Goal: Task Accomplishment & Management: Complete application form

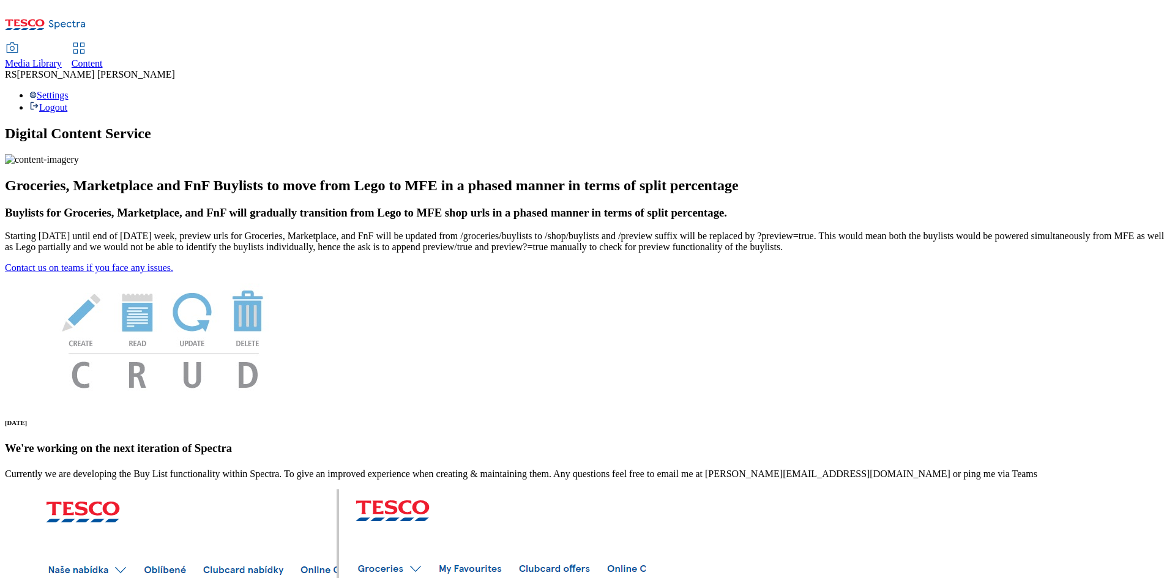
click at [103, 58] on span "Content" at bounding box center [87, 63] width 31 height 10
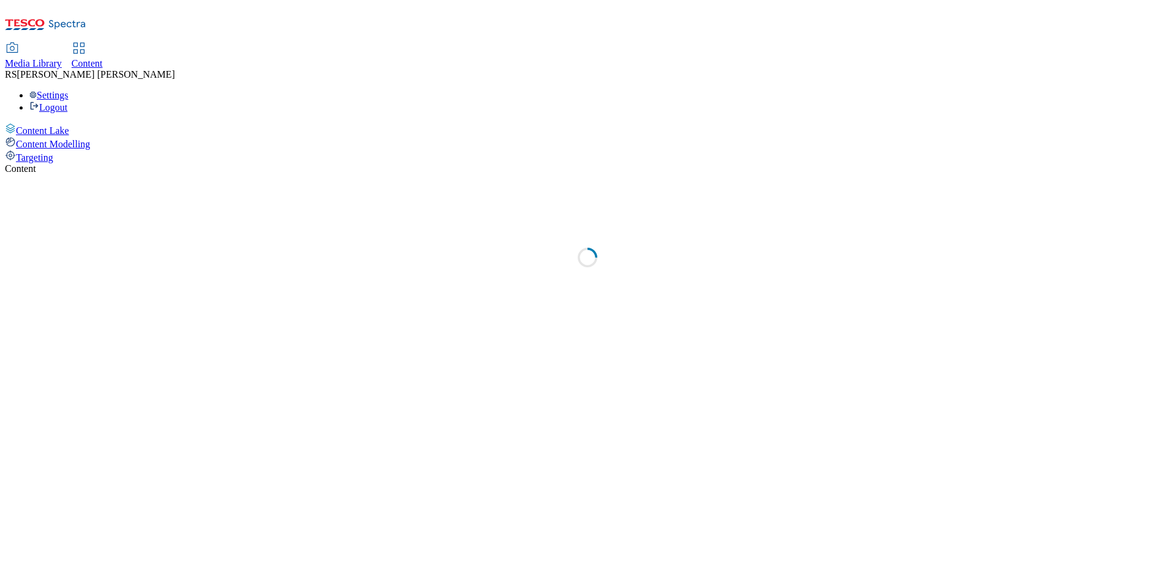
select select "ghs-[GEOGRAPHIC_DATA]"
click at [522, 43] on div "Media Library Content RS Rituraj Sharma Settings Logout" at bounding box center [588, 78] width 1166 height 70
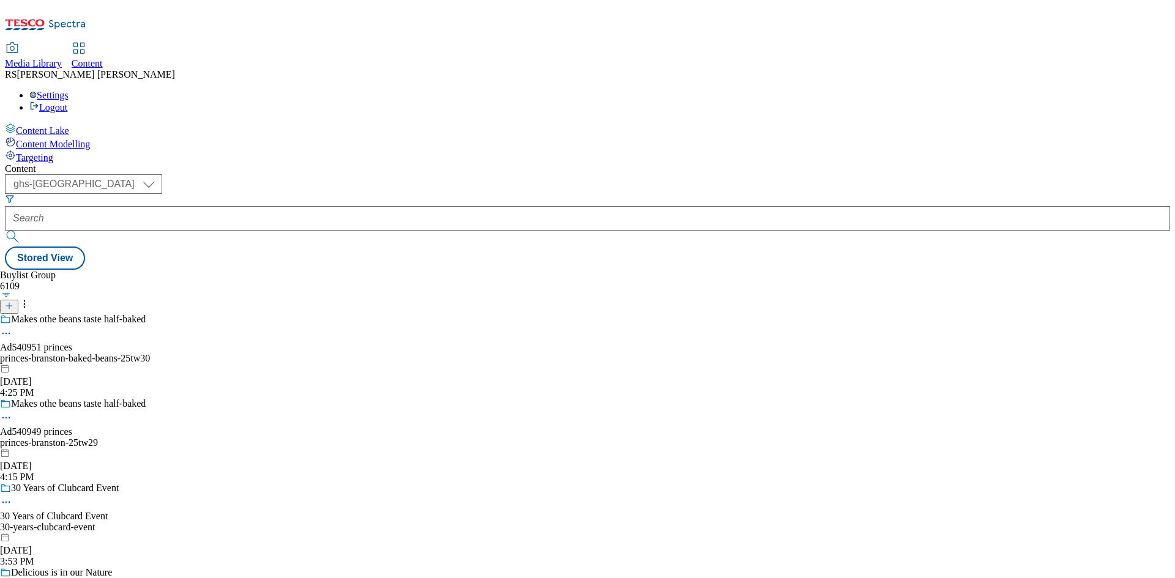
click at [13, 302] on icon at bounding box center [9, 306] width 9 height 9
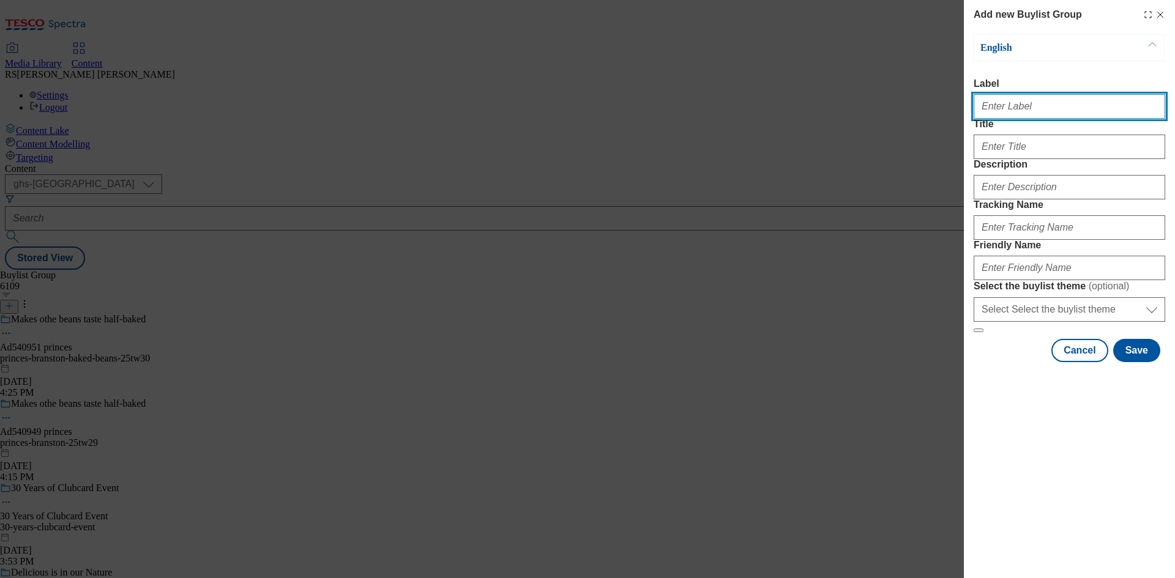
click at [1027, 108] on input "Label" at bounding box center [1070, 106] width 192 height 24
paste input "541838"
type input "Ad541838"
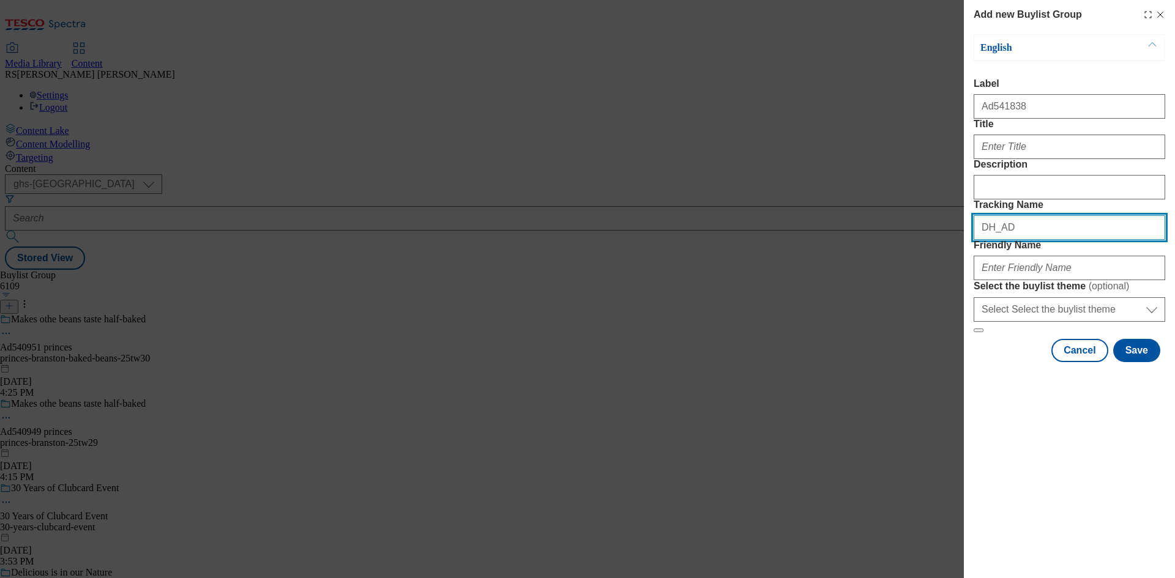
paste input "541838"
type input "DH_AD541838"
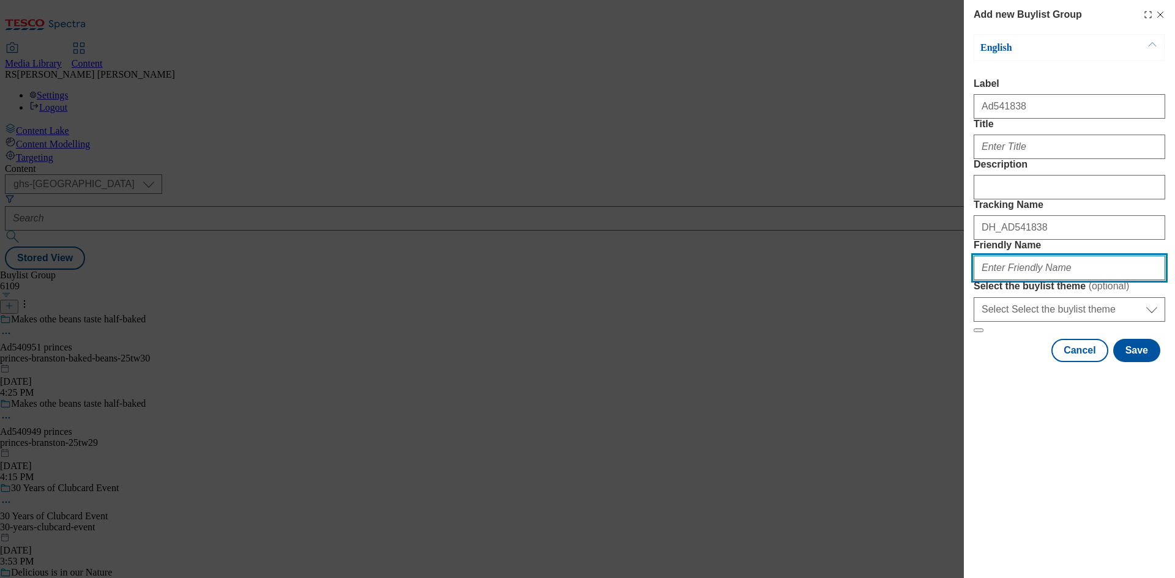
paste input "[PERSON_NAME]-huggies-25tw30"
type input "[PERSON_NAME]-huggies-25tw30"
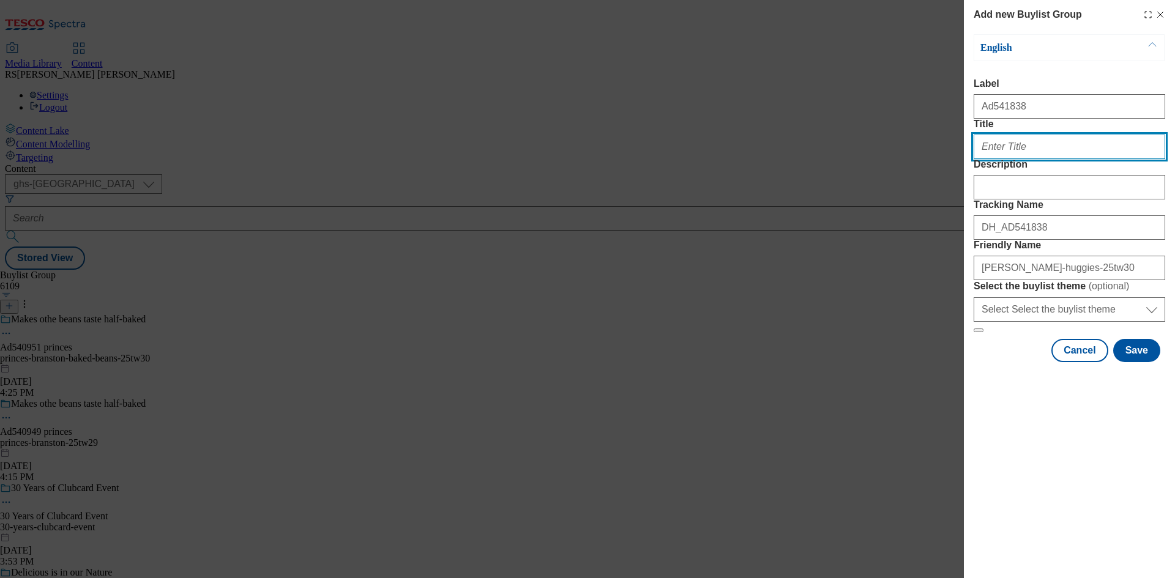
click at [1025, 159] on input "Title" at bounding box center [1070, 147] width 192 height 24
paste input "New Huggies® baby wipes, our best skincare ever."
type input "New Huggies® baby wipes, our best skincare ever."
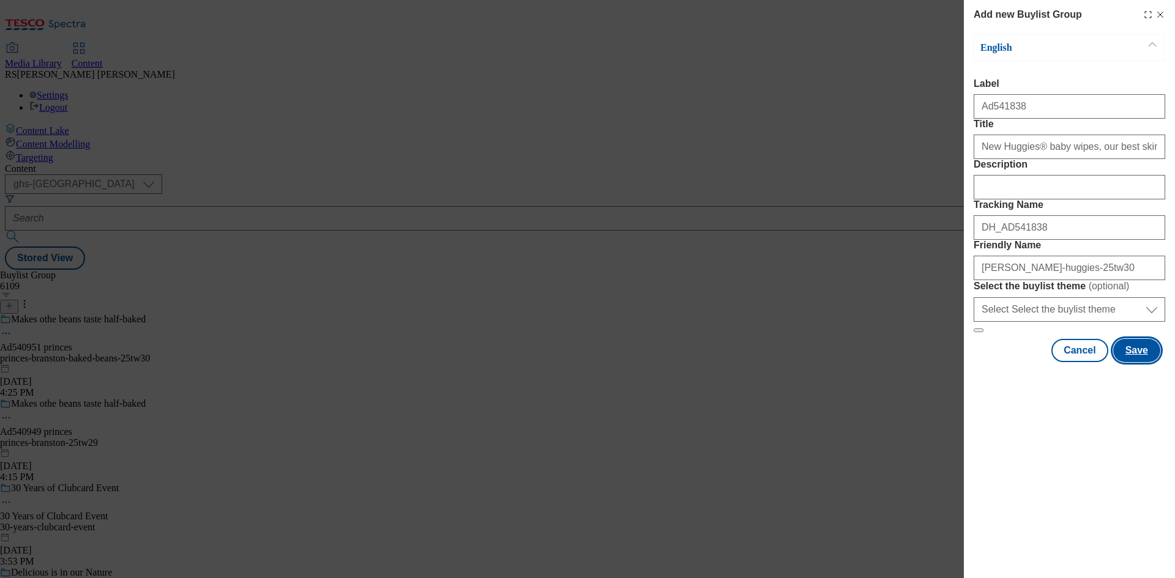
click at [1144, 362] on button "Save" at bounding box center [1136, 350] width 47 height 23
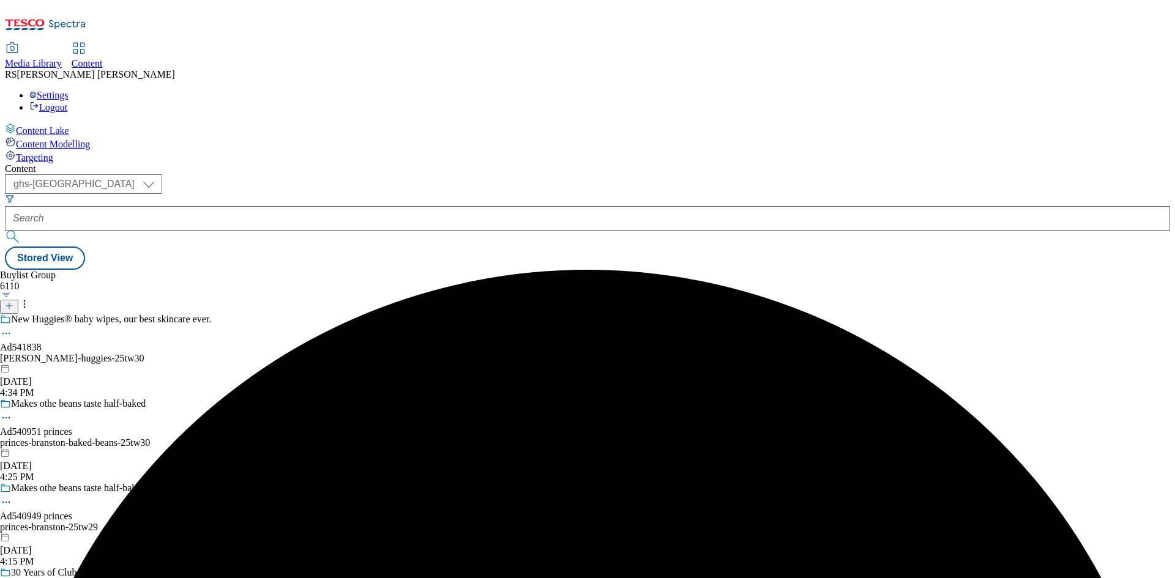
click at [211, 353] on div "[PERSON_NAME]-huggies-25tw30" at bounding box center [105, 358] width 211 height 11
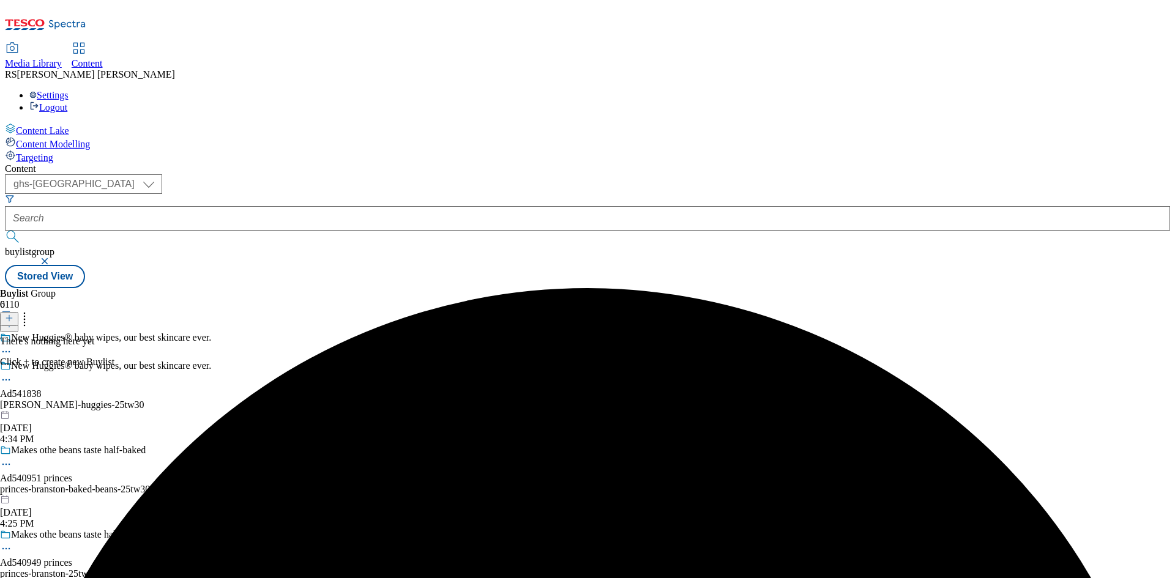
click at [13, 314] on icon at bounding box center [9, 318] width 9 height 9
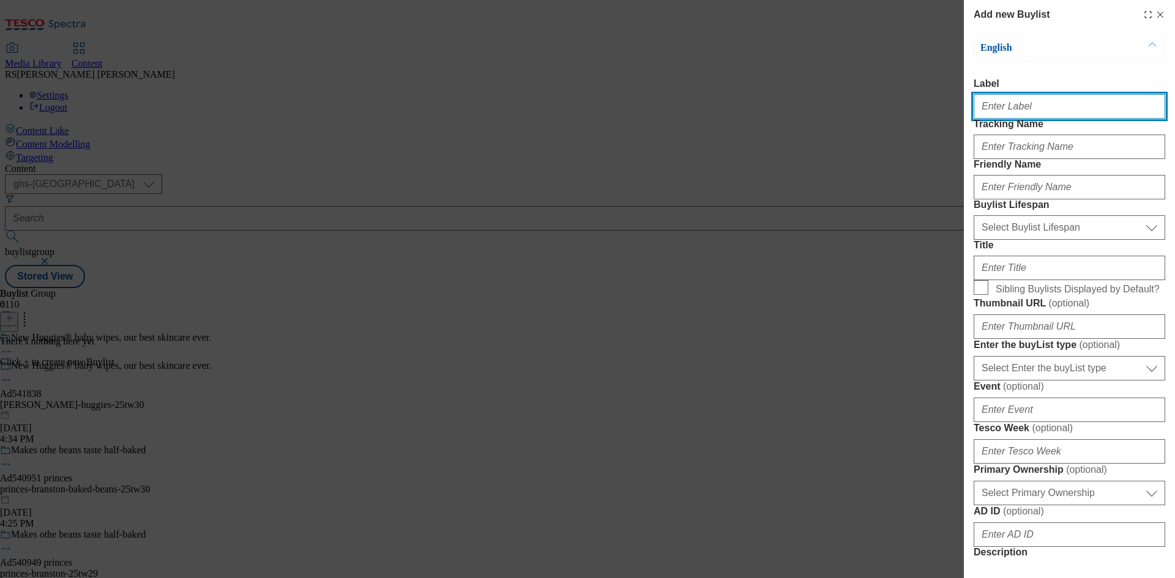
click at [1050, 105] on input "Label" at bounding box center [1070, 106] width 192 height 24
paste input "541838"
type input "Ad541838"
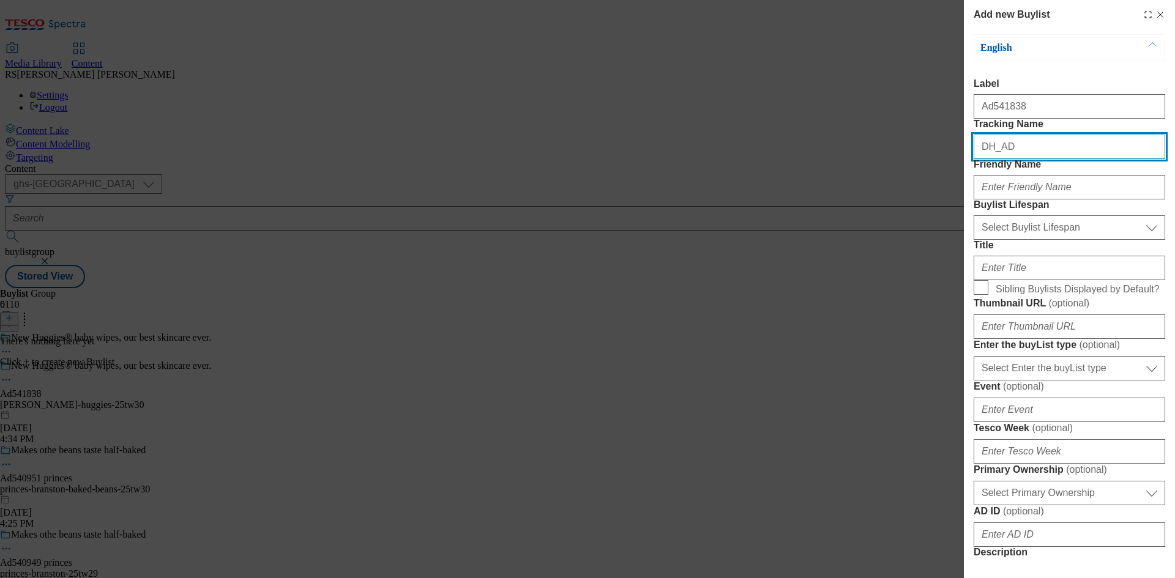
paste input "541838"
type input "DH_AD541838"
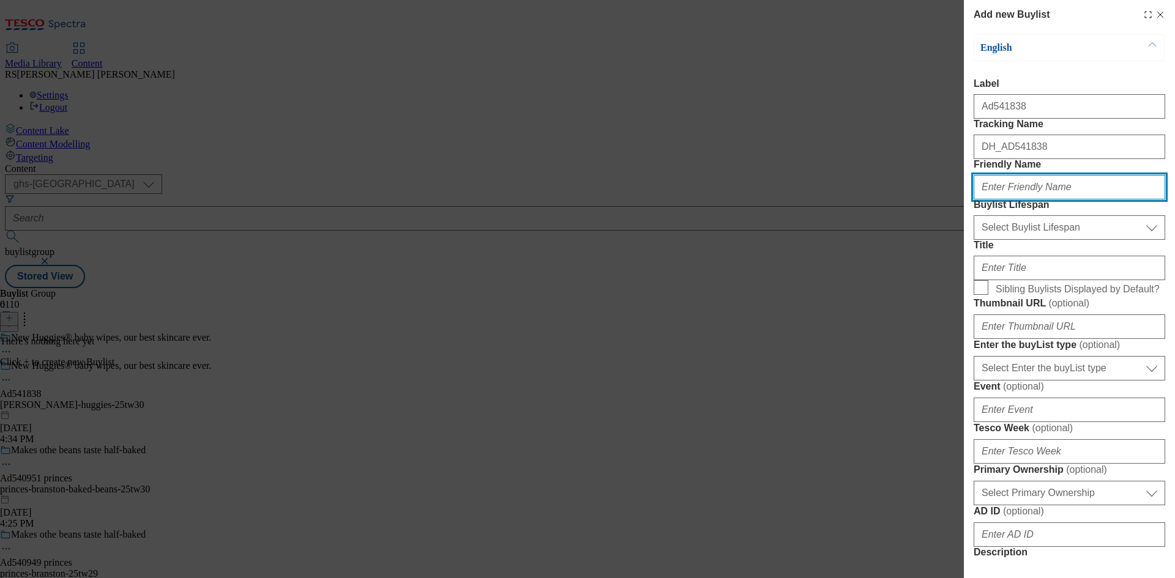
click at [1072, 200] on input "Friendly Name" at bounding box center [1070, 187] width 192 height 24
paste input "[PERSON_NAME]"
type input "[PERSON_NAME]"
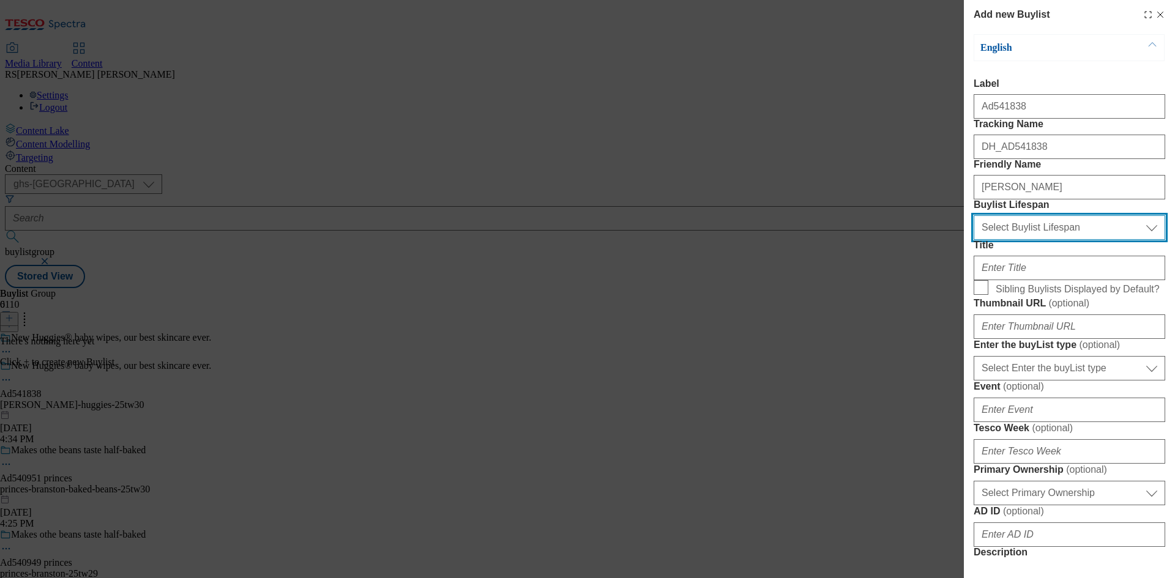
click at [1052, 240] on select "Select Buylist Lifespan evergreen seasonal tactical" at bounding box center [1070, 227] width 192 height 24
select select "tactical"
click at [974, 240] on select "Select Buylist Lifespan evergreen seasonal tactical" at bounding box center [1070, 227] width 192 height 24
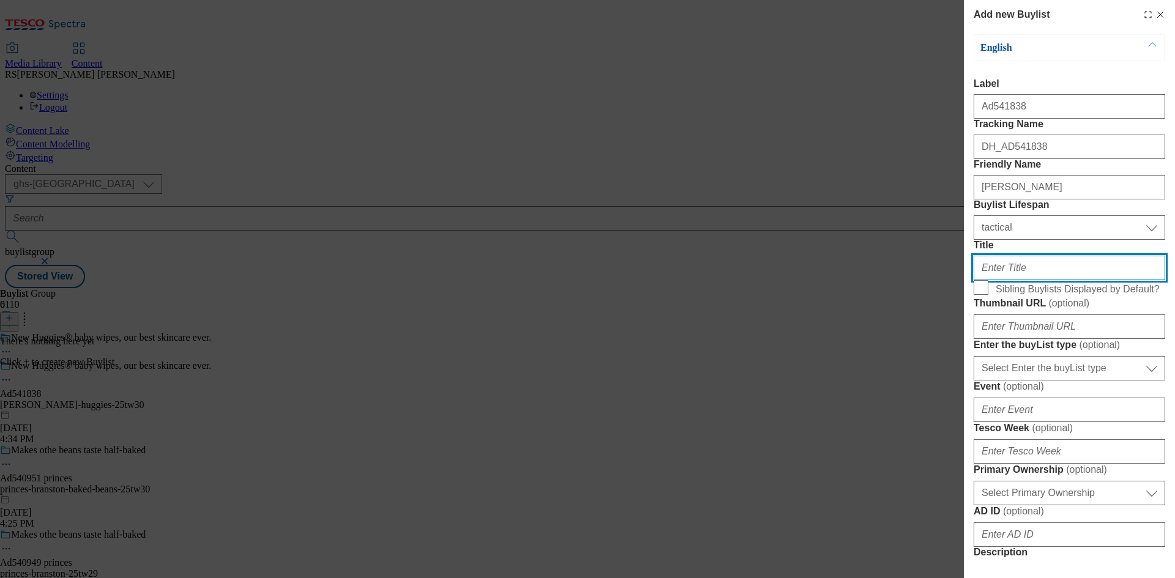
click at [1026, 280] on input "Title" at bounding box center [1070, 268] width 192 height 24
click at [1044, 280] on input "Title" at bounding box center [1070, 268] width 192 height 24
paste input "Approved by The British Skin Foundation"
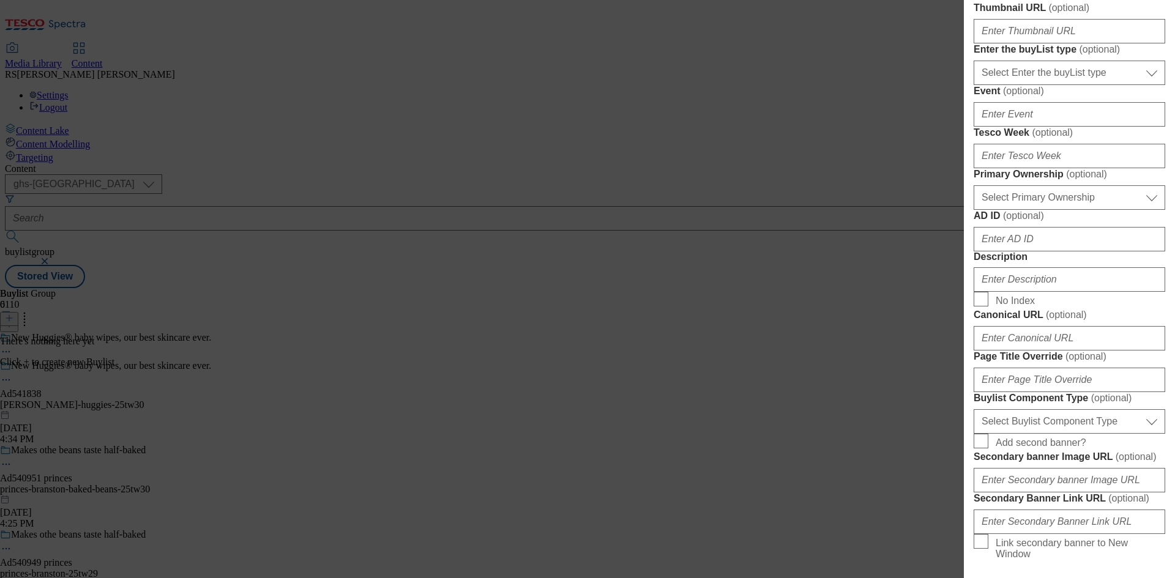
scroll to position [306, 0]
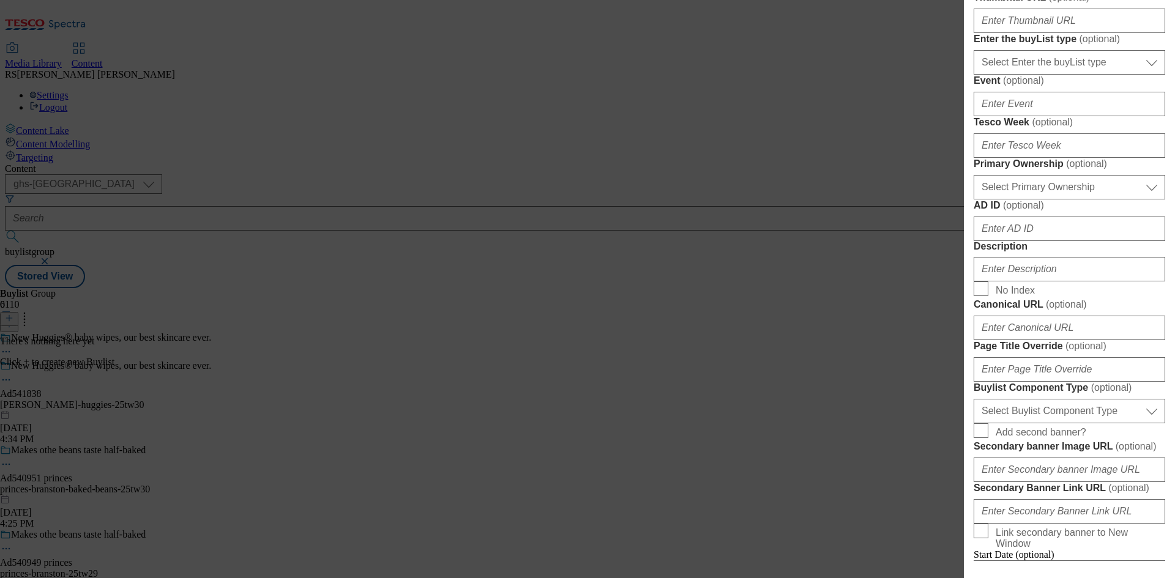
type input "Approved by The British Skin Foundation"
click at [1099, 75] on div "Select Enter the buyList type event supplier funded long term >4 weeks supplier…" at bounding box center [1070, 59] width 192 height 29
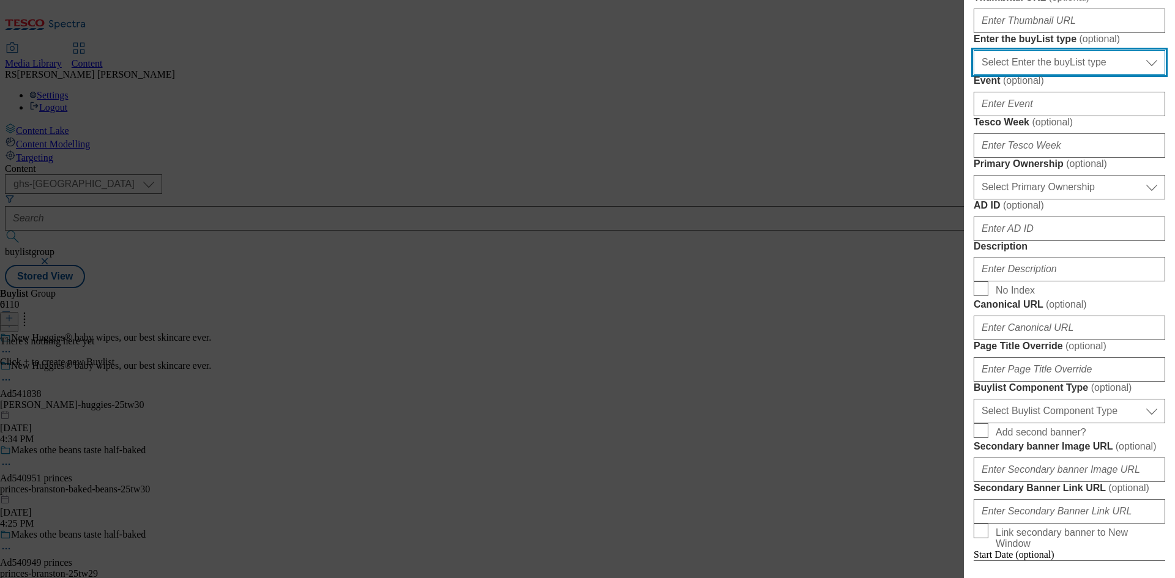
click at [1099, 75] on select "Select Enter the buyList type event supplier funded long term >4 weeks supplier…" at bounding box center [1070, 62] width 192 height 24
select select "supplier funded short term 1-3 weeks"
click at [974, 75] on select "Select Enter the buyList type event supplier funded long term >4 weeks supplier…" at bounding box center [1070, 62] width 192 height 24
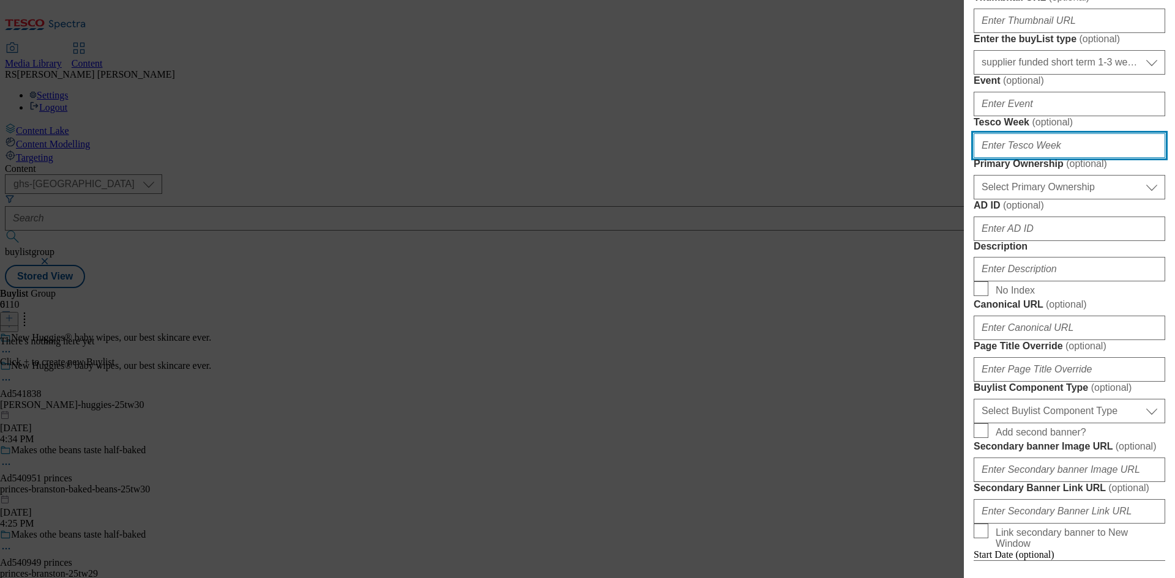
click at [1051, 158] on input "Tesco Week ( optional )" at bounding box center [1070, 145] width 192 height 24
type input "30"
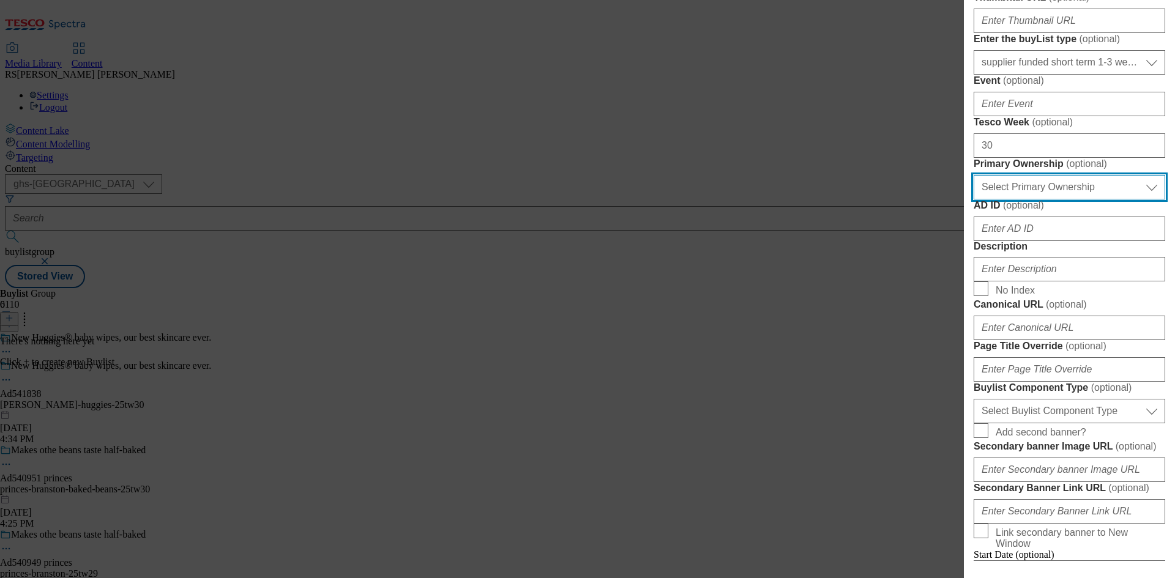
select select "dunnhumby"
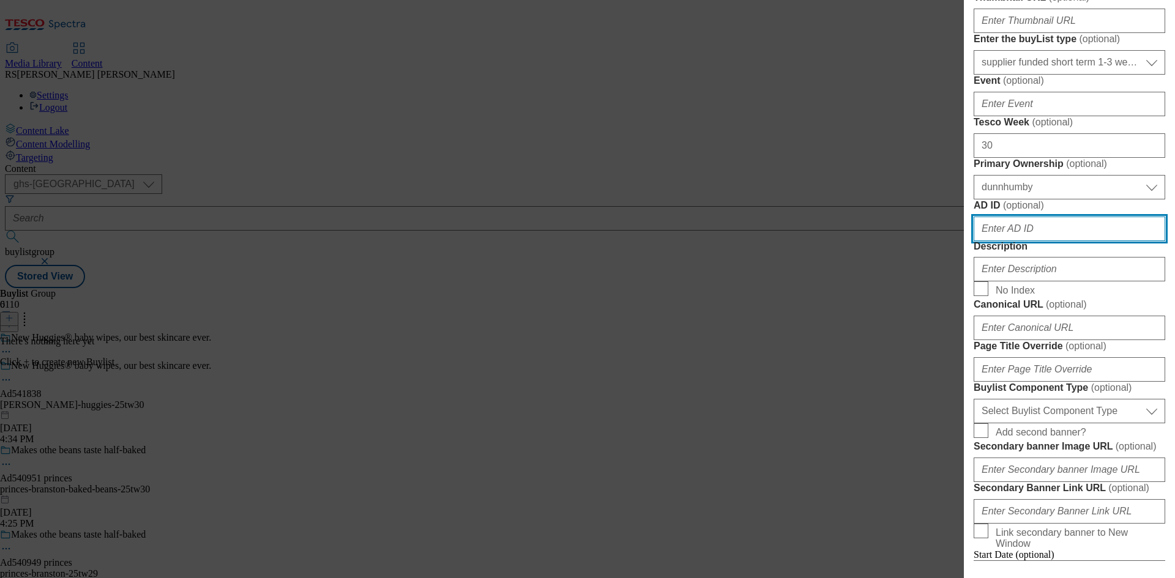
paste input "541838"
type input "541838"
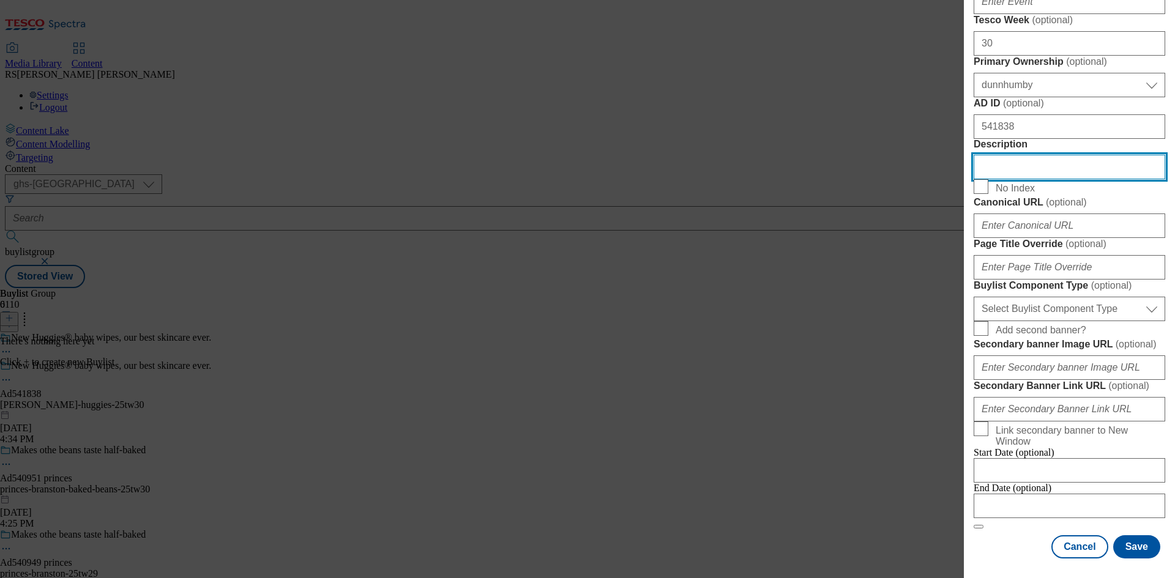
scroll to position [673, 0]
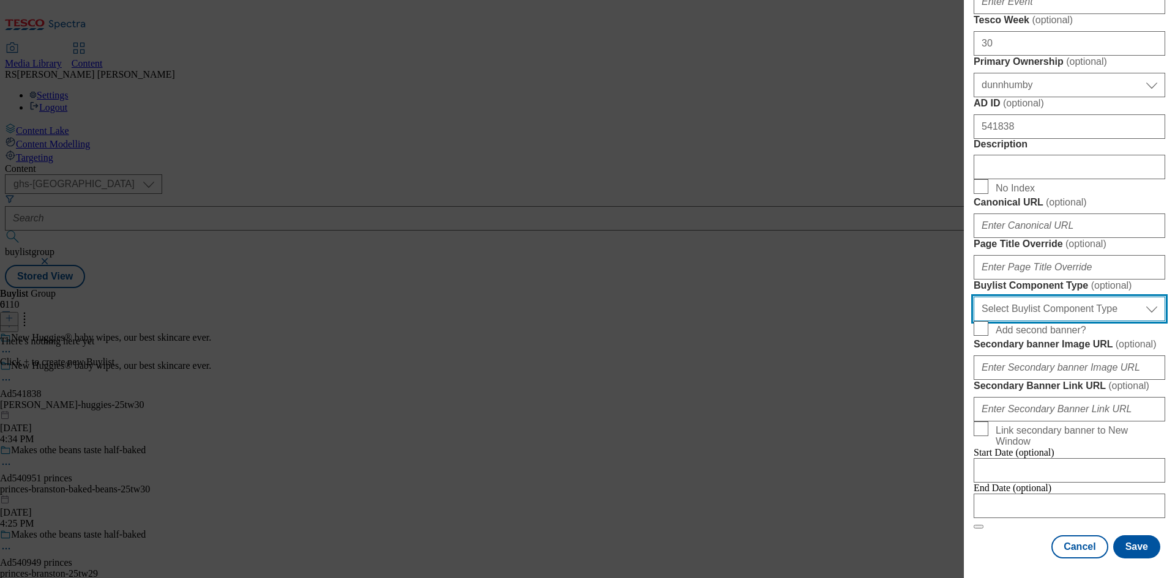
drag, startPoint x: 1070, startPoint y: 367, endPoint x: 1070, endPoint y: 374, distance: 7.3
click at [1070, 321] on select "Select Buylist Component Type Banner Competition Header Meal" at bounding box center [1070, 309] width 192 height 24
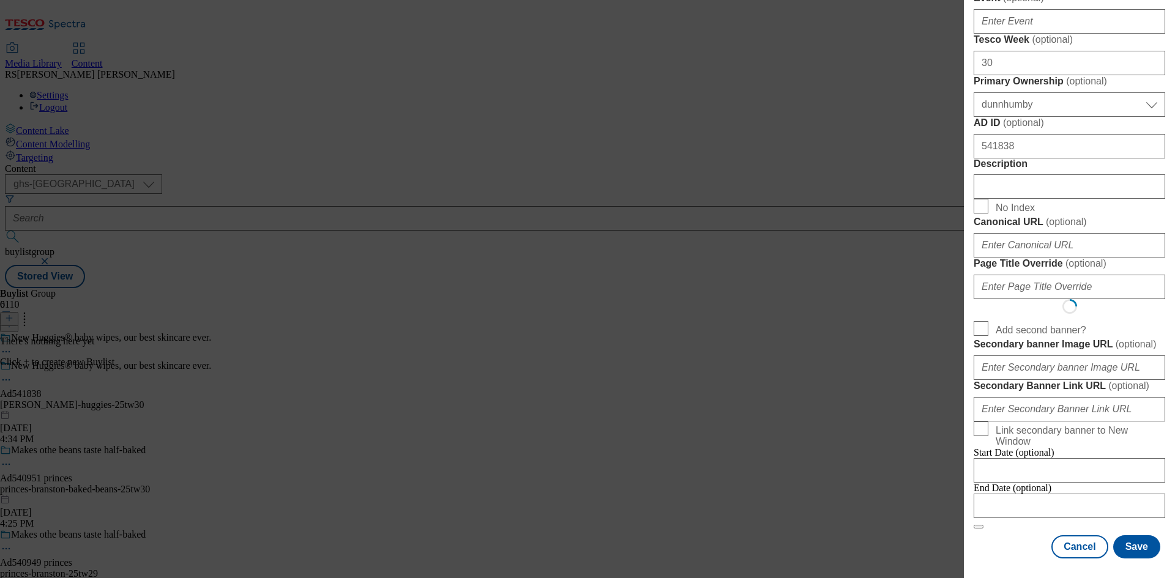
select select "Banner"
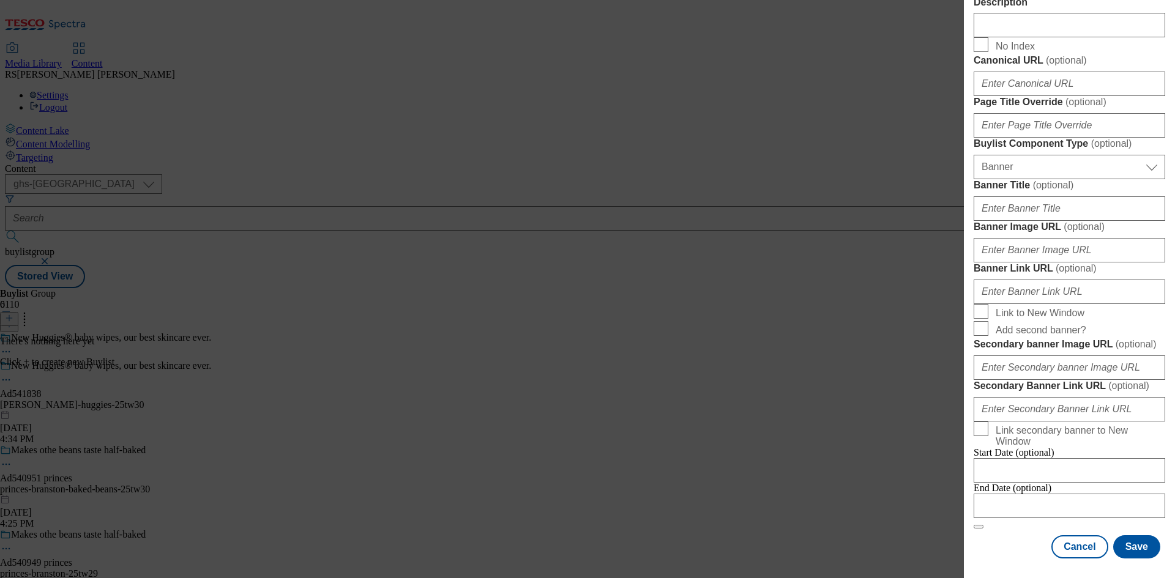
scroll to position [1073, 0]
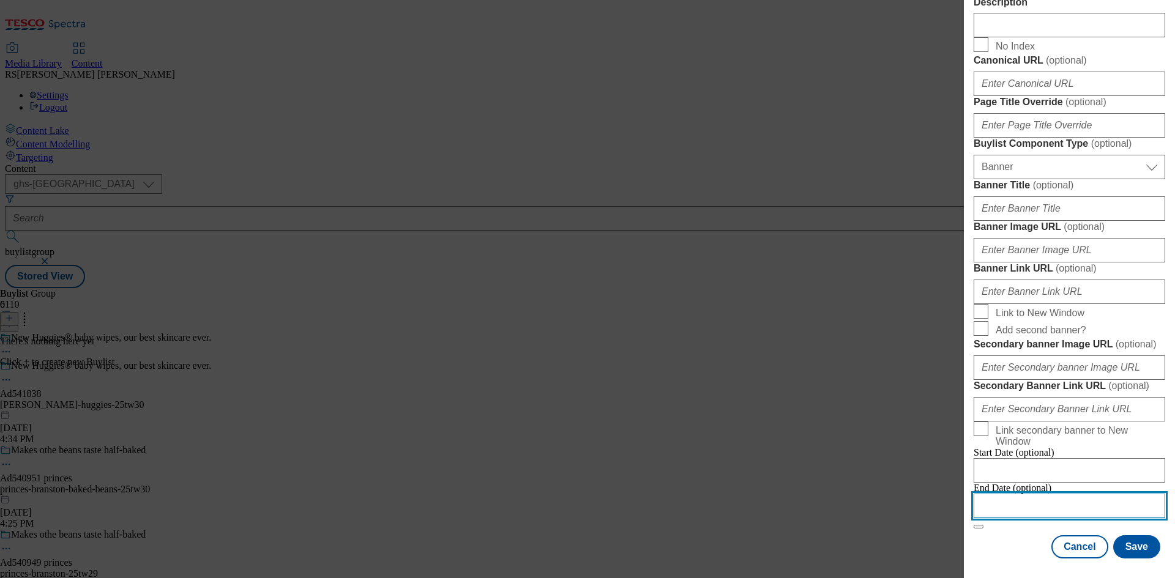
click at [1046, 497] on input "Modal" at bounding box center [1070, 506] width 192 height 24
select select "2025"
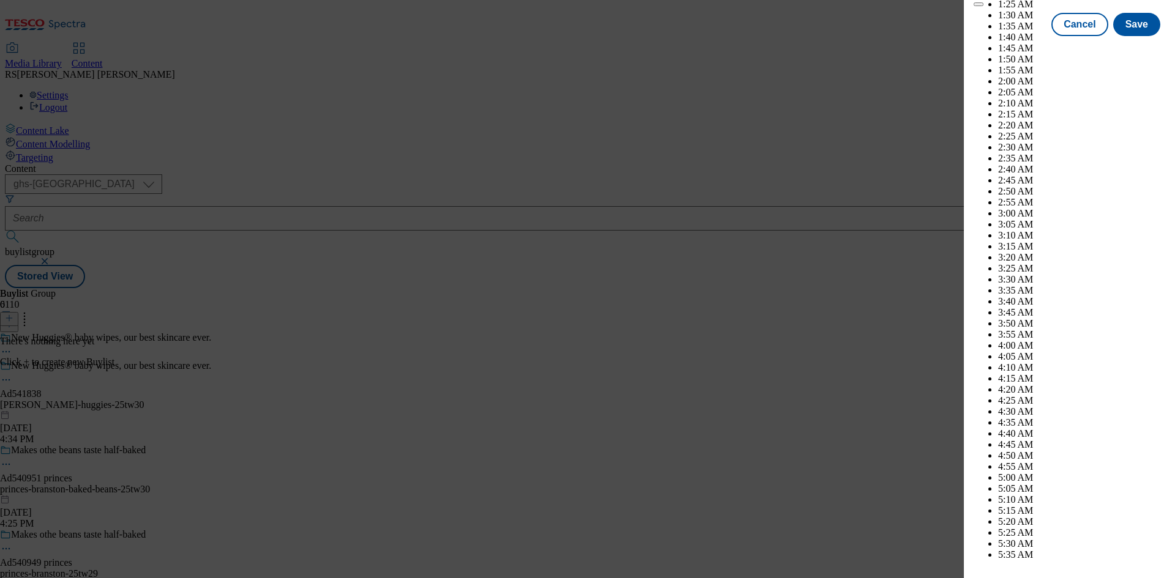
scroll to position [4499, 0]
select select "December"
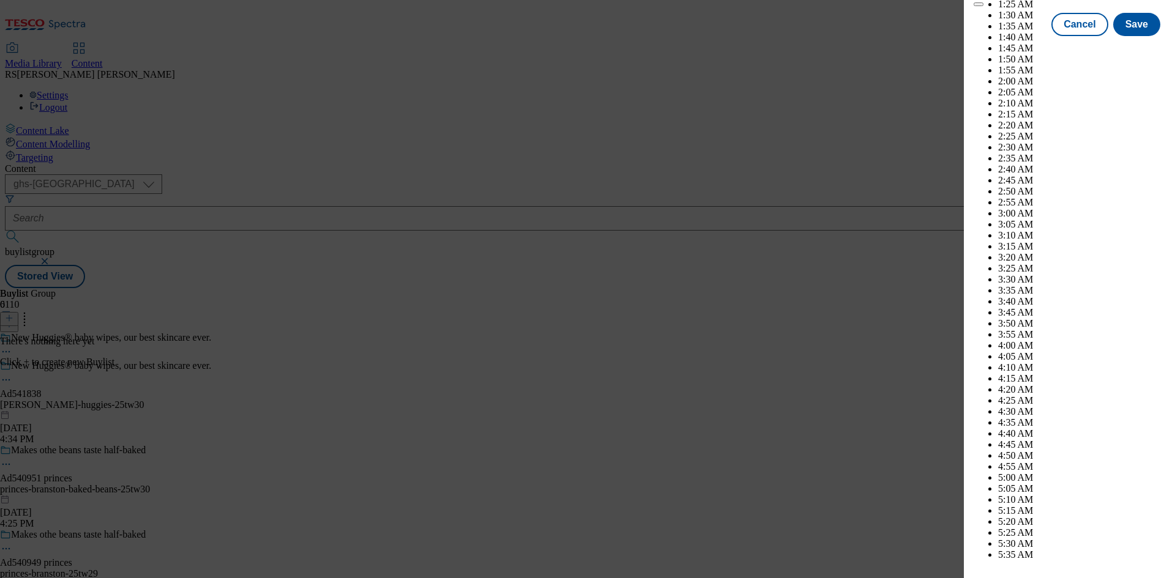
click at [1129, 47] on button "Save" at bounding box center [1136, 35] width 47 height 23
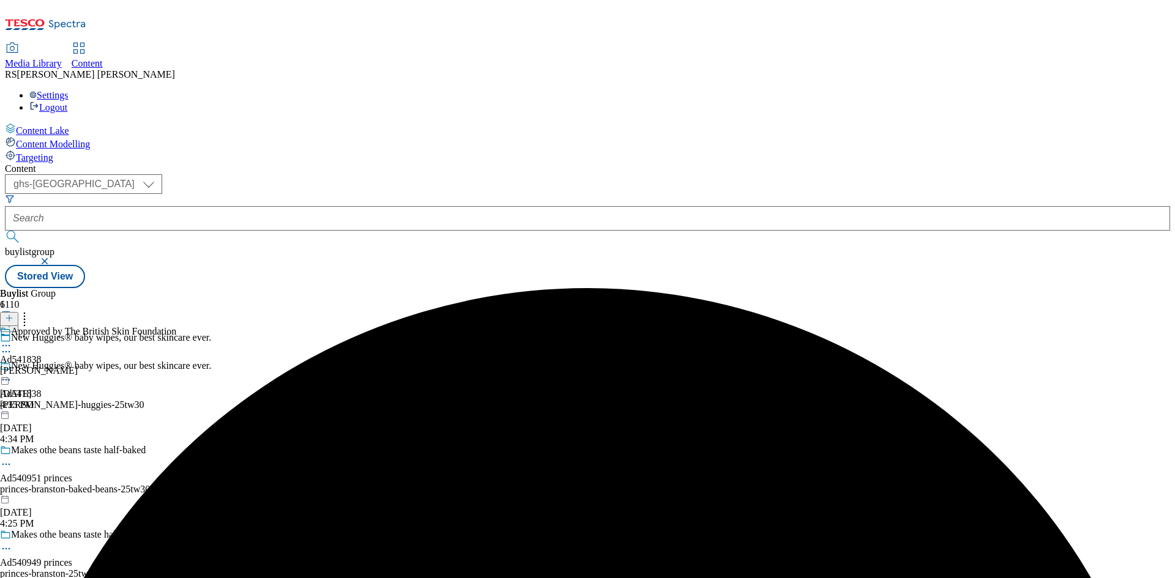
click at [176, 365] on div "[PERSON_NAME]" at bounding box center [88, 370] width 176 height 11
click at [9, 315] on line at bounding box center [9, 318] width 0 height 6
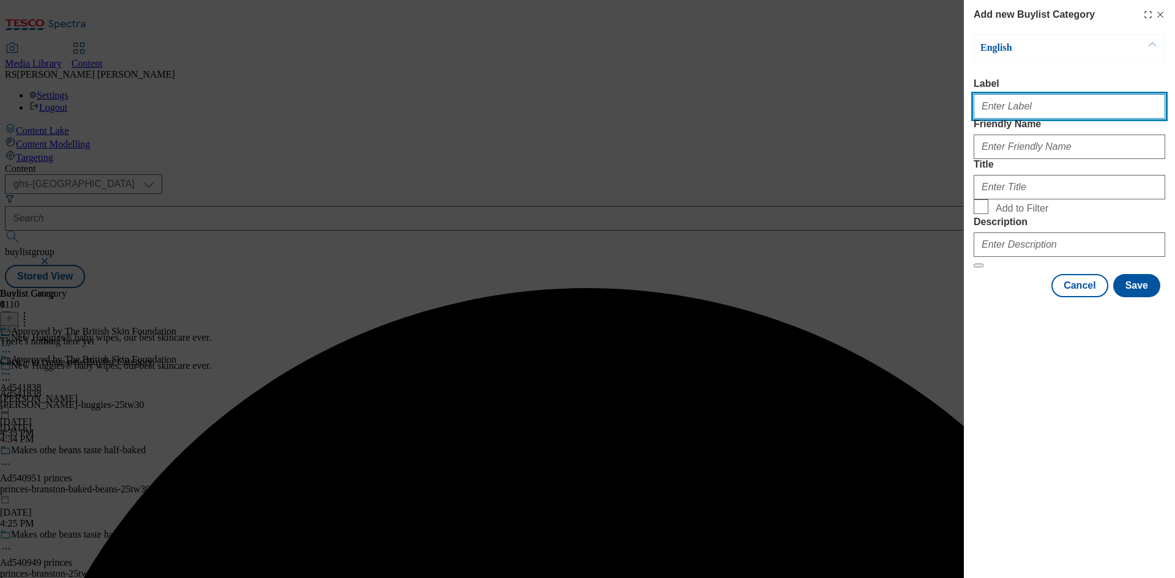
click at [1053, 103] on input "Label" at bounding box center [1070, 106] width 192 height 24
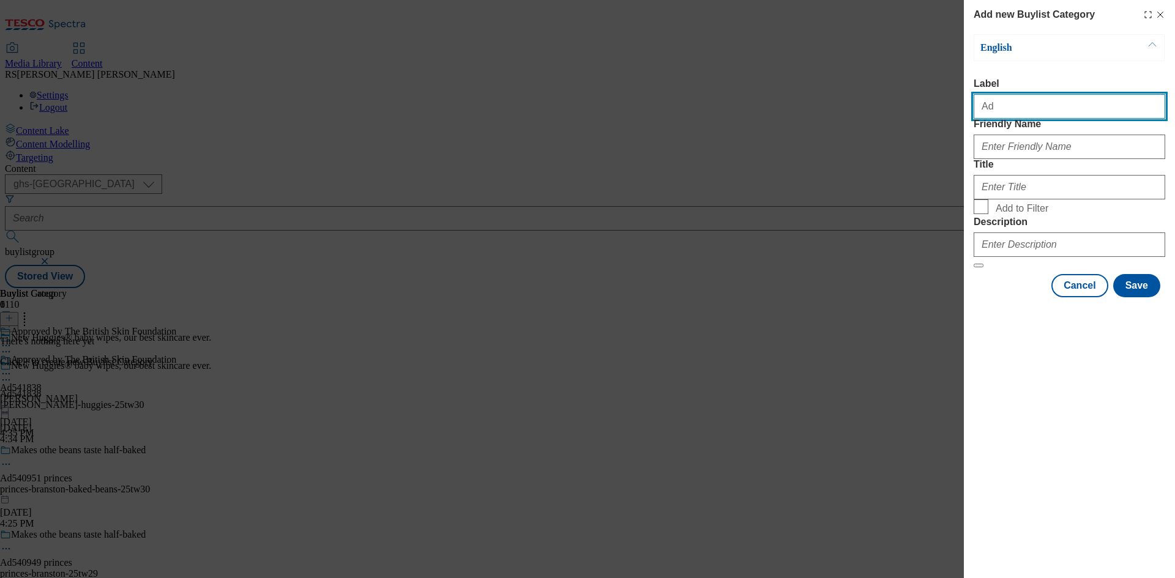
paste input "541838"
type input "Ad541838"
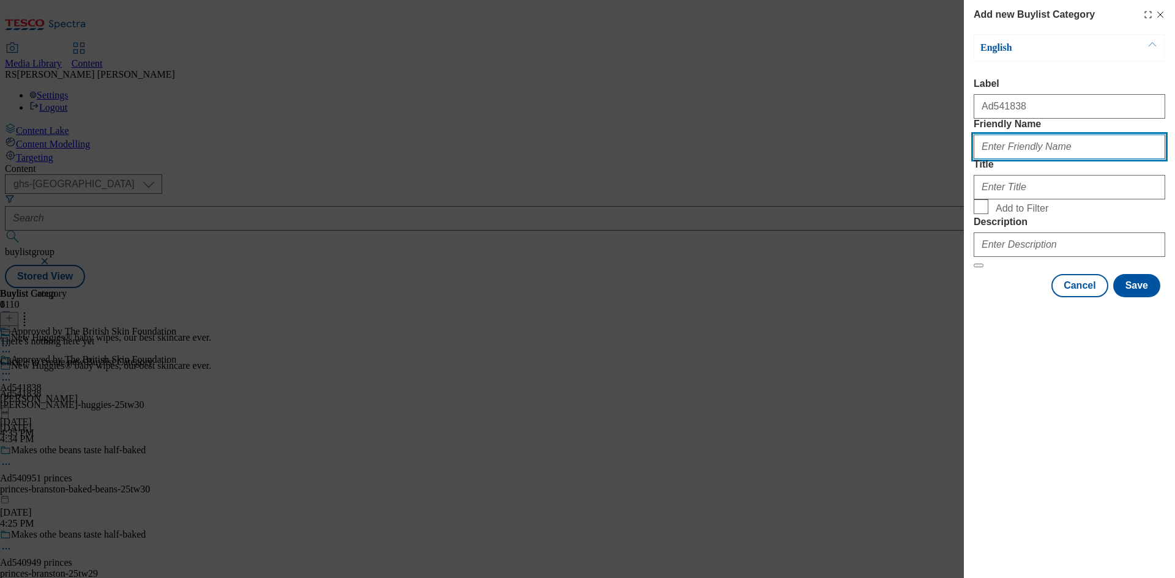
paste input "[PERSON_NAME]-huggies"
type input "[PERSON_NAME]-huggies"
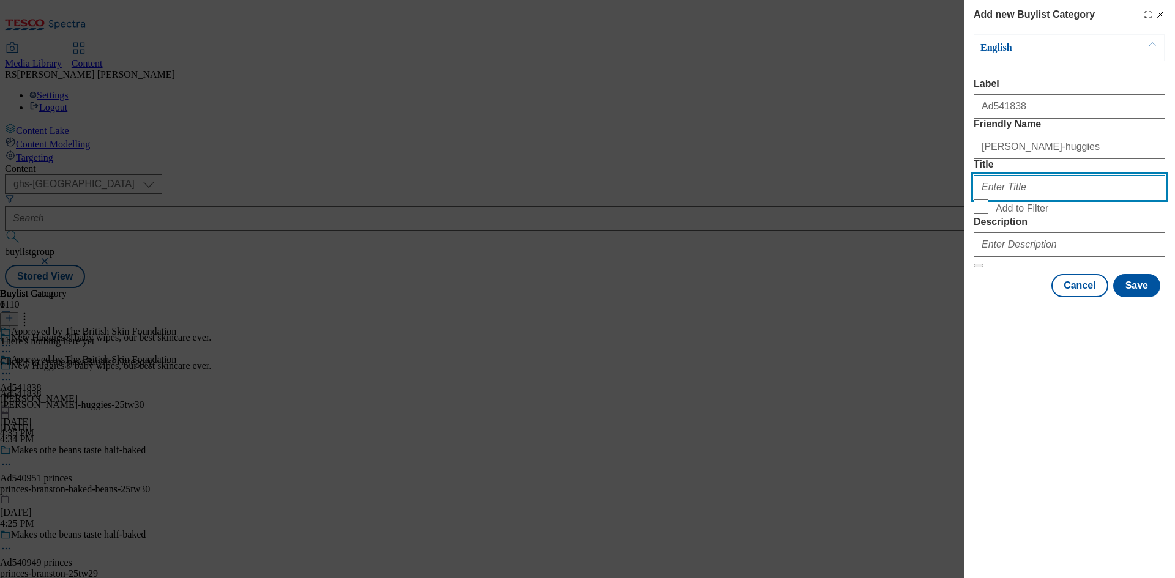
paste input "[PERSON_NAME]"
type input "[PERSON_NAME]"
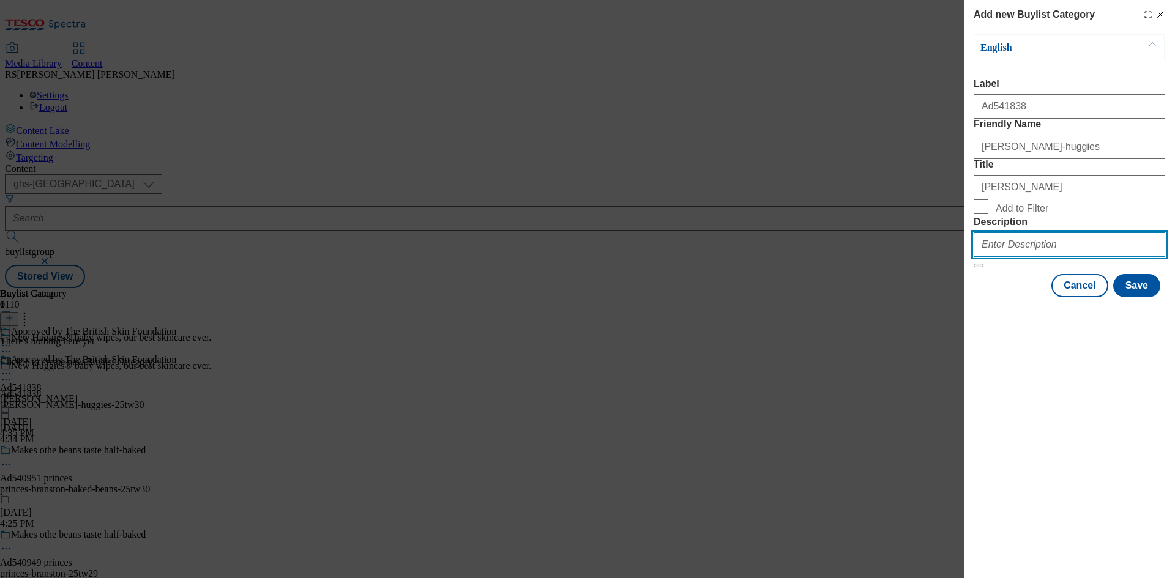
click at [1039, 257] on input "Description" at bounding box center [1070, 245] width 192 height 24
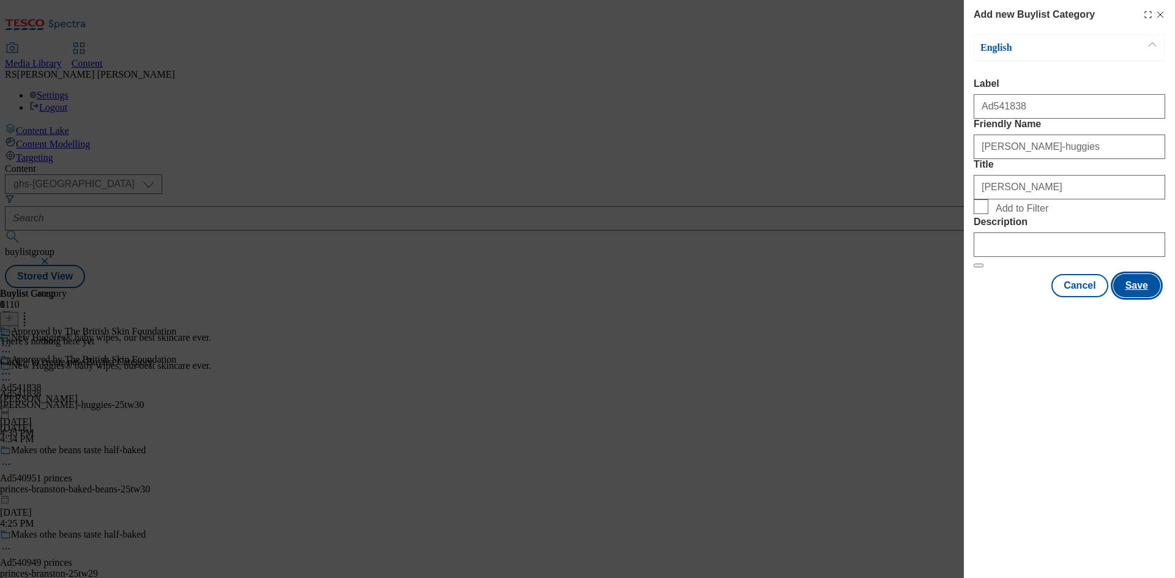
click at [1130, 298] on button "Save" at bounding box center [1136, 285] width 47 height 23
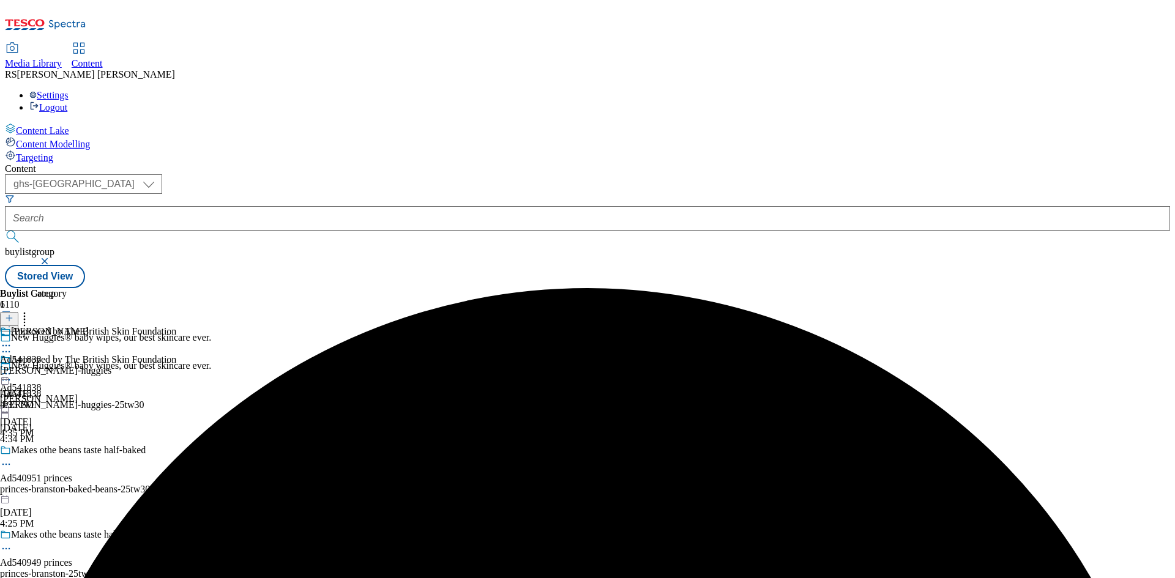
click at [111, 365] on div "[PERSON_NAME]-huggies" at bounding box center [55, 370] width 111 height 11
click at [12, 318] on line at bounding box center [9, 318] width 6 height 0
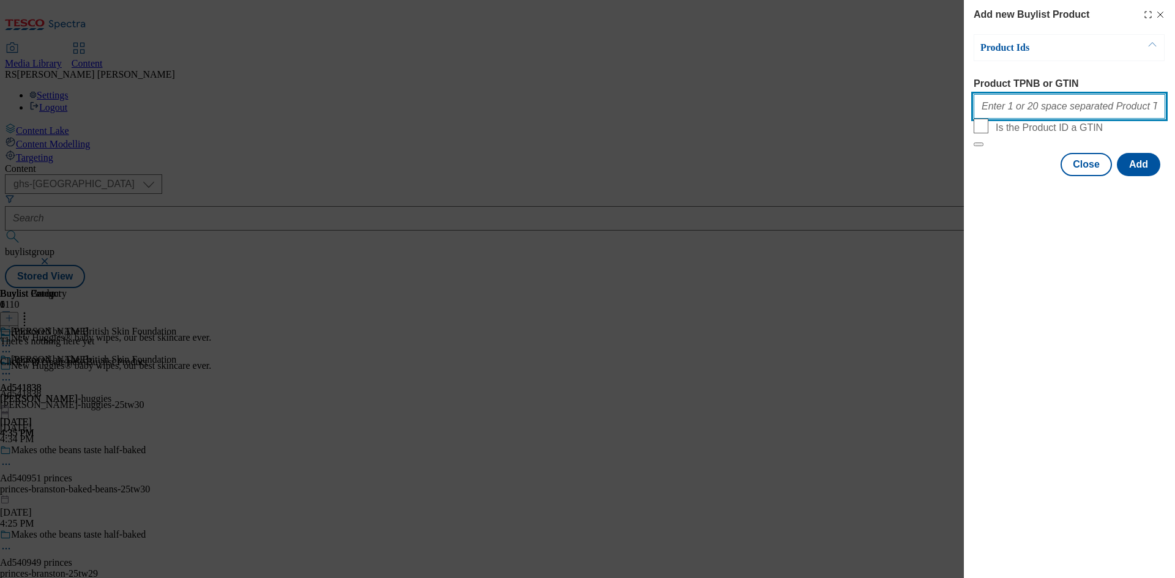
click at [1069, 111] on input "Product TPNB or GTIN" at bounding box center [1070, 106] width 192 height 24
paste input "96934626 96819280"
type input "96934626 96819280"
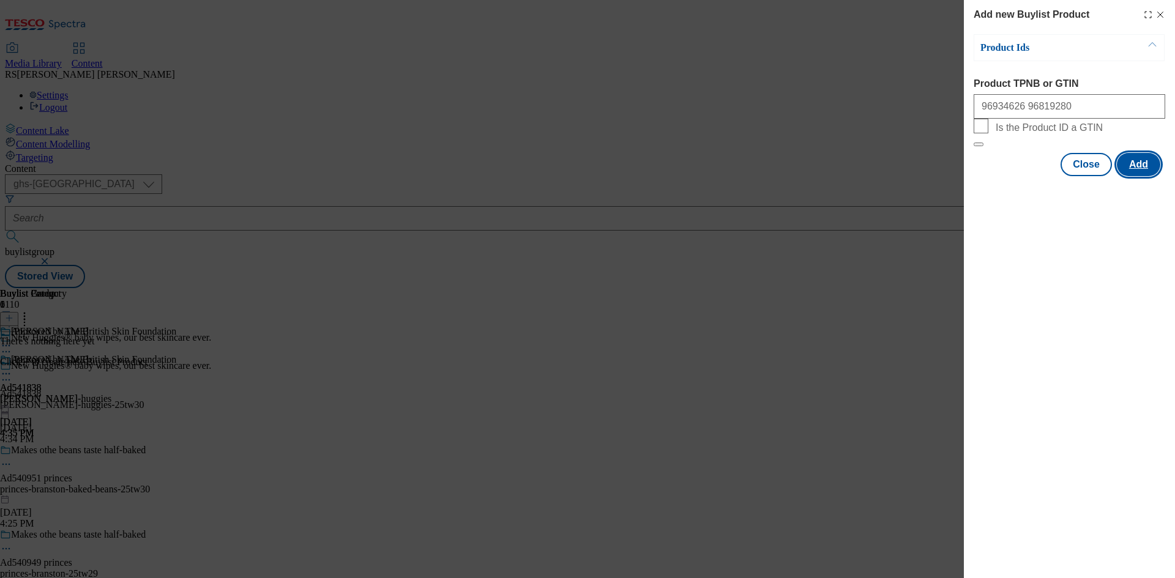
click at [1136, 176] on button "Add" at bounding box center [1138, 164] width 43 height 23
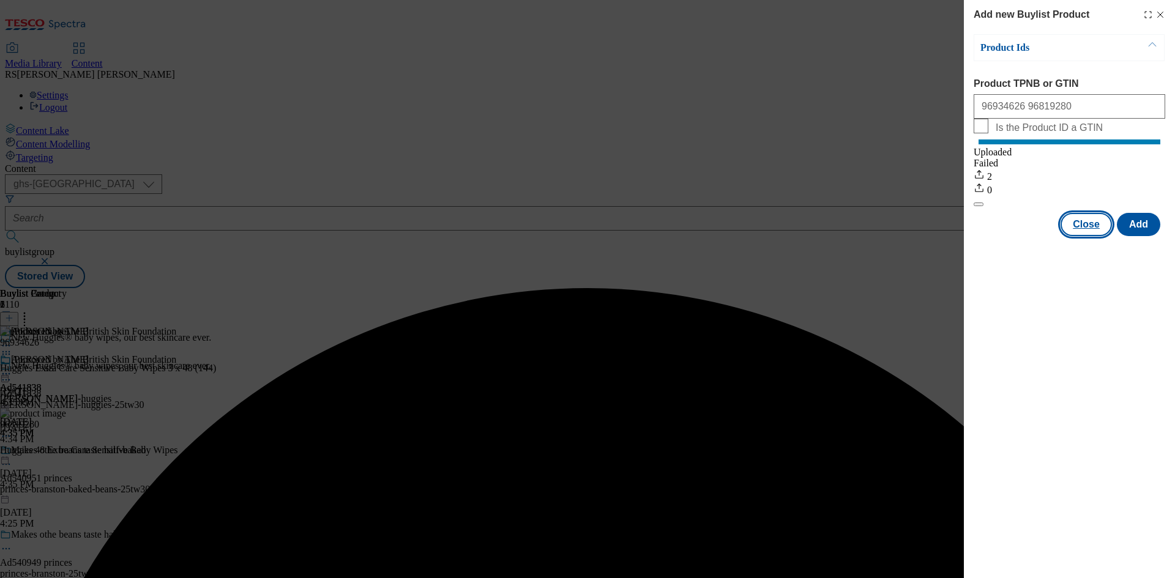
click at [1088, 236] on button "Close" at bounding box center [1086, 224] width 51 height 23
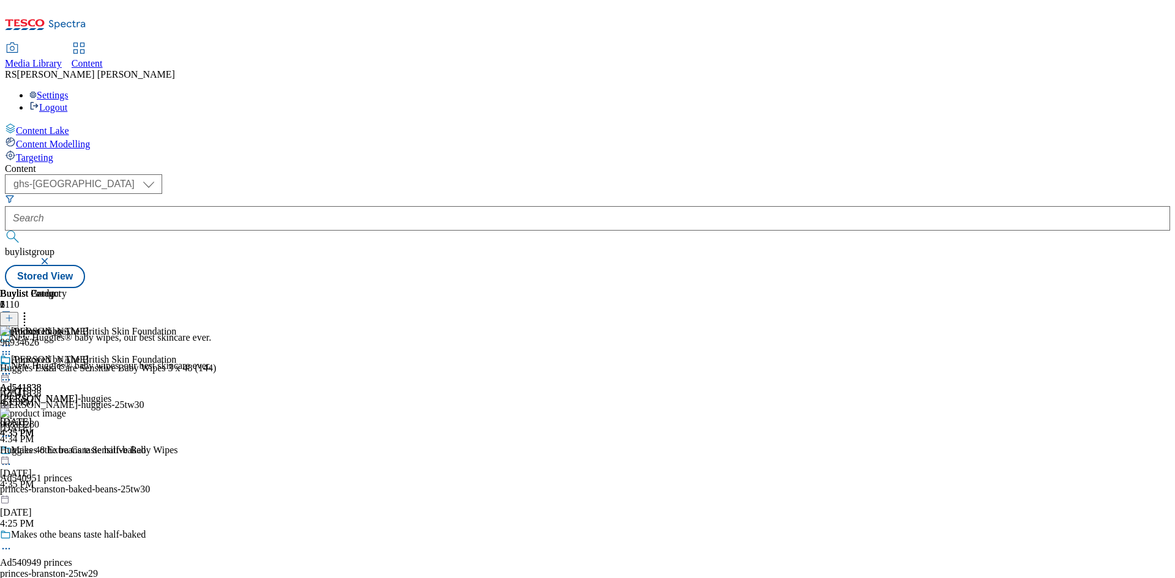
click at [4, 380] on circle at bounding box center [3, 381] width 2 height 2
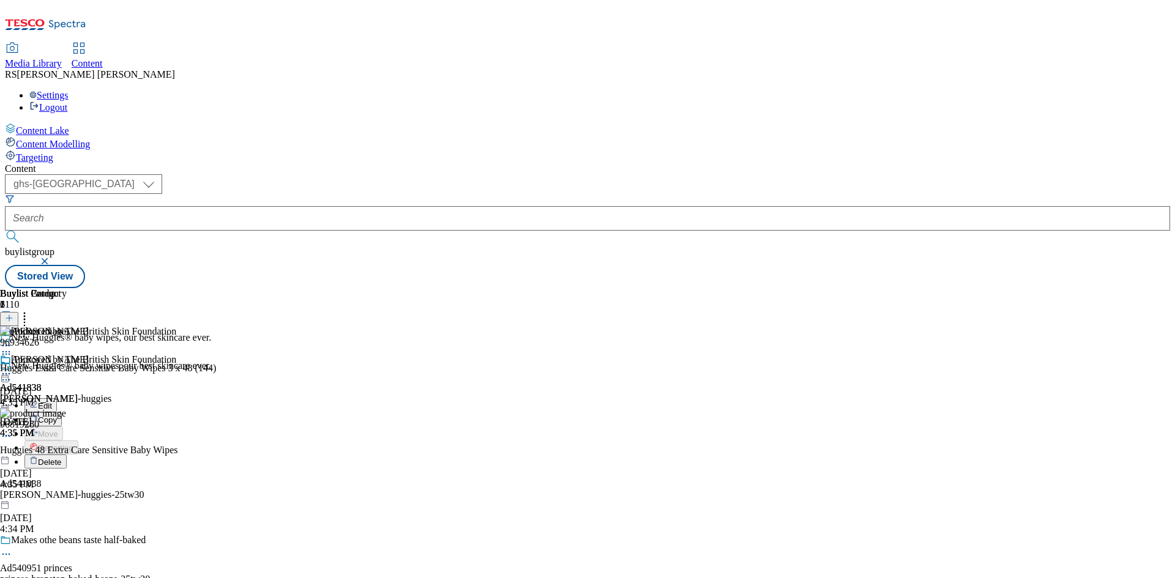
click at [52, 402] on span "Edit" at bounding box center [45, 406] width 14 height 9
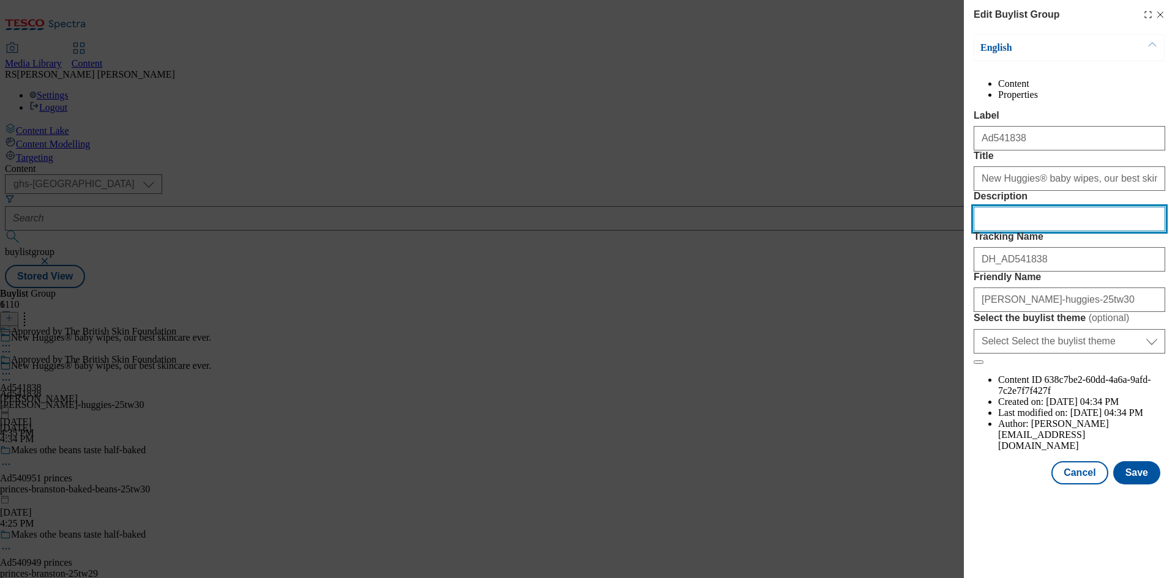
click at [1049, 231] on input "Description" at bounding box center [1070, 219] width 192 height 24
paste input "Huggies Extra Care Sensitive Baby Wipes 3 x 48 (144)"
type input "Huggies Extra Care Sensitive Baby Wipes 3 x 48 (144)"
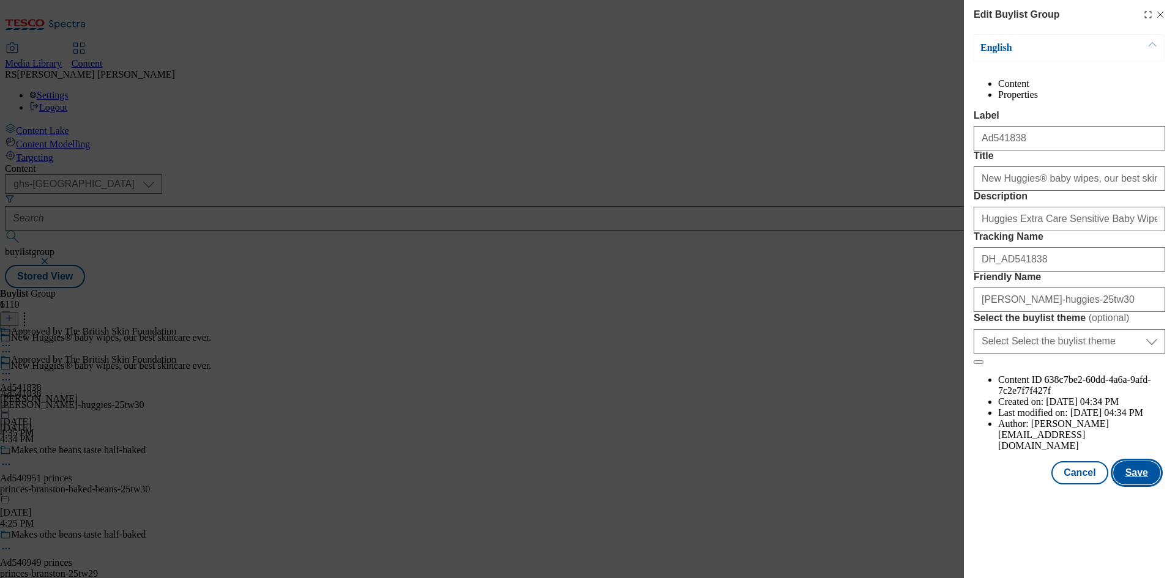
click at [1140, 485] on button "Save" at bounding box center [1136, 473] width 47 height 23
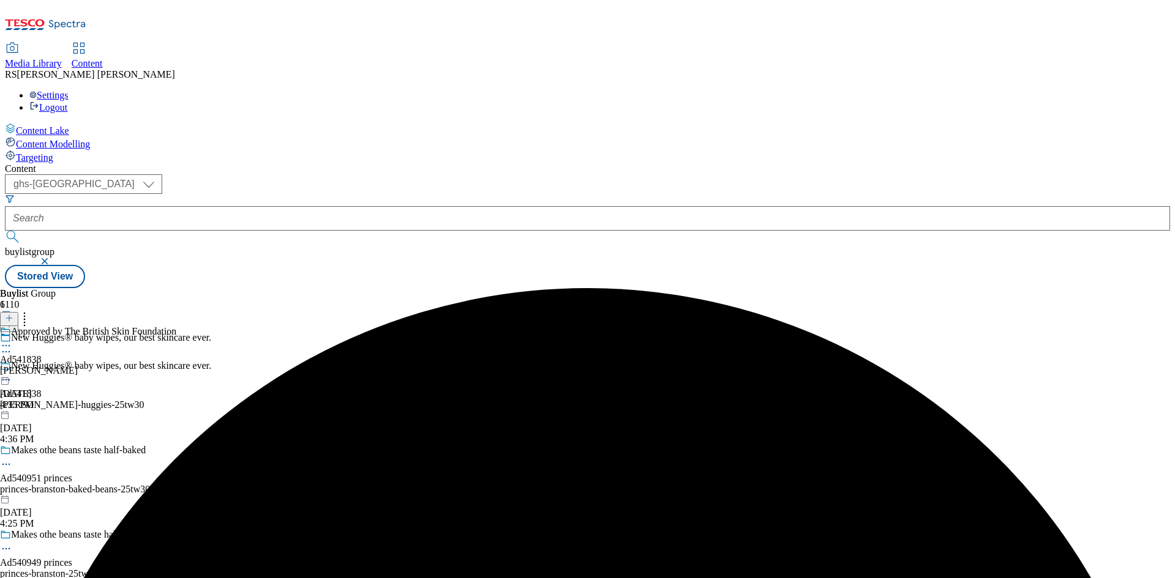
click at [12, 340] on icon at bounding box center [6, 346] width 12 height 12
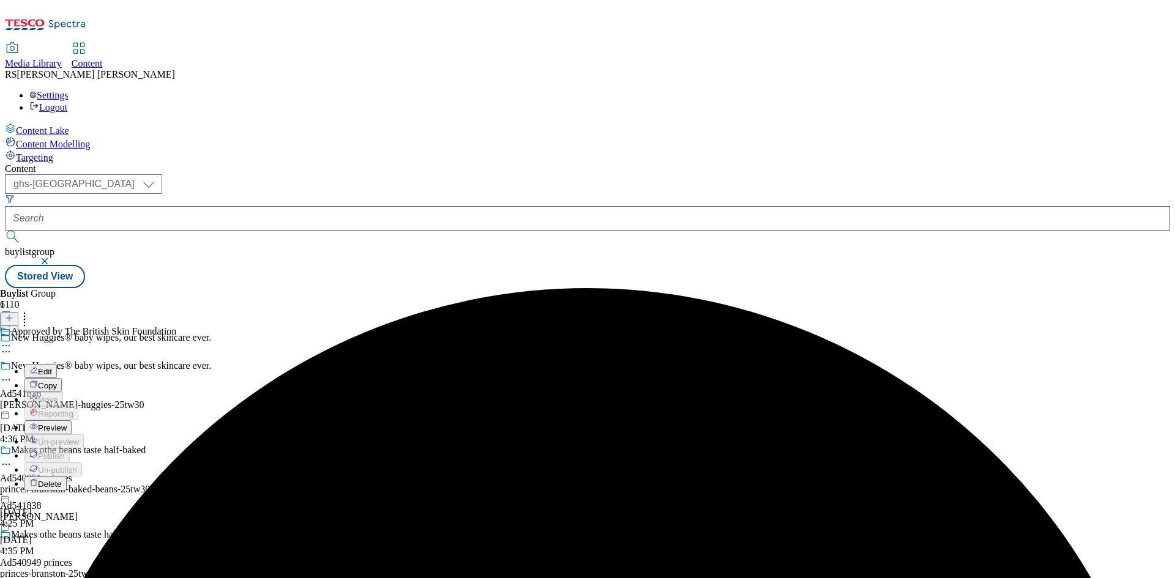
click at [52, 367] on span "Edit" at bounding box center [45, 371] width 14 height 9
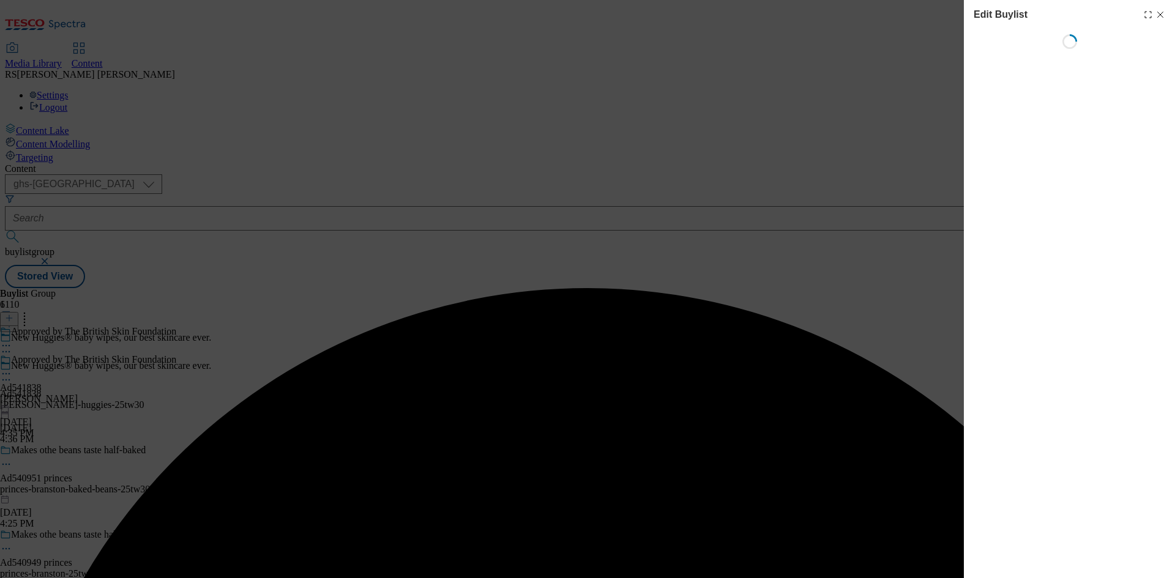
select select "tactical"
select select "supplier funded short term 1-3 weeks"
select select "dunnhumby"
select select "Banner"
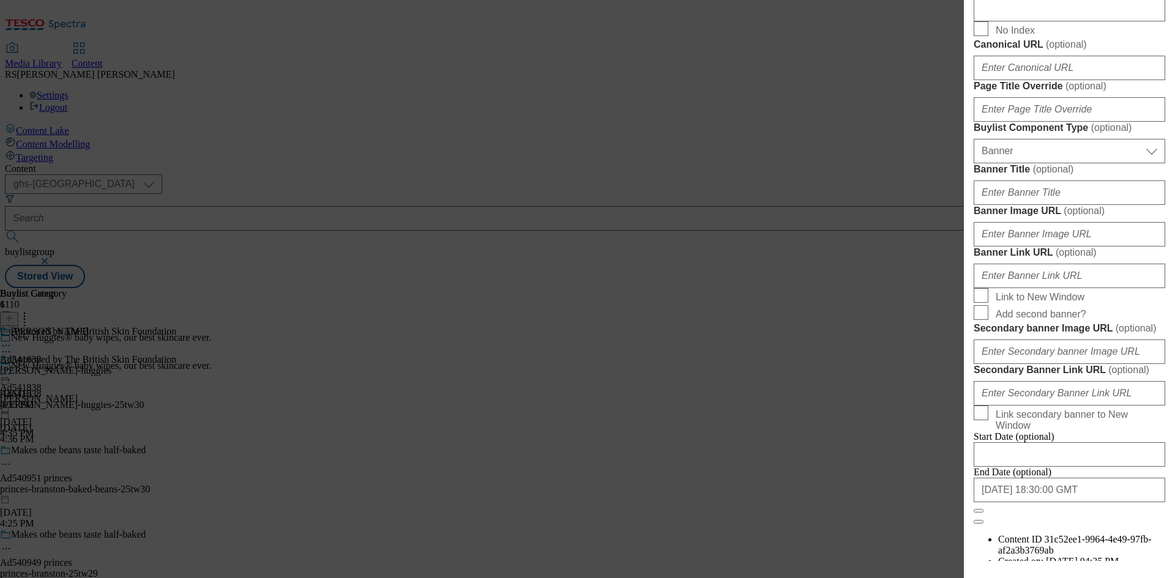
scroll to position [673, 0]
click at [1063, 21] on input "Description" at bounding box center [1070, 8] width 192 height 24
paste input "Huggies Extra Care Sensitive Baby Wipes 3 x 48 (144)"
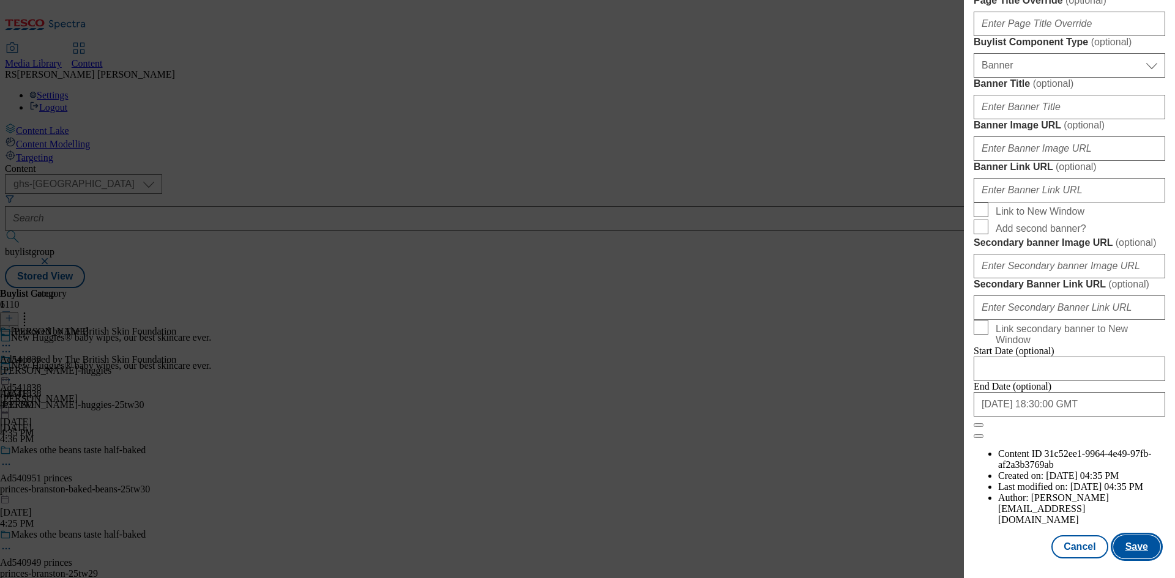
scroll to position [1202, 0]
type input "Huggies Extra Care Sensitive Baby Wipes 3 x 48 (144)"
click at [1134, 545] on button "Save" at bounding box center [1136, 547] width 47 height 23
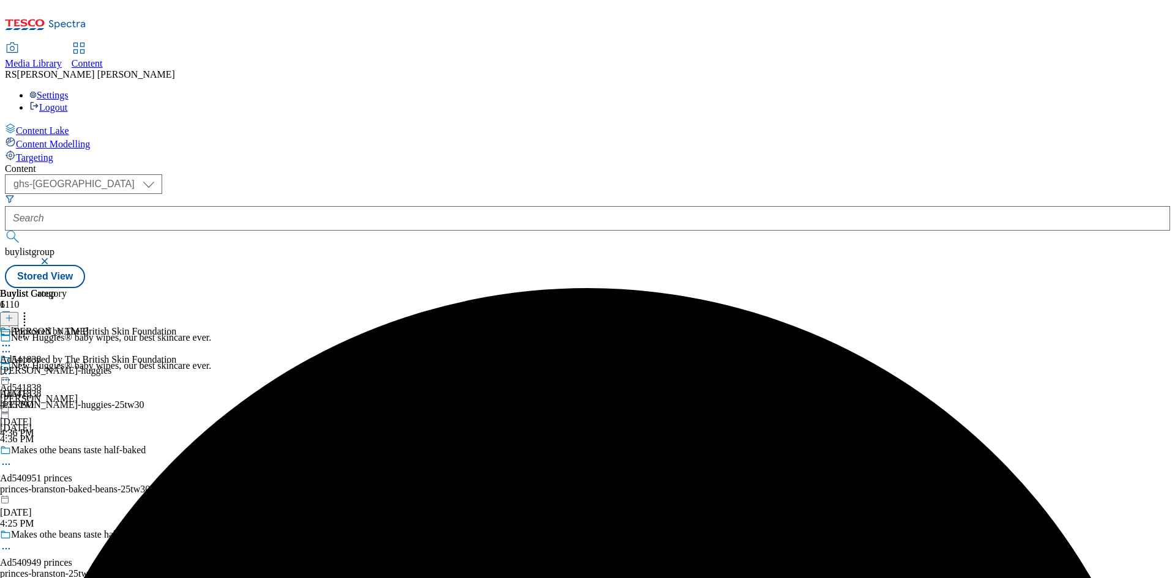
click at [12, 340] on icon at bounding box center [6, 346] width 12 height 12
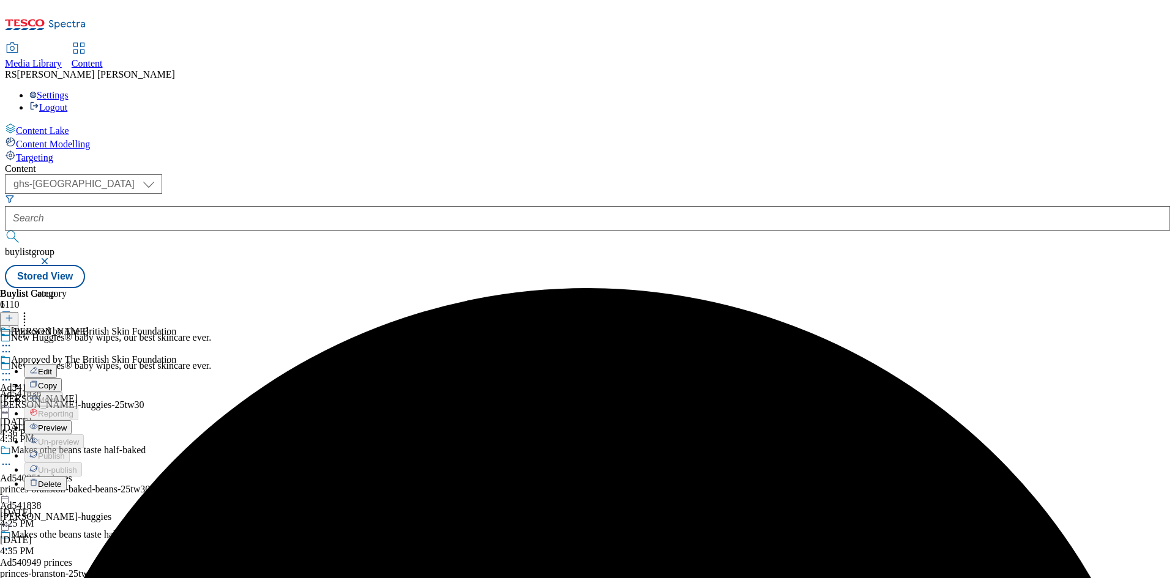
click at [57, 364] on button "Edit" at bounding box center [40, 371] width 32 height 14
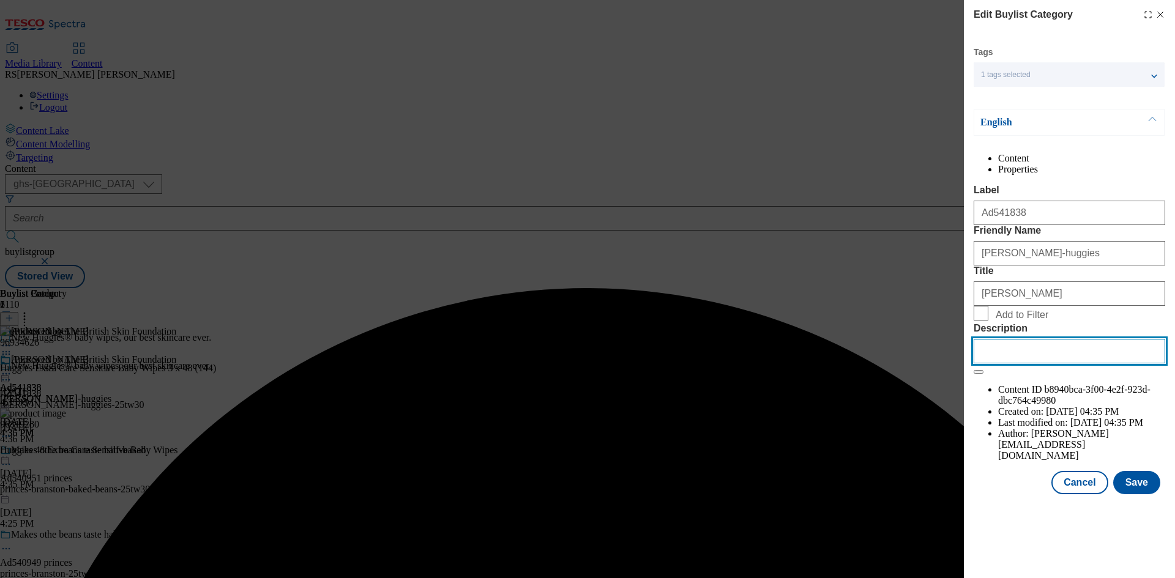
click at [1060, 364] on input "Description" at bounding box center [1070, 351] width 192 height 24
paste input "Huggies Extra Care Sensitive Baby Wipes 3 x 48 (144)"
type input "Huggies Extra Care Sensitive Baby Wipes 3 x 48 (144)"
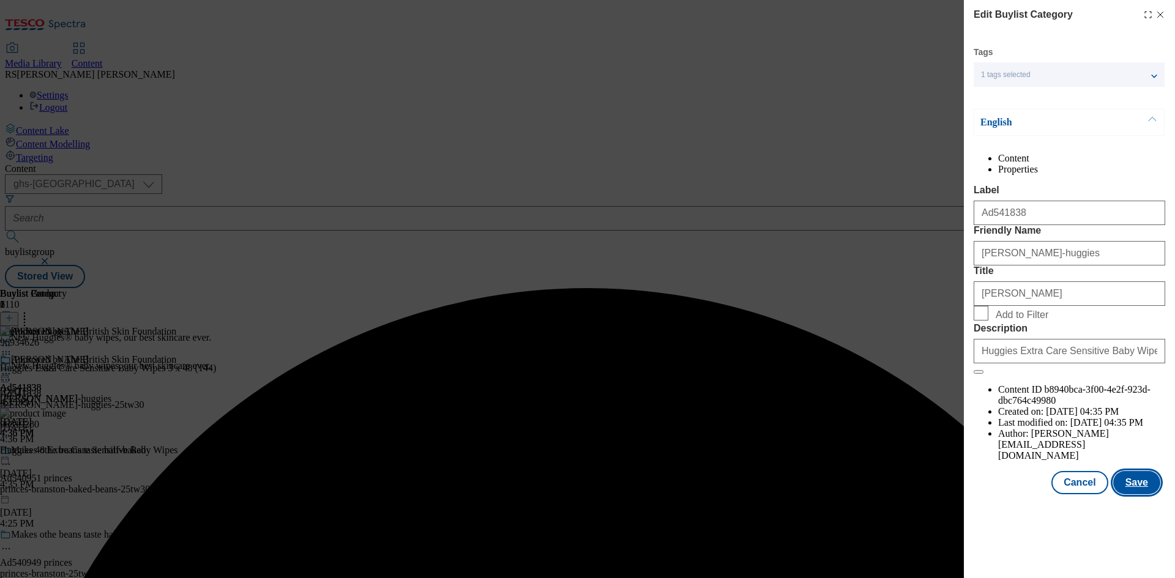
click at [1149, 495] on button "Save" at bounding box center [1136, 482] width 47 height 23
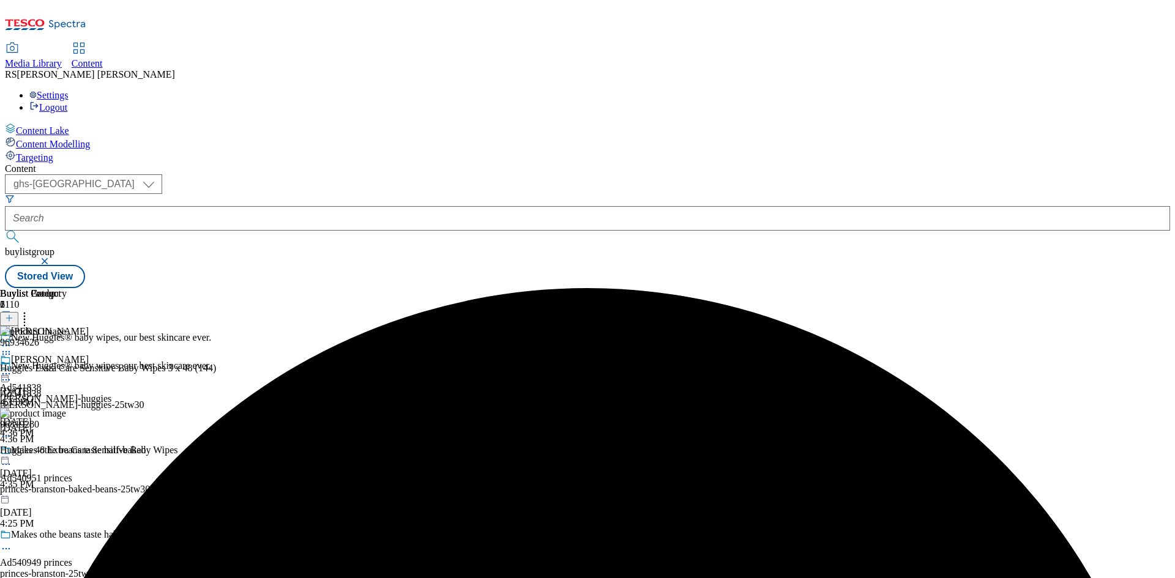
click at [12, 368] on icon at bounding box center [6, 374] width 12 height 12
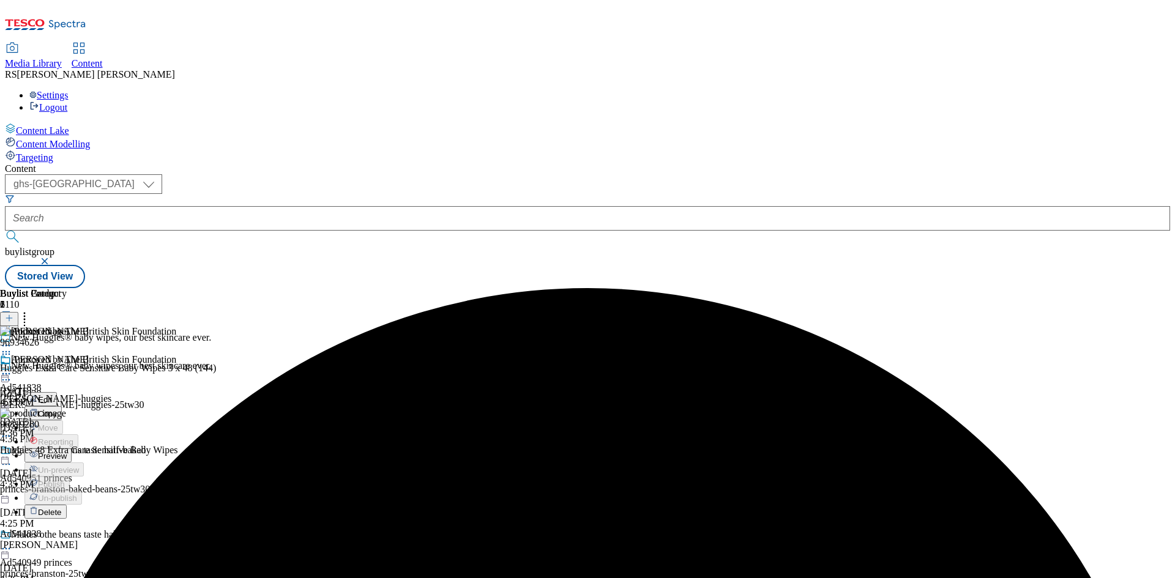
click at [67, 452] on span "Preview" at bounding box center [52, 456] width 29 height 9
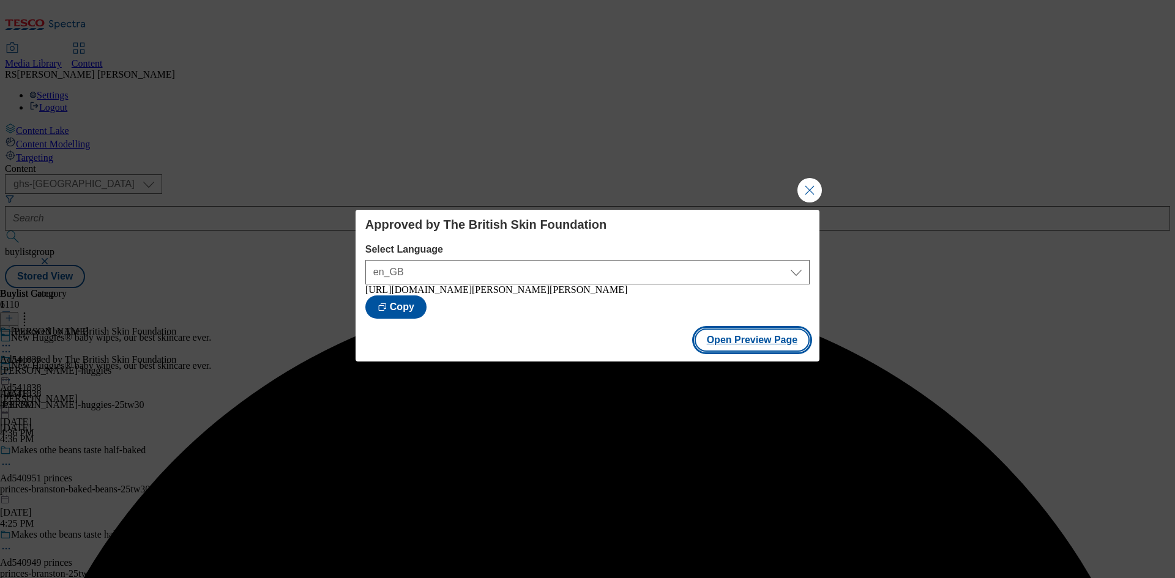
click at [757, 346] on button "Open Preview Page" at bounding box center [753, 340] width 116 height 23
click at [814, 188] on button "Close Modal" at bounding box center [810, 190] width 24 height 24
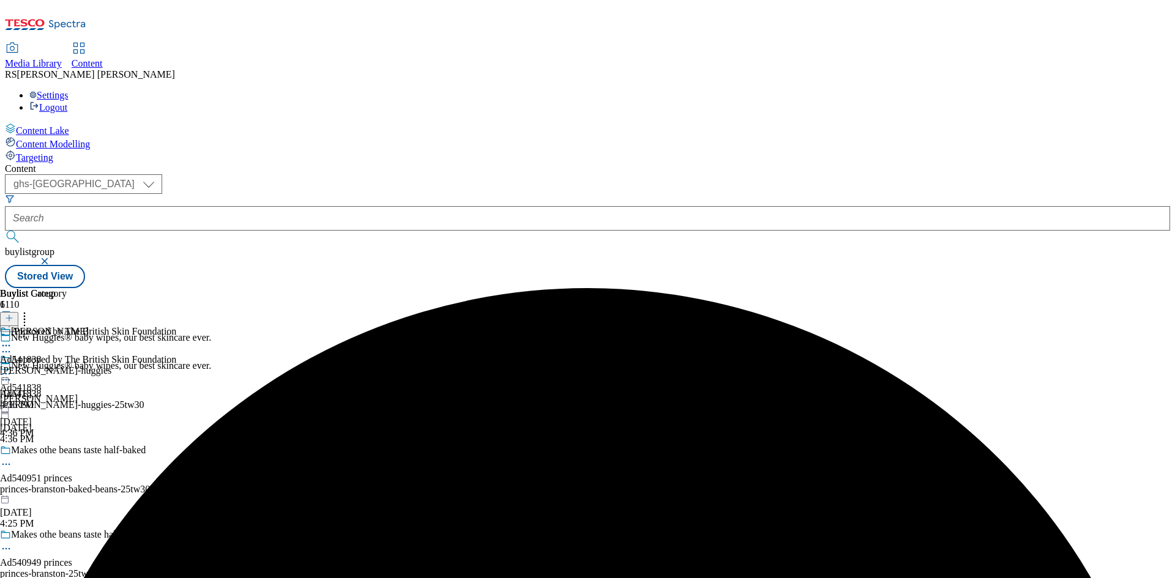
click at [12, 368] on icon at bounding box center [6, 374] width 12 height 12
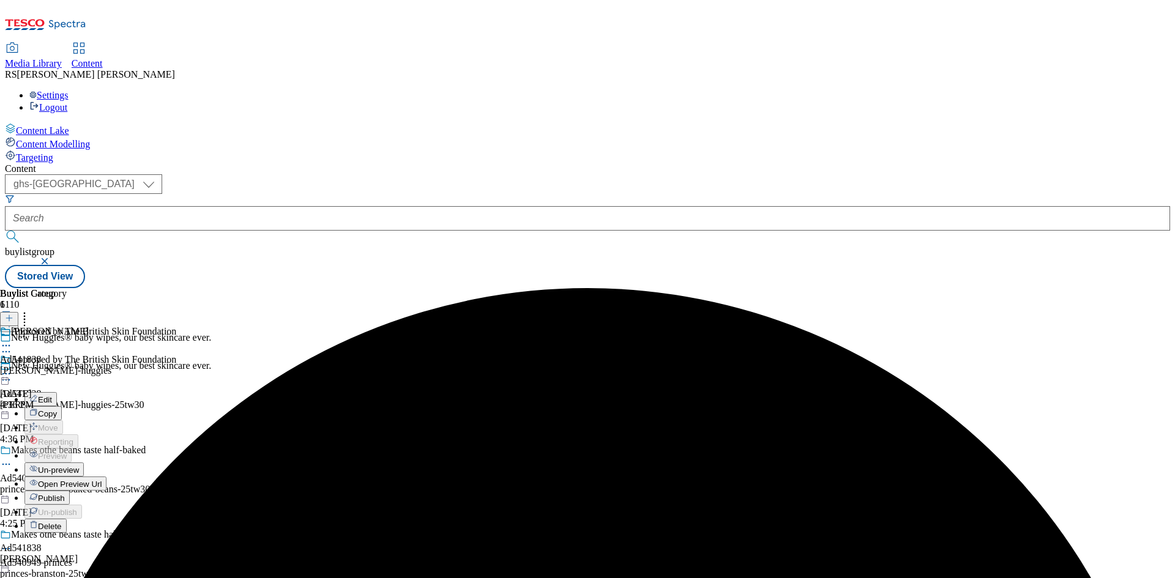
click at [65, 494] on span "Publish" at bounding box center [51, 498] width 27 height 9
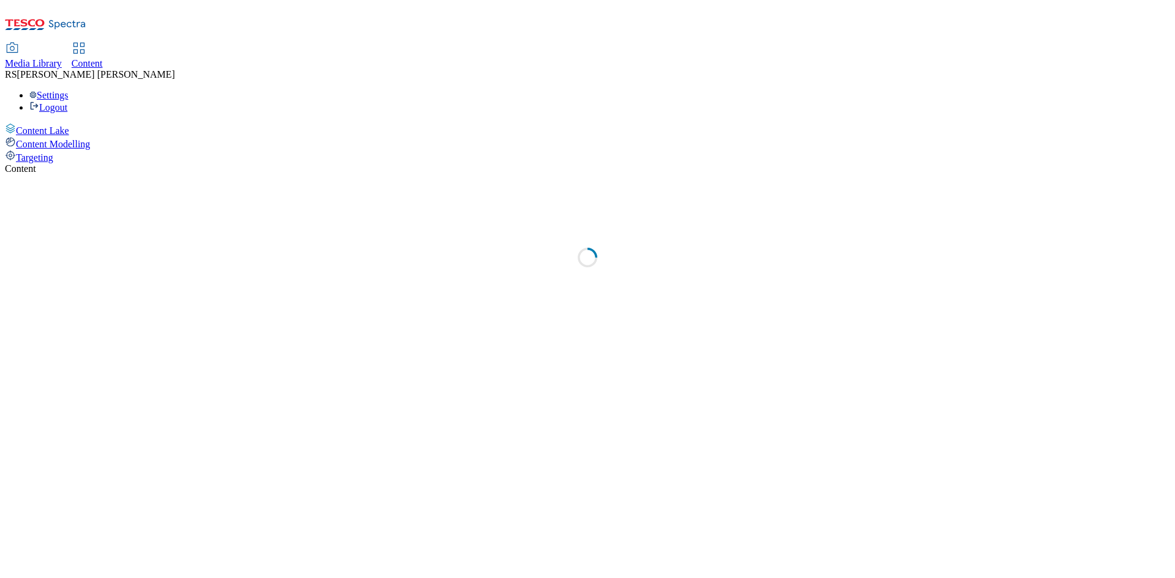
select select "ghs-[GEOGRAPHIC_DATA]"
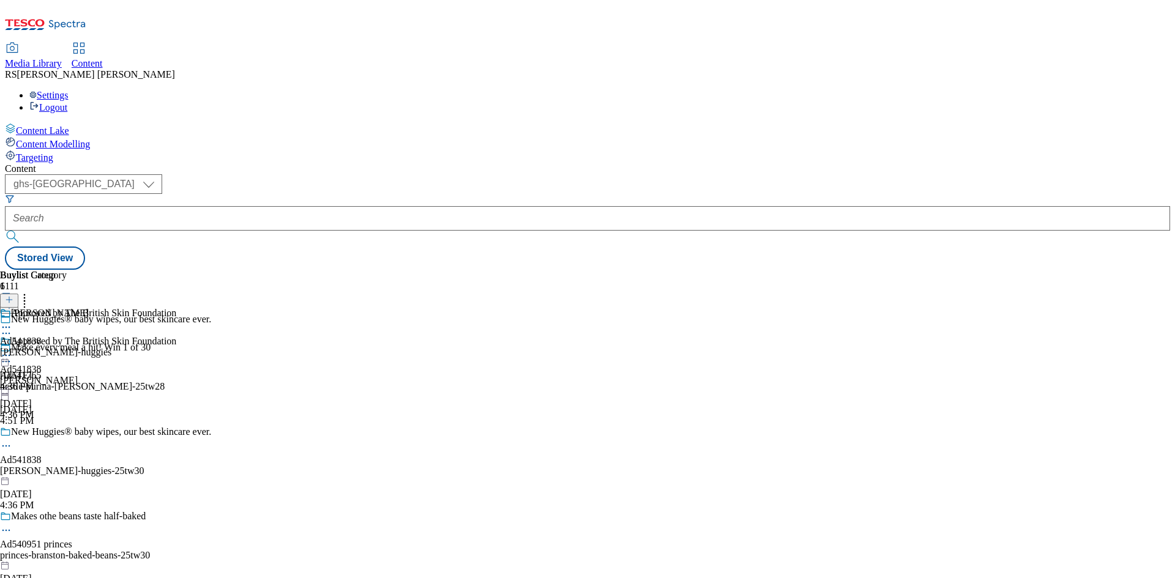
drag, startPoint x: 951, startPoint y: 208, endPoint x: 923, endPoint y: 108, distance: 103.1
click at [951, 270] on div "Buylist Group 6111 New Huggies® baby wipes, our best skincare ever. Make every …" at bounding box center [588, 270] width 1166 height 0
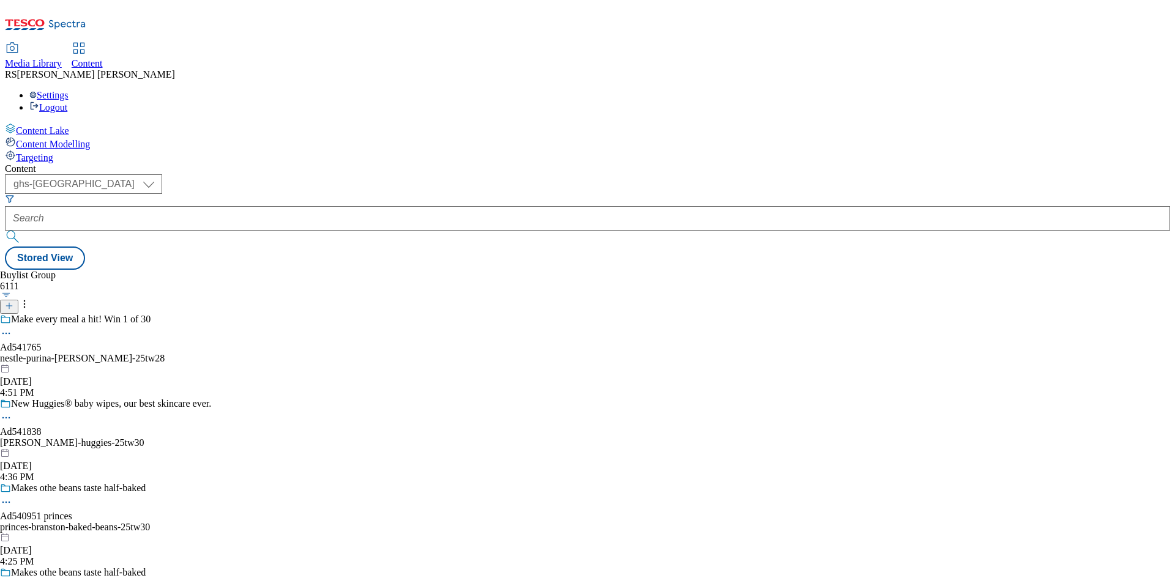
select select "ghs-[GEOGRAPHIC_DATA]"
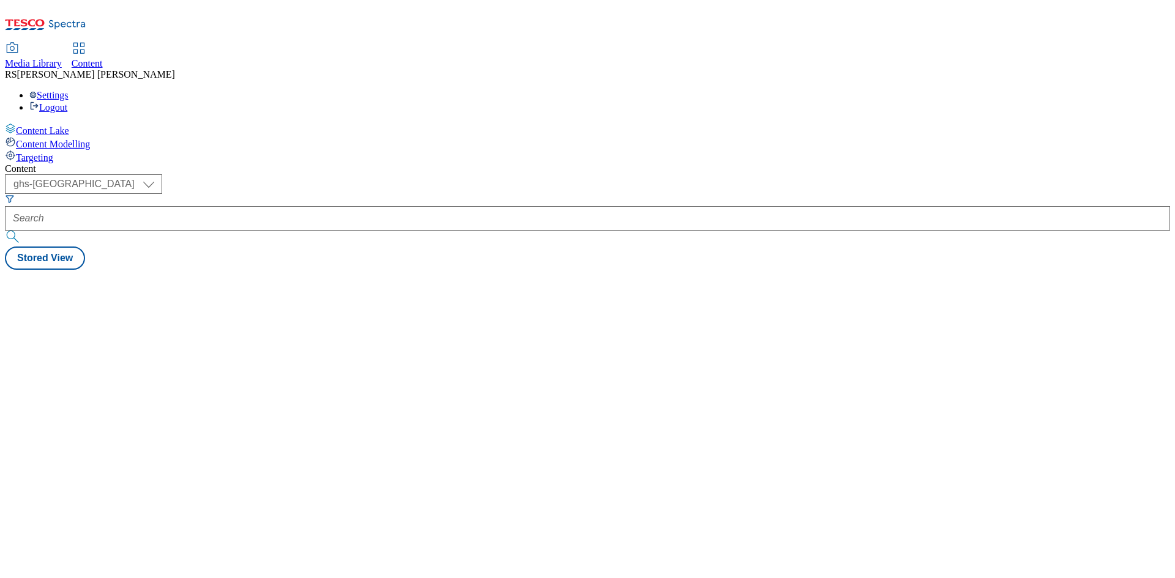
select select "ghs-[GEOGRAPHIC_DATA]"
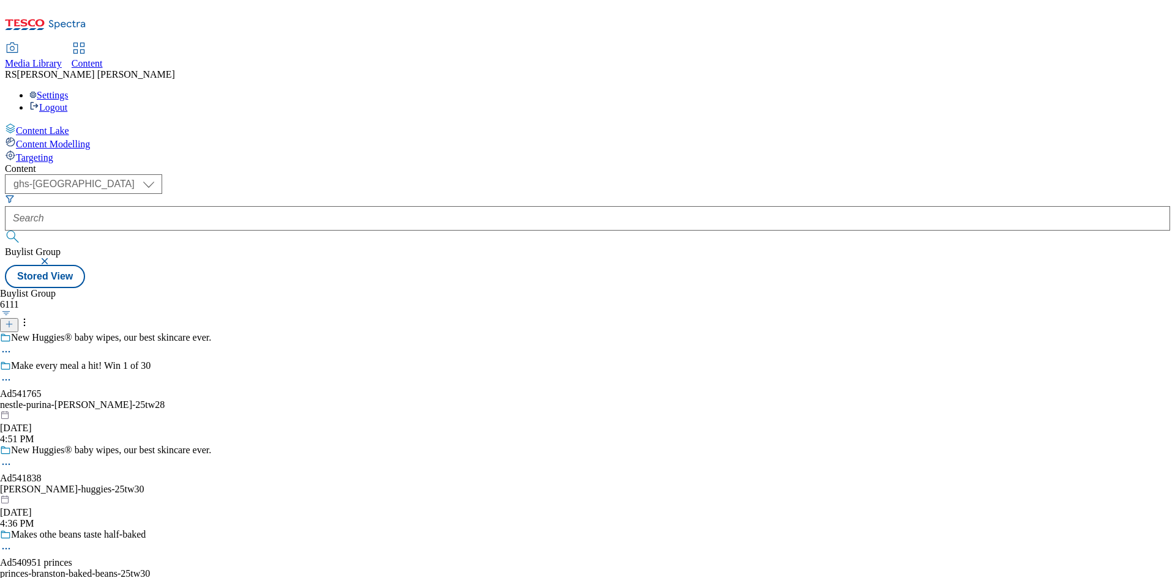
select select "ghs-[GEOGRAPHIC_DATA]"
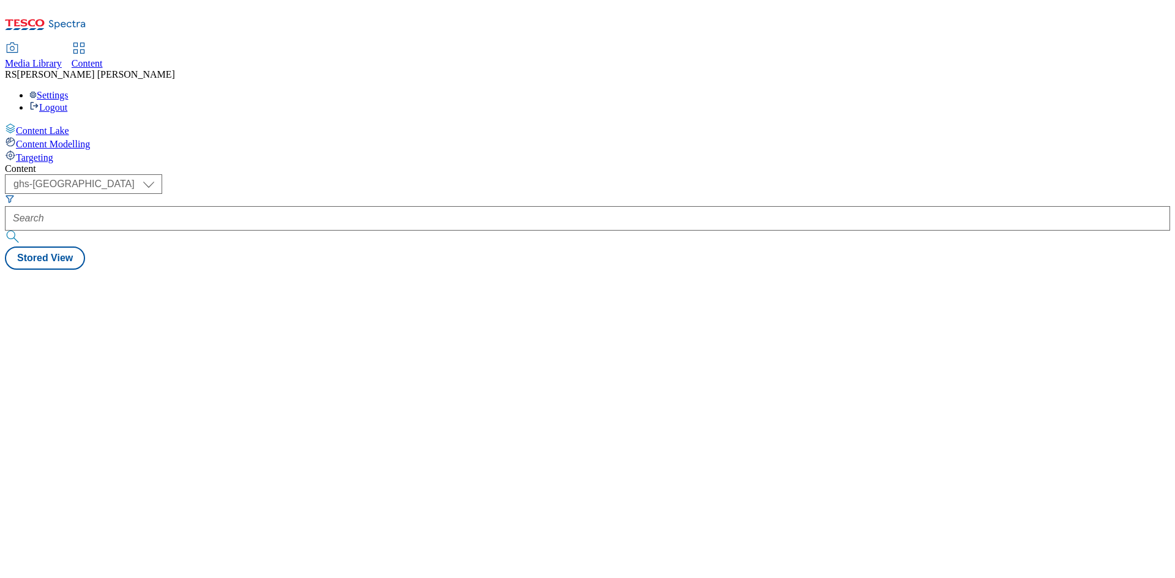
select select "ghs-[GEOGRAPHIC_DATA]"
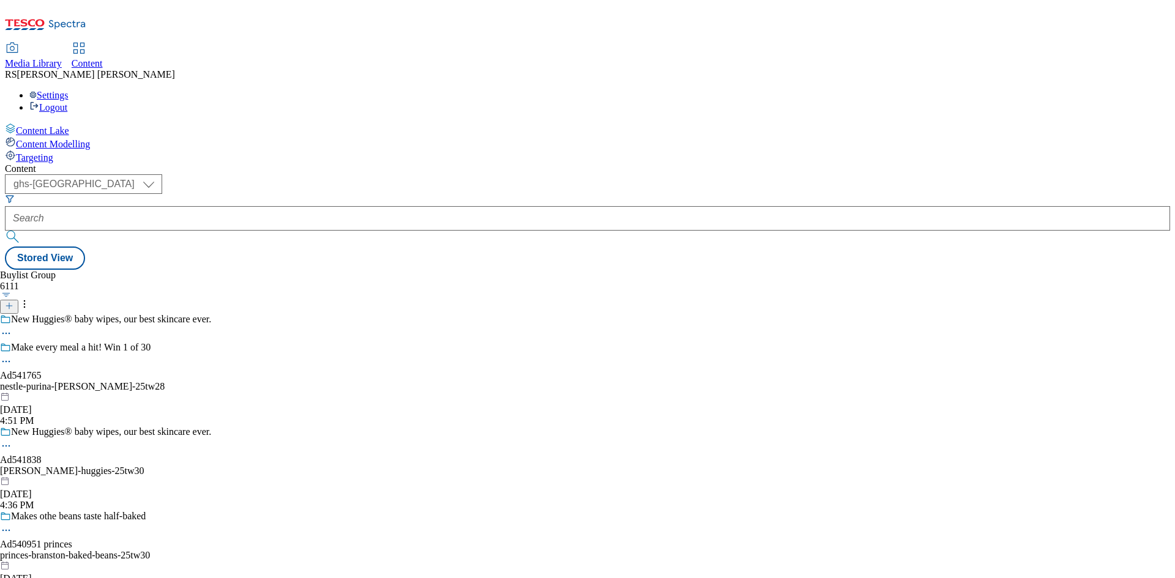
select select "ghs-[GEOGRAPHIC_DATA]"
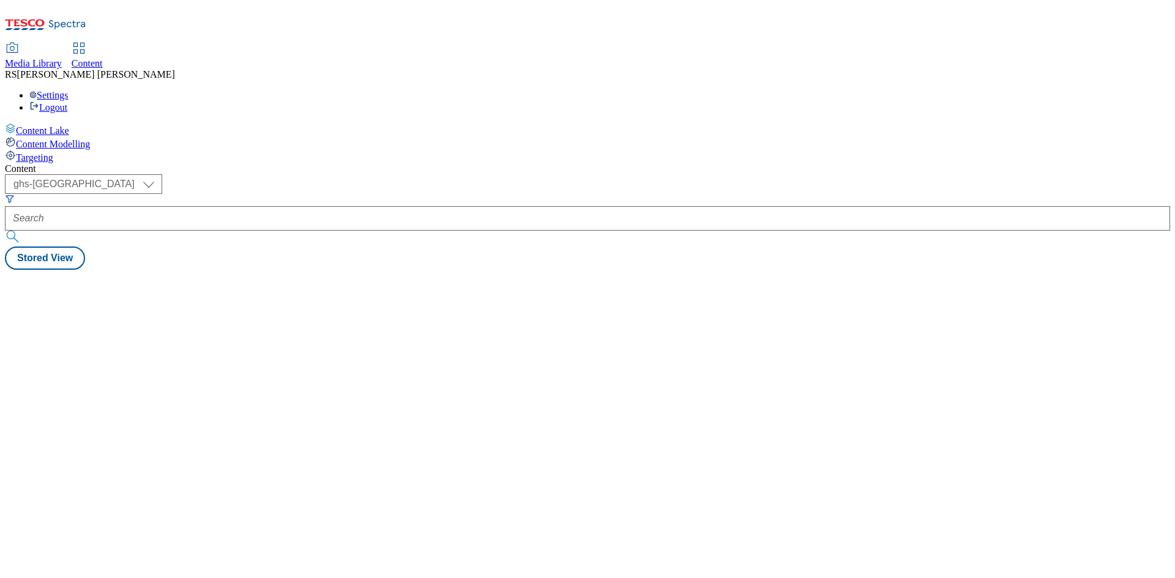
select select "ghs-[GEOGRAPHIC_DATA]"
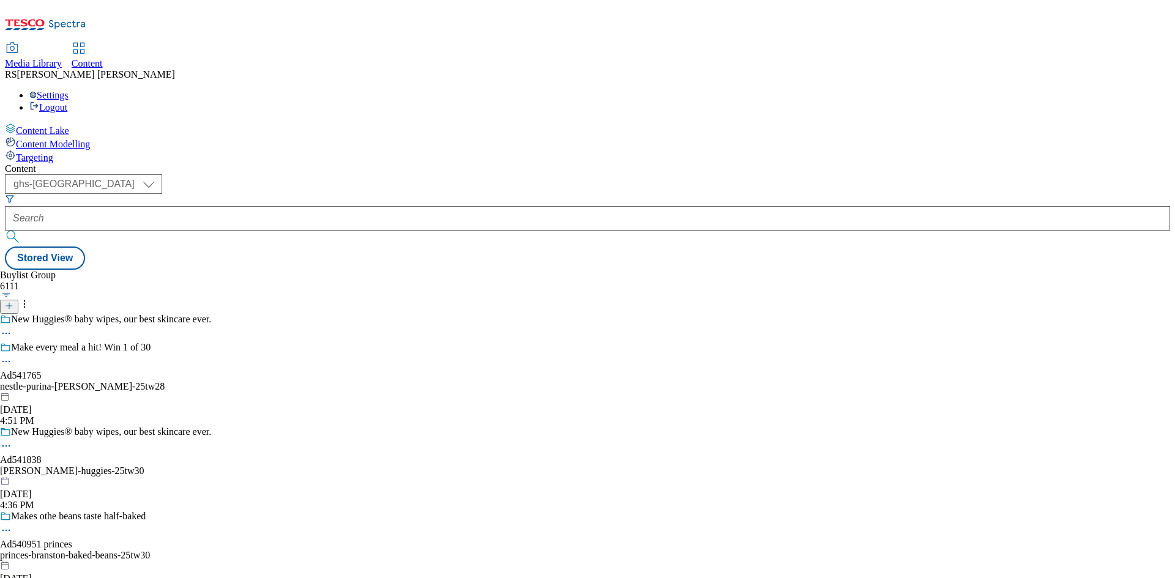
select select "ghs-[GEOGRAPHIC_DATA]"
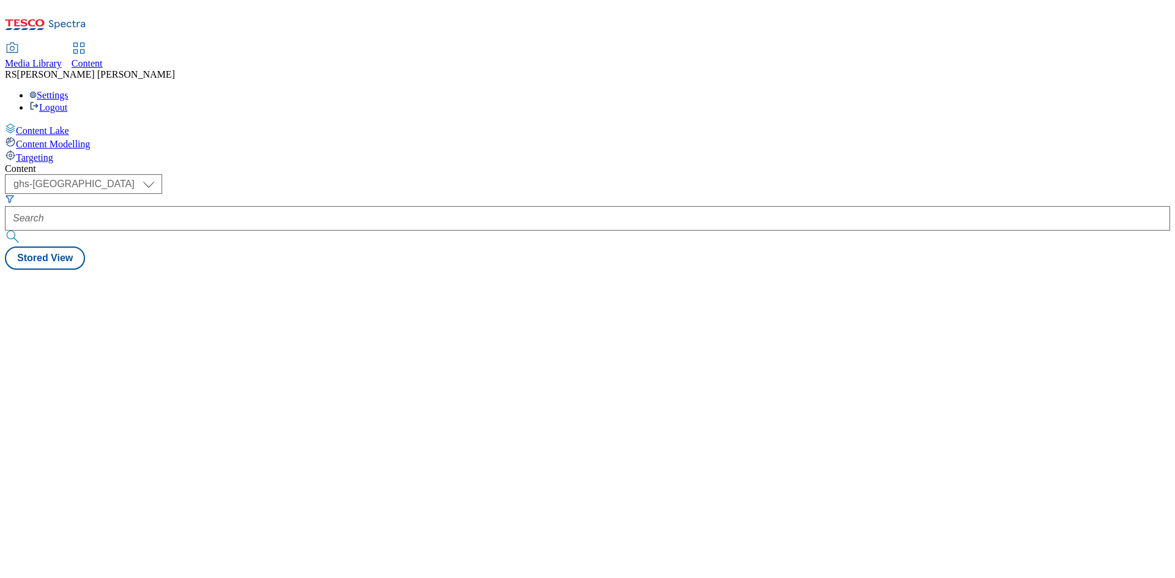
select select "ghs-[GEOGRAPHIC_DATA]"
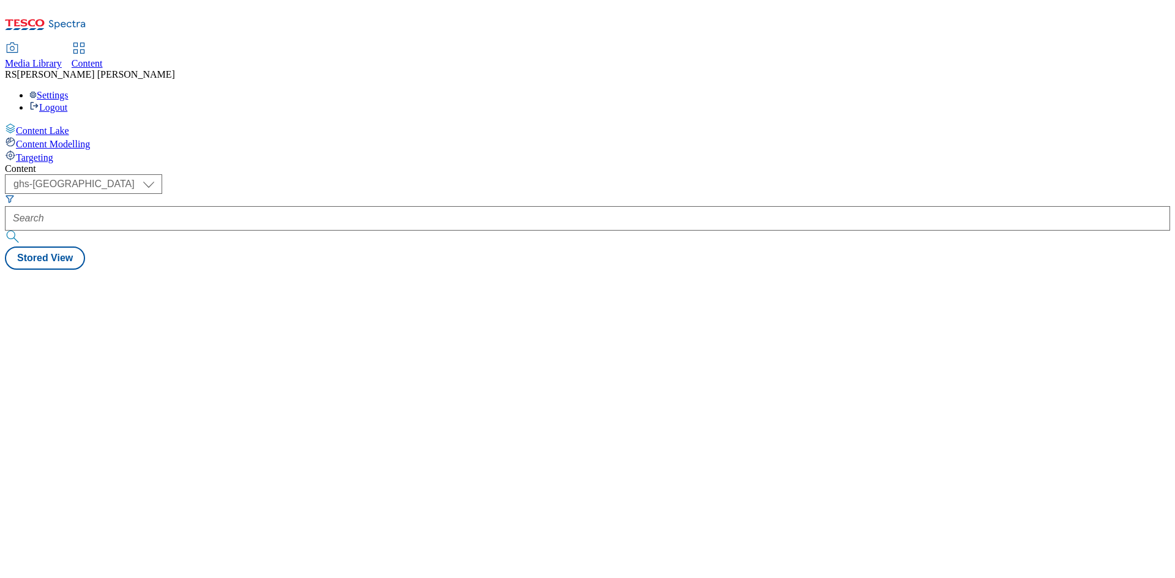
select select "ghs-[GEOGRAPHIC_DATA]"
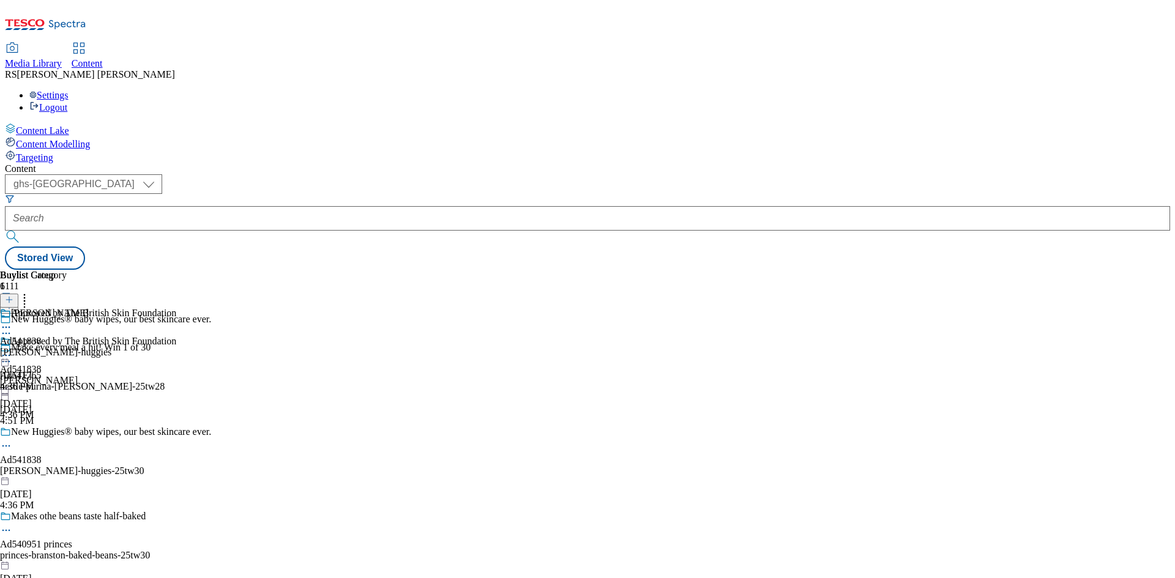
select select "ghs-[GEOGRAPHIC_DATA]"
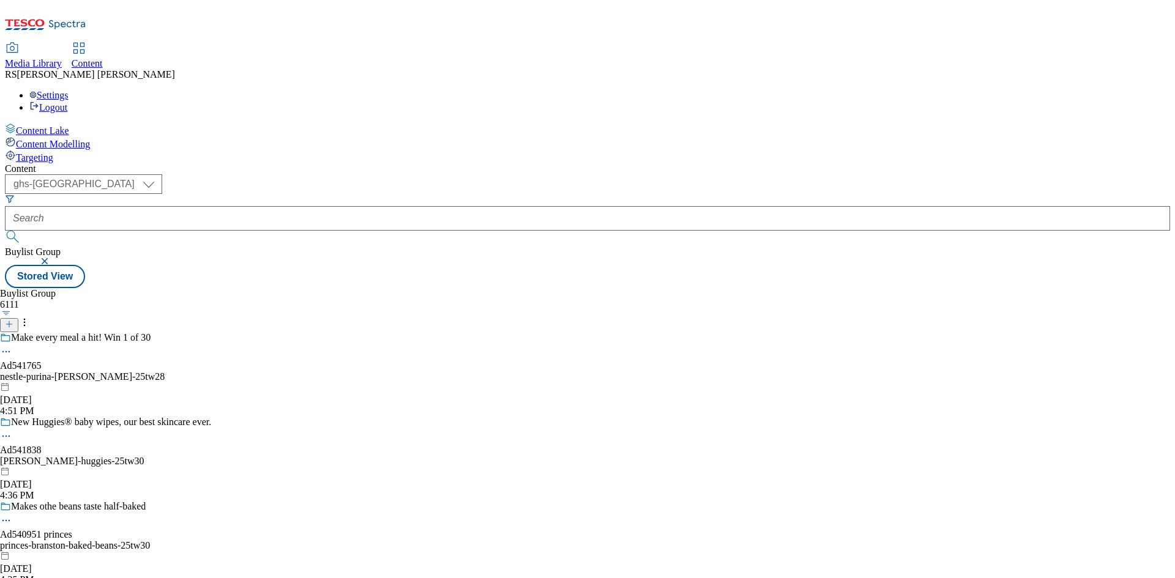
select select "ghs-[GEOGRAPHIC_DATA]"
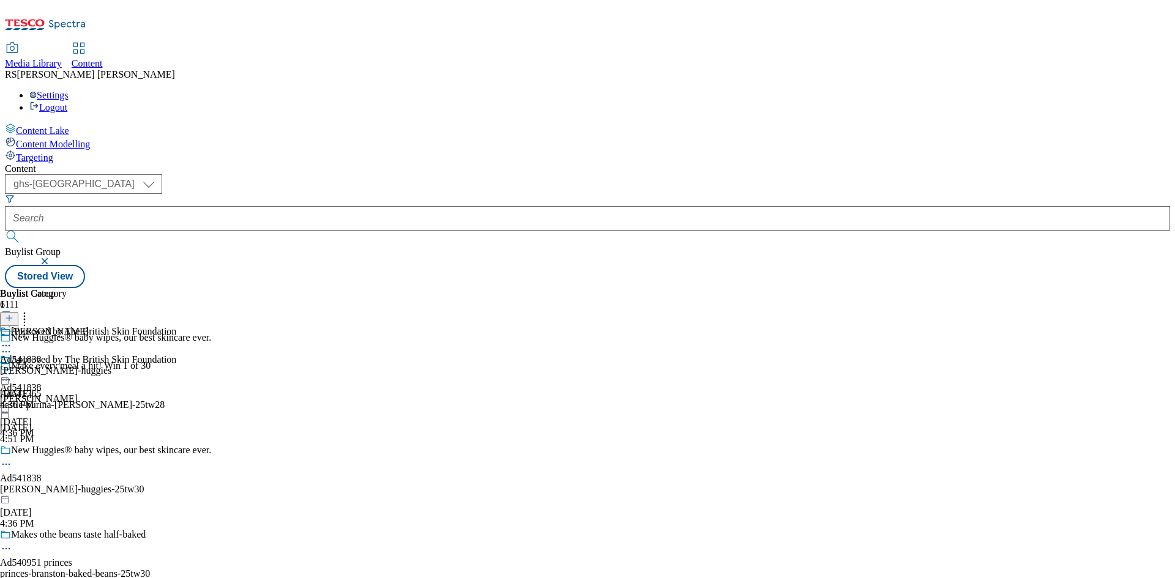
select select "ghs-[GEOGRAPHIC_DATA]"
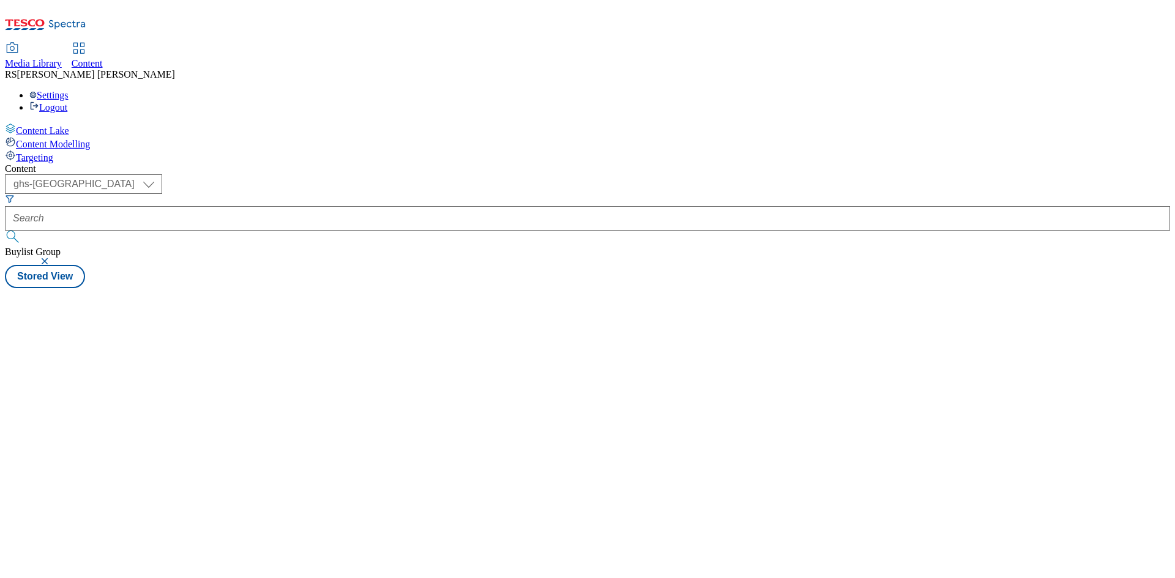
select select "ghs-[GEOGRAPHIC_DATA]"
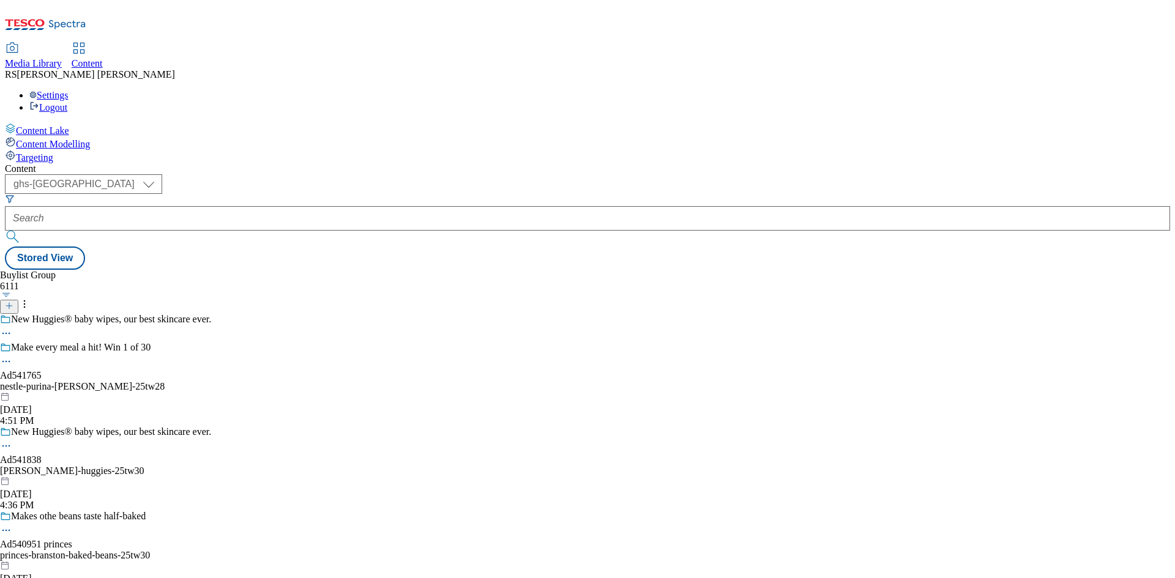
select select "ghs-[GEOGRAPHIC_DATA]"
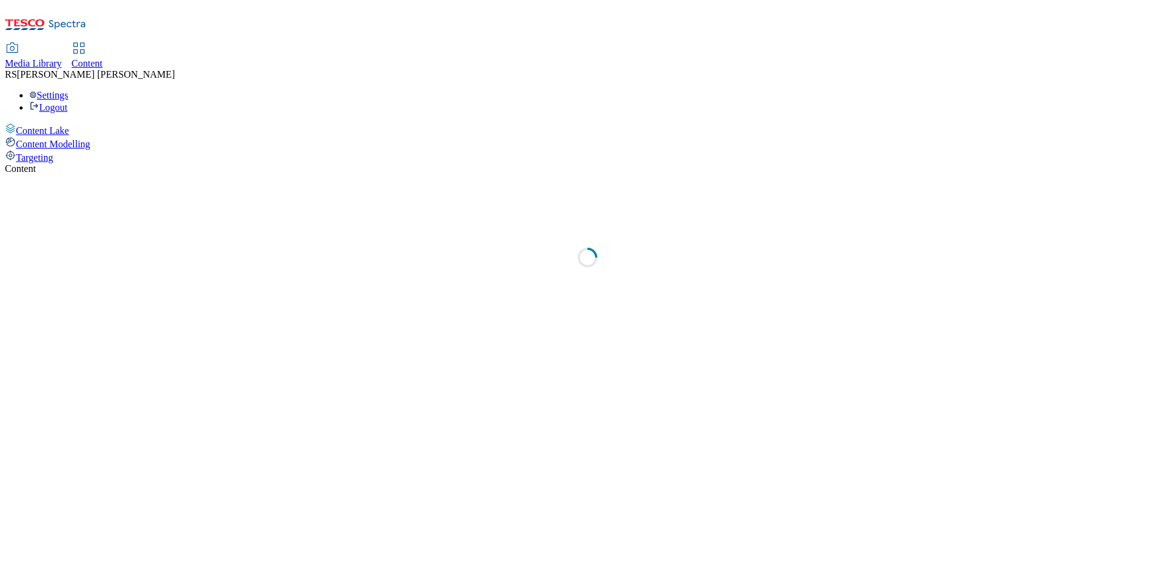
select select "ghs-[GEOGRAPHIC_DATA]"
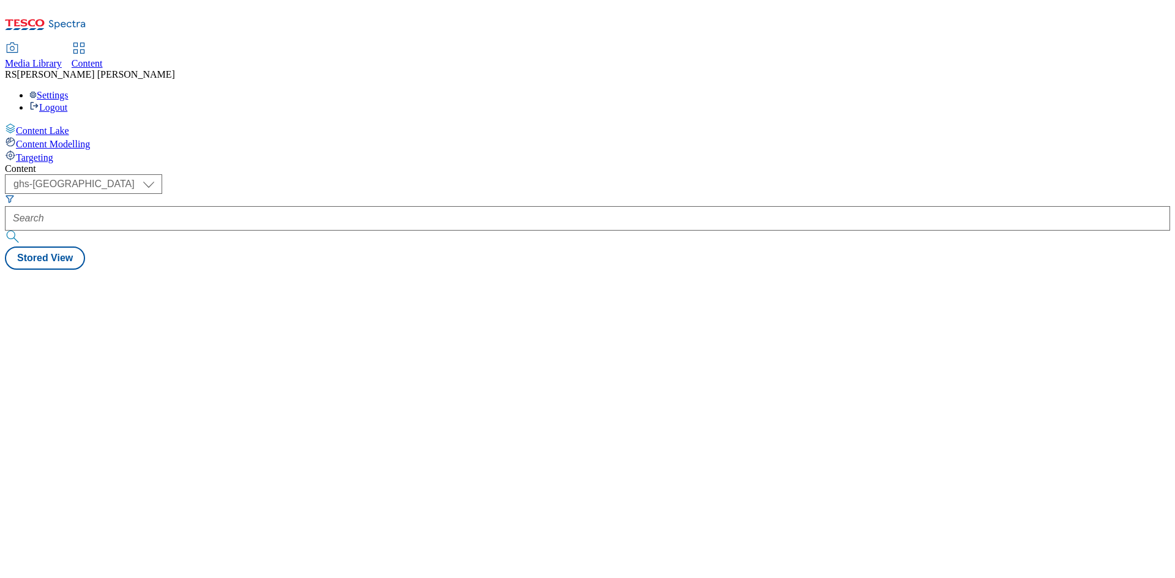
select select "ghs-[GEOGRAPHIC_DATA]"
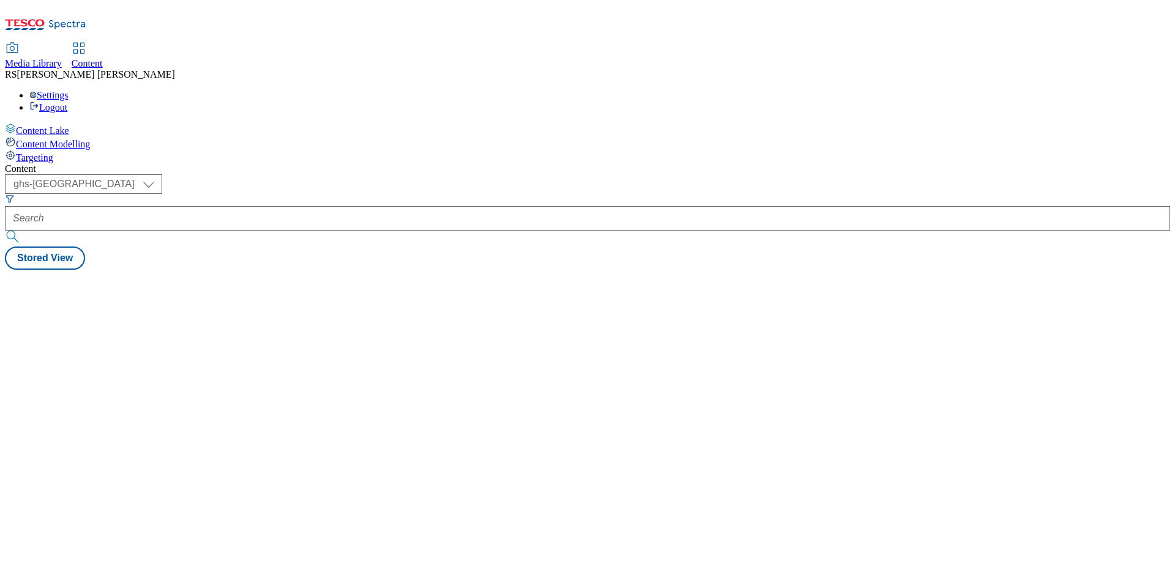
select select "ghs-[GEOGRAPHIC_DATA]"
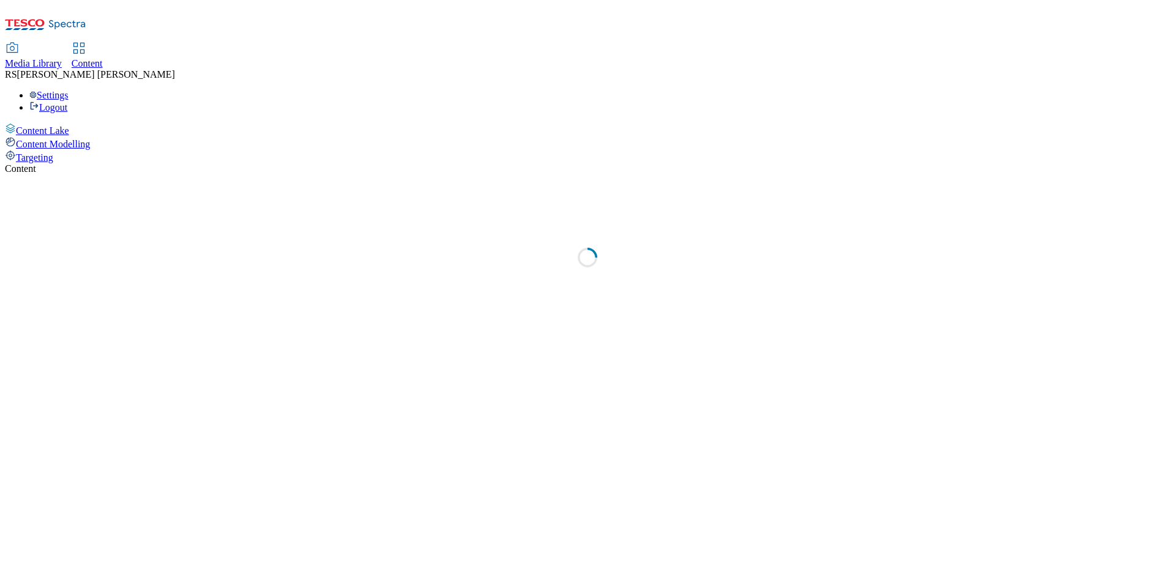
select select "ghs-[GEOGRAPHIC_DATA]"
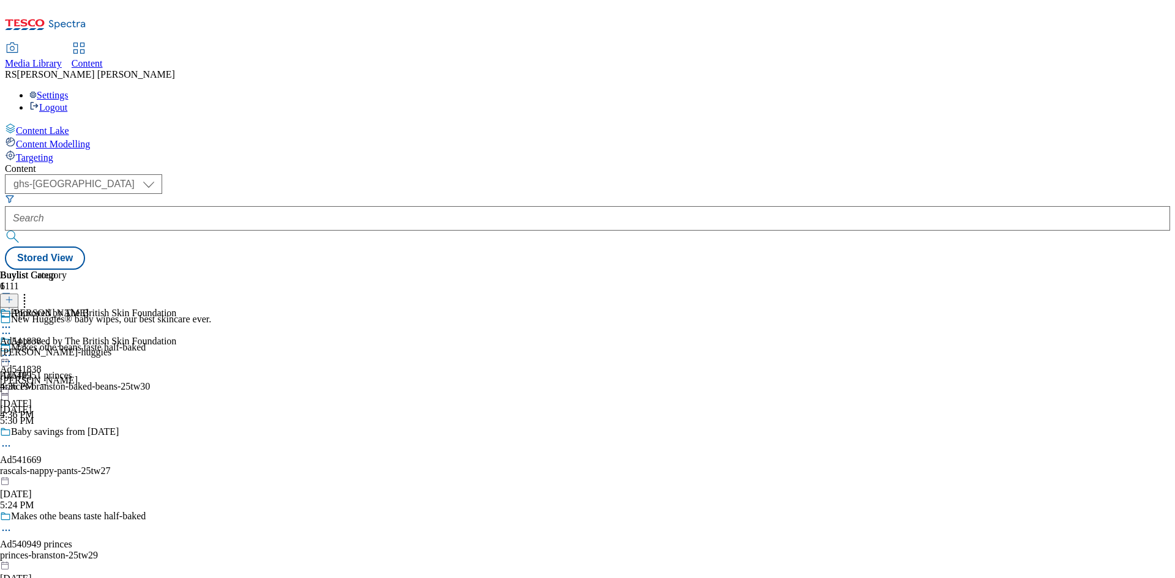
click at [956, 270] on div "Buylist Group 6111 New Huggies® baby wipes, our best skincare ever. Makes othe …" at bounding box center [588, 270] width 1166 height 0
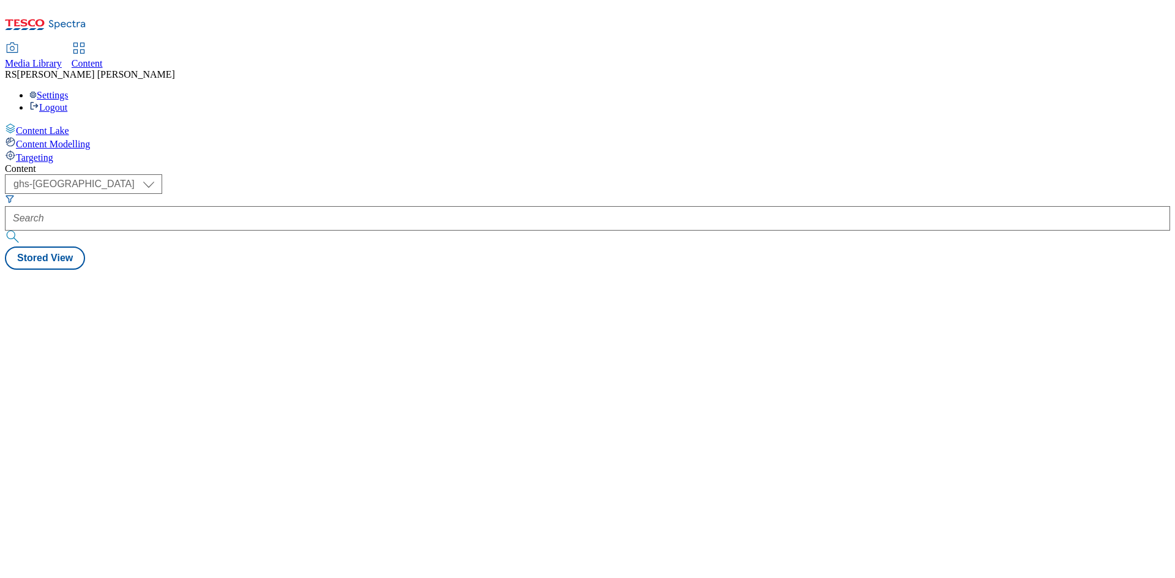
select select "ghs-[GEOGRAPHIC_DATA]"
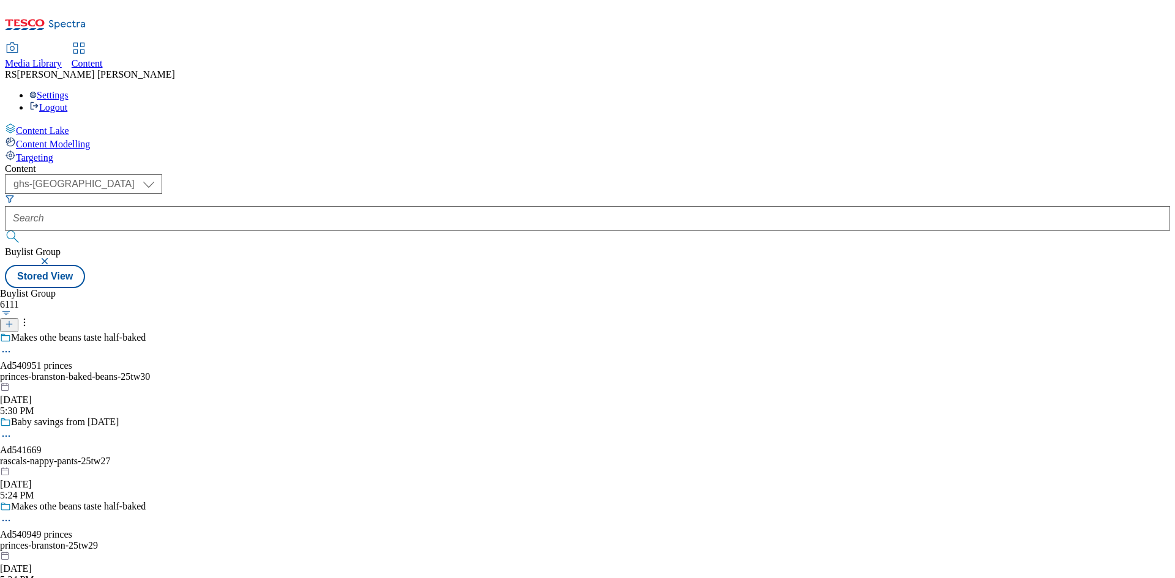
select select "ghs-[GEOGRAPHIC_DATA]"
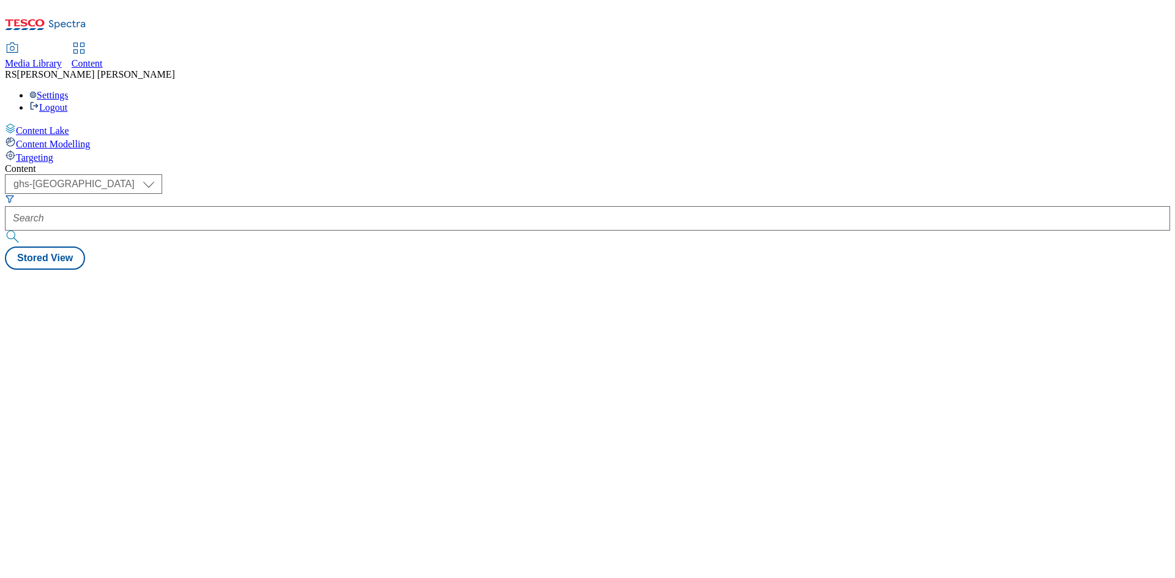
select select "ghs-[GEOGRAPHIC_DATA]"
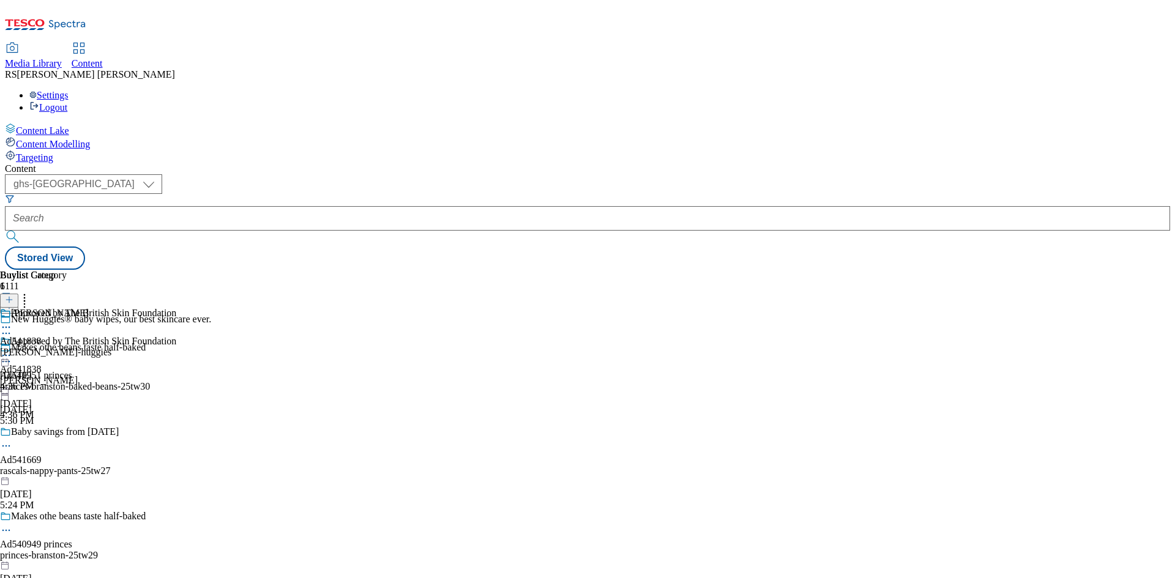
select select "ghs-[GEOGRAPHIC_DATA]"
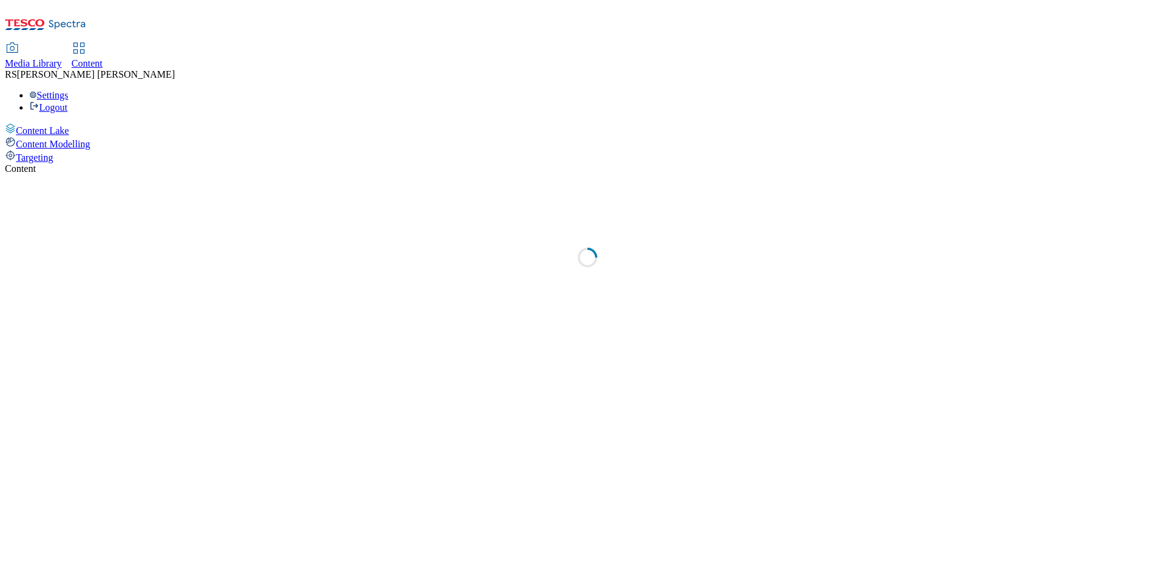
select select "ghs-[GEOGRAPHIC_DATA]"
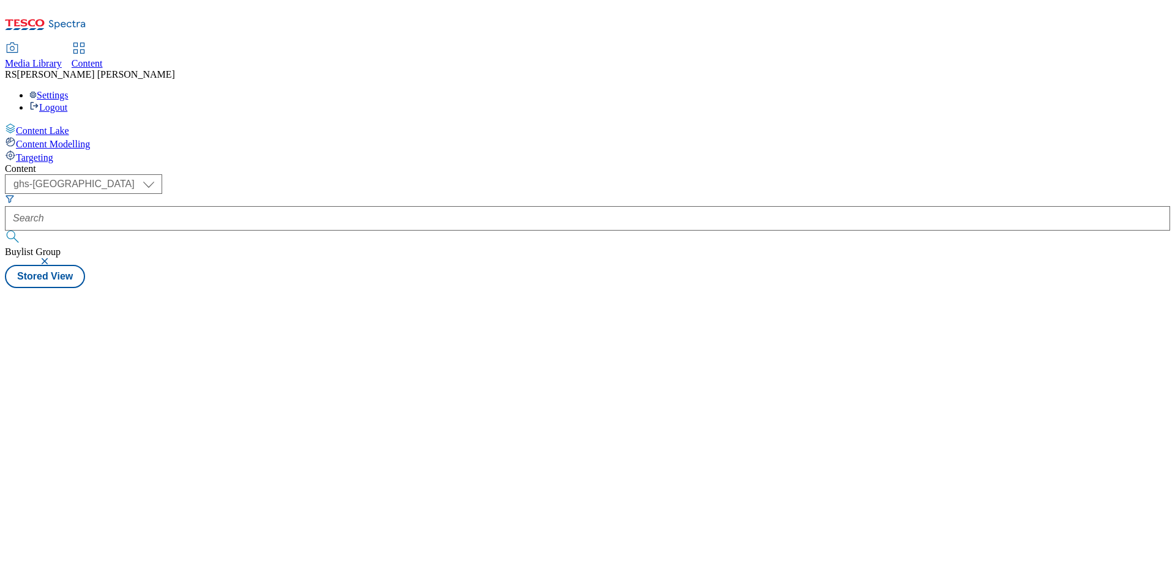
select select "ghs-[GEOGRAPHIC_DATA]"
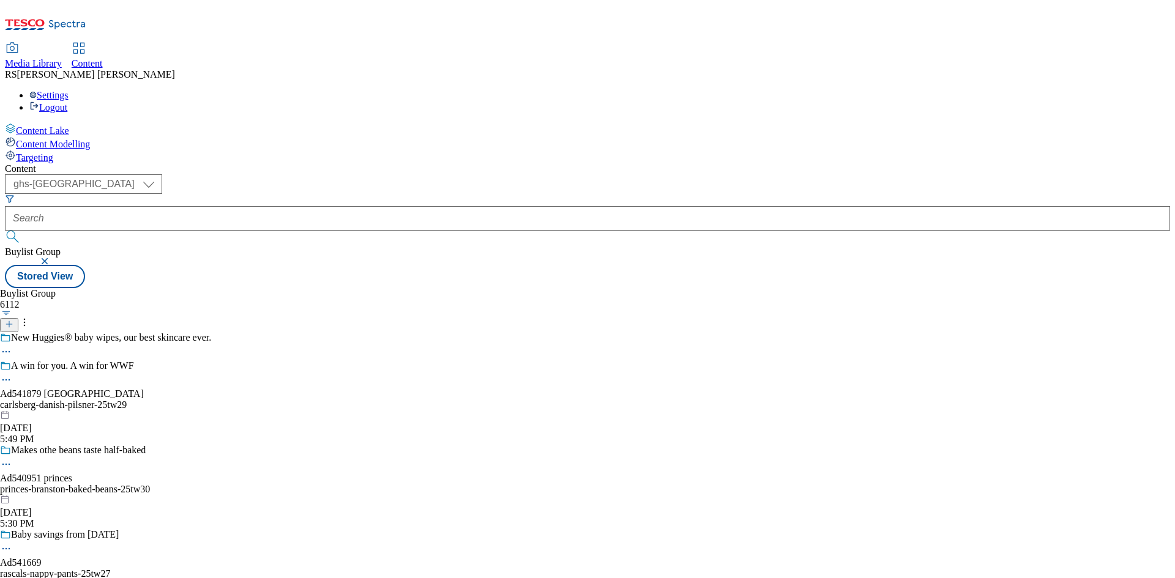
select select "ghs-[GEOGRAPHIC_DATA]"
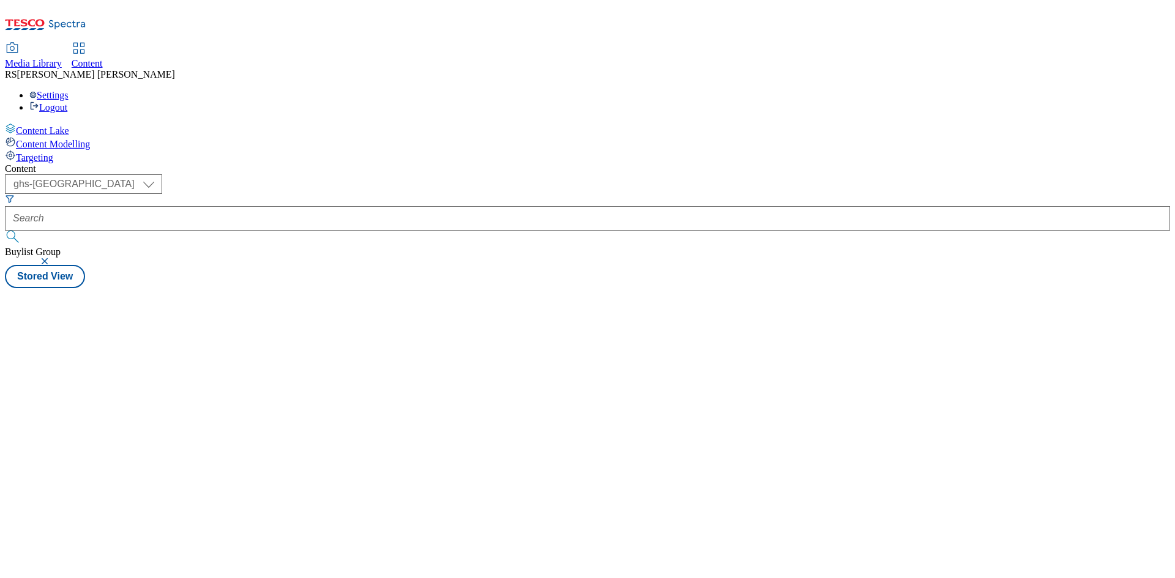
select select "ghs-[GEOGRAPHIC_DATA]"
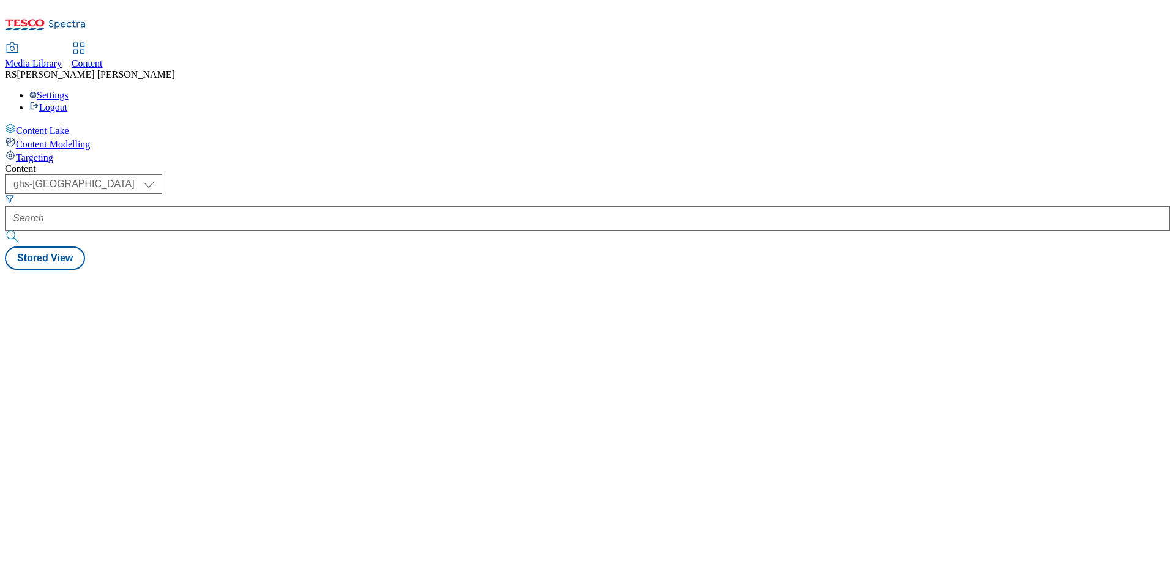
select select "ghs-[GEOGRAPHIC_DATA]"
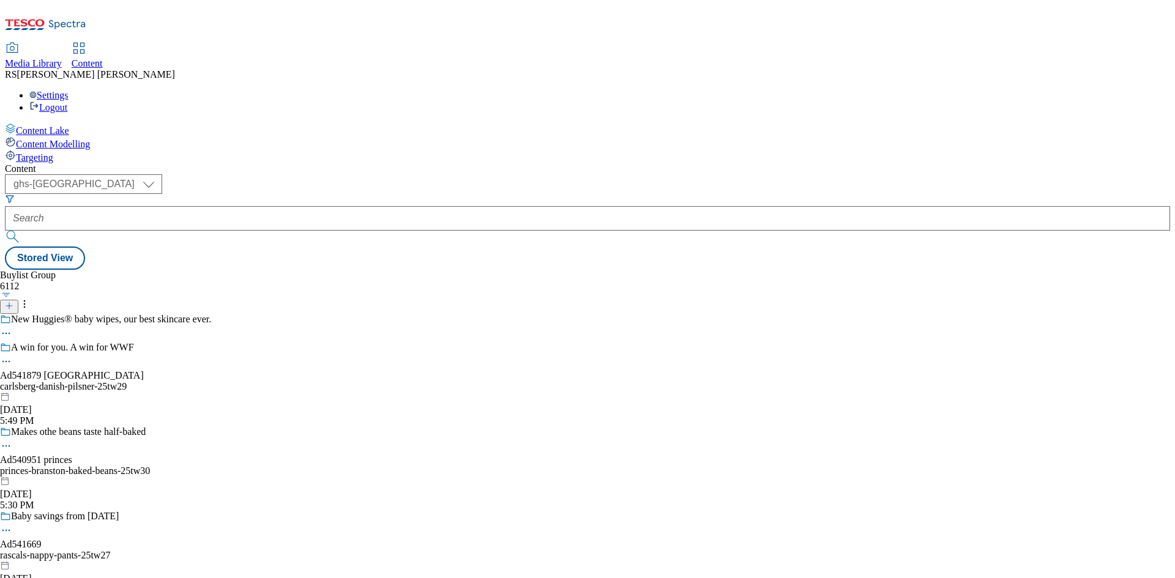
select select "ghs-[GEOGRAPHIC_DATA]"
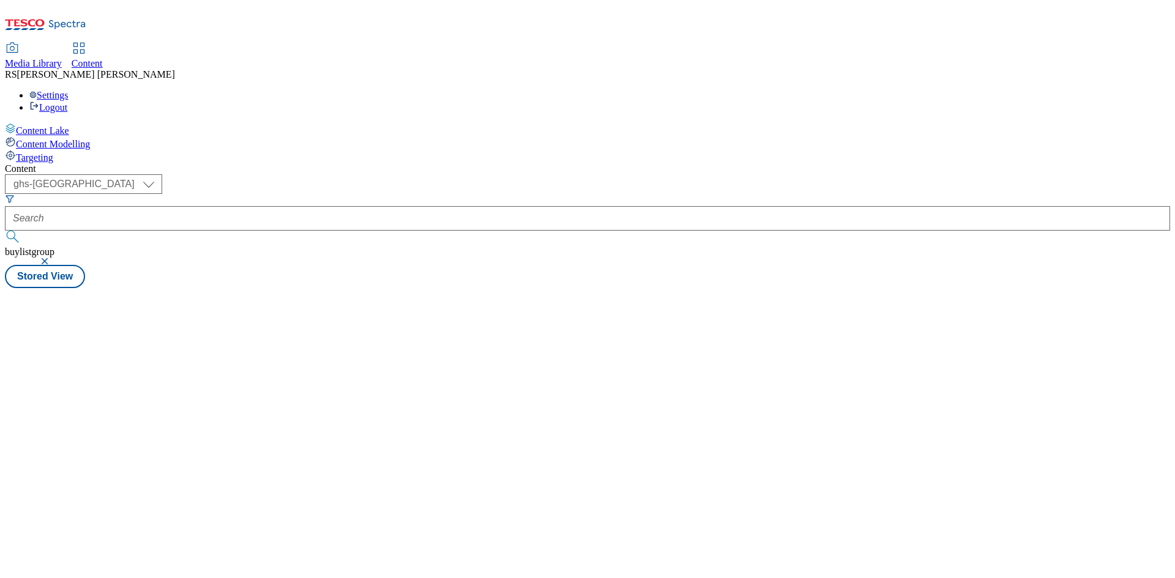
select select "ghs-[GEOGRAPHIC_DATA]"
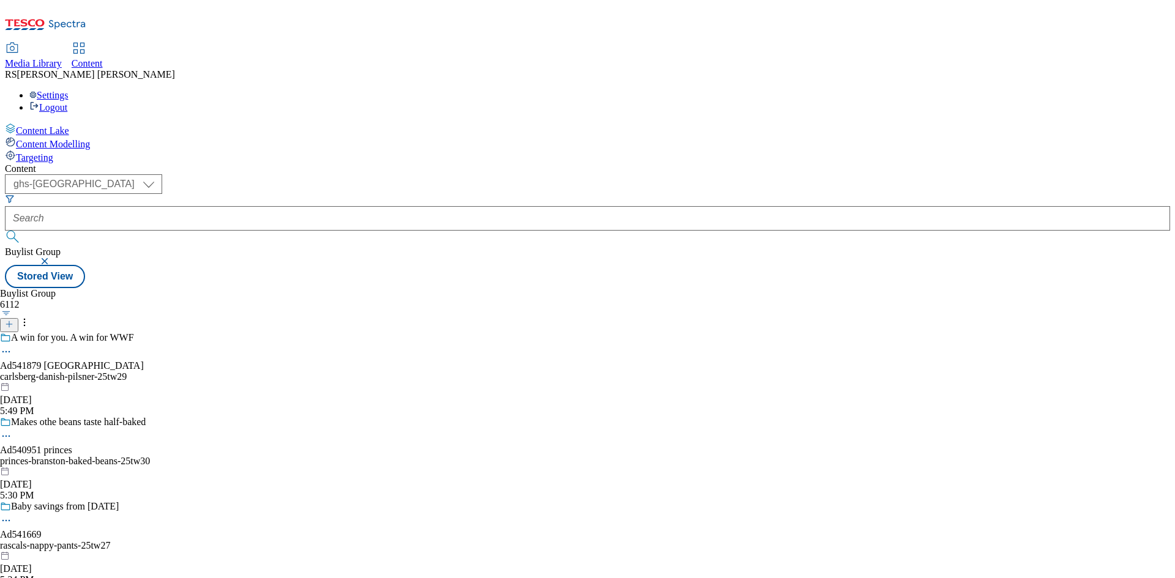
select select "ghs-[GEOGRAPHIC_DATA]"
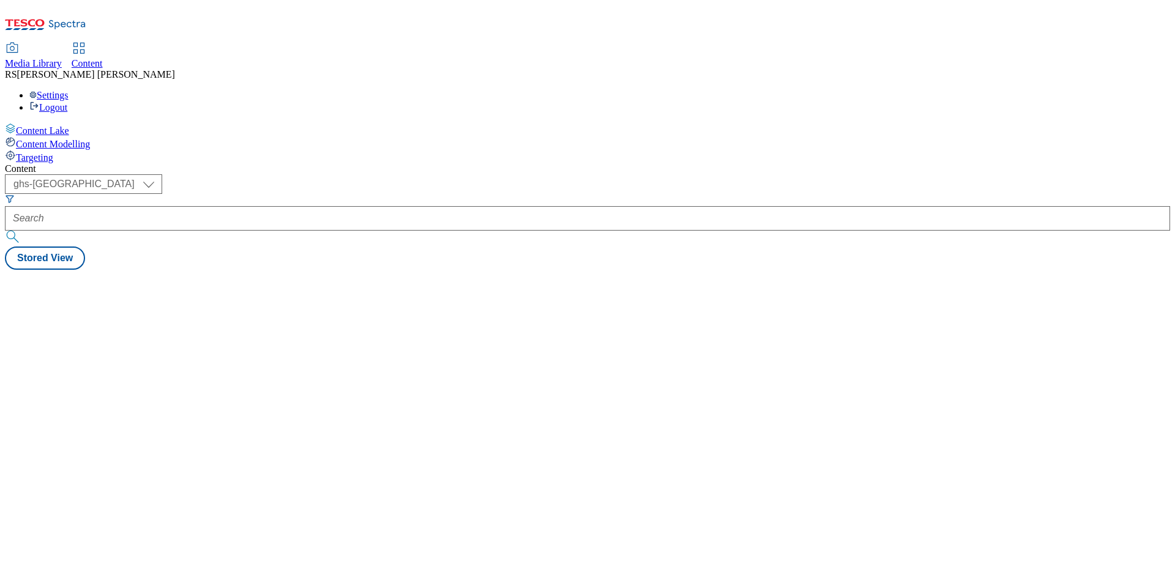
select select "ghs-[GEOGRAPHIC_DATA]"
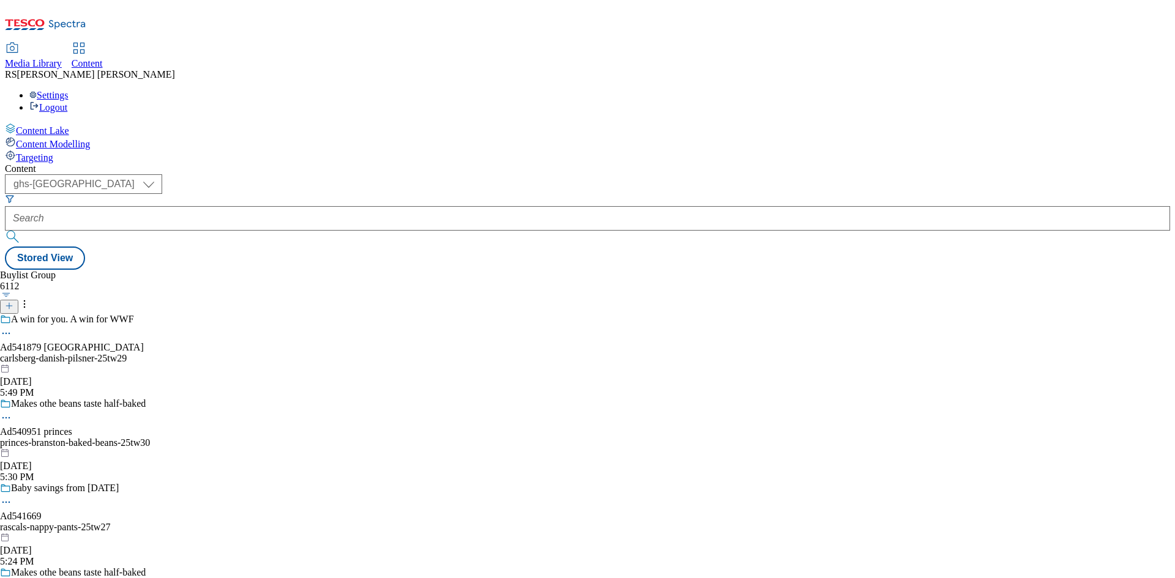
select select "ghs-[GEOGRAPHIC_DATA]"
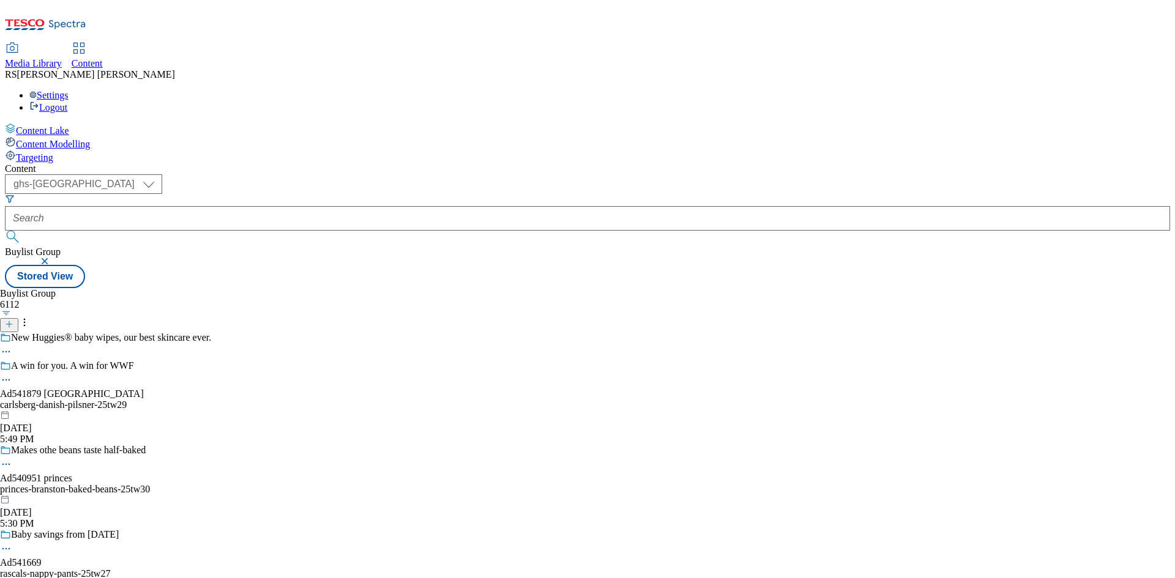
select select "ghs-[GEOGRAPHIC_DATA]"
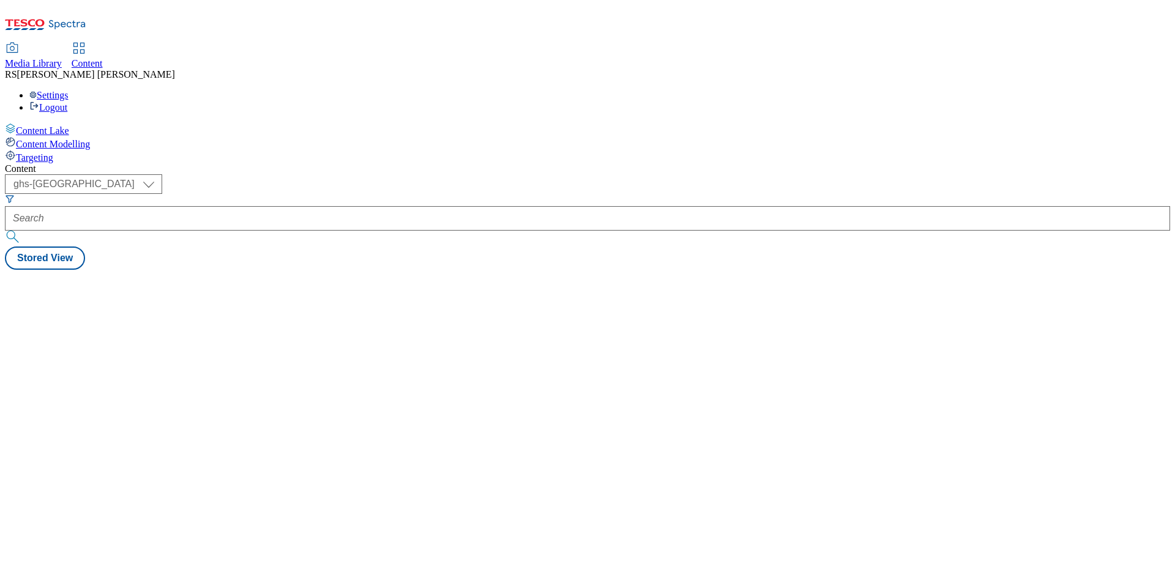
select select "ghs-[GEOGRAPHIC_DATA]"
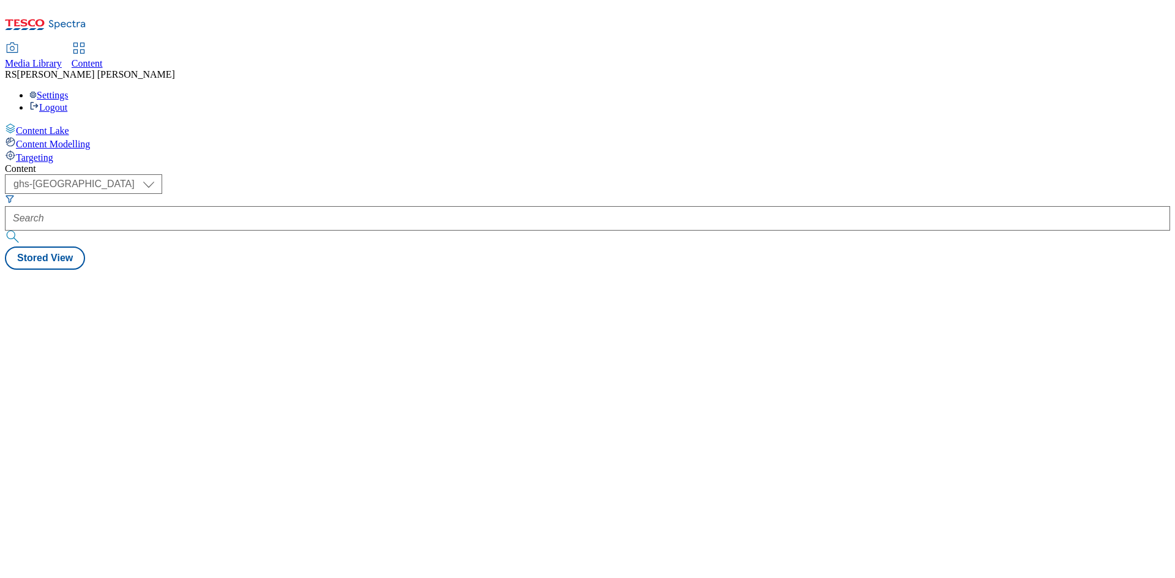
select select "ghs-[GEOGRAPHIC_DATA]"
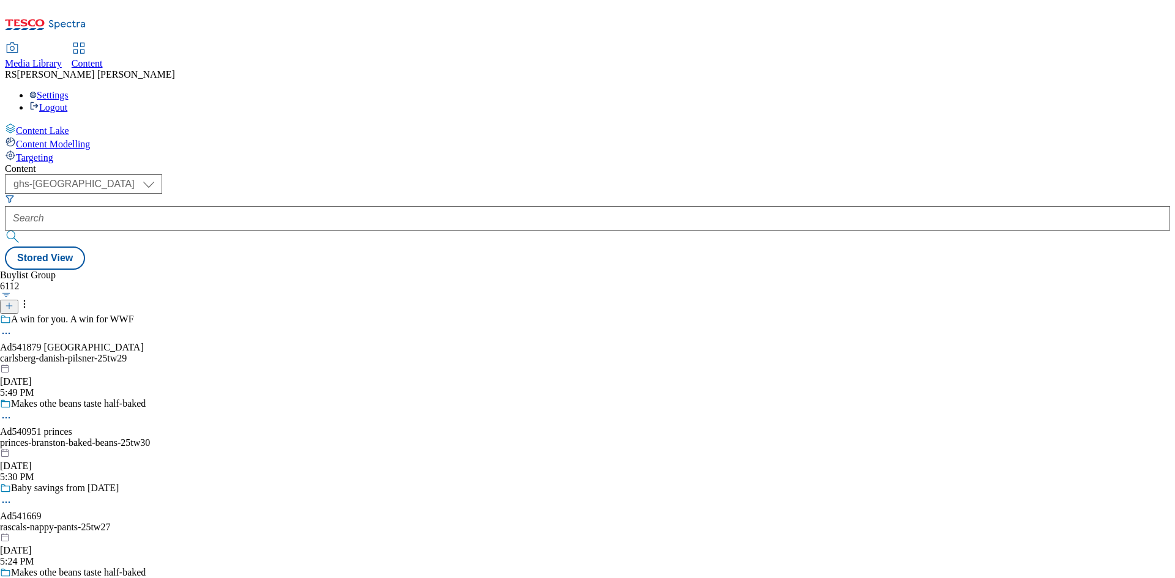
select select "ghs-[GEOGRAPHIC_DATA]"
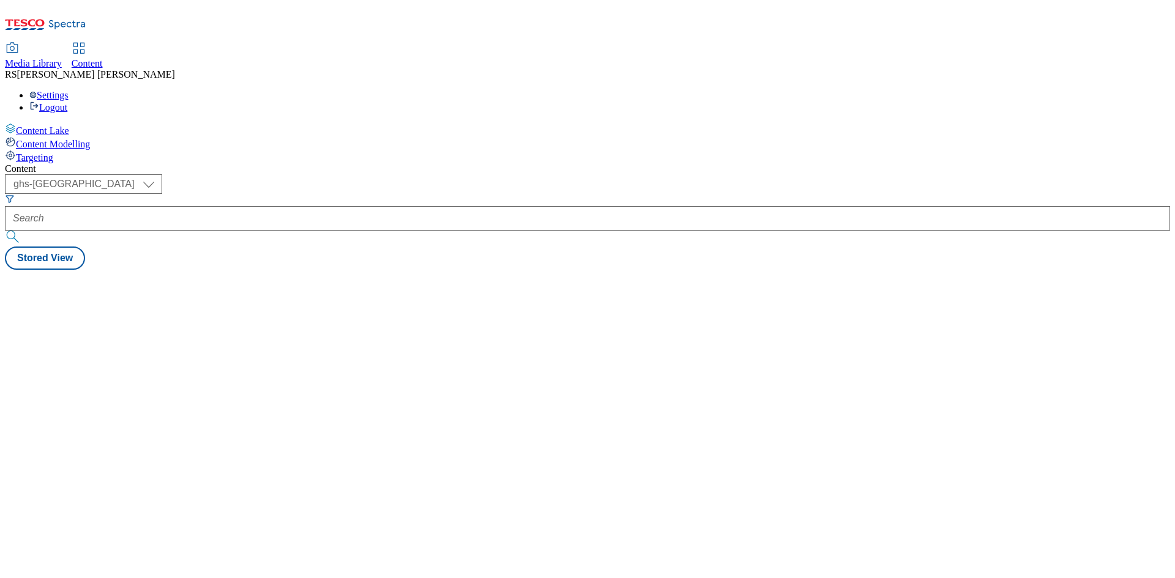
select select "ghs-[GEOGRAPHIC_DATA]"
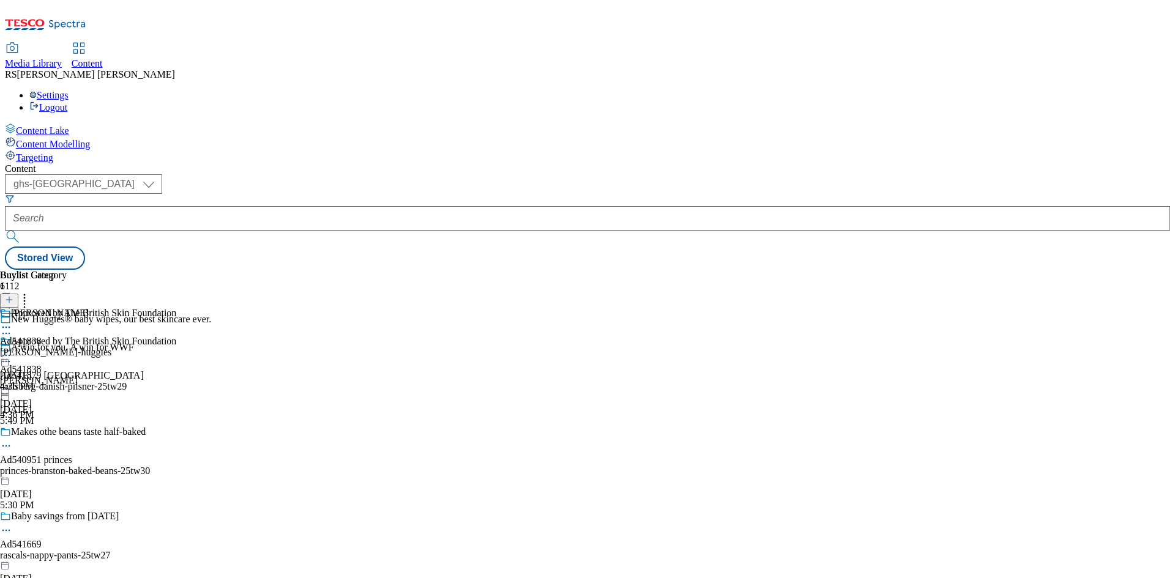
drag, startPoint x: 965, startPoint y: 208, endPoint x: 934, endPoint y: 208, distance: 31.8
click at [965, 270] on div "Buylist Group 6112 New Huggies® baby wipes, our best skincare ever. A win for y…" at bounding box center [588, 270] width 1166 height 0
click at [13, 302] on icon at bounding box center [9, 306] width 9 height 9
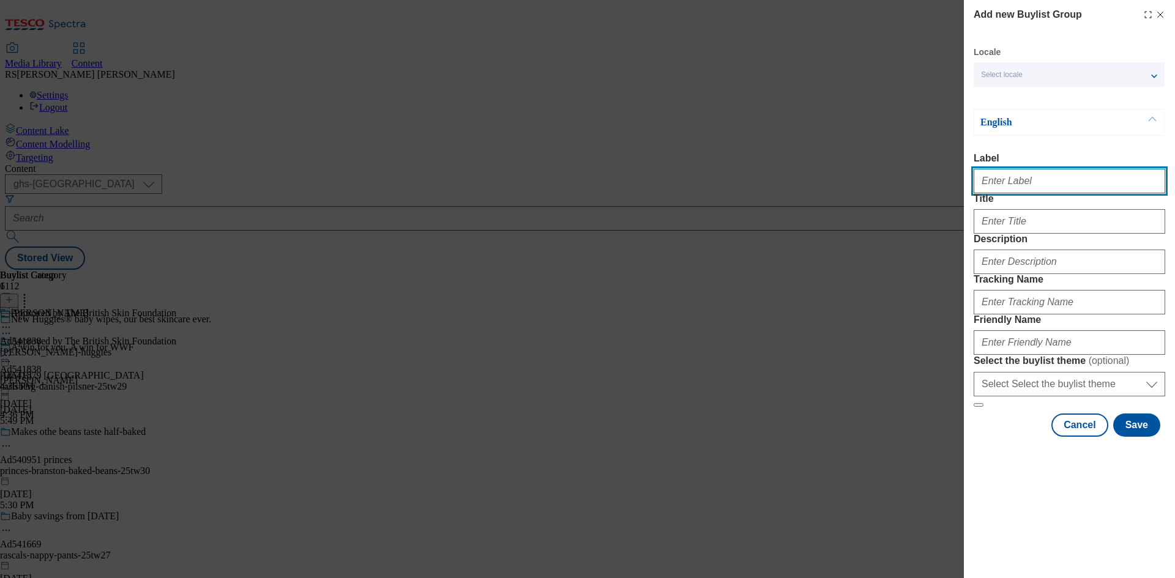
click at [1034, 189] on input "Label" at bounding box center [1070, 181] width 192 height 24
paste input "541806"
type input "Ad541806"
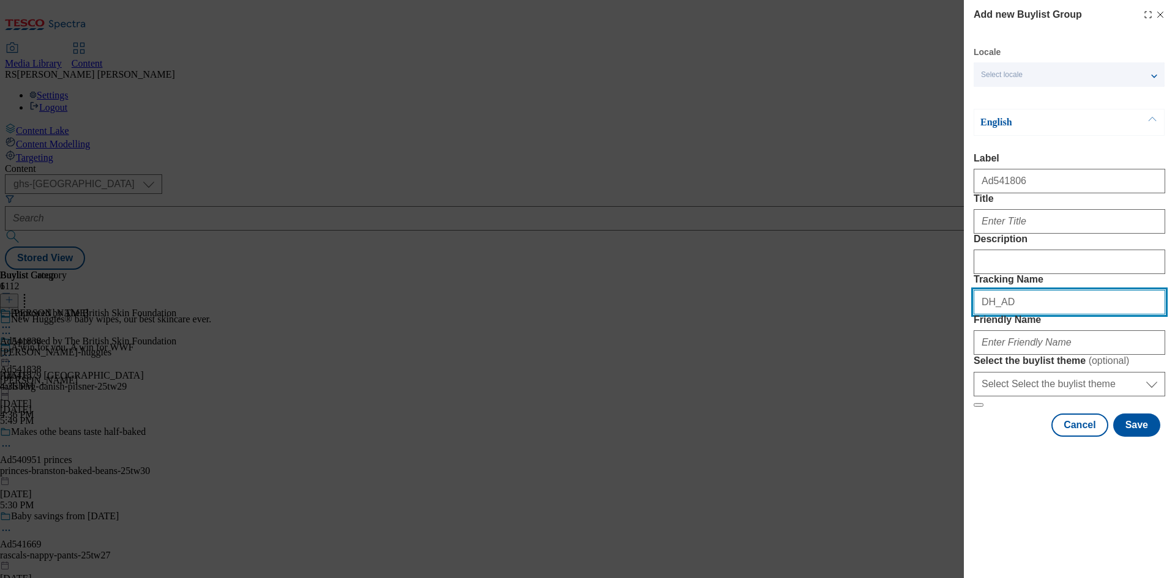
paste input "541806"
type input "DH_AD541806"
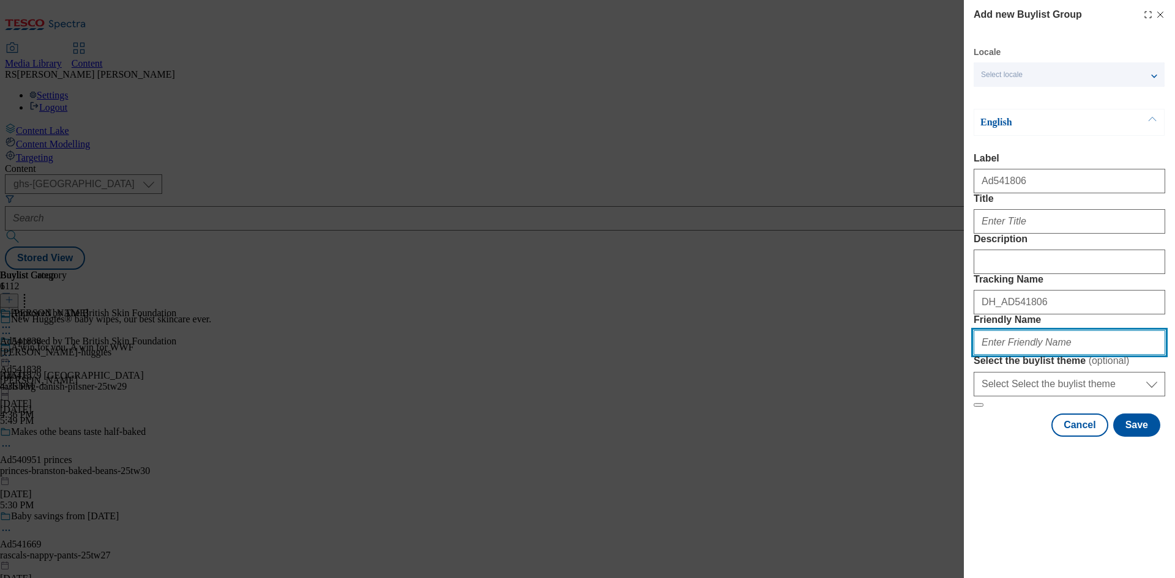
paste input "carlsberg-[GEOGRAPHIC_DATA]-25tw29"
type input "carlsberg-[GEOGRAPHIC_DATA]-25tw29"
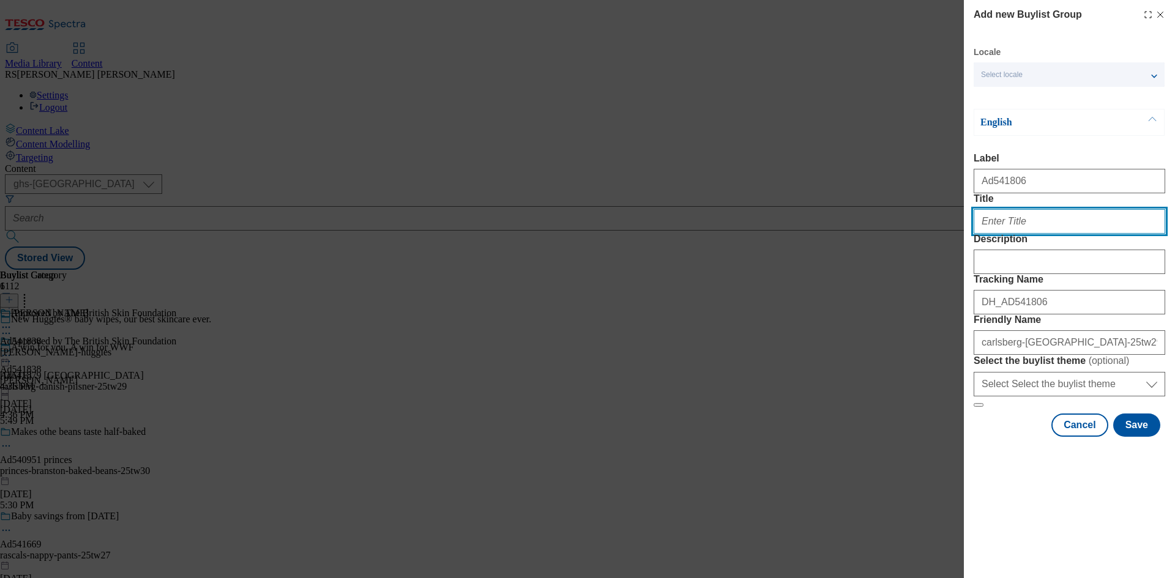
click at [1019, 234] on input "Title" at bounding box center [1070, 221] width 192 height 24
click at [1032, 234] on input "Title" at bounding box center [1070, 221] width 192 height 24
paste input "Taste the new flavours of [GEOGRAPHIC_DATA]"
type input "Taste the new flavours of [GEOGRAPHIC_DATA]"
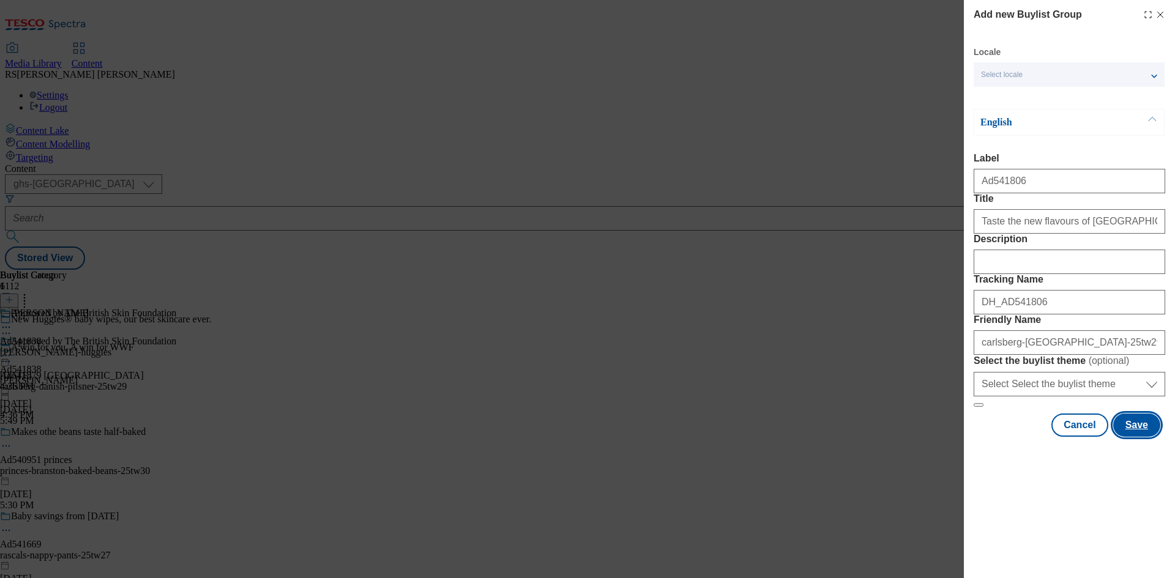
click at [1143, 437] on button "Save" at bounding box center [1136, 425] width 47 height 23
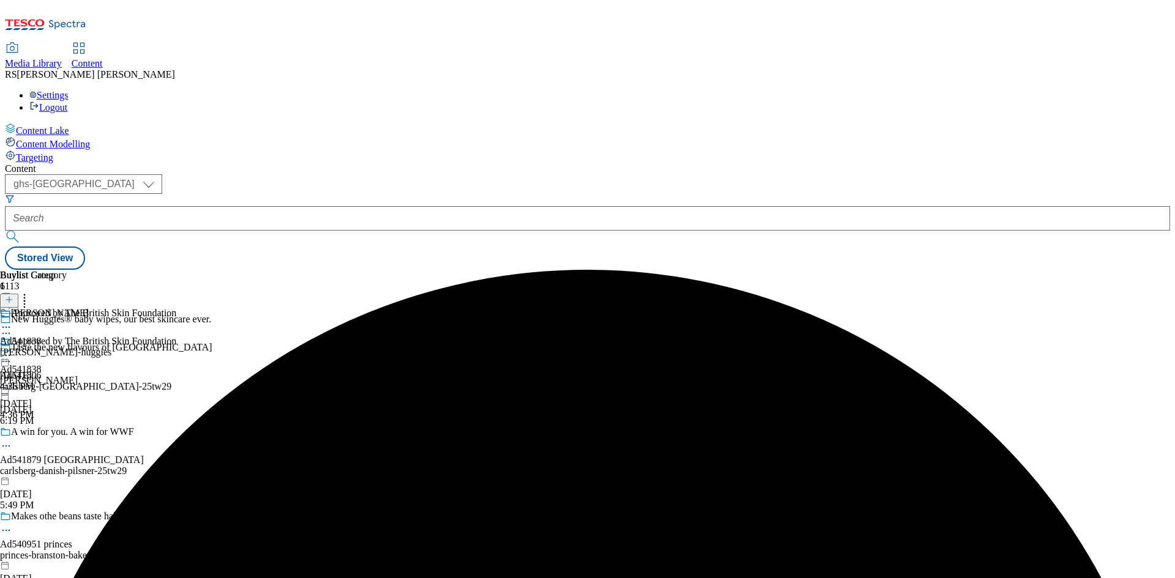
click at [212, 381] on div "carlsberg-[GEOGRAPHIC_DATA]-25tw29" at bounding box center [106, 386] width 212 height 11
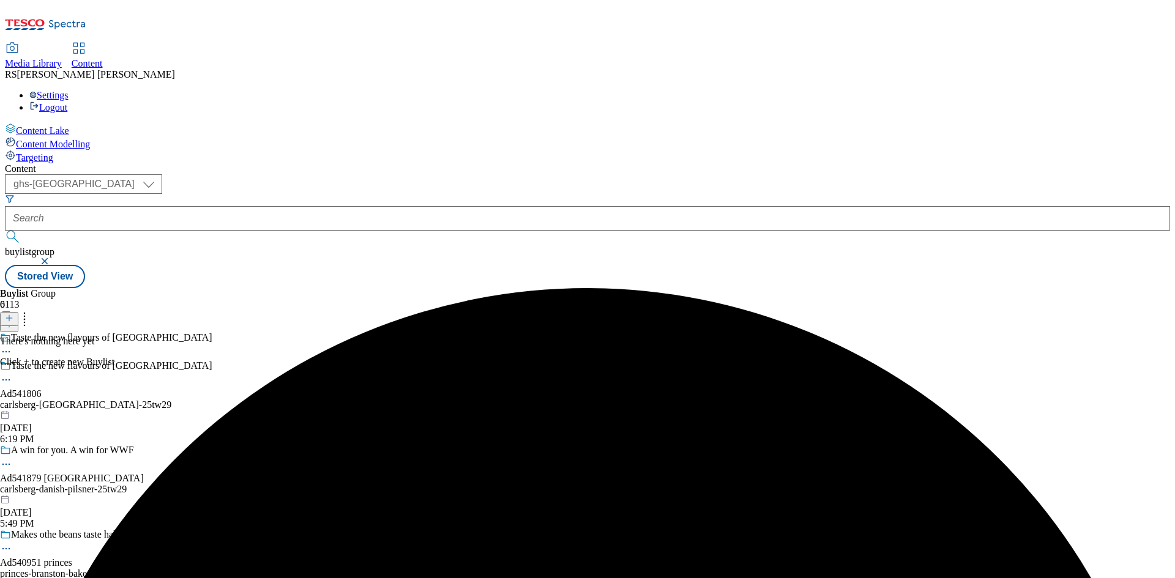
click at [13, 314] on icon at bounding box center [9, 318] width 9 height 9
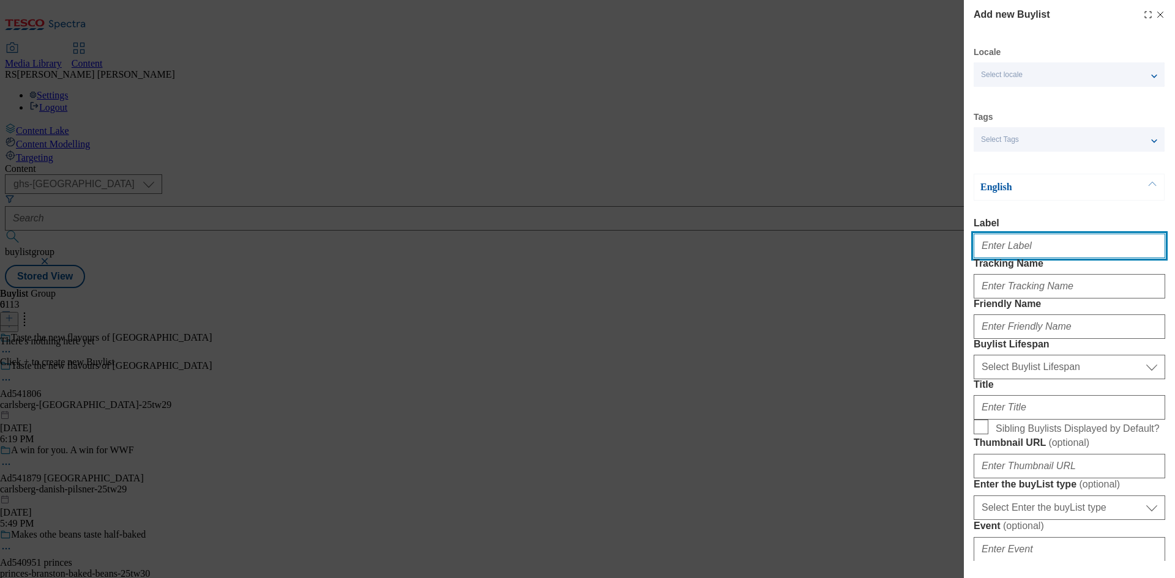
click at [1052, 249] on input "Label" at bounding box center [1070, 246] width 192 height 24
paste input "541806"
type input "Ad541806"
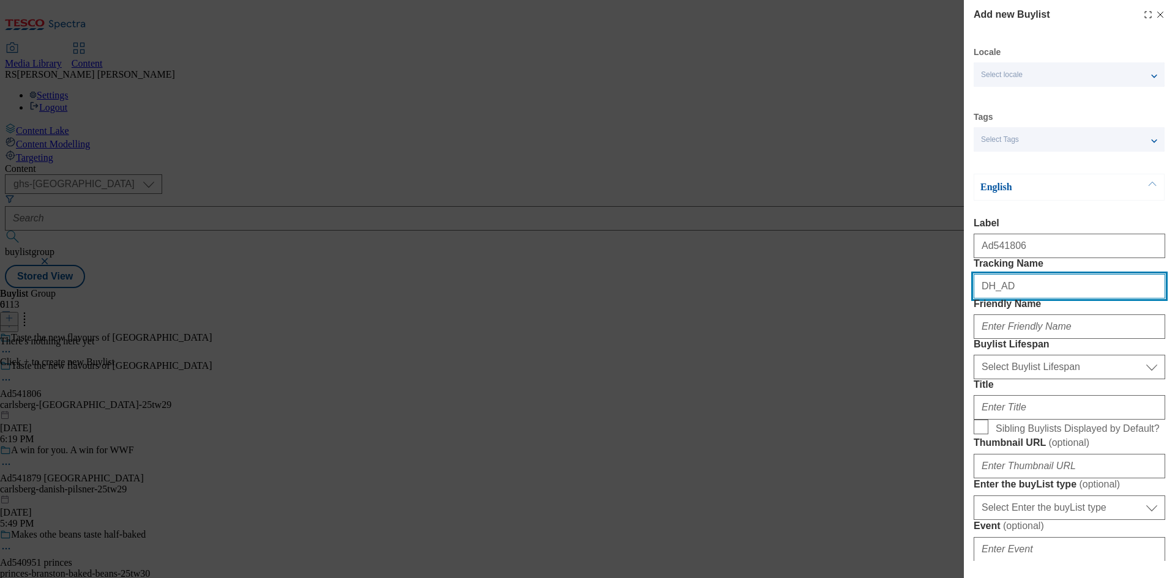
paste input "541806"
type input "DH_AD541806"
drag, startPoint x: 680, startPoint y: 207, endPoint x: 904, endPoint y: 325, distance: 252.7
click at [680, 207] on div "Add new Buylist Locale Select locale English Welsh Tags Select Tags fnf marketp…" at bounding box center [587, 289] width 1175 height 578
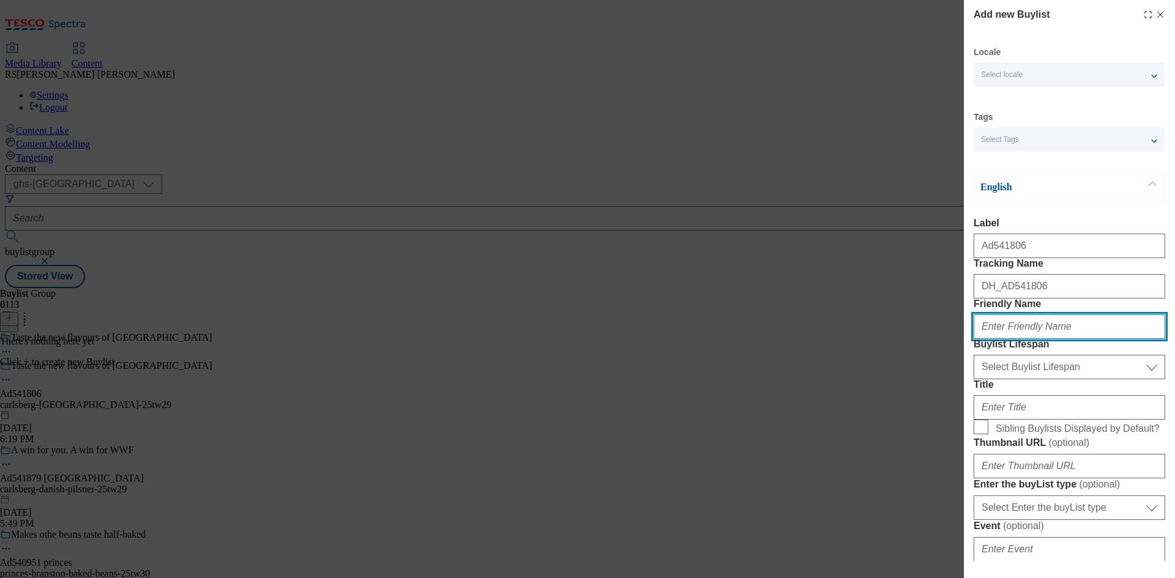
click at [1036, 339] on input "Friendly Name" at bounding box center [1070, 327] width 192 height 24
paste input "carlsberg"
type input "carlsberg"
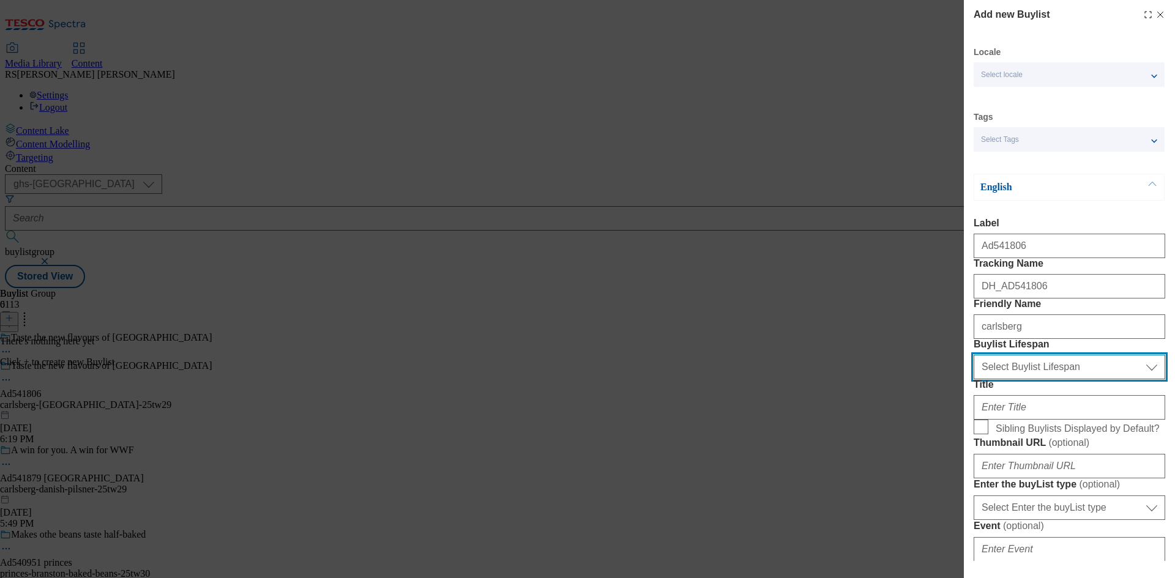
click at [1022, 380] on select "Select Buylist Lifespan evergreen seasonal tactical" at bounding box center [1070, 367] width 192 height 24
select select "tactical"
click at [974, 380] on select "Select Buylist Lifespan evergreen seasonal tactical" at bounding box center [1070, 367] width 192 height 24
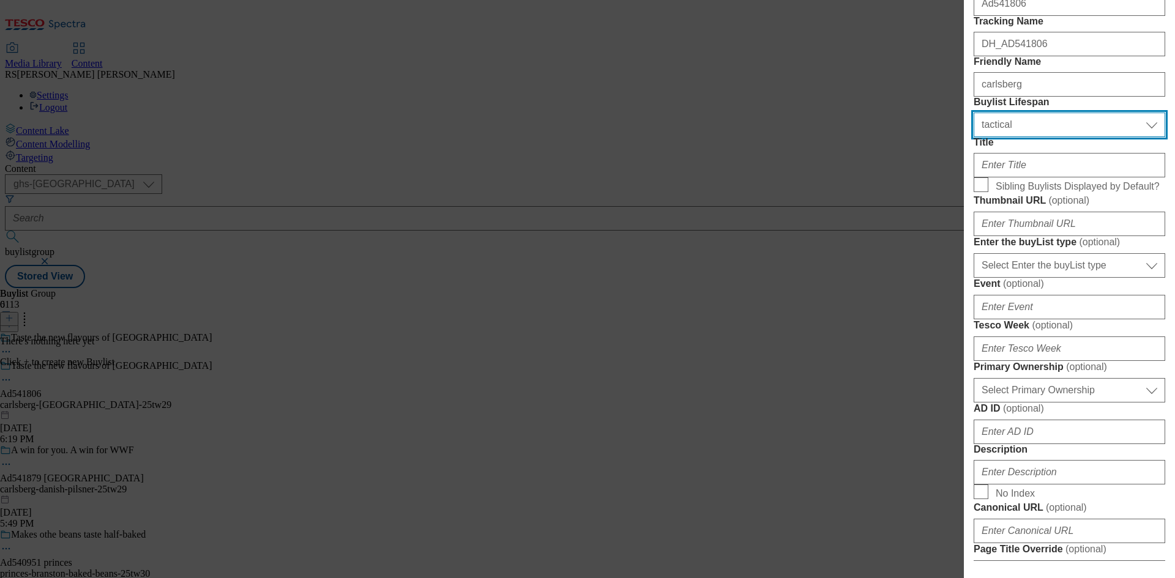
scroll to position [245, 0]
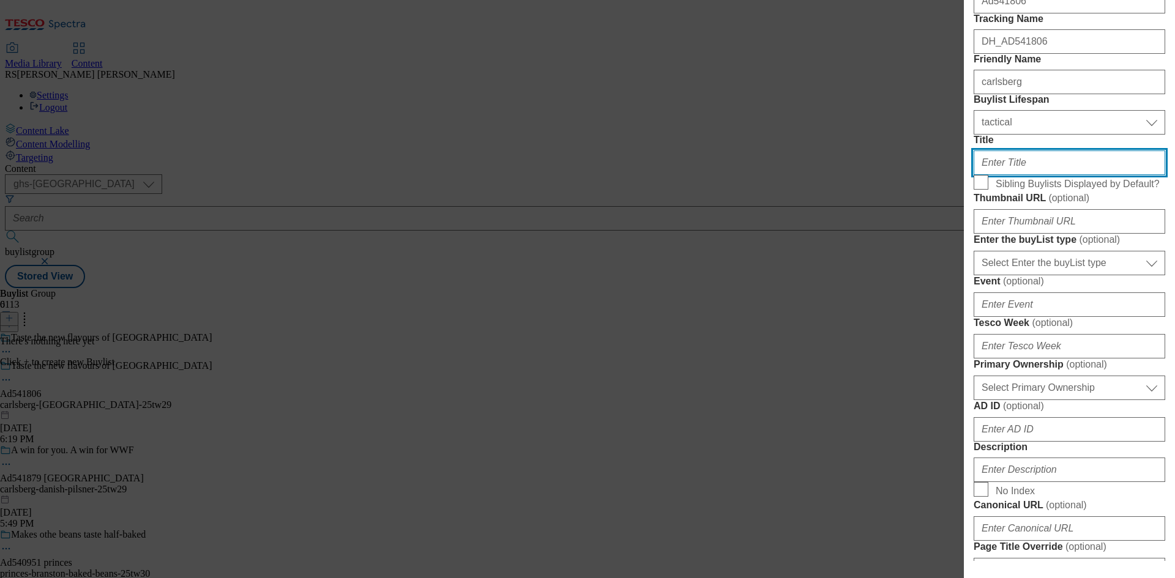
click at [1057, 175] on input "Title" at bounding box center [1070, 163] width 192 height 24
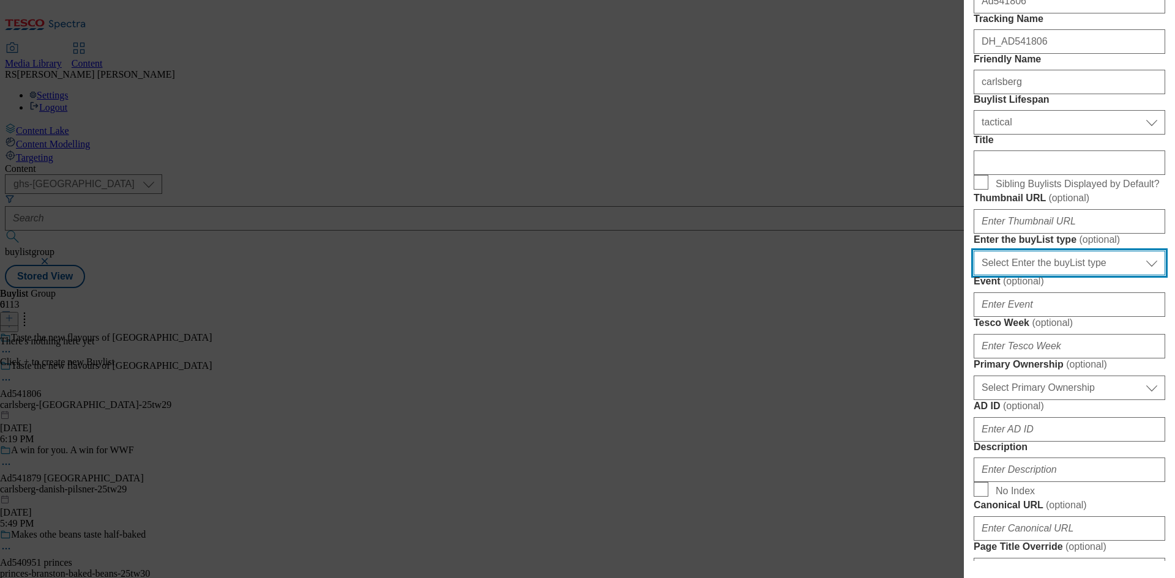
click at [1072, 275] on select "Select Enter the buyList type event supplier funded long term >4 weeks supplier…" at bounding box center [1070, 263] width 192 height 24
select select "supplier funded short term 1-3 weeks"
click at [974, 275] on select "Select Enter the buyList type event supplier funded long term >4 weeks supplier…" at bounding box center [1070, 263] width 192 height 24
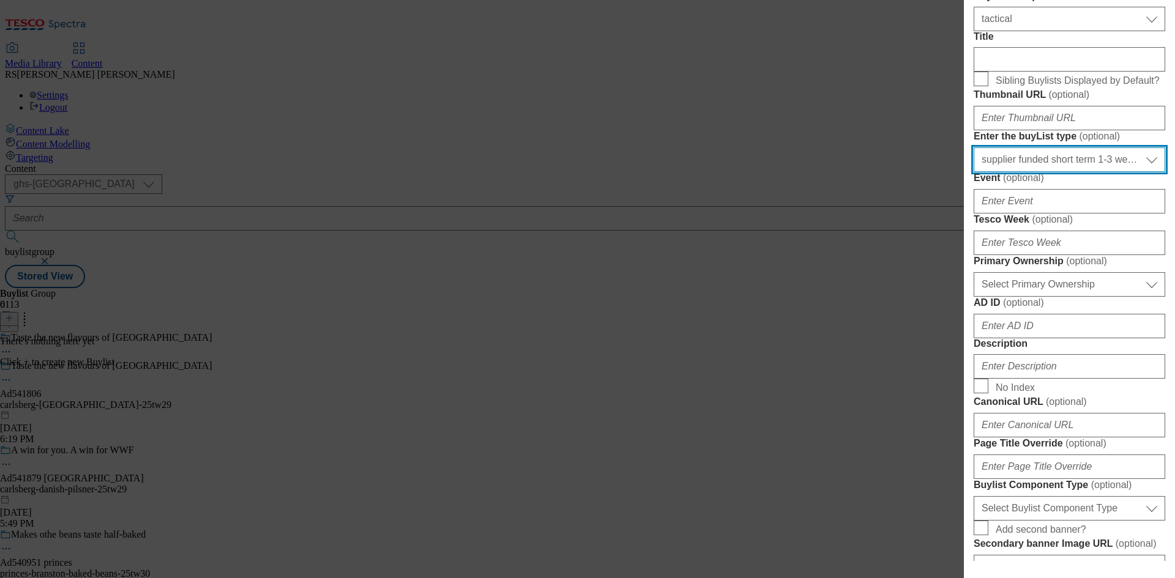
scroll to position [367, 0]
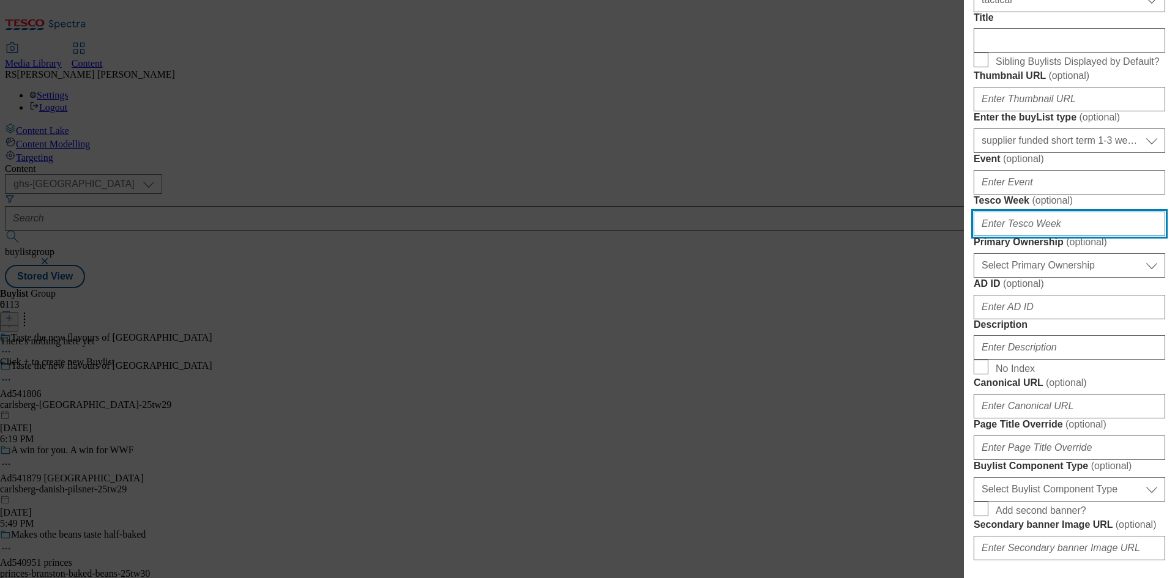
click at [1042, 236] on input "Tesco Week ( optional )" at bounding box center [1070, 224] width 192 height 24
type input "29"
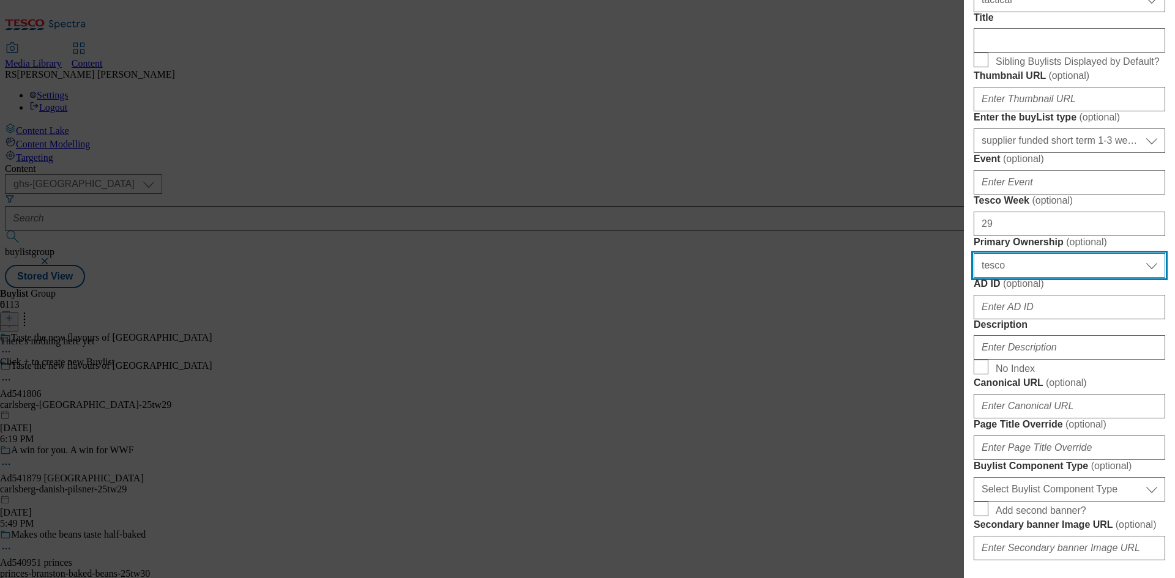
select select "dunnhumby"
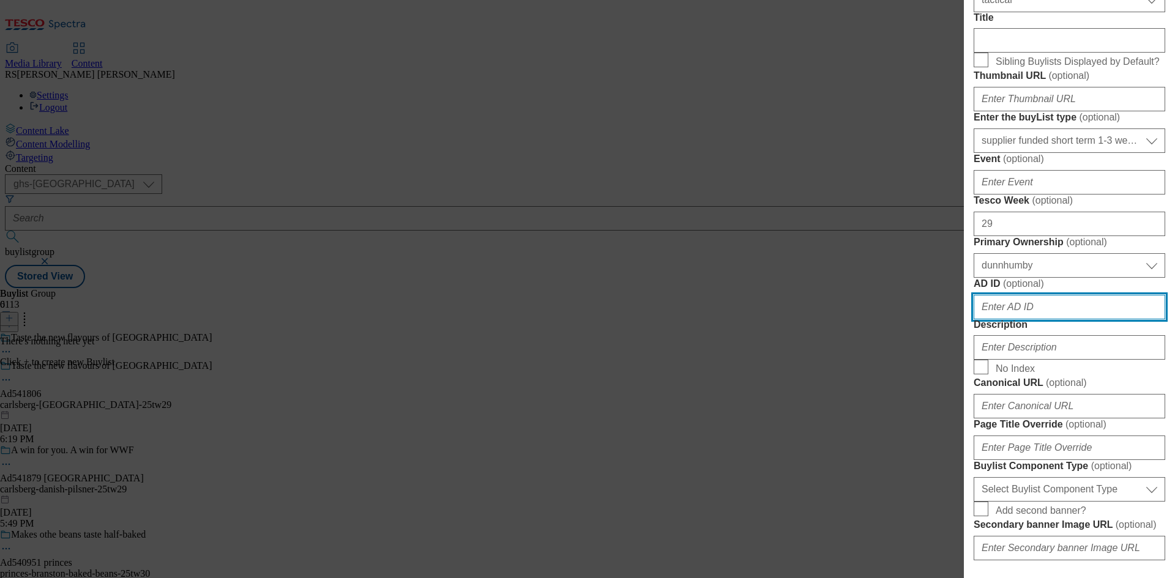
paste input "541806"
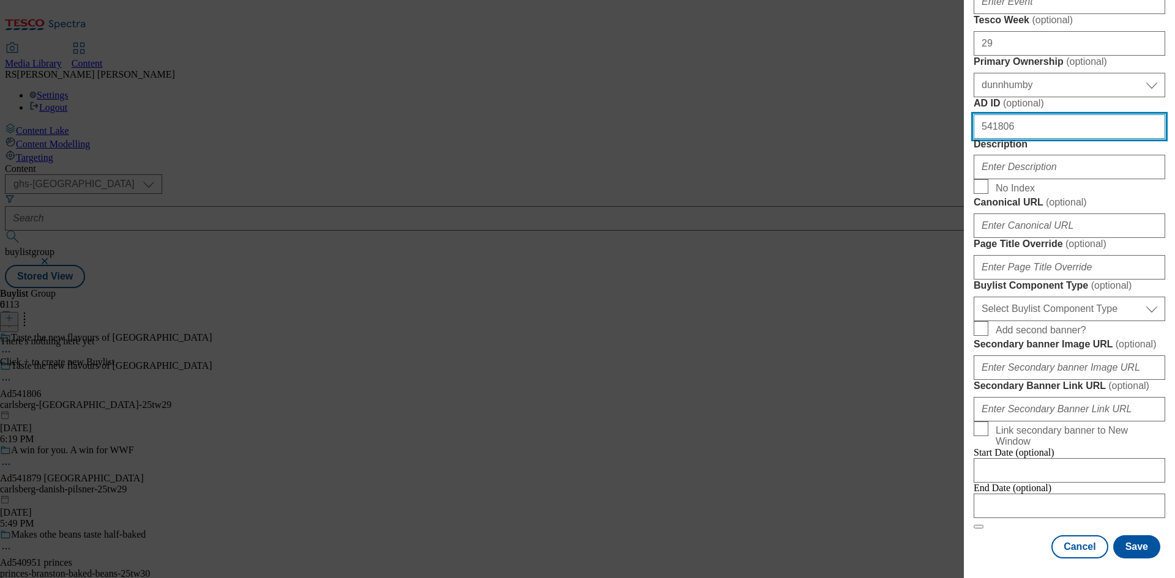
type input "541806"
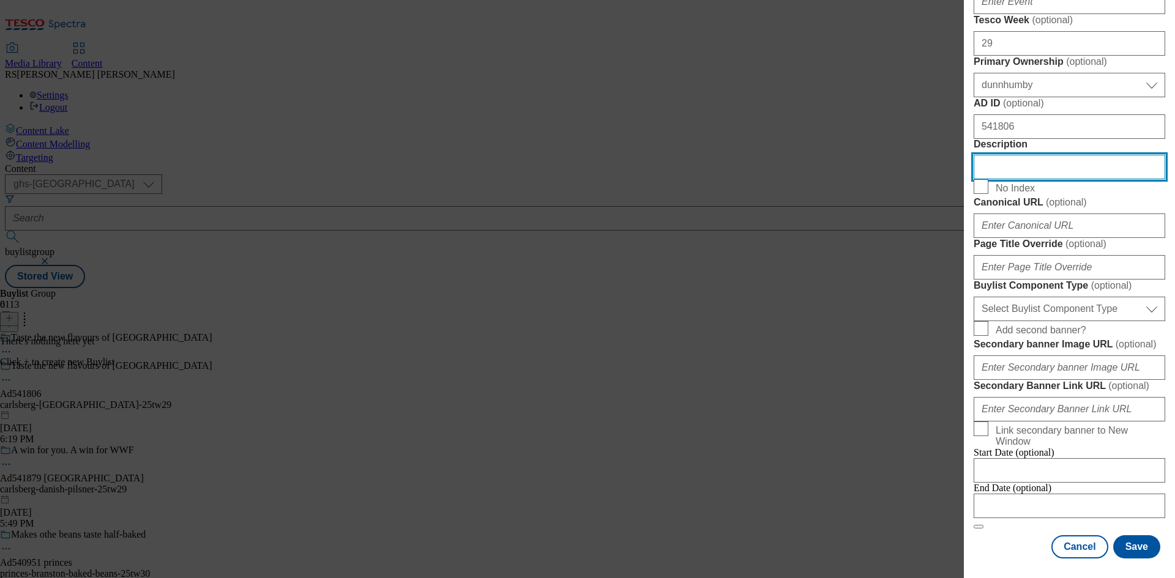
scroll to position [979, 0]
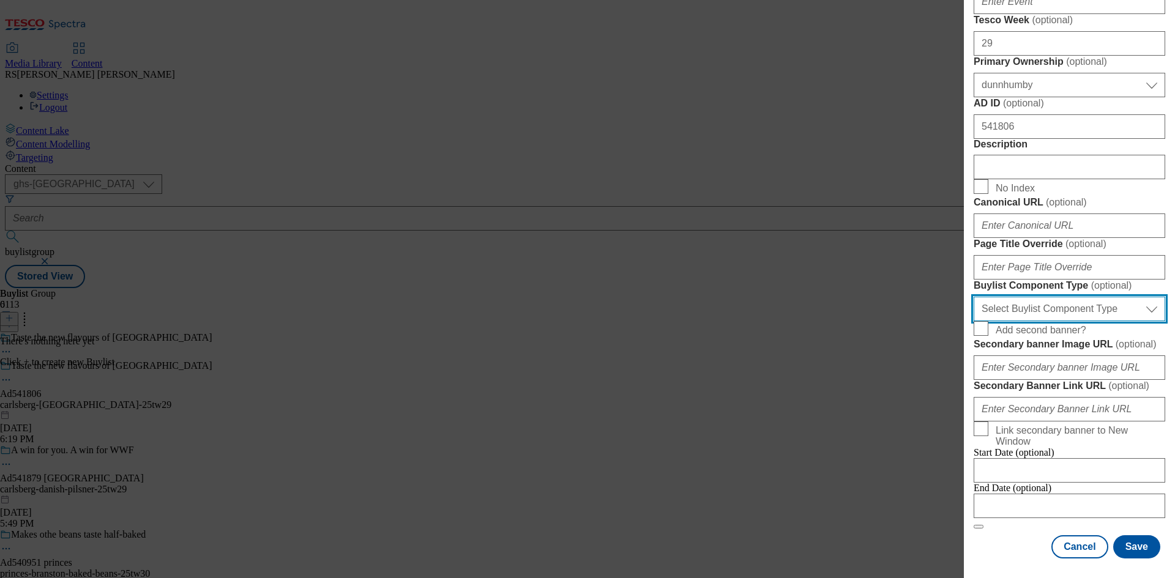
drag, startPoint x: 1083, startPoint y: 200, endPoint x: 1087, endPoint y: 208, distance: 8.2
click at [1083, 297] on select "Select Buylist Component Type Banner Competition Header Meal" at bounding box center [1070, 309] width 192 height 24
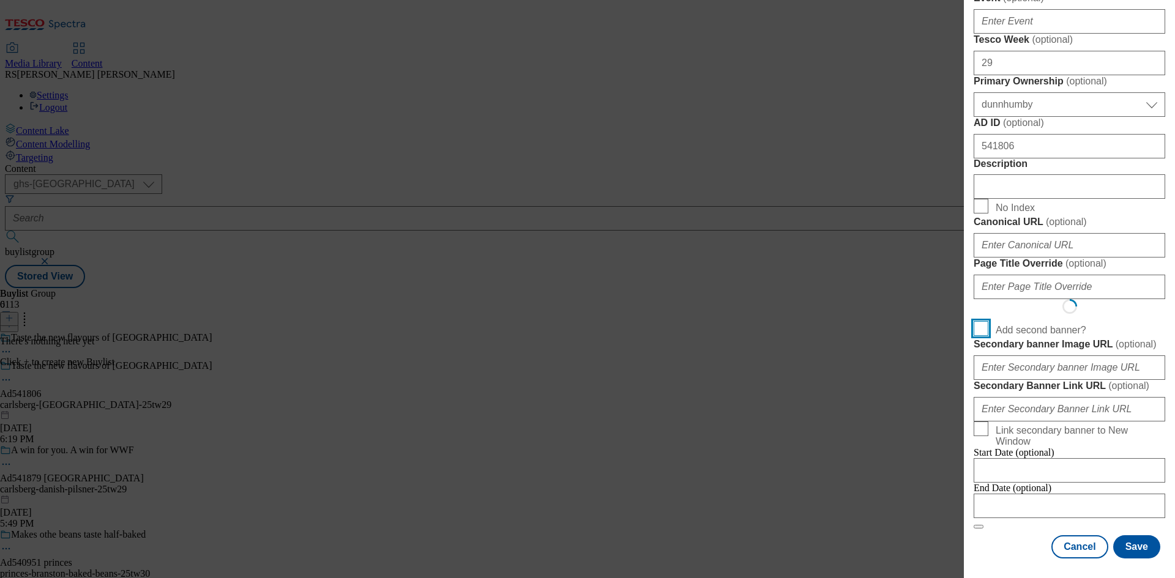
scroll to position [955, 0]
select select "Banner"
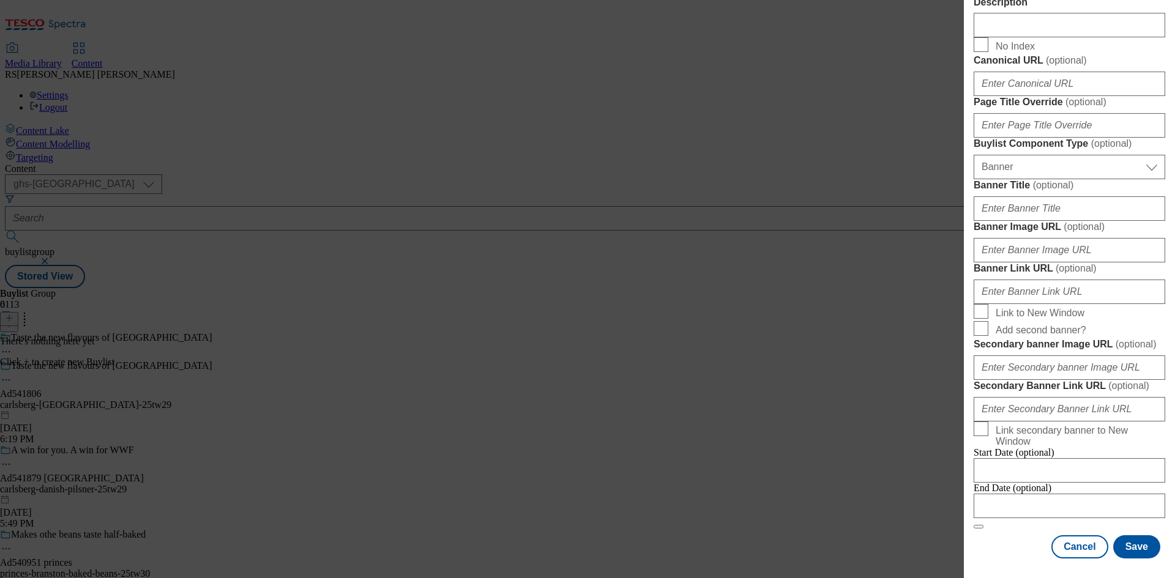
scroll to position [1213, 0]
drag, startPoint x: 1007, startPoint y: 537, endPoint x: 953, endPoint y: 460, distance: 93.6
click at [1007, 537] on div "Cancel Save" at bounding box center [1070, 547] width 192 height 23
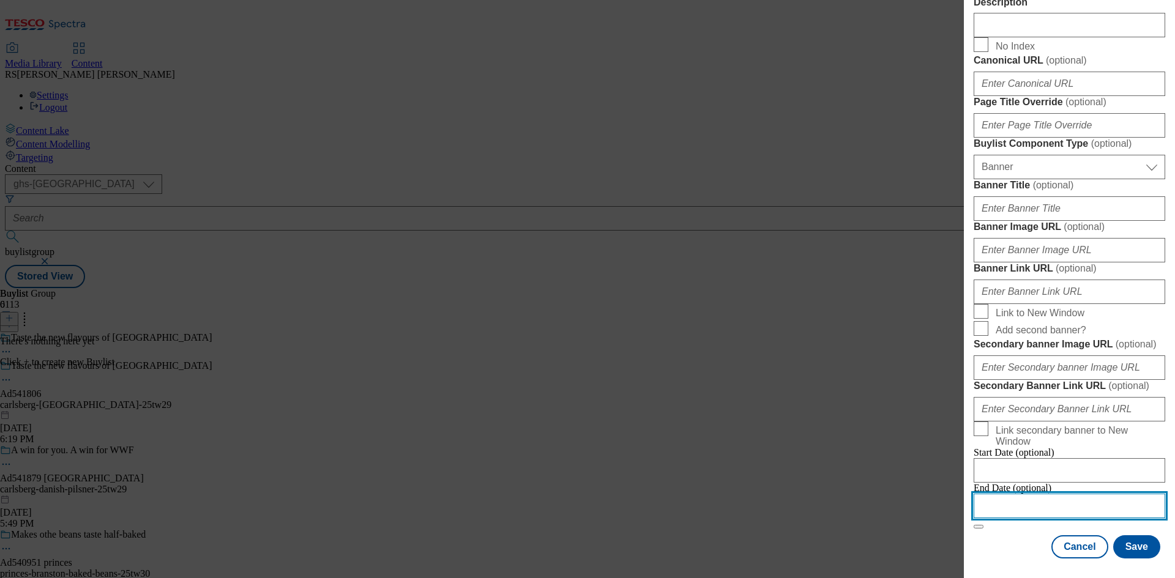
click at [1053, 498] on input "Modal" at bounding box center [1070, 506] width 192 height 24
select select "2025"
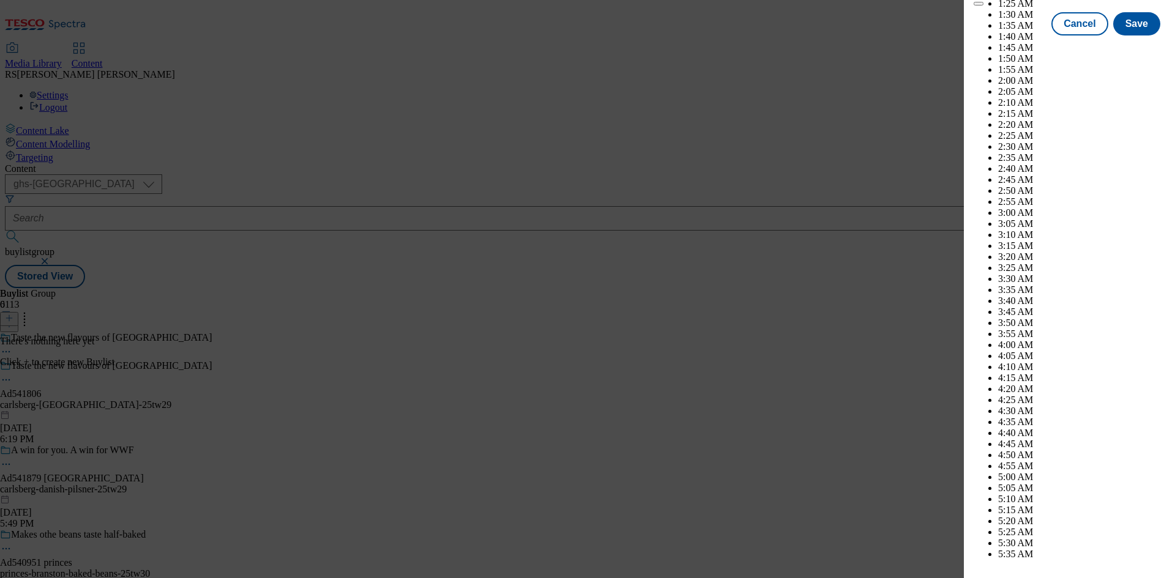
scroll to position [4976, 0]
select select "December"
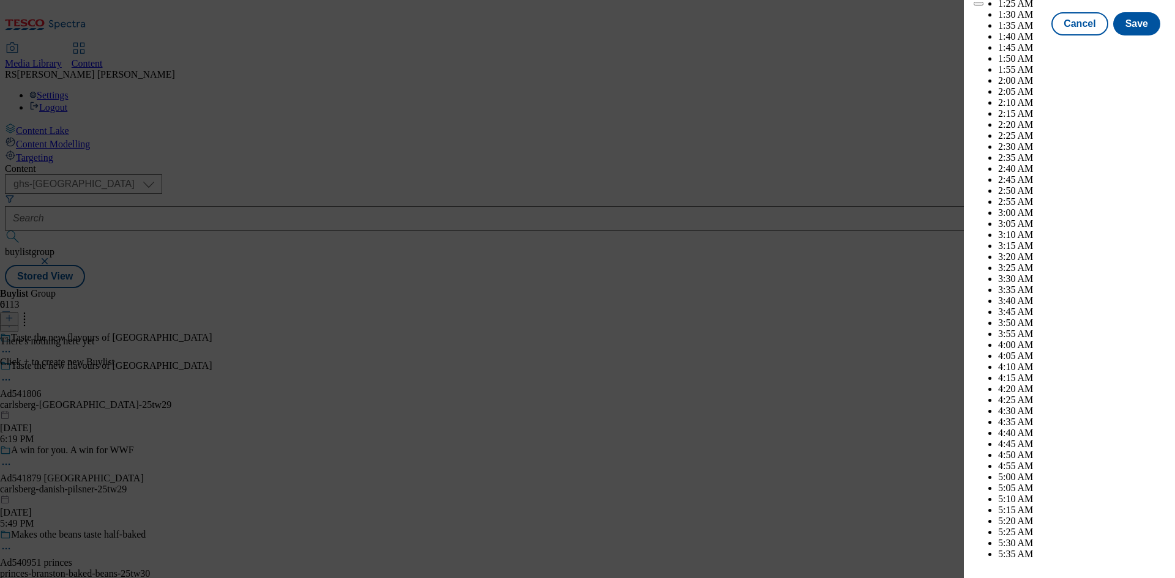
click at [1125, 47] on button "Save" at bounding box center [1136, 34] width 47 height 23
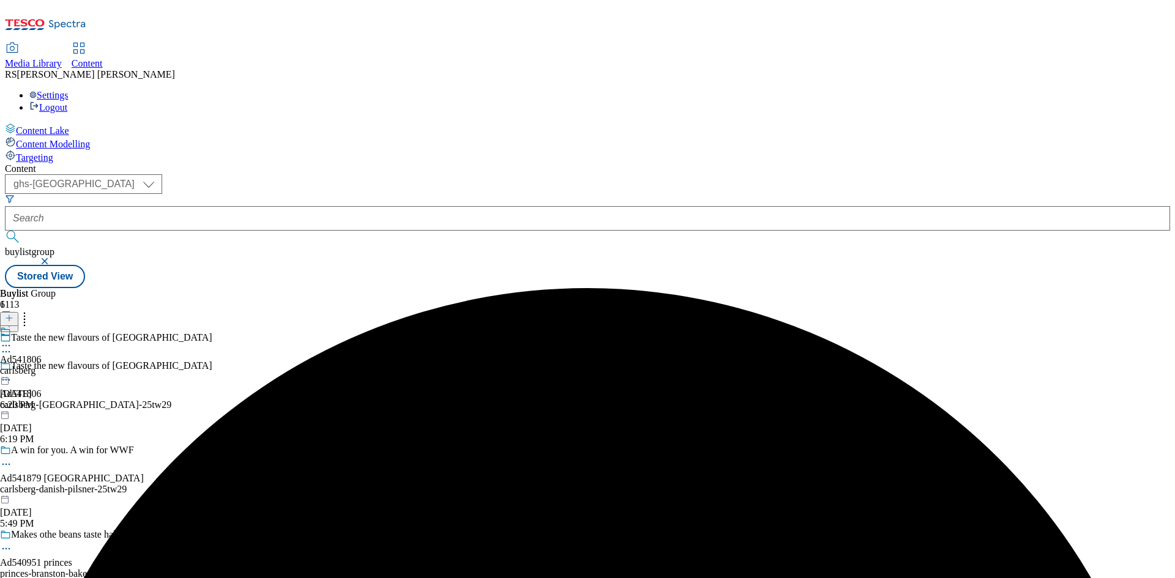
click at [42, 365] on div "carlsberg" at bounding box center [21, 370] width 42 height 11
click at [13, 314] on icon at bounding box center [9, 318] width 9 height 9
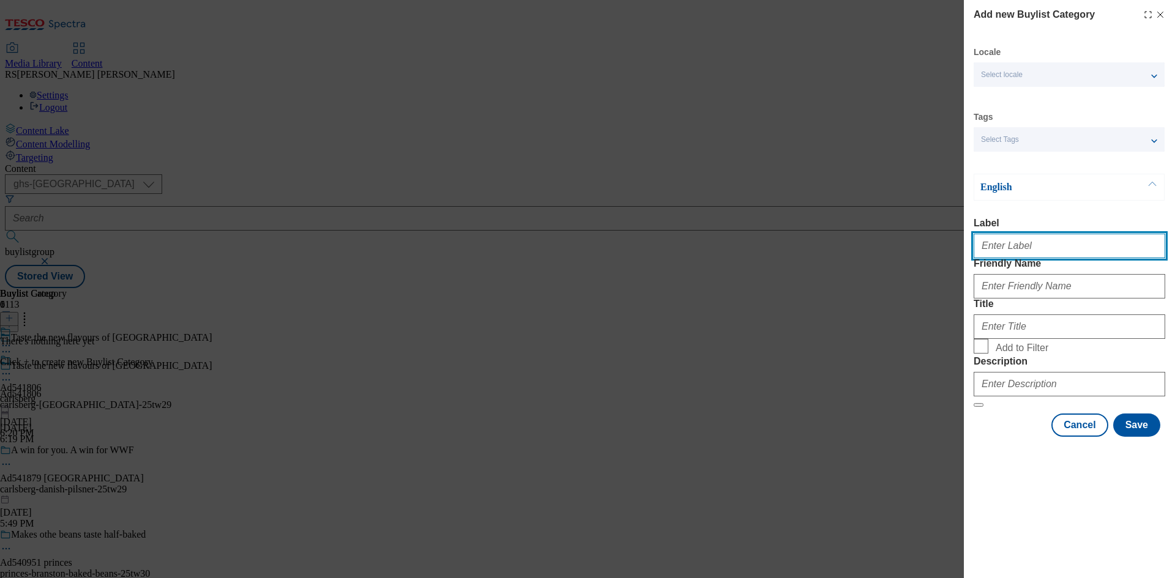
click at [1037, 257] on input "Label" at bounding box center [1070, 246] width 192 height 24
paste input "541806"
type input "Ad541806"
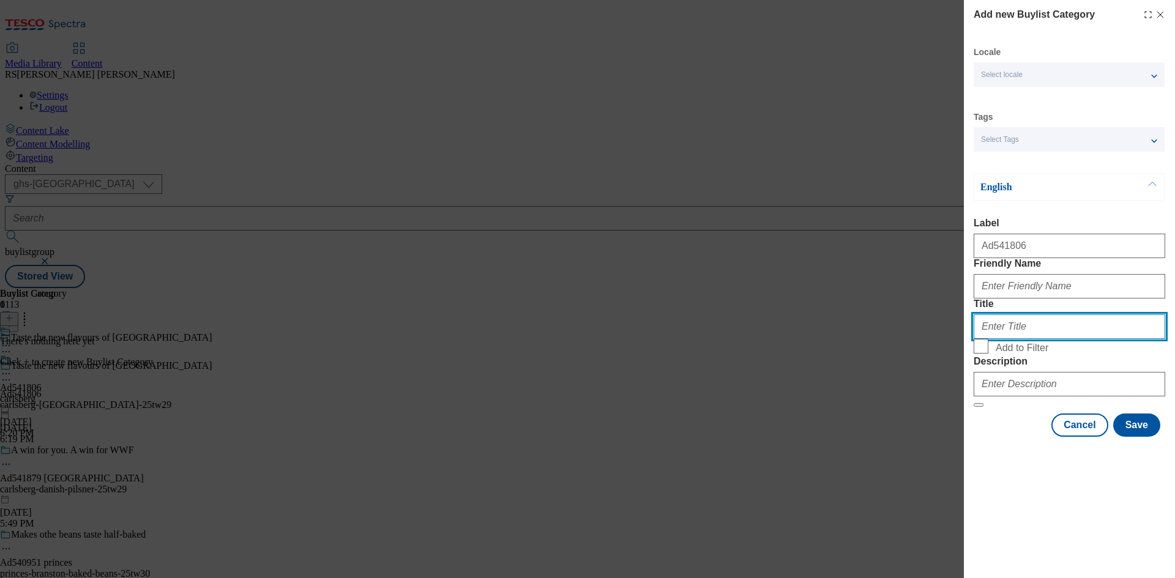
click at [1125, 339] on input "Title" at bounding box center [1070, 327] width 192 height 24
paste input "carlsberg-[GEOGRAPHIC_DATA]"
type input "carlsberg-[GEOGRAPHIC_DATA]"
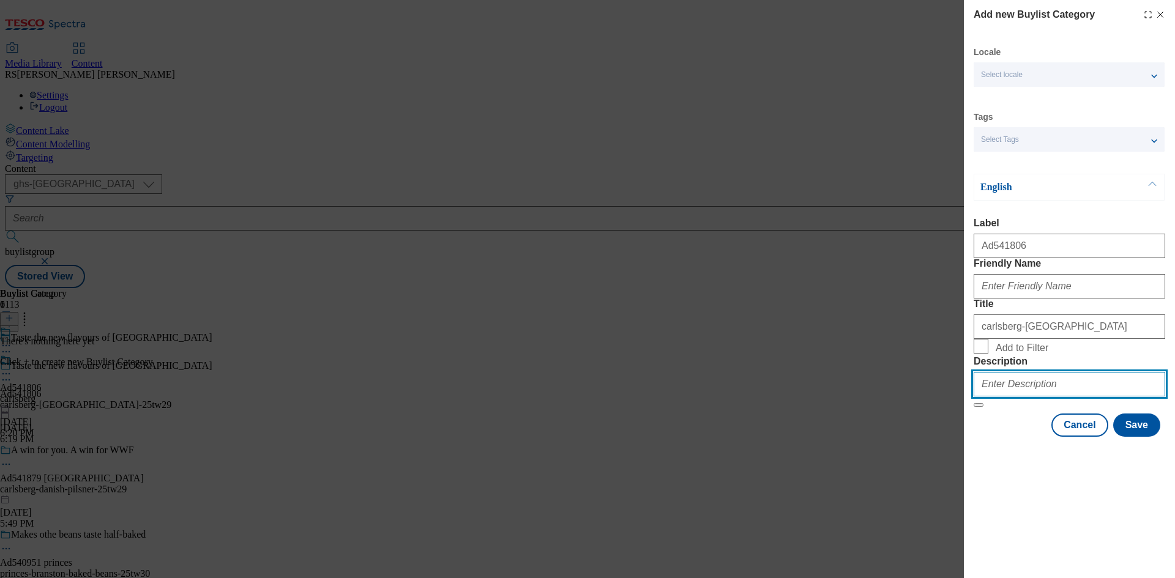
click at [1051, 397] on input "Description" at bounding box center [1070, 384] width 192 height 24
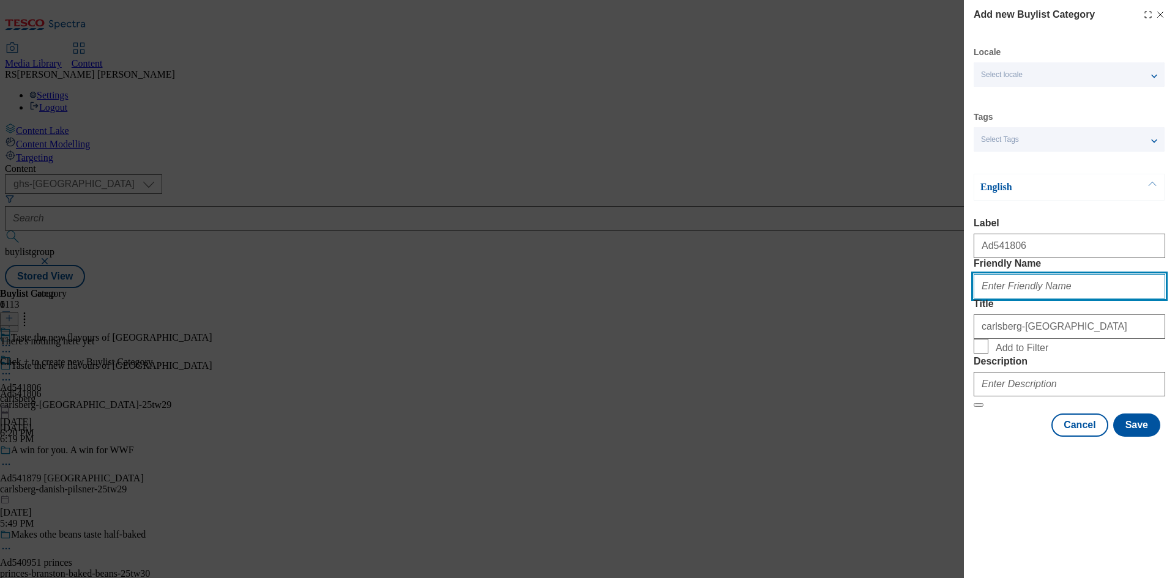
click at [1080, 299] on input "Friendly Name" at bounding box center [1070, 286] width 192 height 24
paste input "carlsberg-[GEOGRAPHIC_DATA]"
type input "carlsberg-[GEOGRAPHIC_DATA]"
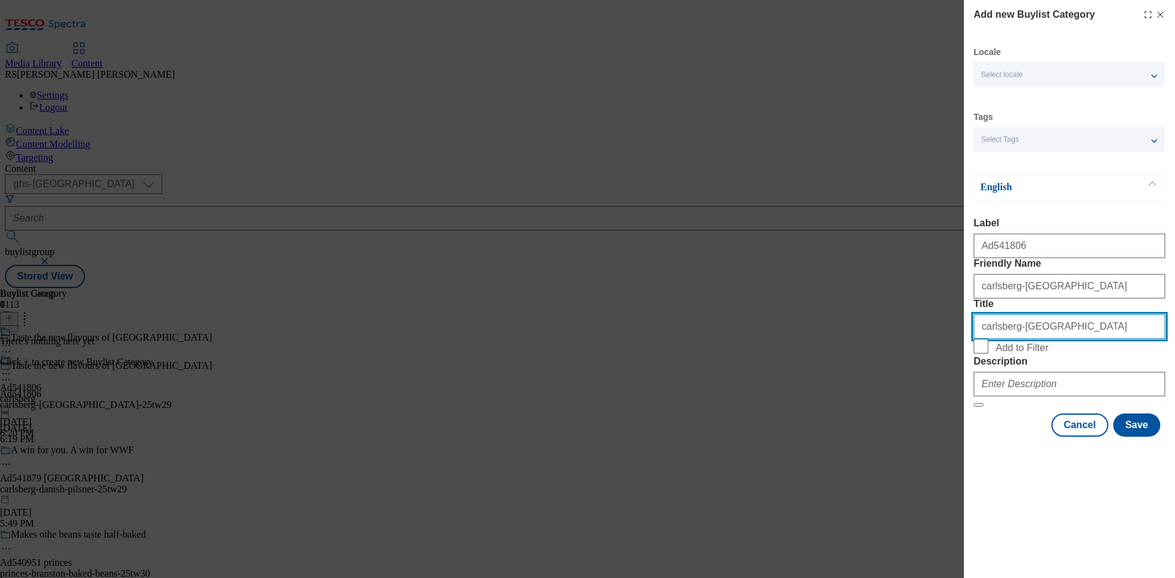
click at [1055, 339] on input "carlsberg-[GEOGRAPHIC_DATA]" at bounding box center [1070, 327] width 192 height 24
paste input "Carlsberg"
type input "Carlsberg"
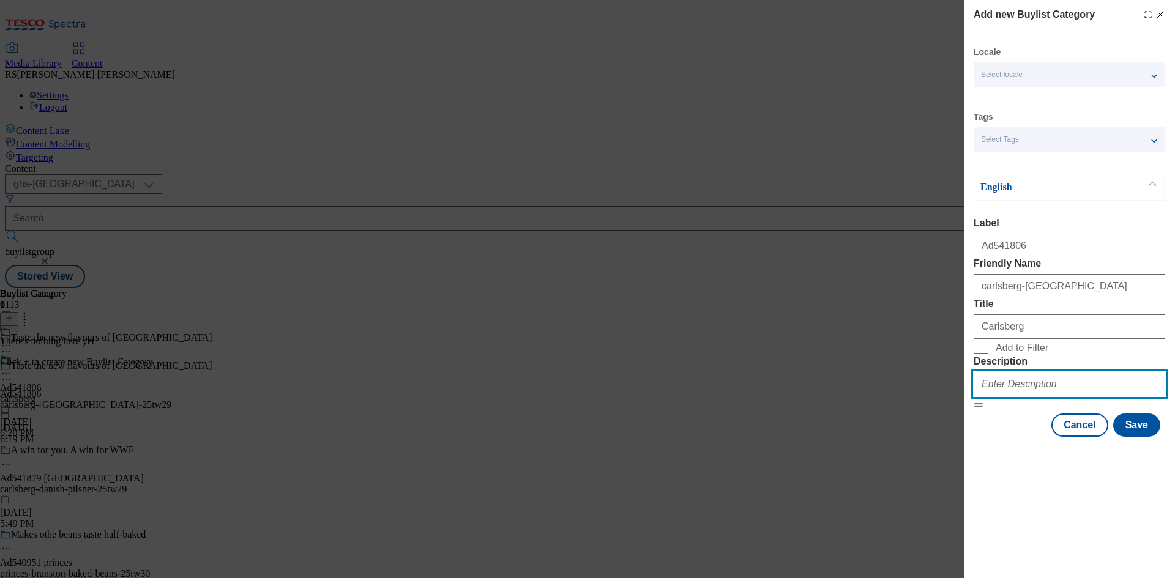
click at [1065, 397] on input "Description" at bounding box center [1070, 384] width 192 height 24
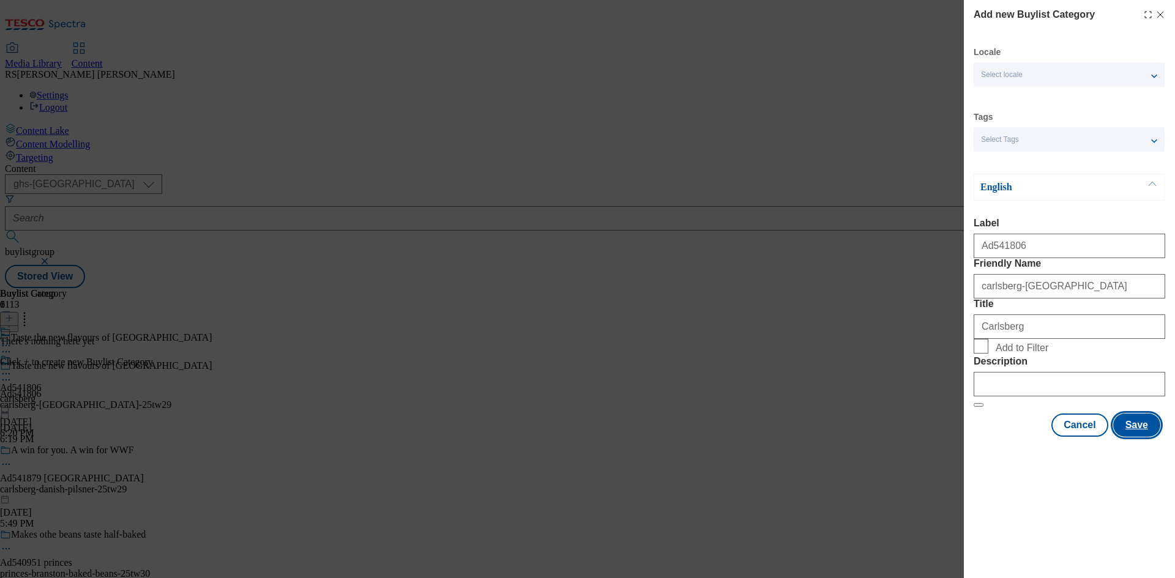
click at [1141, 437] on button "Save" at bounding box center [1136, 425] width 47 height 23
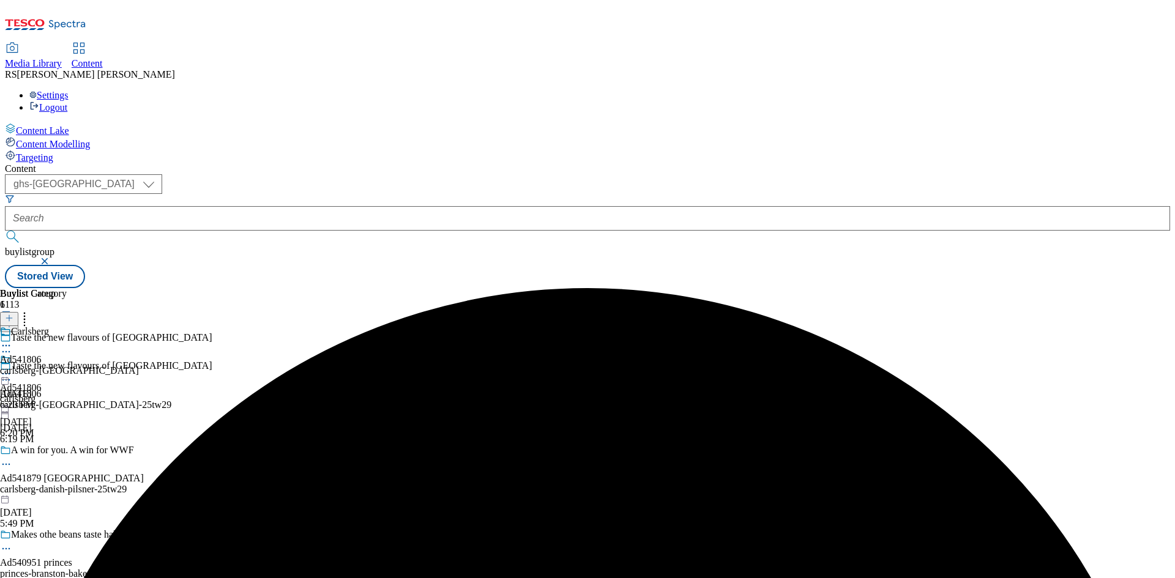
click at [139, 365] on div "carlsberg-[GEOGRAPHIC_DATA]" at bounding box center [69, 370] width 139 height 11
click at [13, 314] on icon at bounding box center [9, 318] width 9 height 9
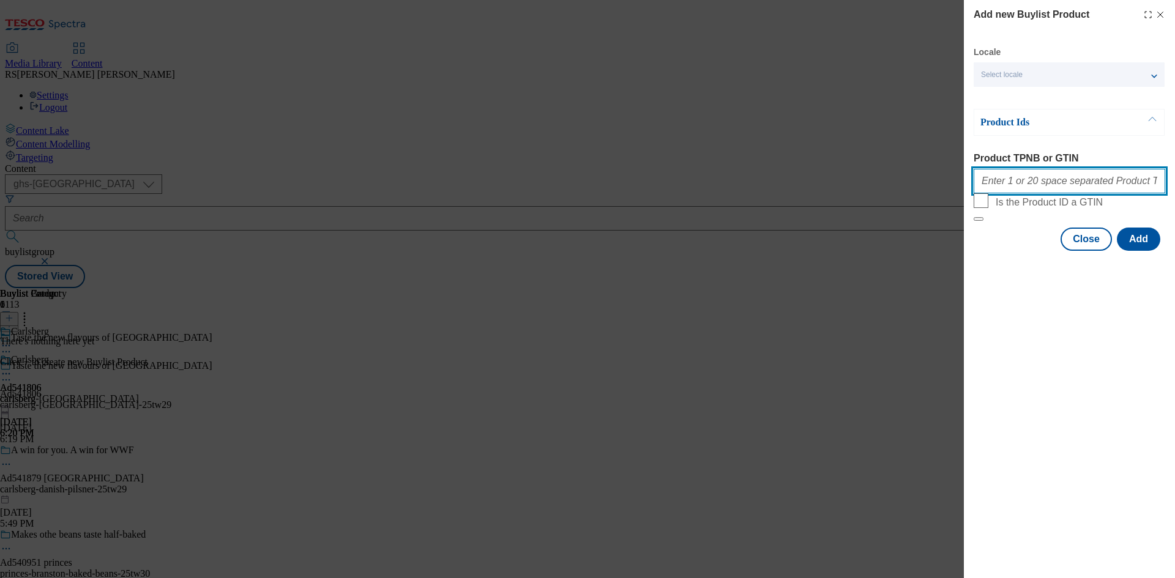
click at [1057, 189] on input "Product TPNB or GTIN" at bounding box center [1070, 181] width 192 height 24
paste input "96170770 96240082 96180780 96302044 91824800 92442615 96235238 96310748 9398348…"
type input "96170770 96240082 96180780 96302044 91824800 92442615 96235238 96310748 9398348…"
click at [1139, 251] on button "Add" at bounding box center [1138, 239] width 43 height 23
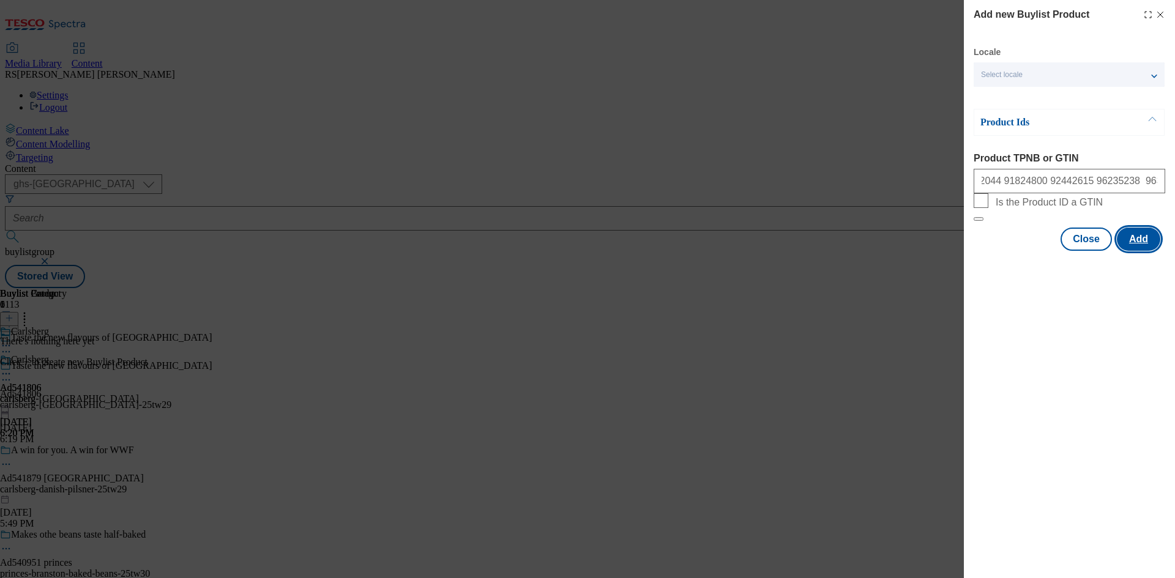
scroll to position [0, 0]
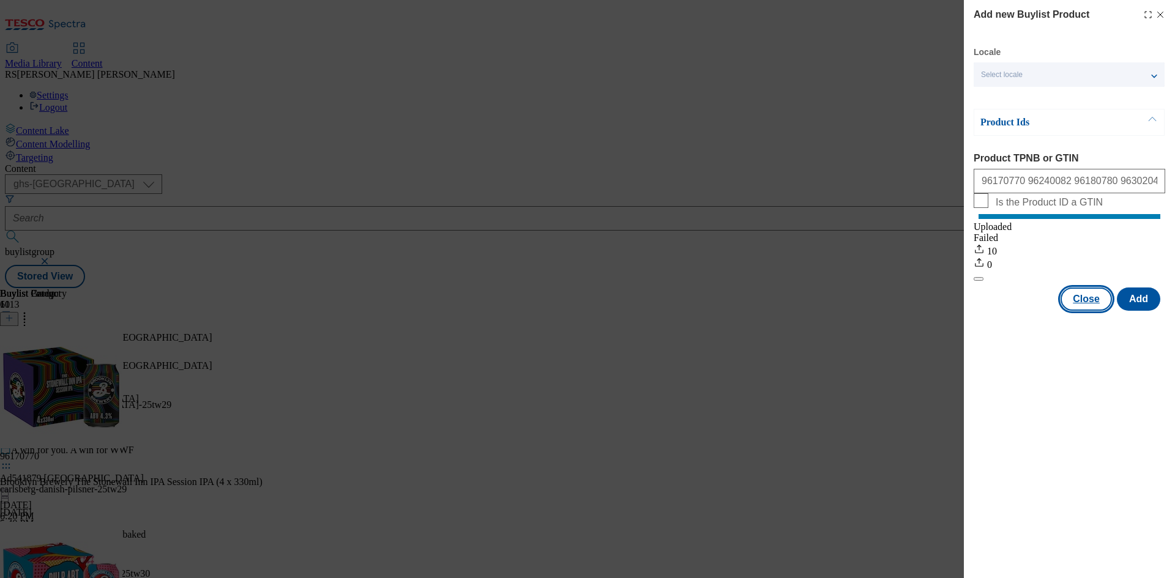
click at [1088, 311] on button "Close" at bounding box center [1086, 299] width 51 height 23
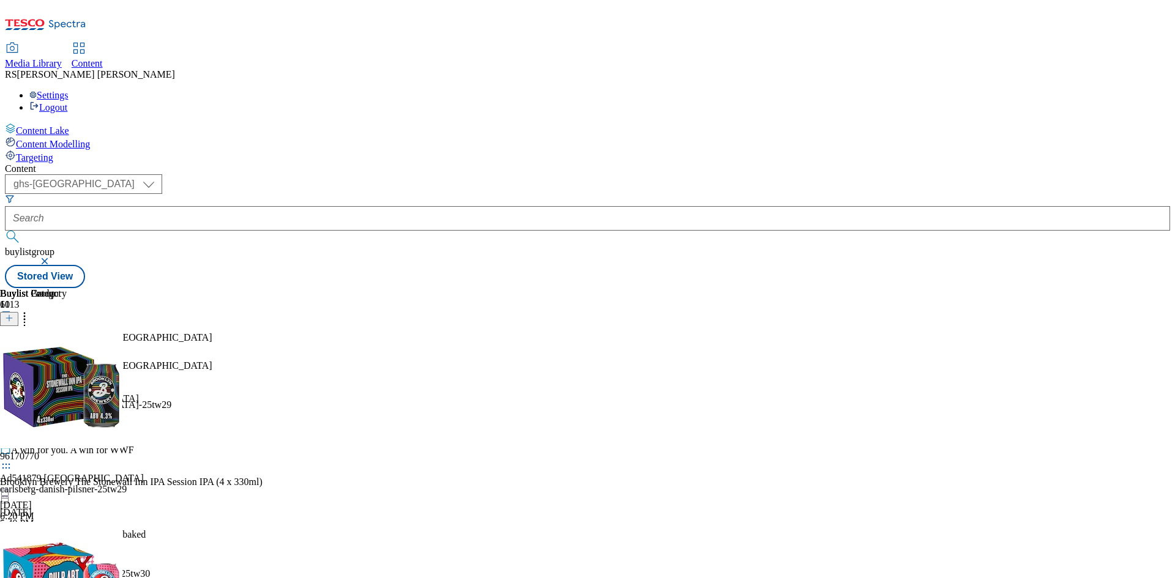
drag, startPoint x: 337, startPoint y: 191, endPoint x: 342, endPoint y: 197, distance: 8.2
click at [12, 374] on icon at bounding box center [6, 380] width 12 height 12
click at [52, 402] on span "Edit" at bounding box center [45, 406] width 14 height 9
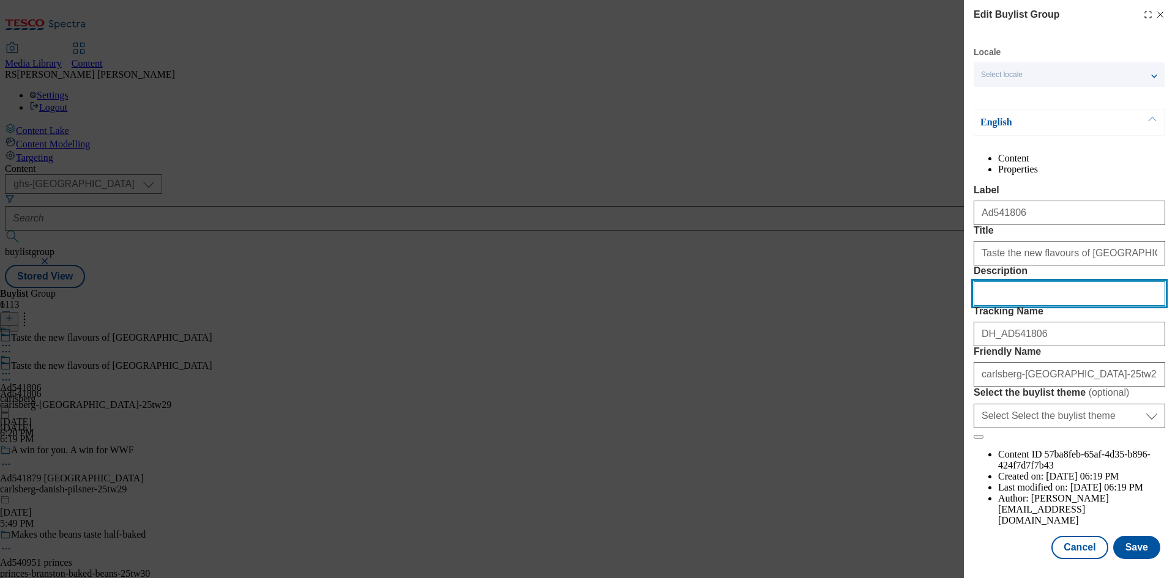
click at [1050, 306] on input "Description" at bounding box center [1070, 294] width 192 height 24
paste input "Brooklyn Brewery The Stonewall Inn IPA Session IPA (4 x 330ml)"
type input "Brooklyn Brewery The Stonewall Inn IPA Session IPA (4 x 330ml)"
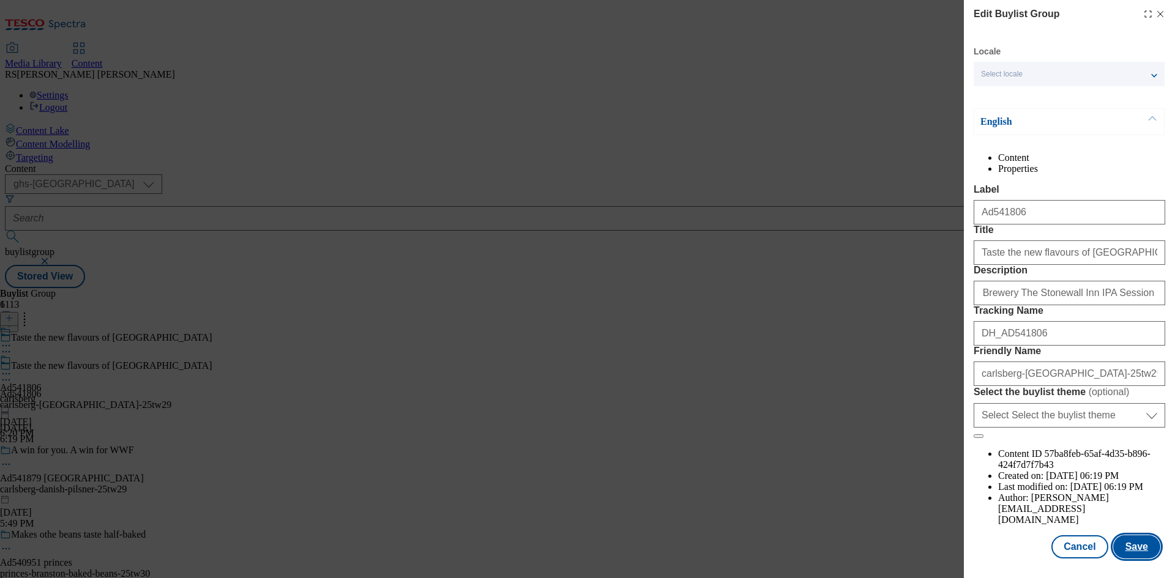
click at [1134, 542] on button "Save" at bounding box center [1136, 547] width 47 height 23
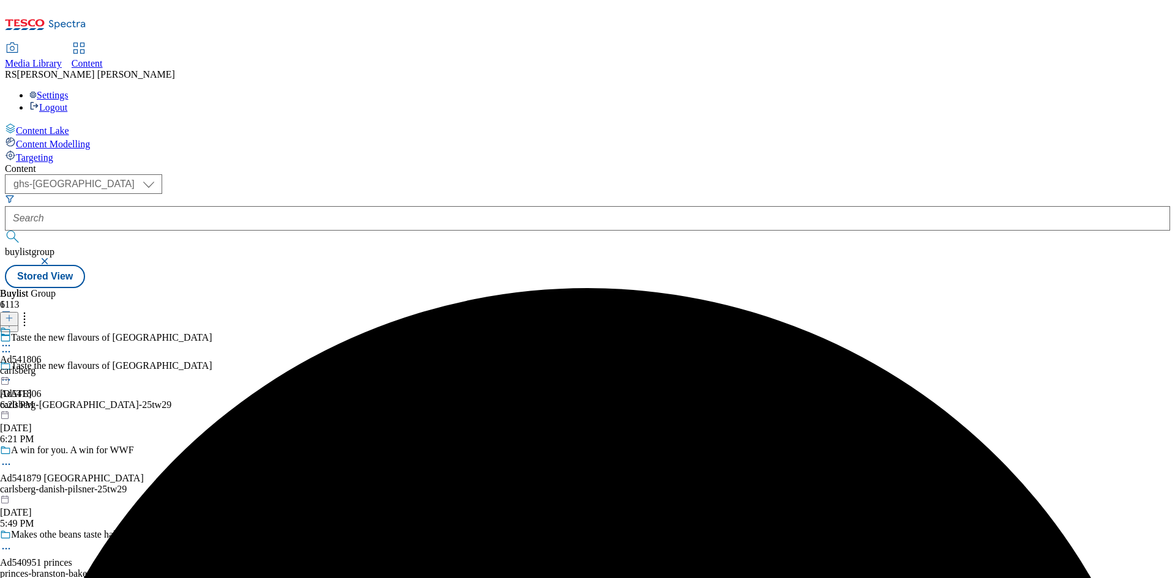
click at [7, 345] on circle at bounding box center [7, 346] width 2 height 2
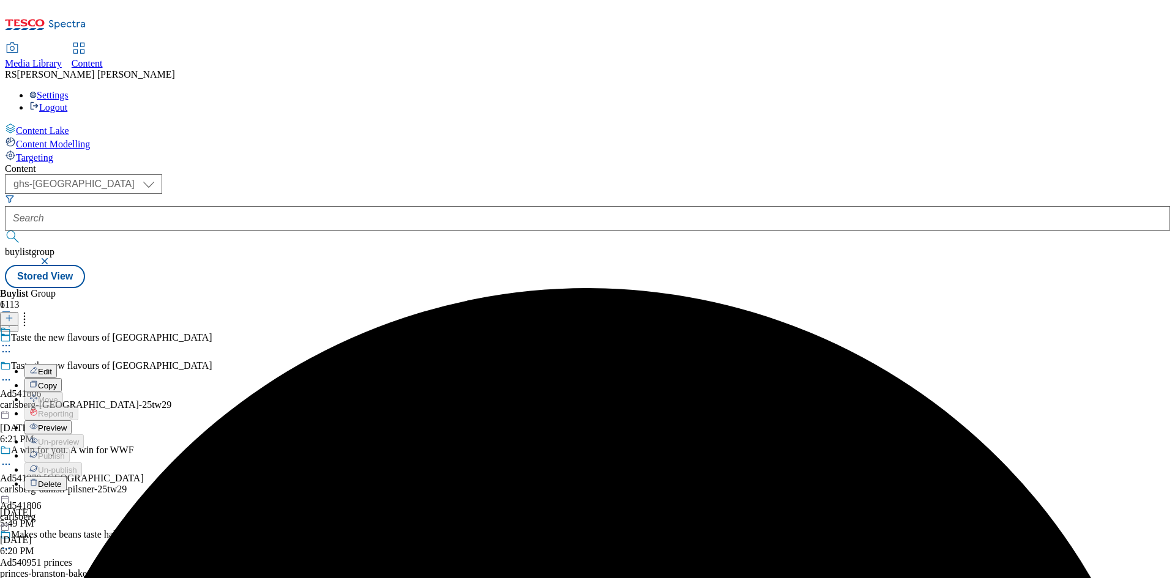
click at [52, 367] on span "Edit" at bounding box center [45, 371] width 14 height 9
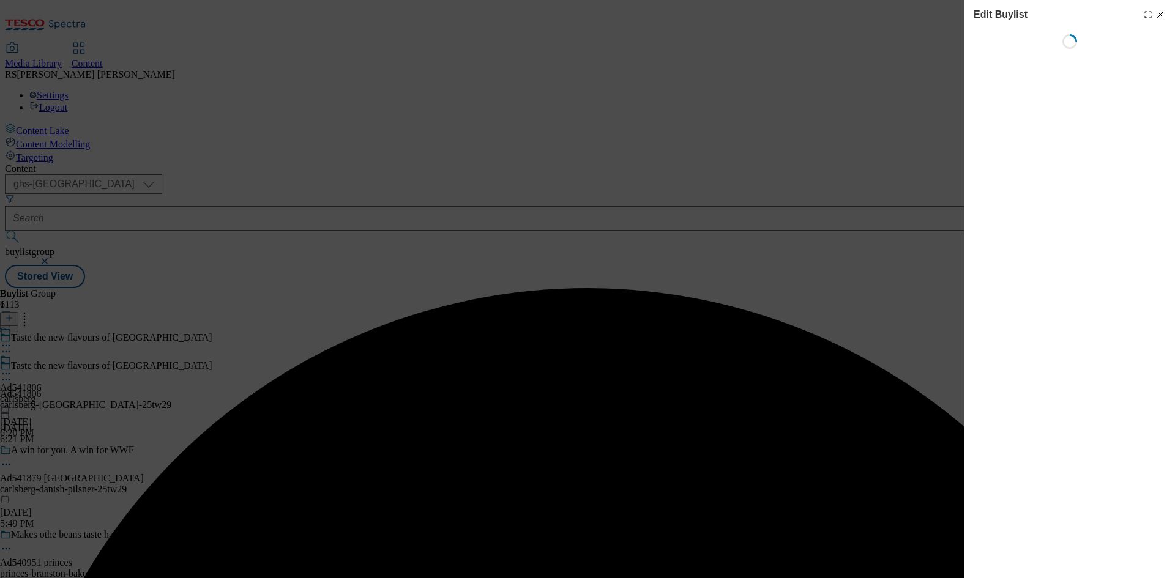
select select "tactical"
select select "supplier funded short term 1-3 weeks"
select select "dunnhumby"
select select "Banner"
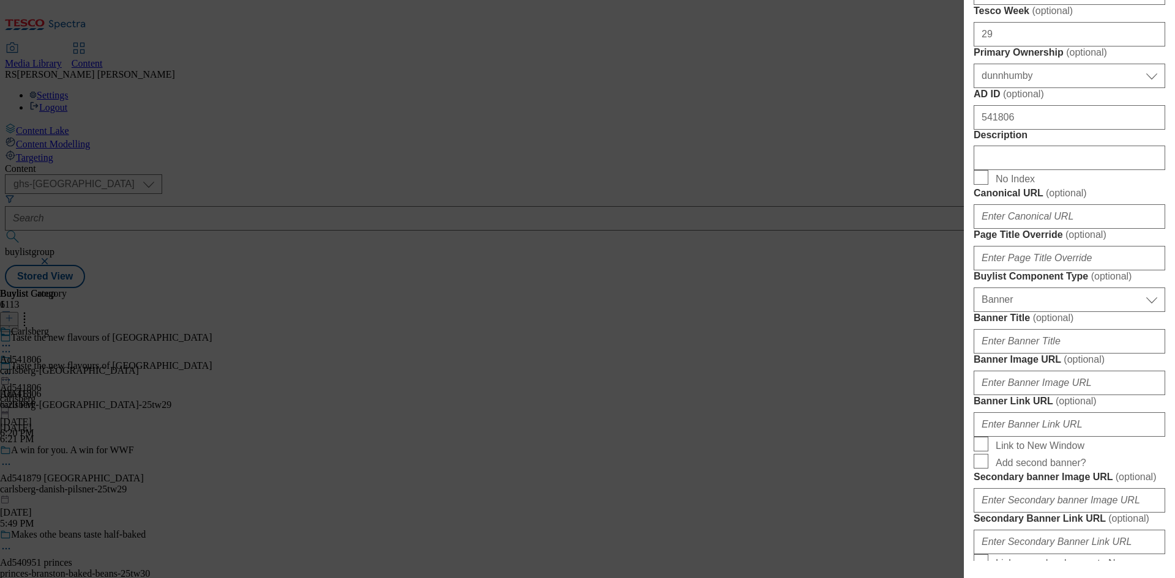
scroll to position [612, 0]
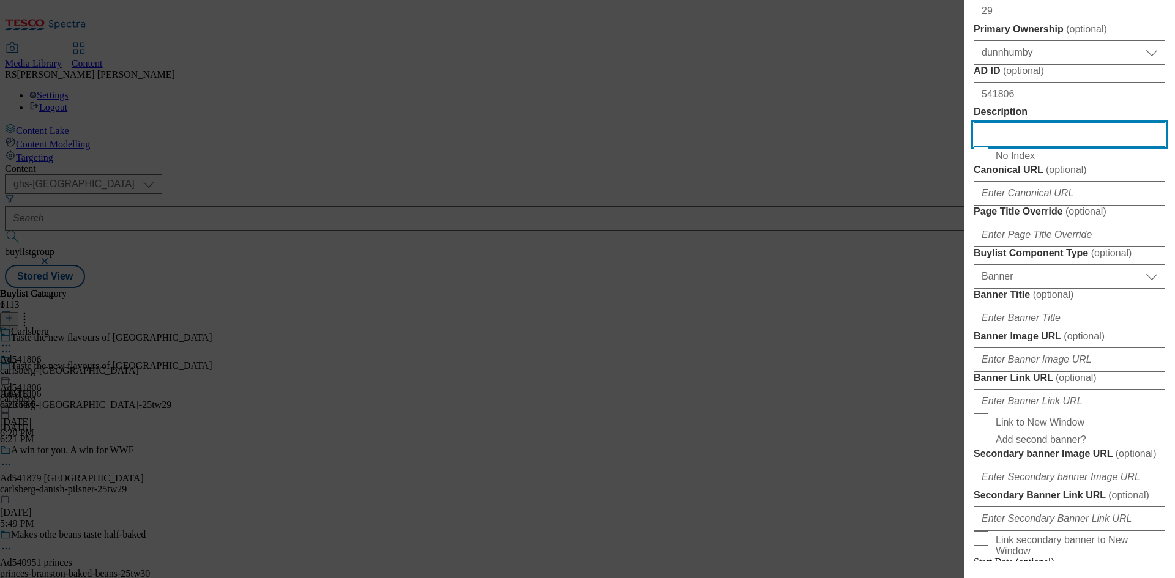
click at [1051, 147] on input "Description" at bounding box center [1070, 134] width 192 height 24
paste input "Brooklyn Brewery The Stonewall Inn IPA Session IPA (4 x 330ml)"
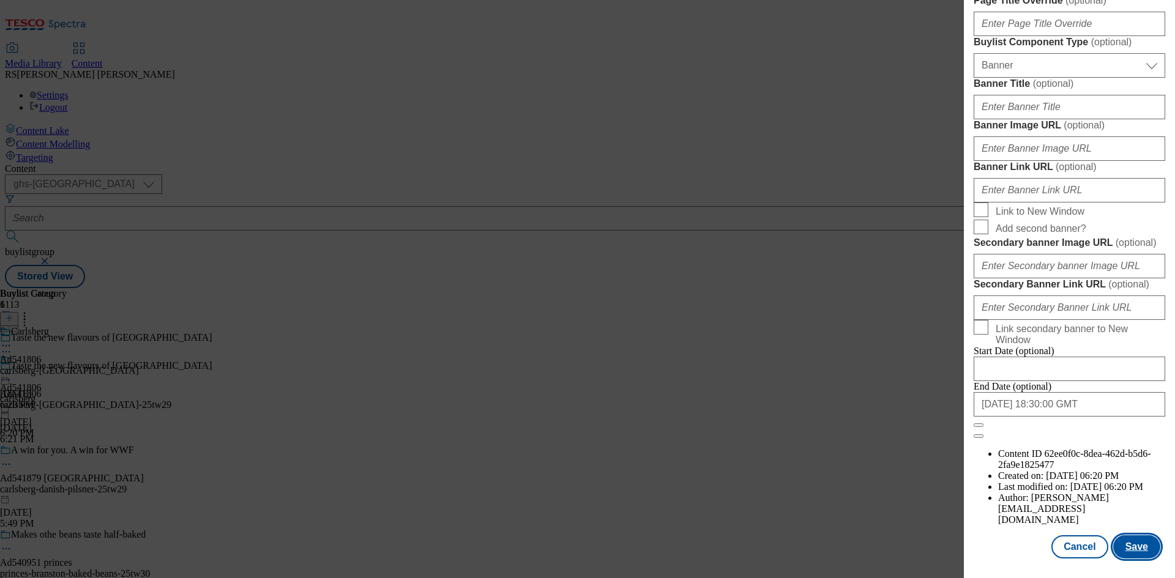
scroll to position [1267, 0]
type input "Brooklyn Brewery The Stonewall Inn IPA Session IPA (4 x 330ml)"
click at [1127, 553] on button "Save" at bounding box center [1136, 547] width 47 height 23
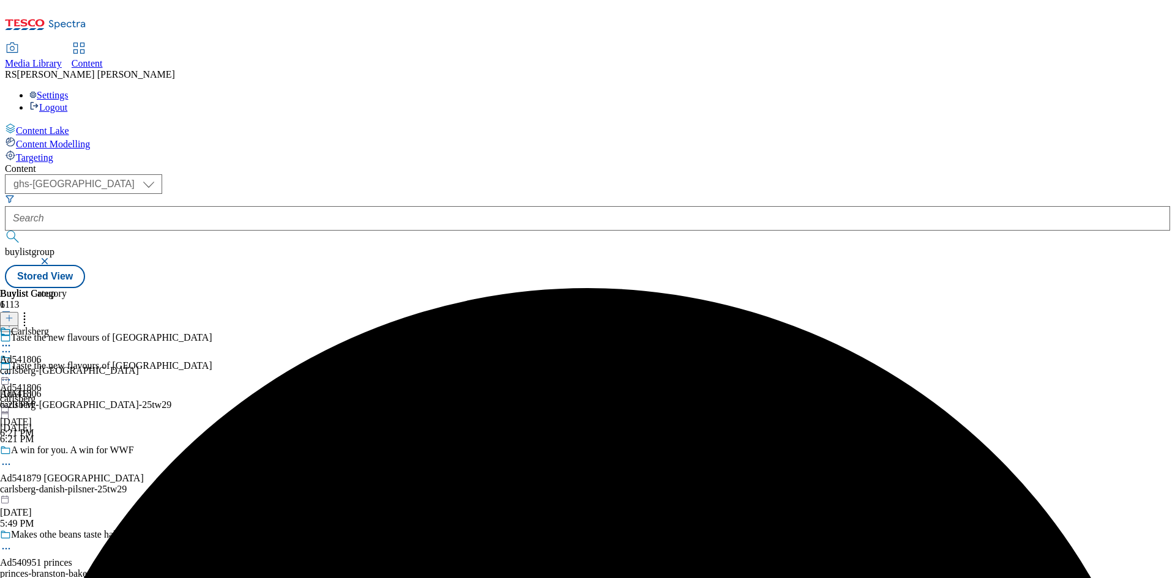
click at [42, 394] on div "carlsberg" at bounding box center [21, 399] width 42 height 11
click at [7, 345] on circle at bounding box center [7, 346] width 2 height 2
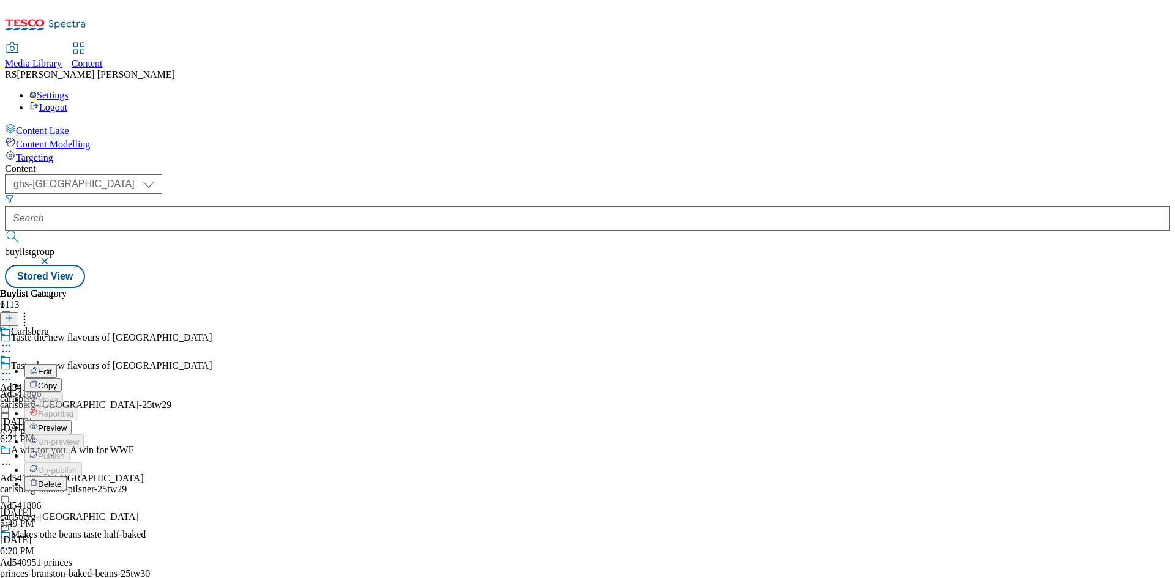
click at [52, 367] on span "Edit" at bounding box center [45, 371] width 14 height 9
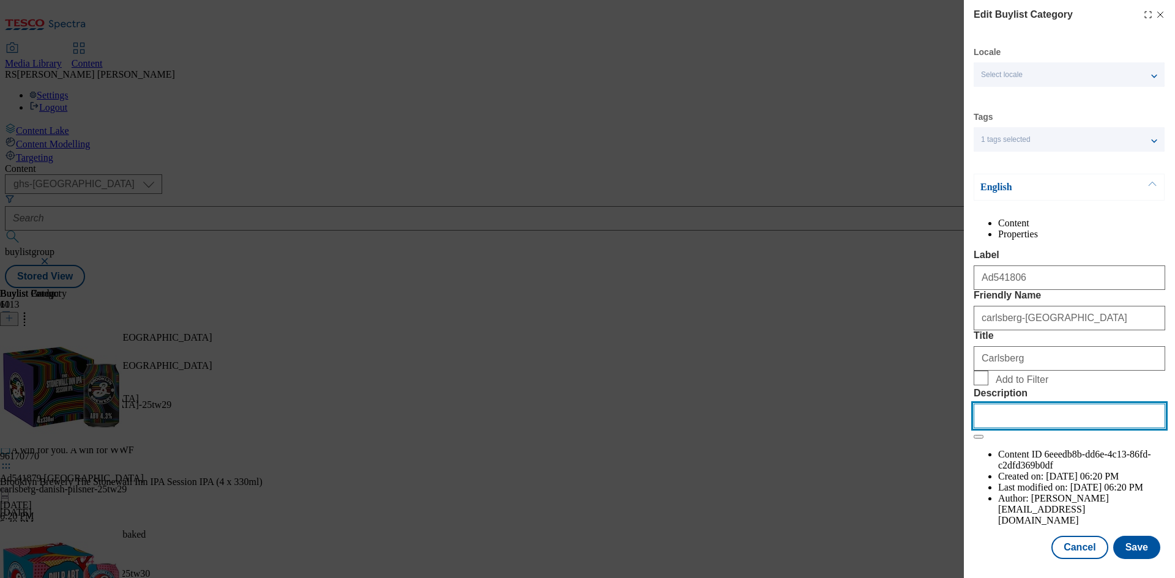
click at [1075, 429] on input "Description" at bounding box center [1070, 416] width 192 height 24
paste input "Brooklyn Brewery The Stonewall Inn IPA Session IPA (4 x 330ml)"
type input "Brooklyn Brewery The Stonewall Inn IPA Session IPA (4 x 330ml)"
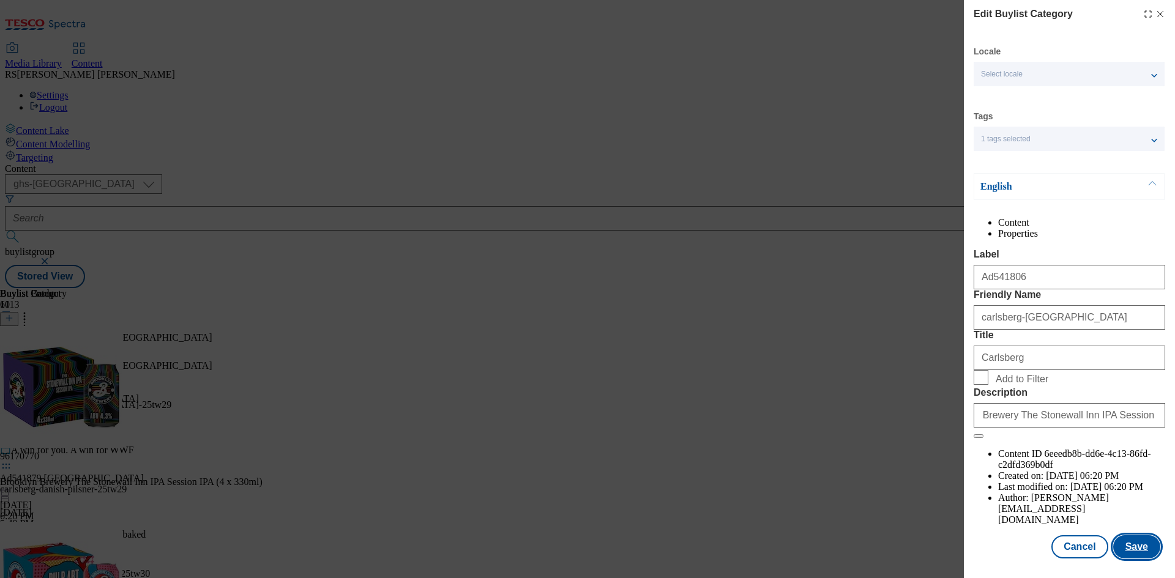
click at [1121, 545] on button "Save" at bounding box center [1136, 547] width 47 height 23
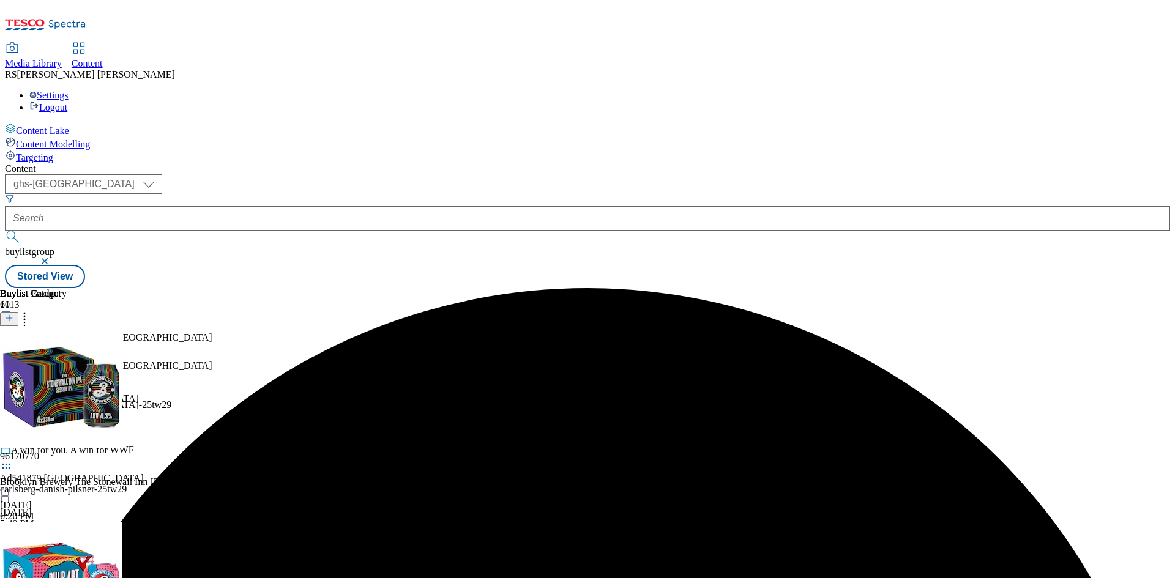
click at [12, 368] on icon at bounding box center [6, 374] width 12 height 12
click at [72, 449] on button "Preview" at bounding box center [47, 456] width 47 height 14
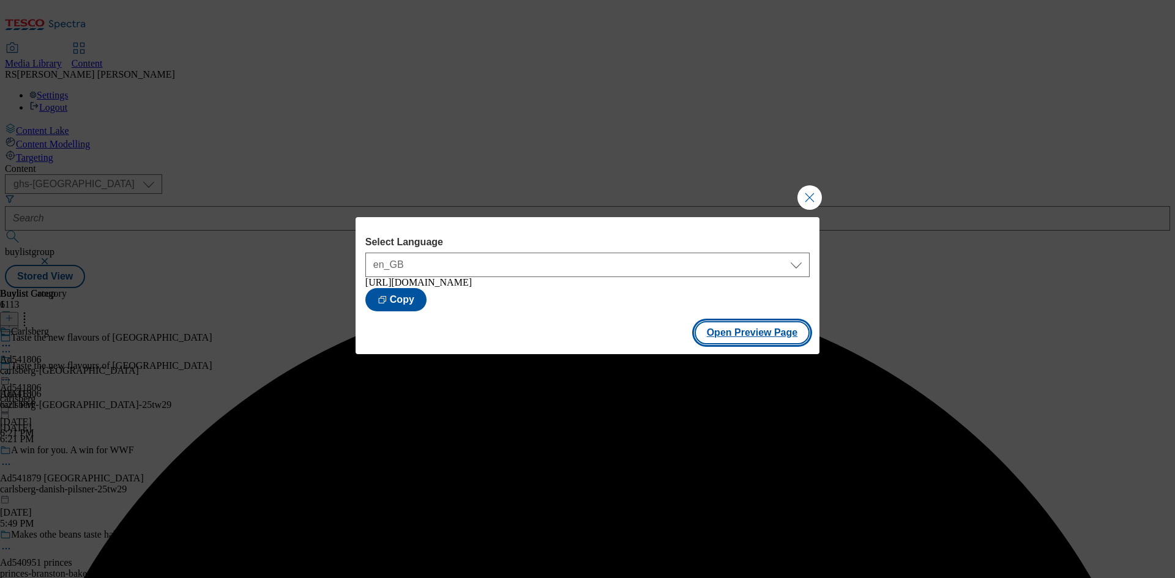
click at [760, 338] on button "Open Preview Page" at bounding box center [753, 332] width 116 height 23
click at [807, 193] on button "Close Modal" at bounding box center [810, 197] width 24 height 24
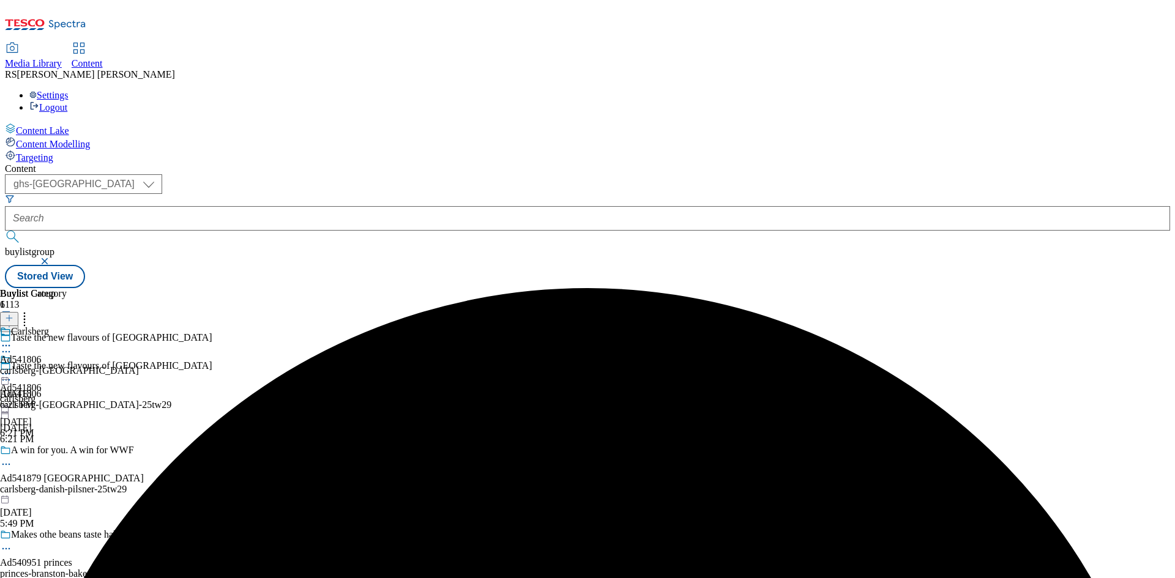
click at [12, 368] on icon at bounding box center [6, 374] width 12 height 12
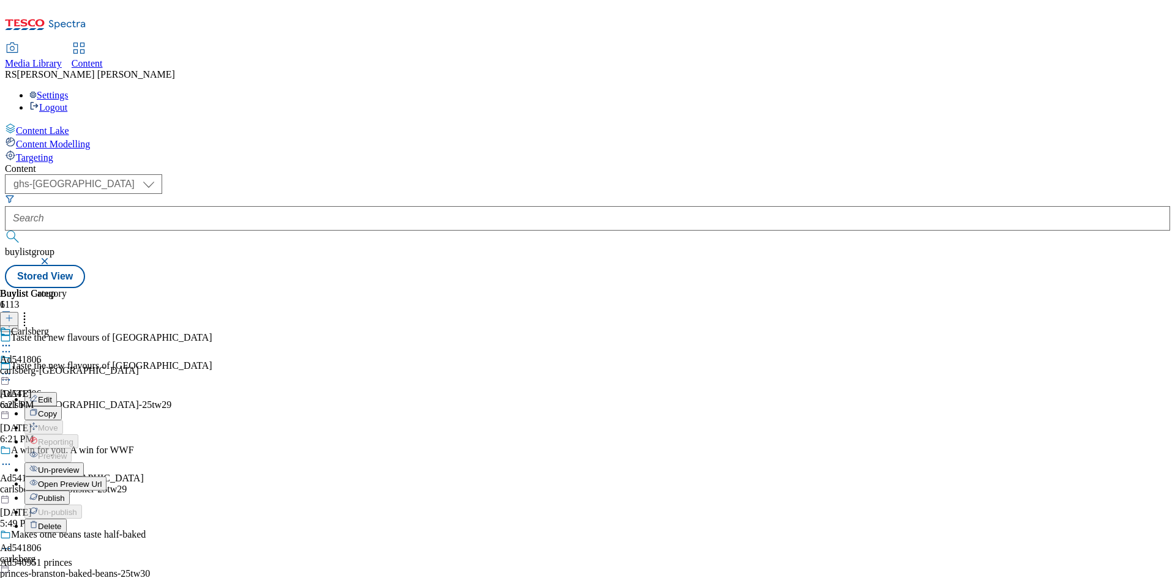
click at [65, 494] on span "Publish" at bounding box center [51, 498] width 27 height 9
click at [935, 288] on div "Buylist Group 6113 Taste the new flavours of Brooklyn Taste the new flavours of…" at bounding box center [588, 288] width 1166 height 0
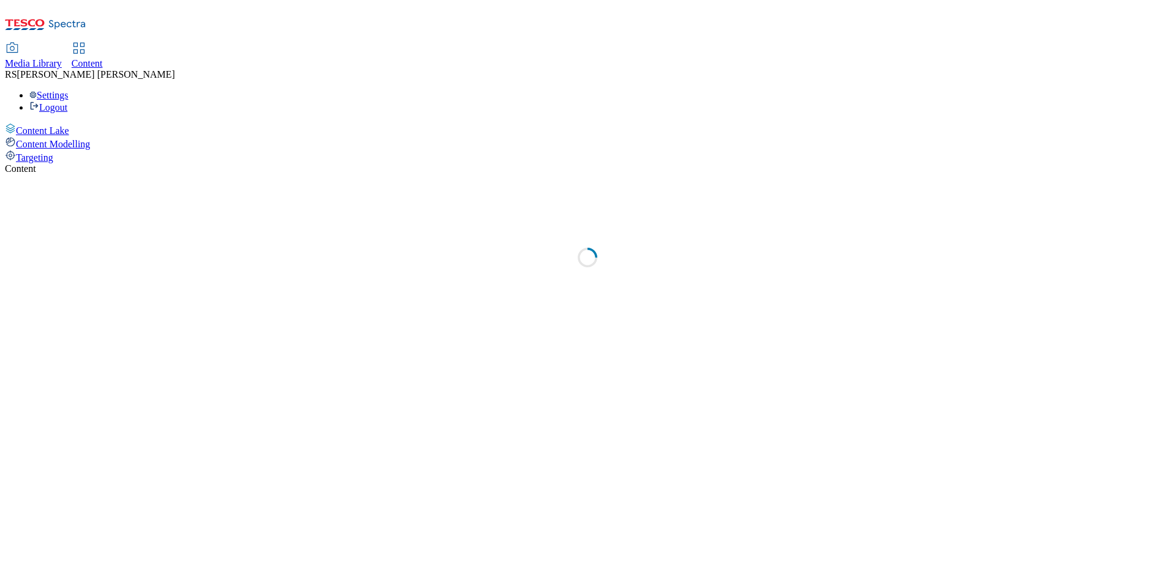
select select "ghs-[GEOGRAPHIC_DATA]"
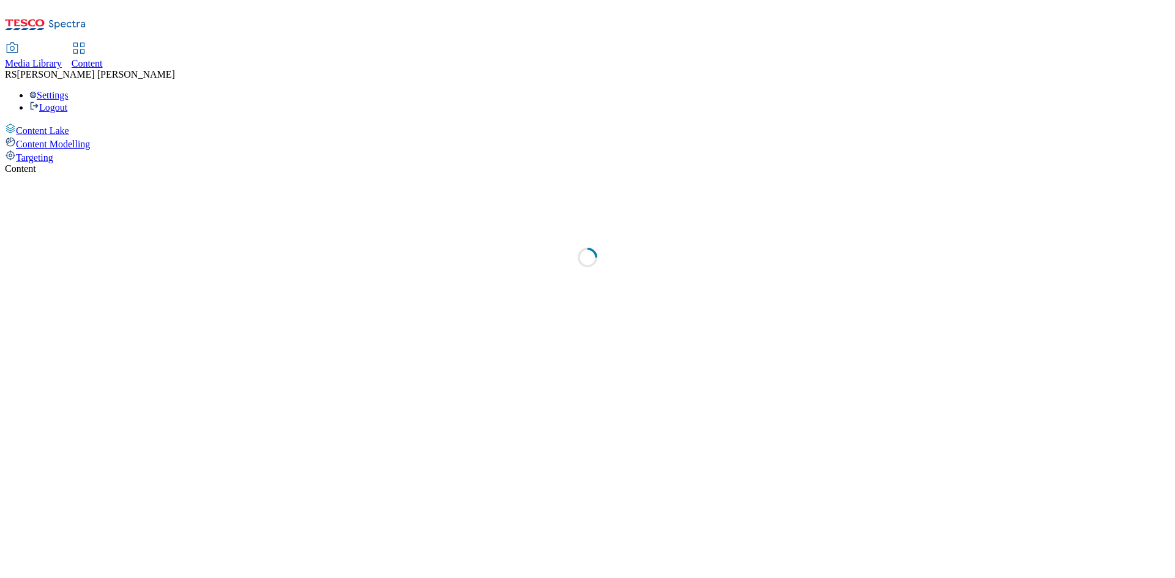
select select "ghs-[GEOGRAPHIC_DATA]"
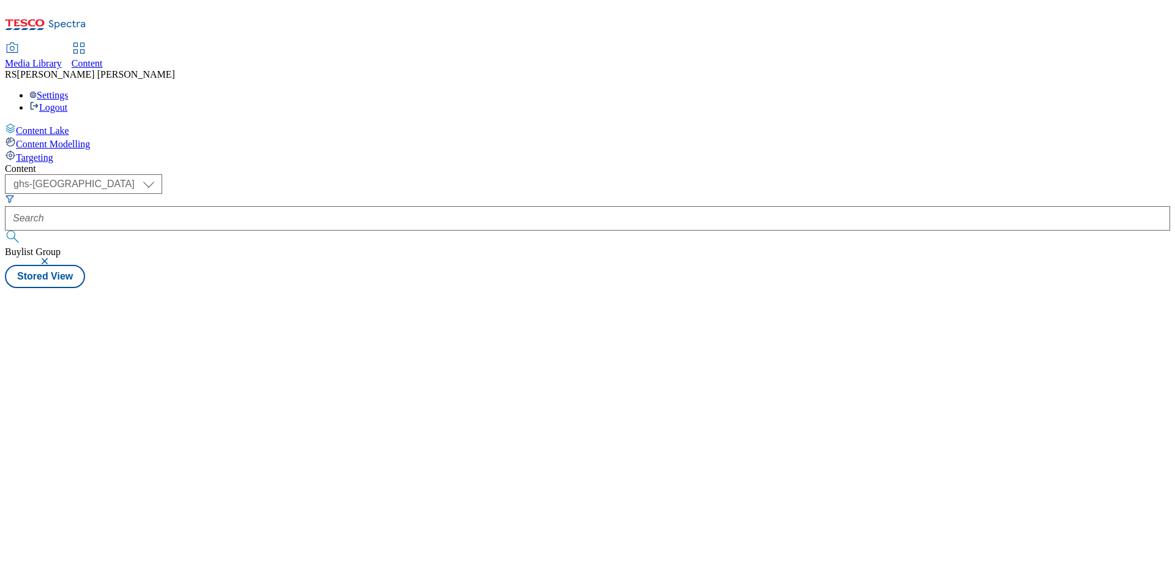
select select "ghs-[GEOGRAPHIC_DATA]"
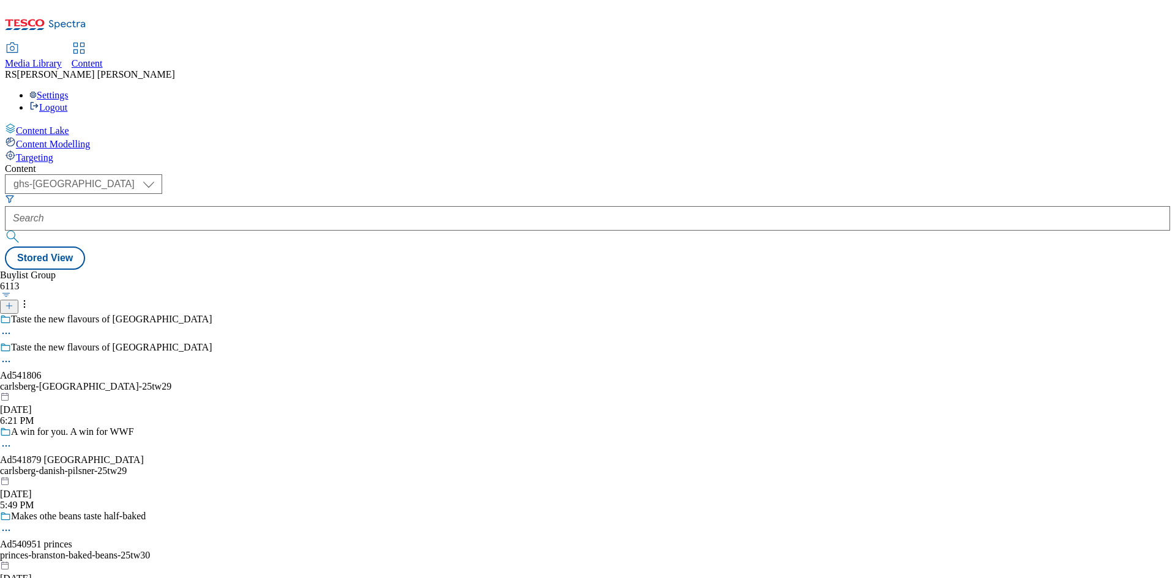
select select "ghs-[GEOGRAPHIC_DATA]"
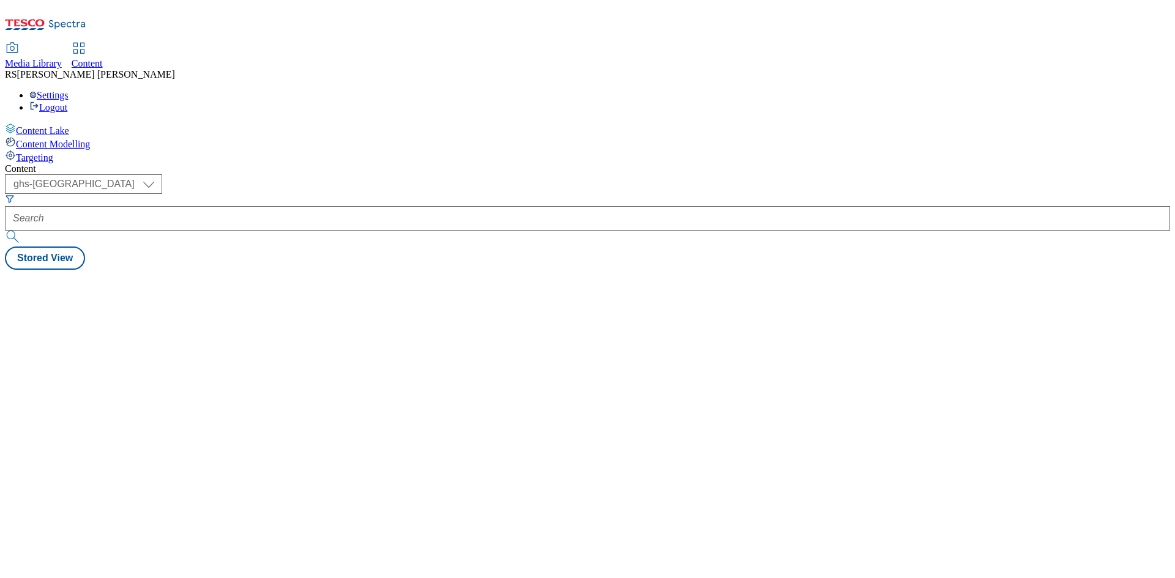
select select "ghs-[GEOGRAPHIC_DATA]"
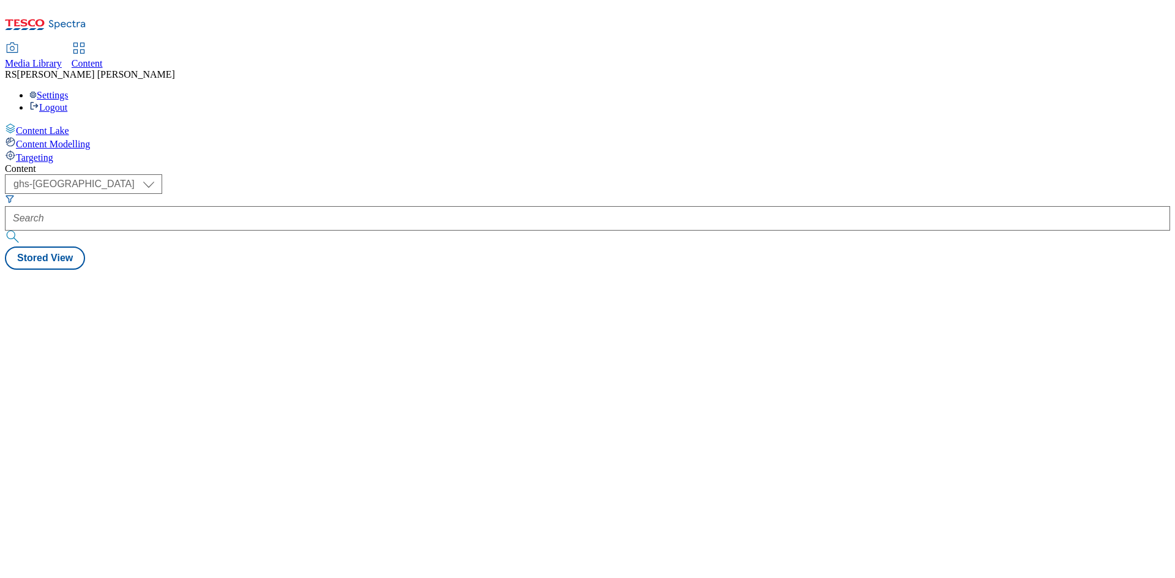
select select "ghs-[GEOGRAPHIC_DATA]"
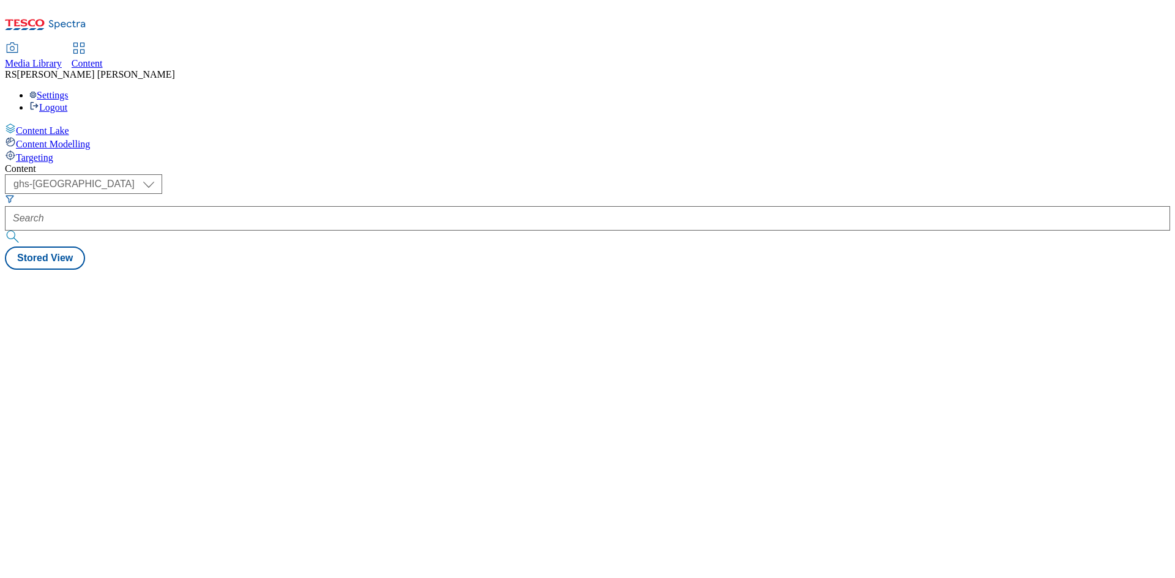
select select "ghs-[GEOGRAPHIC_DATA]"
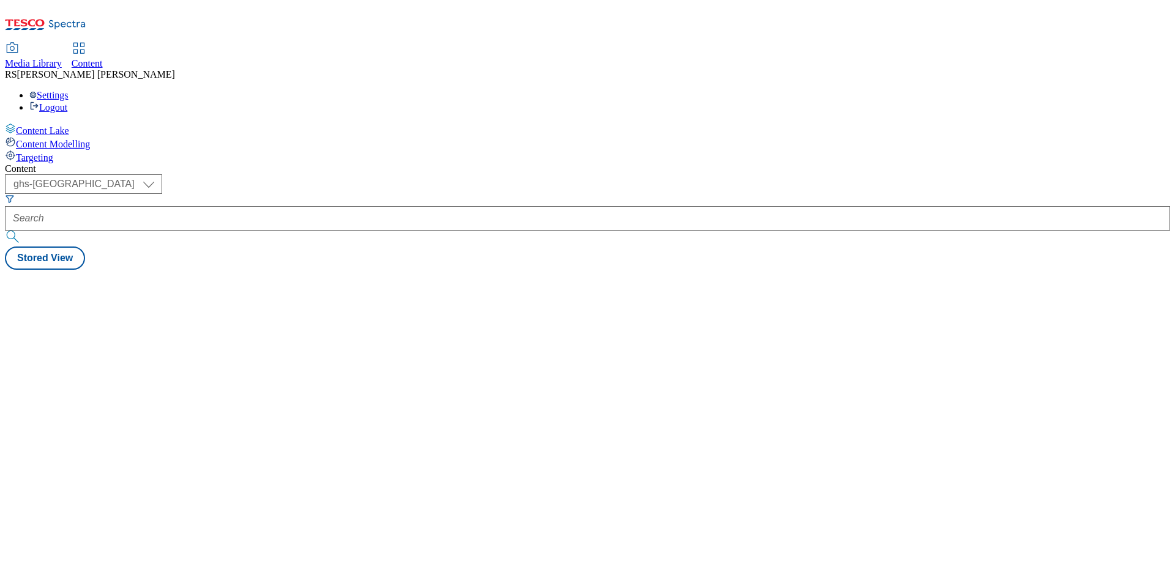
select select "ghs-[GEOGRAPHIC_DATA]"
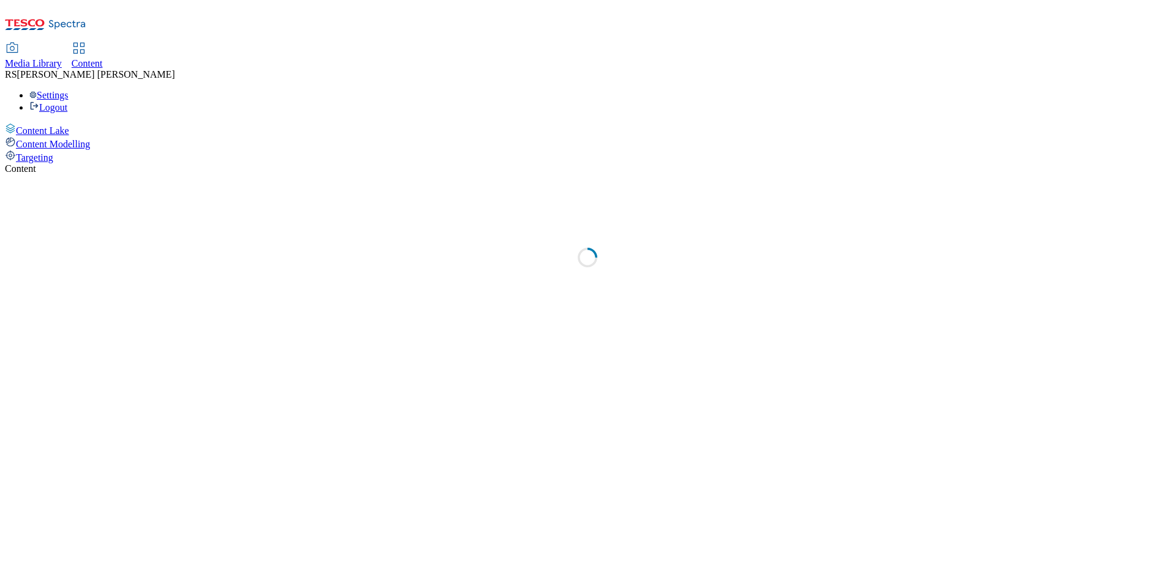
select select "ghs-[GEOGRAPHIC_DATA]"
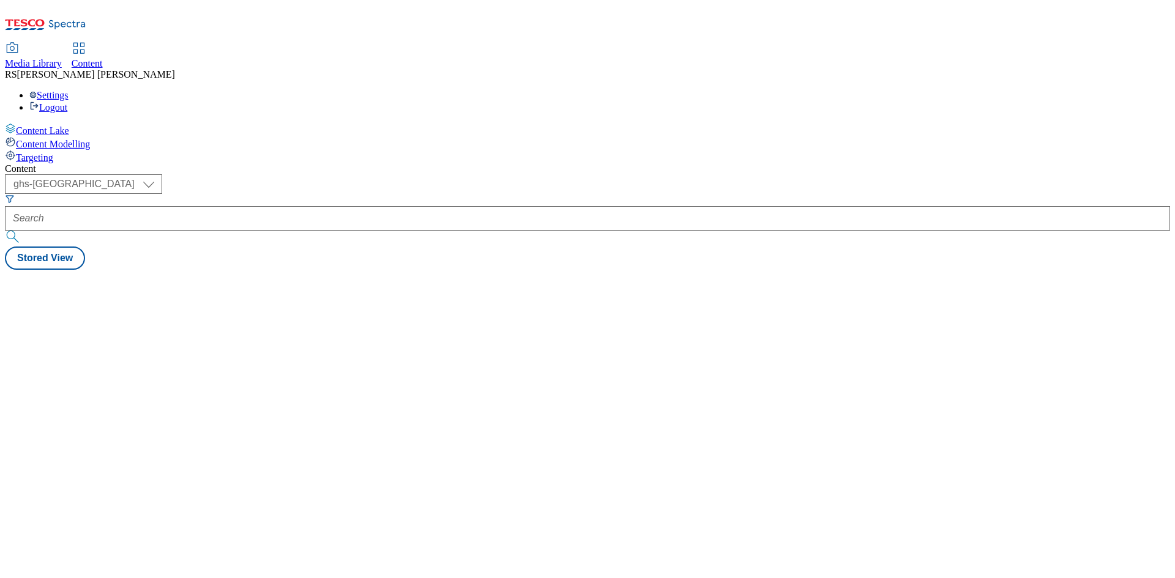
select select "ghs-[GEOGRAPHIC_DATA]"
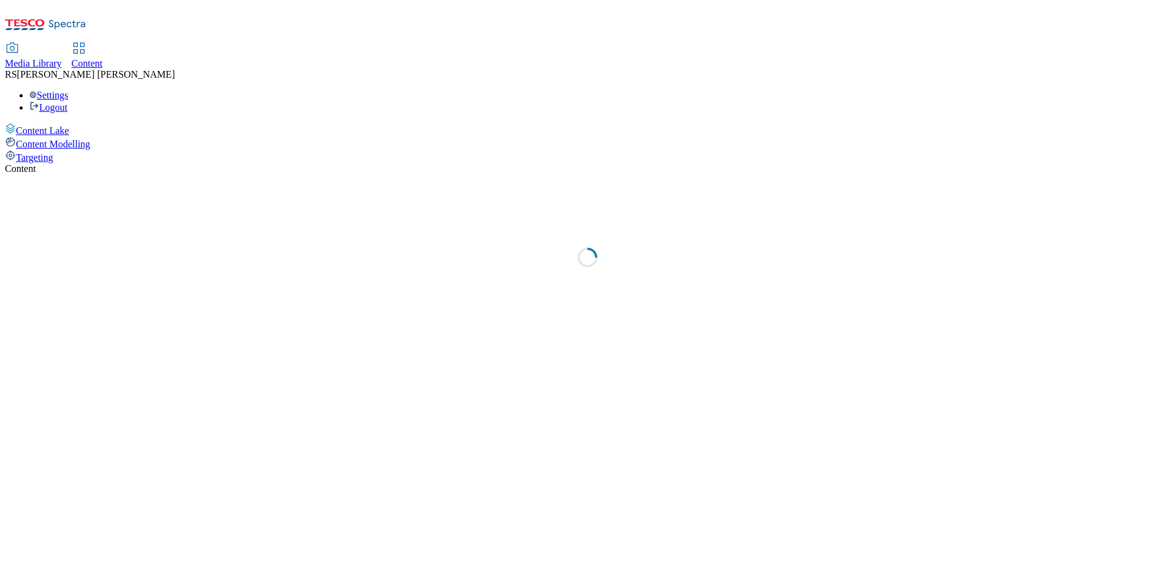
select select "ghs-[GEOGRAPHIC_DATA]"
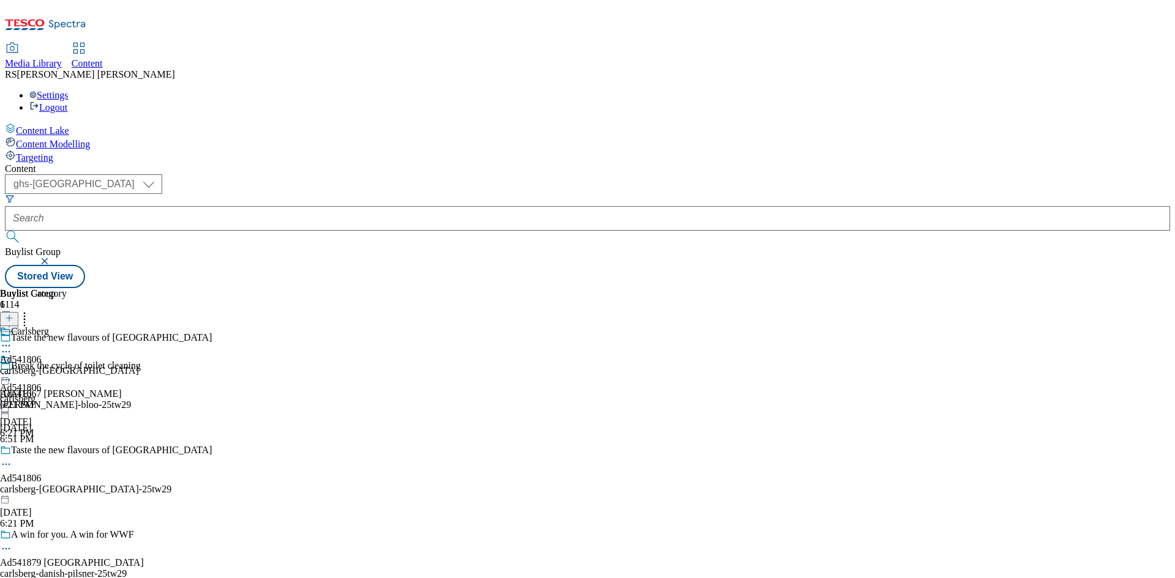
click at [932, 288] on div "Buylist Group 6114 Taste the new flavours of Brooklyn Break the cycle of toilet…" at bounding box center [588, 288] width 1166 height 0
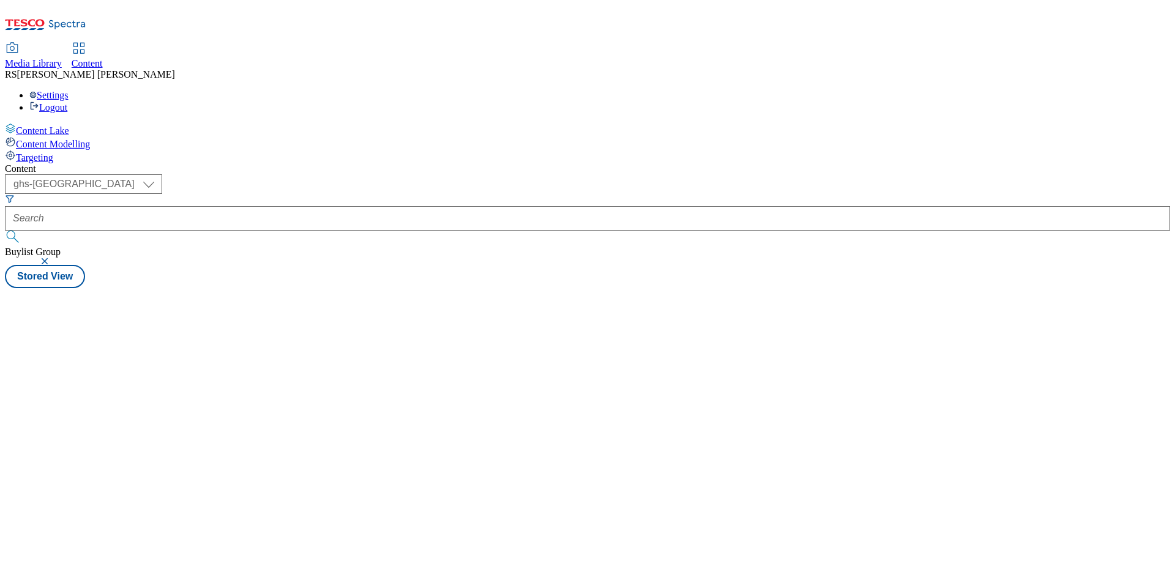
select select "ghs-[GEOGRAPHIC_DATA]"
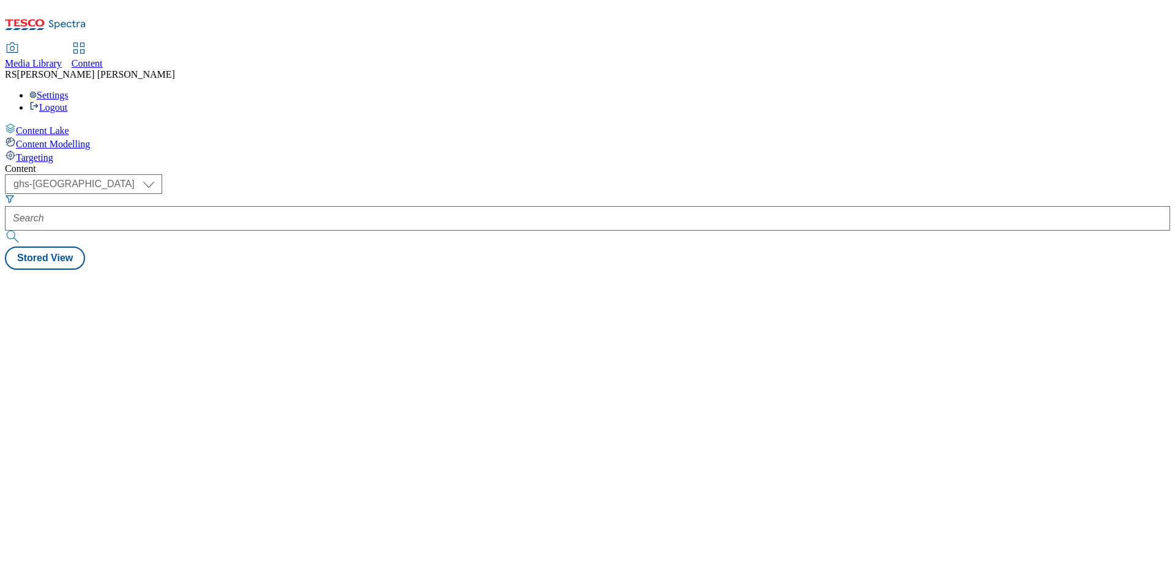
select select "ghs-[GEOGRAPHIC_DATA]"
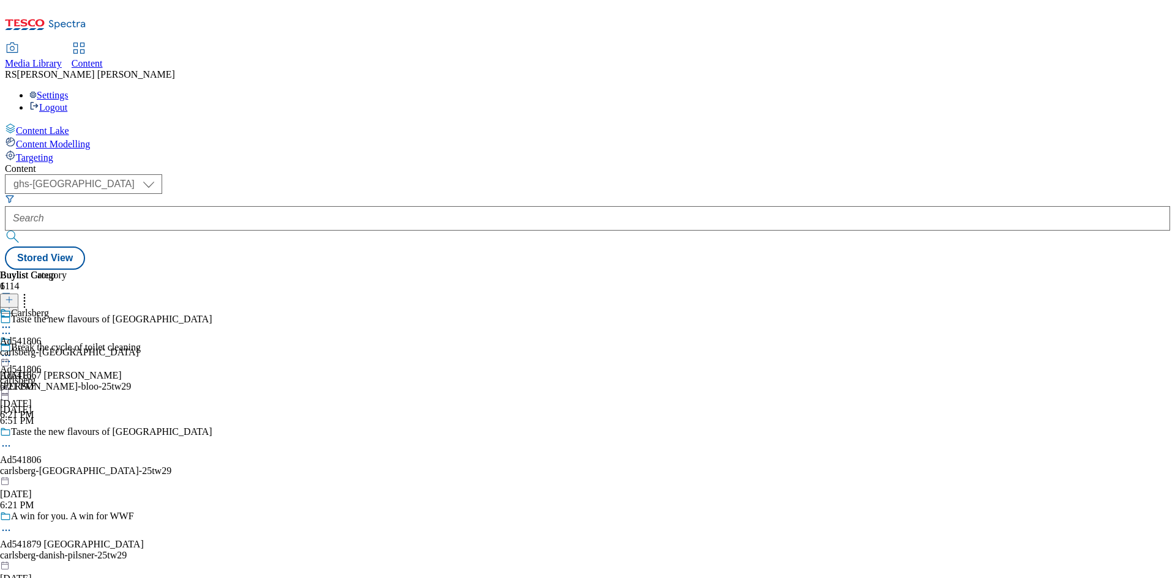
select select "ghs-[GEOGRAPHIC_DATA]"
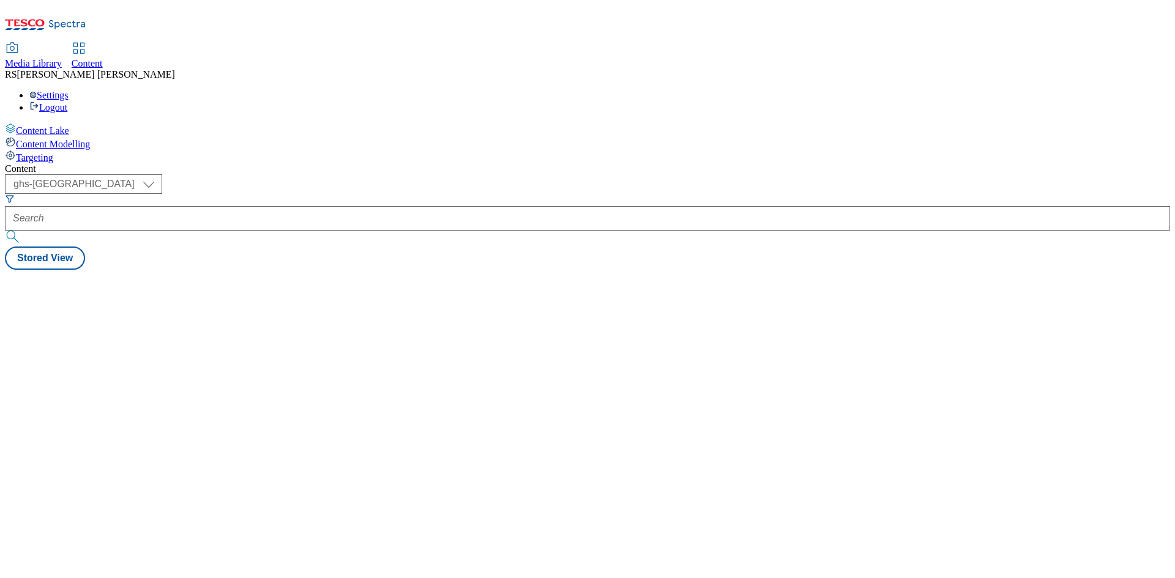
select select "ghs-[GEOGRAPHIC_DATA]"
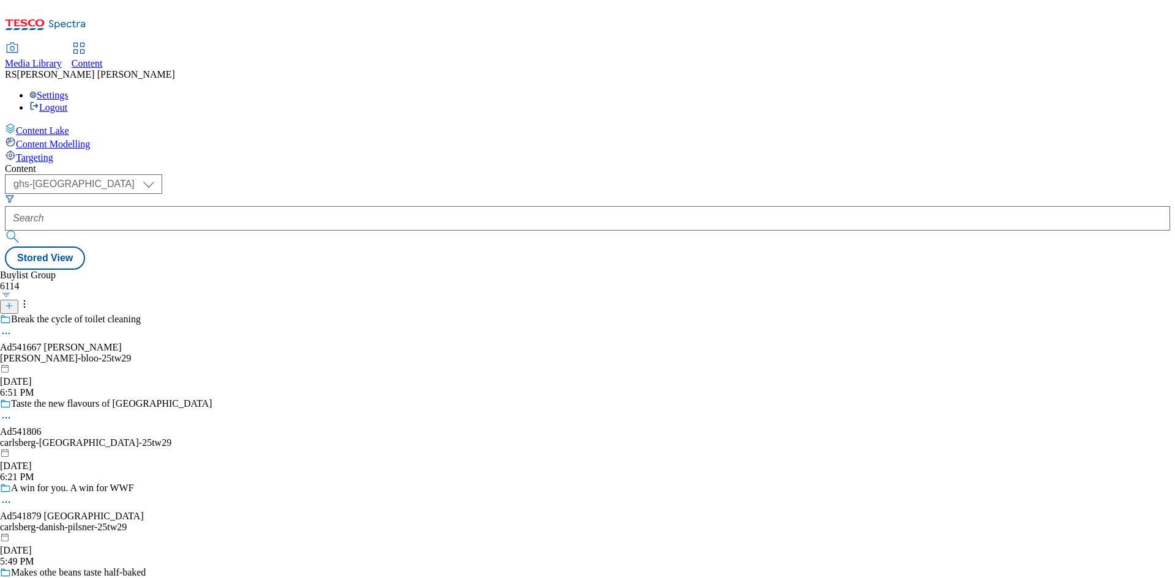
select select "ghs-[GEOGRAPHIC_DATA]"
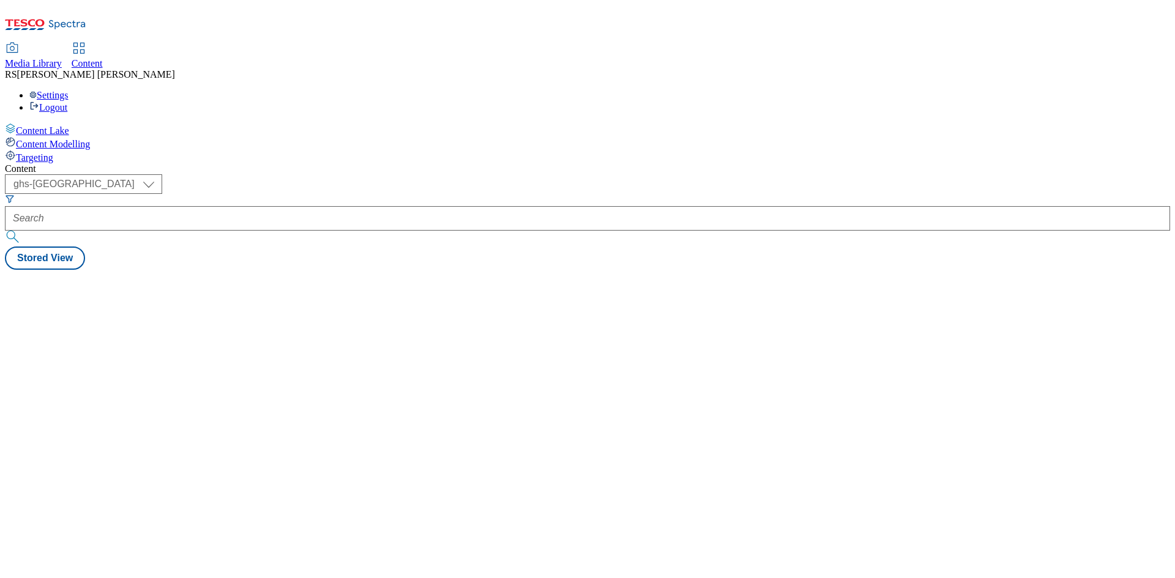
select select "ghs-[GEOGRAPHIC_DATA]"
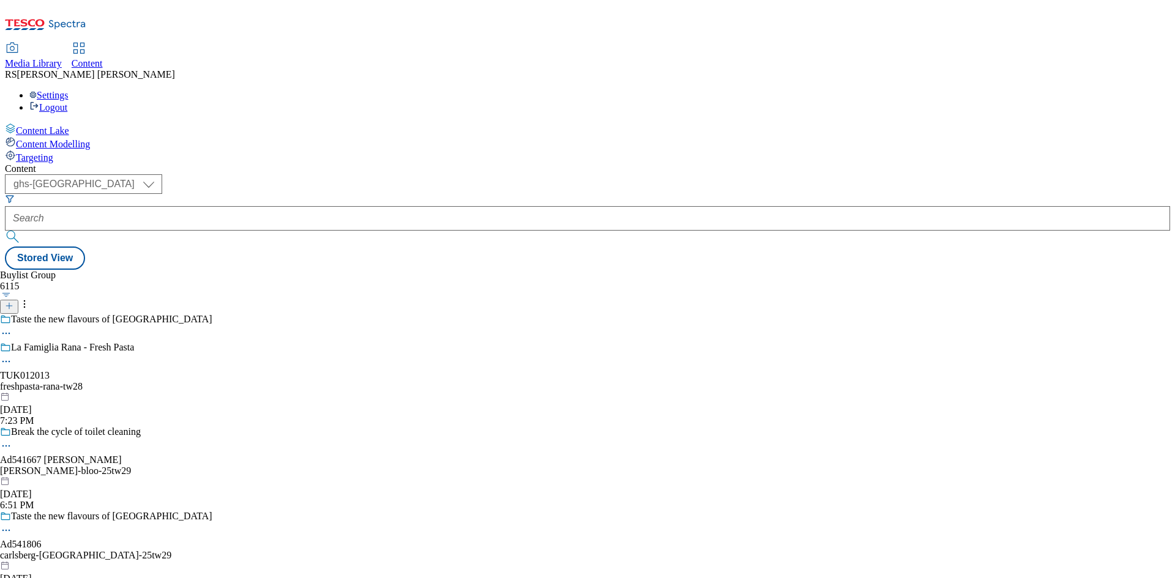
select select "ghs-[GEOGRAPHIC_DATA]"
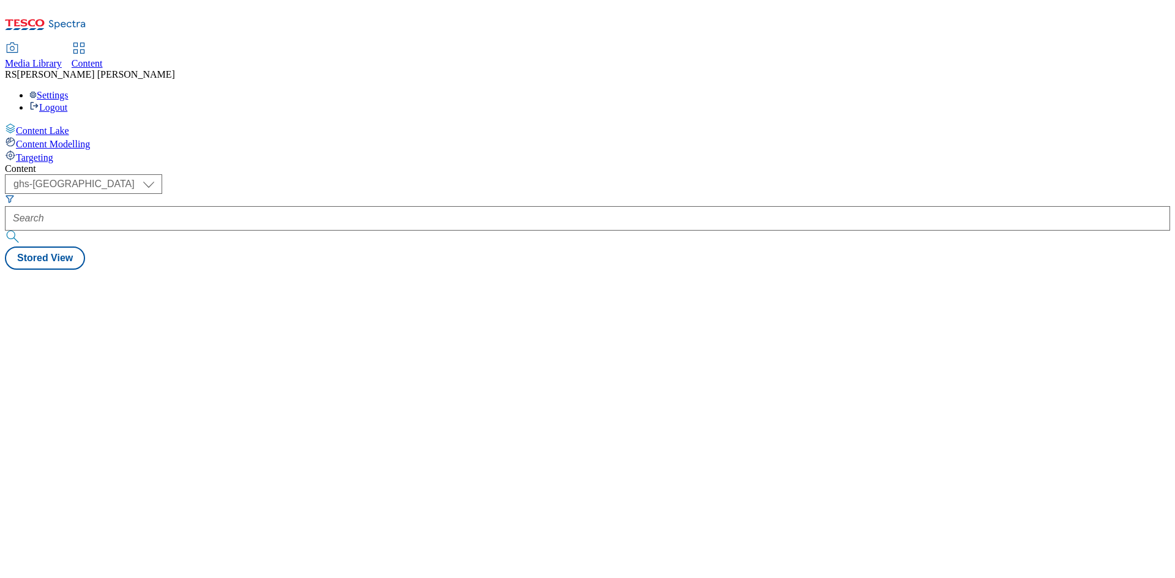
select select "ghs-[GEOGRAPHIC_DATA]"
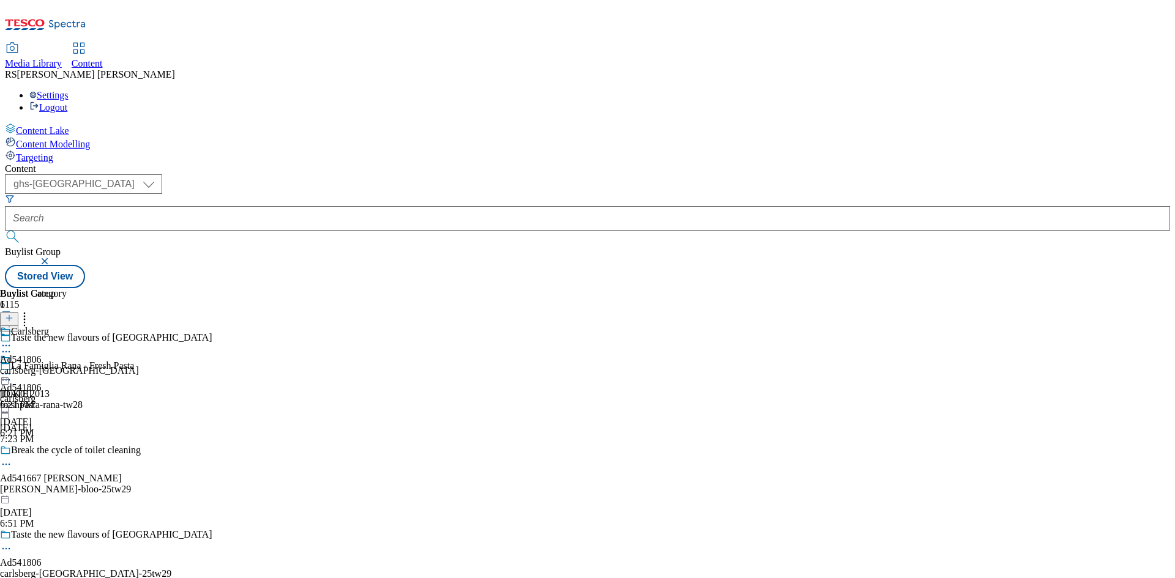
click at [13, 320] on icon at bounding box center [9, 324] width 9 height 9
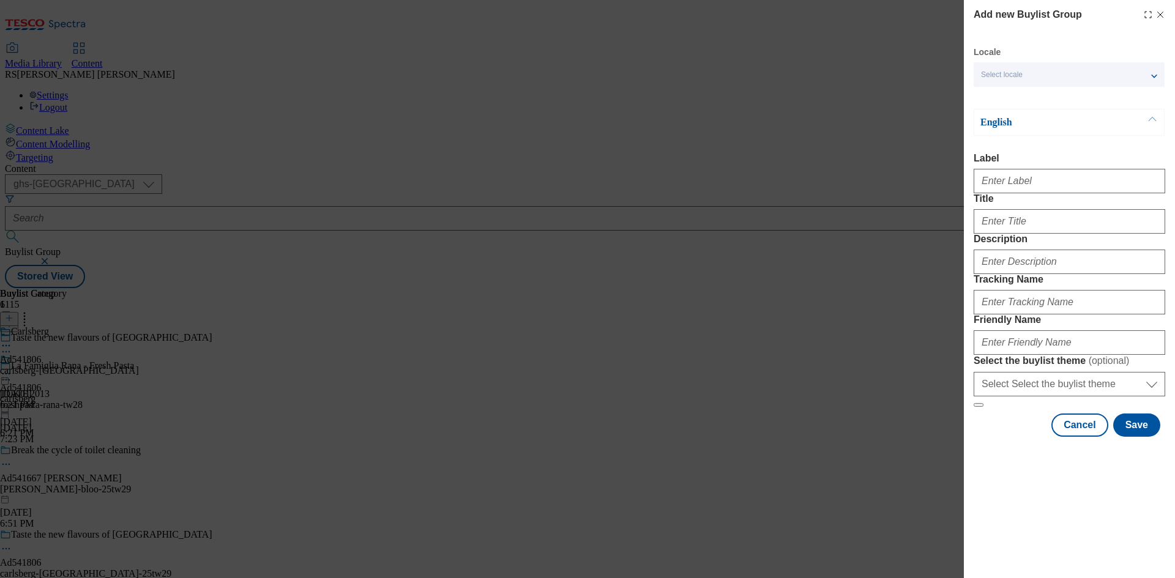
drag, startPoint x: 1161, startPoint y: 14, endPoint x: 1150, endPoint y: 17, distance: 11.4
click at [1161, 14] on icon "Modal" at bounding box center [1161, 15] width 10 height 10
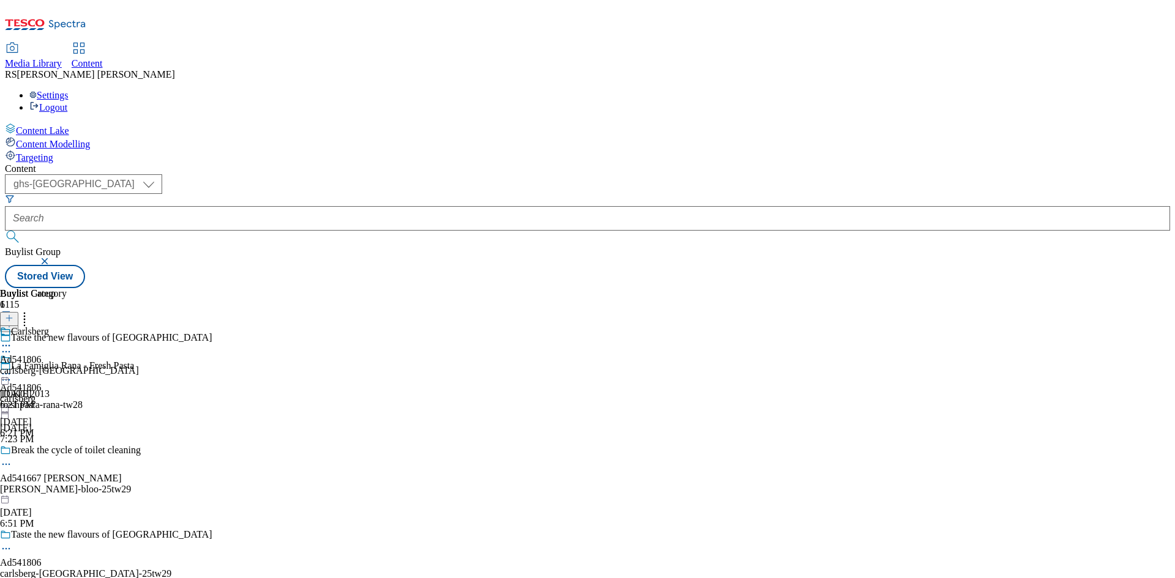
click at [931, 288] on div "Buylist Group 6115 Taste the new flavours of Brooklyn La Famiglia Rana - Fresh …" at bounding box center [588, 288] width 1166 height 0
click at [13, 320] on icon at bounding box center [9, 324] width 9 height 9
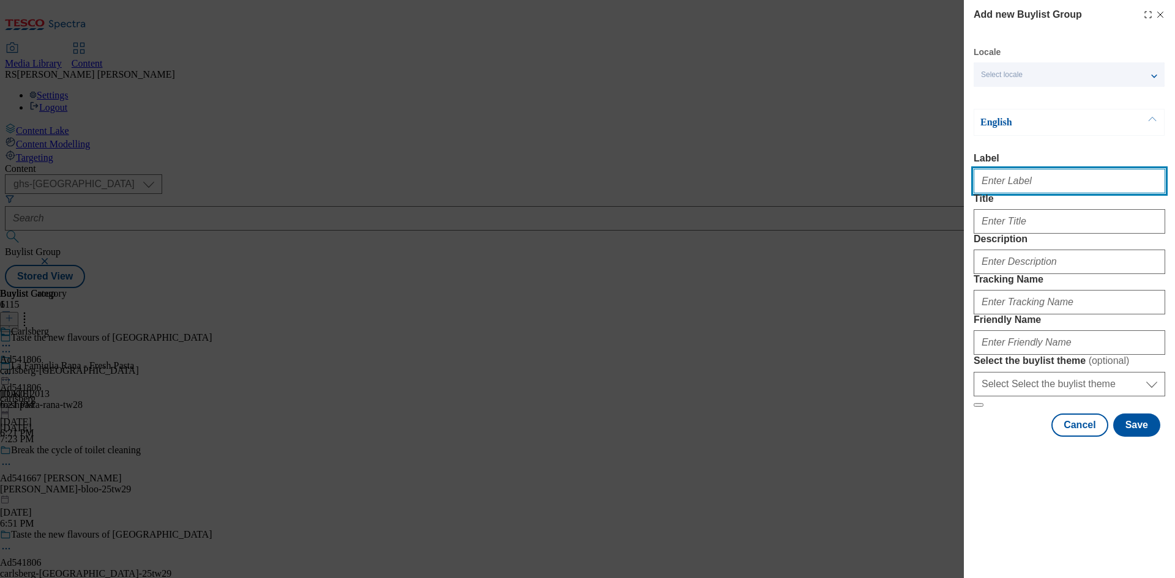
click at [1041, 183] on input "Label" at bounding box center [1070, 181] width 192 height 24
paste input "542001"
type input "Ad542001"
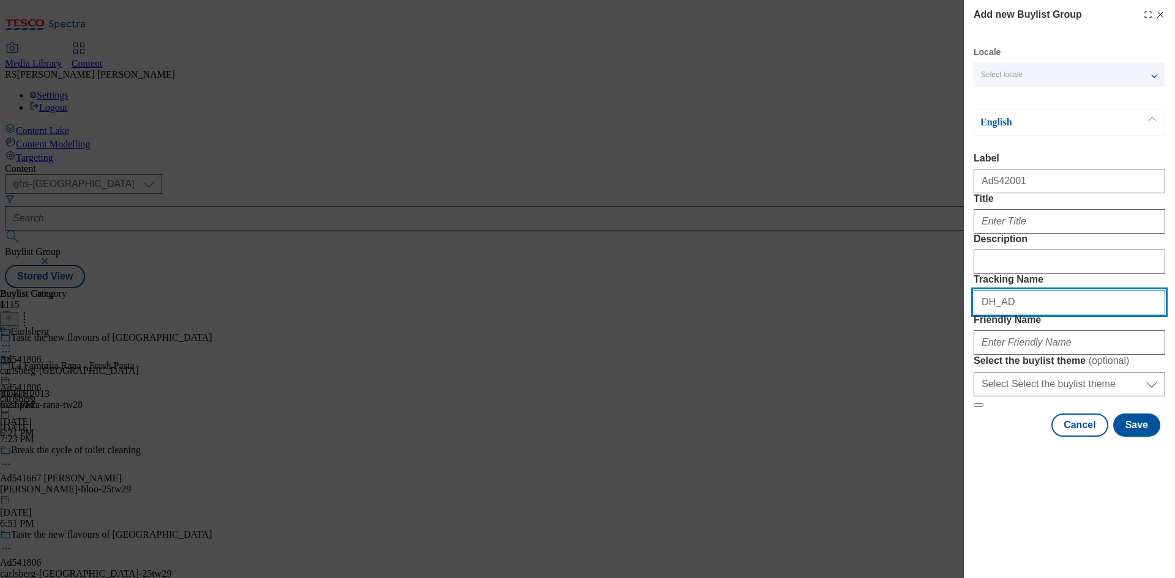
paste input "542001"
type input "DH_AD542001"
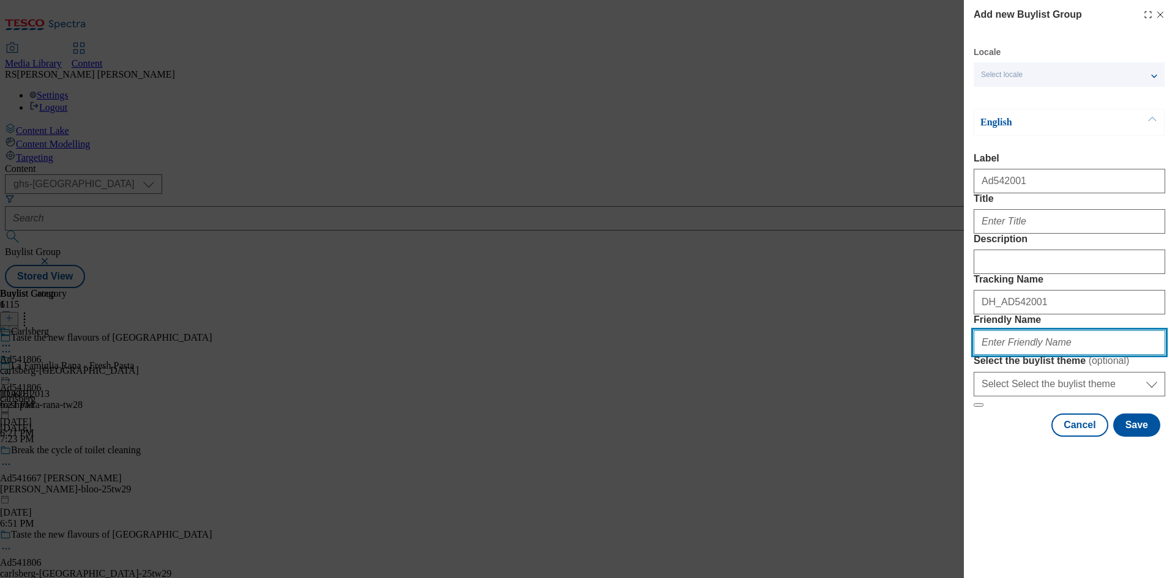
paste input "suntory-roku-gin-25tw29"
type input "suntory-roku-gin-25tw29"
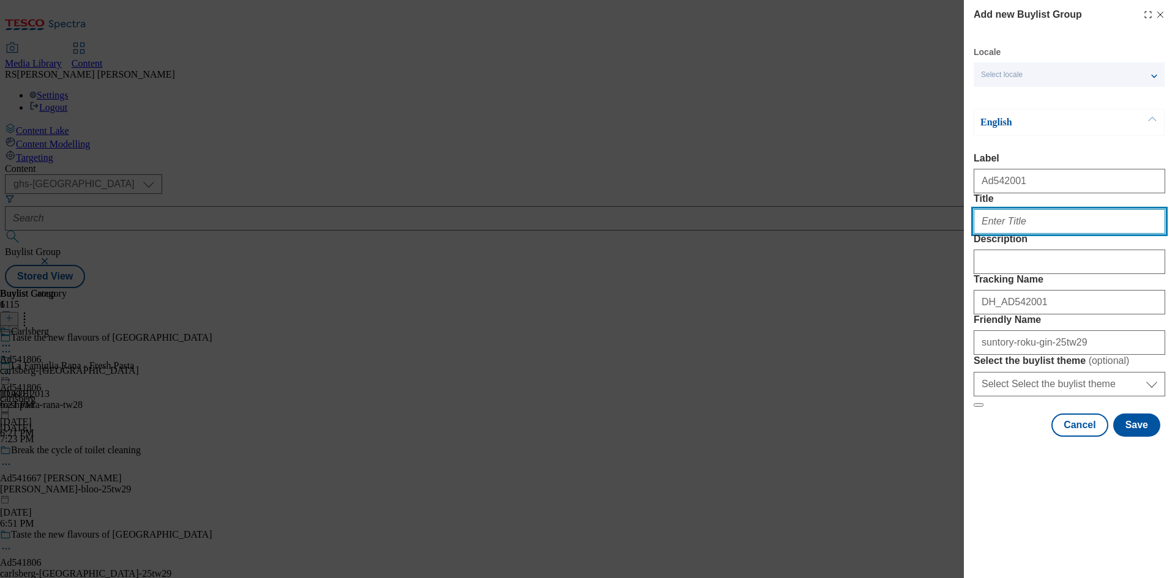
click at [1031, 234] on input "Title" at bounding box center [1070, 221] width 192 height 24
paste input "Serve up a Roku G and T"
type input "Serve up a Roku G and T"
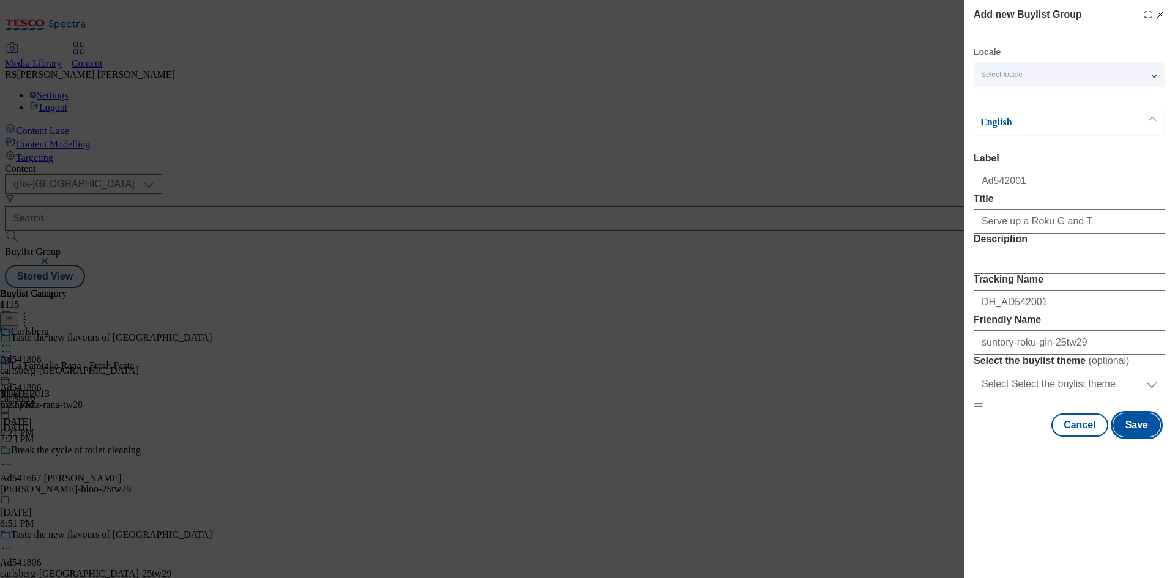
click at [1143, 437] on button "Save" at bounding box center [1136, 425] width 47 height 23
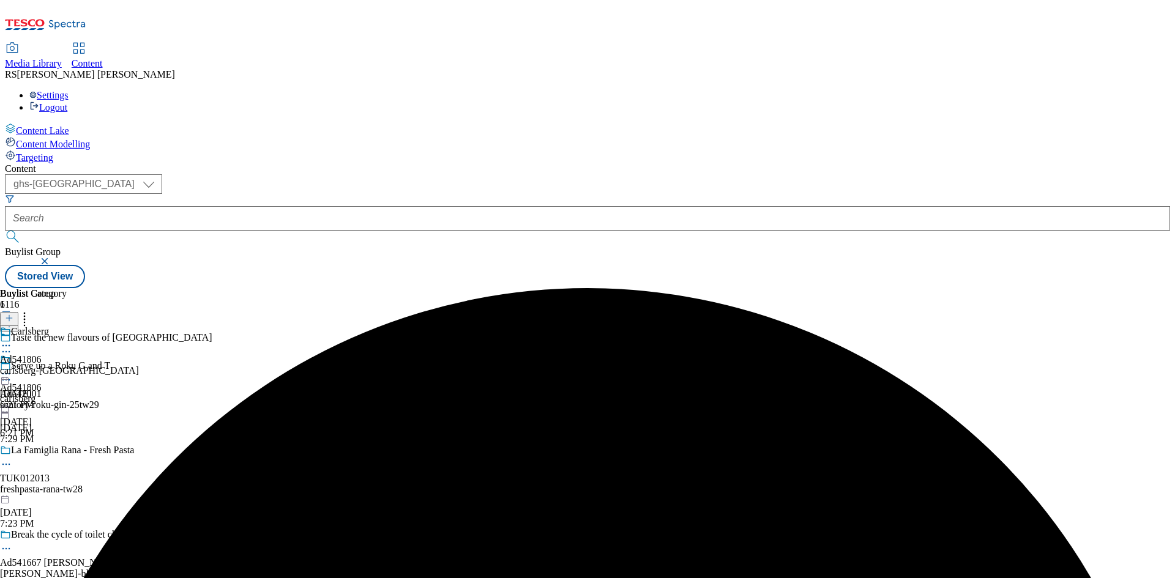
click at [212, 400] on div "suntory-roku-gin-25tw29" at bounding box center [106, 405] width 212 height 11
click at [13, 314] on icon at bounding box center [9, 318] width 9 height 9
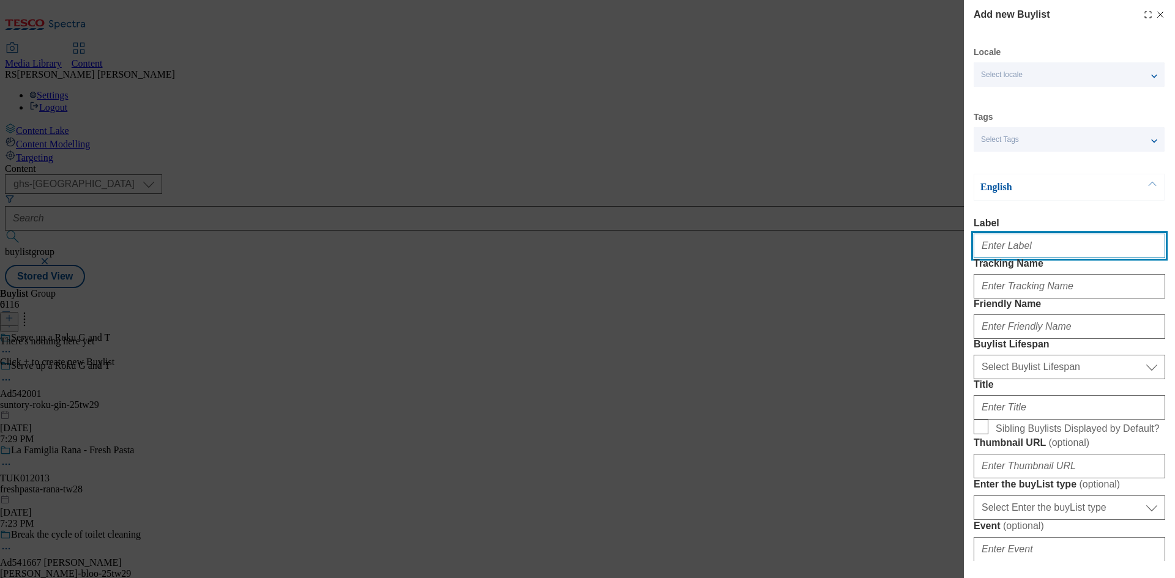
click at [1041, 249] on input "Label" at bounding box center [1070, 246] width 192 height 24
paste input "542001"
type input "Ad542001"
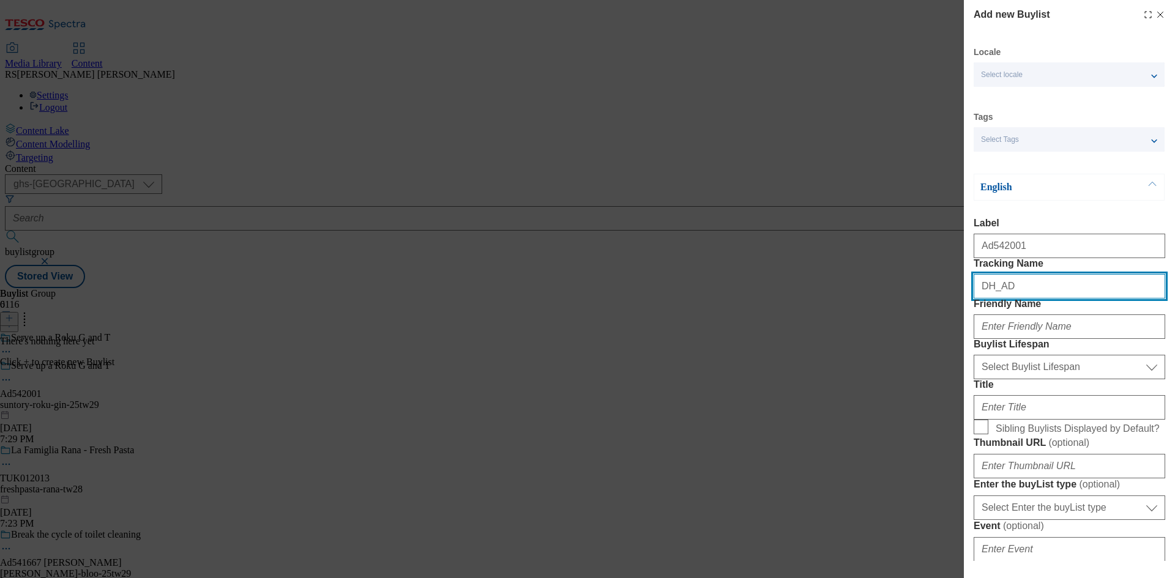
paste input "542001"
type input "DH_AD542001"
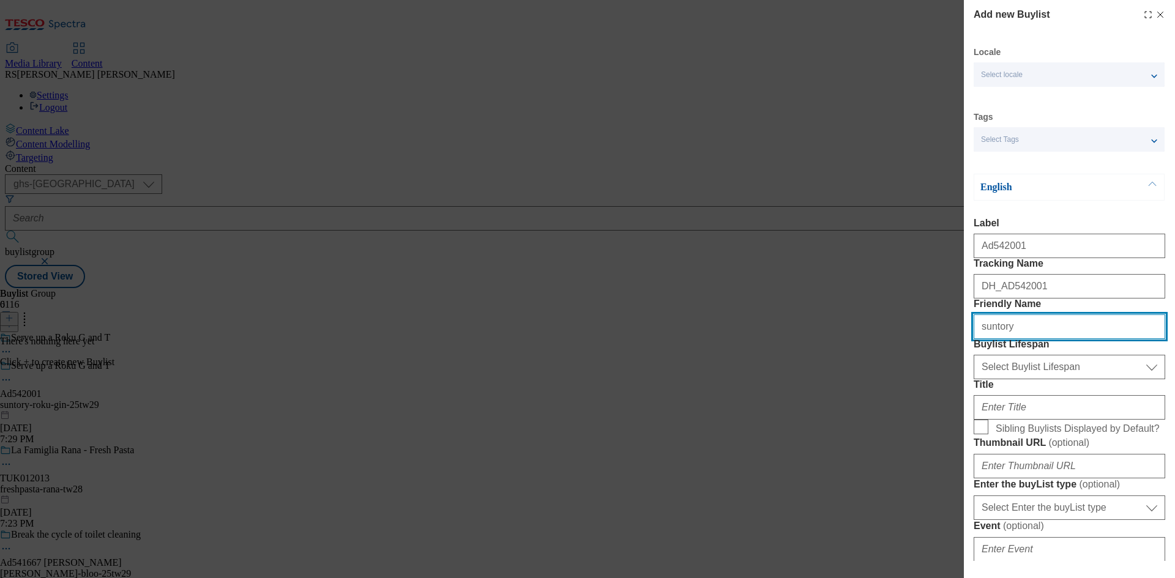
type input "suntory"
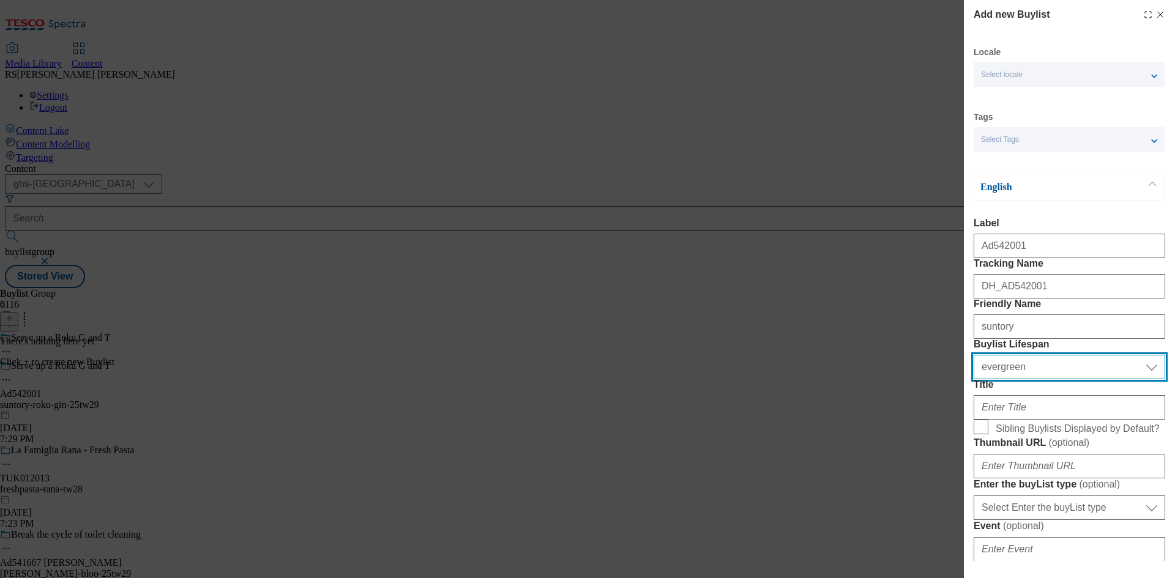
select select "tactical"
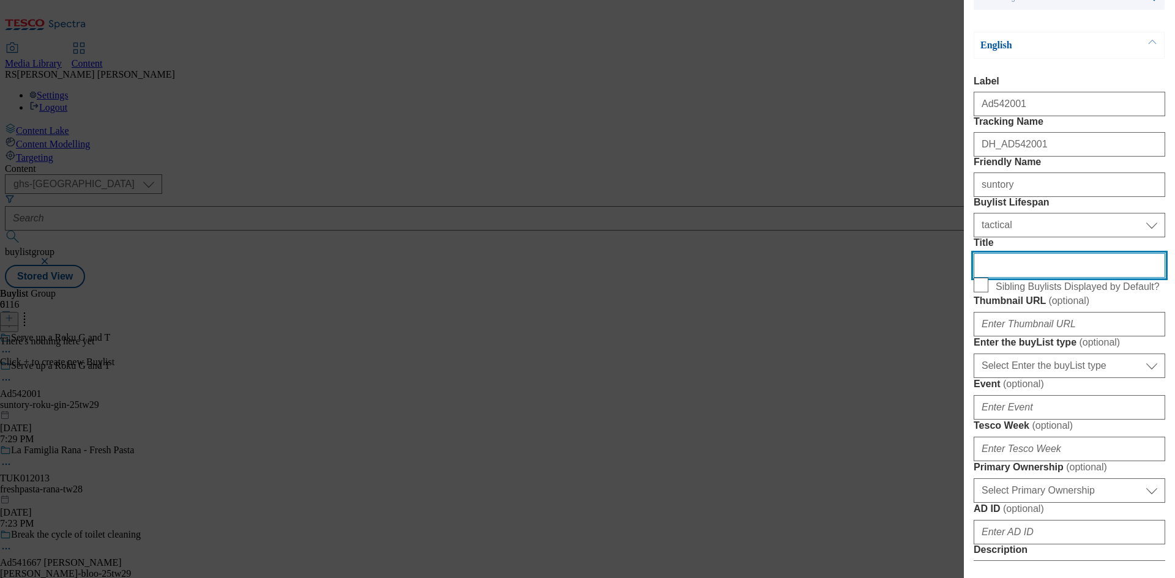
scroll to position [429, 0]
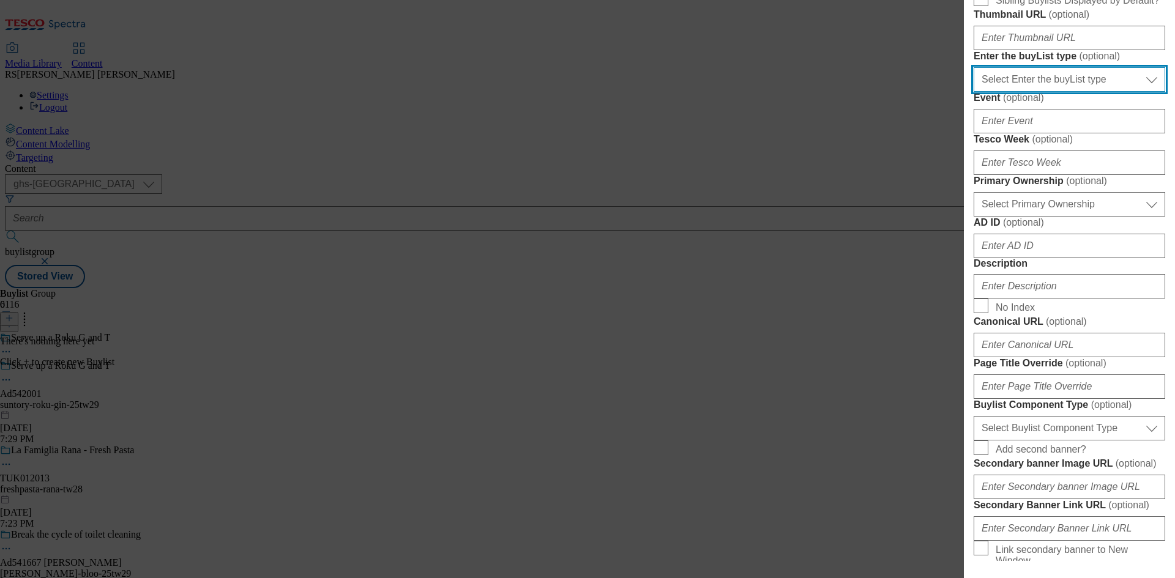
click at [1087, 92] on select "Select Enter the buyList type event supplier funded long term >4 weeks supplier…" at bounding box center [1070, 79] width 192 height 24
select select "supplier funded short term 1-3 weeks"
click at [974, 92] on select "Select Enter the buyList type event supplier funded long term >4 weeks supplier…" at bounding box center [1070, 79] width 192 height 24
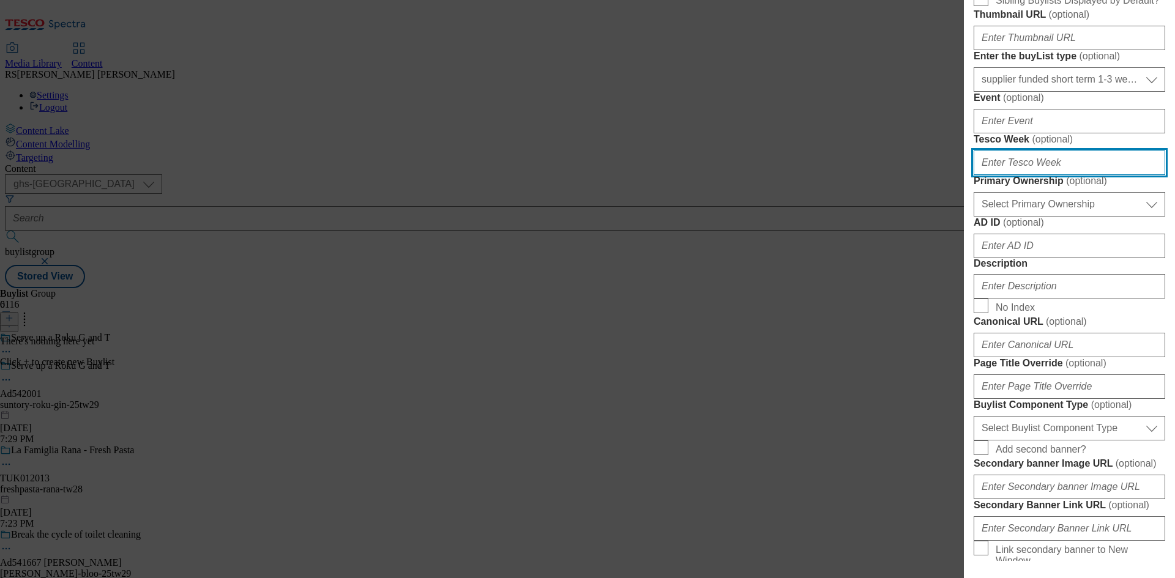
click at [1028, 175] on input "Tesco Week ( optional )" at bounding box center [1070, 163] width 192 height 24
type input "29"
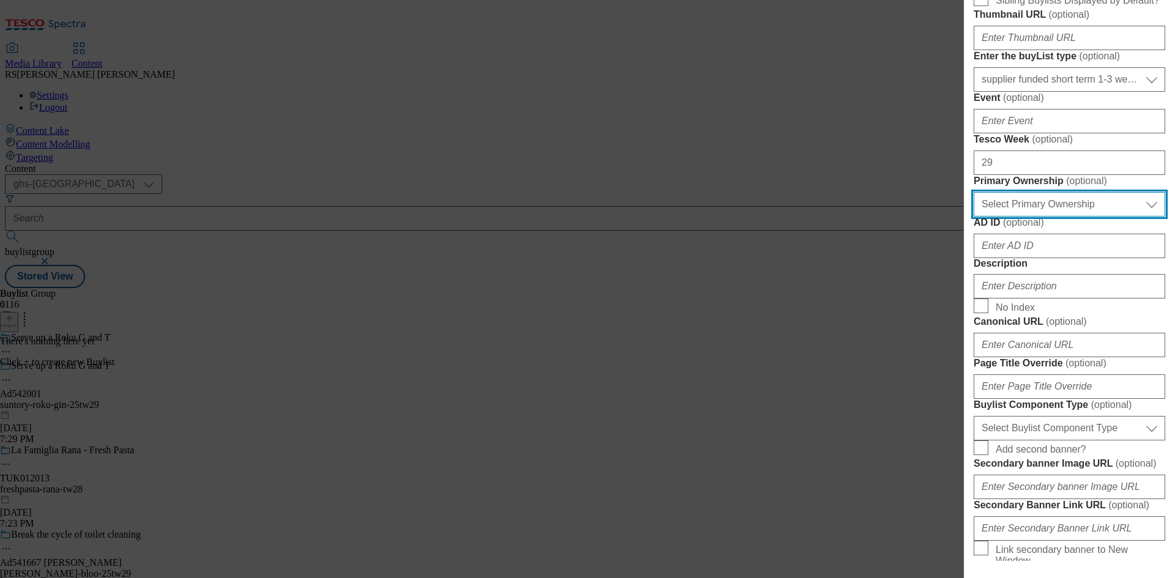
select select "dunnhumby"
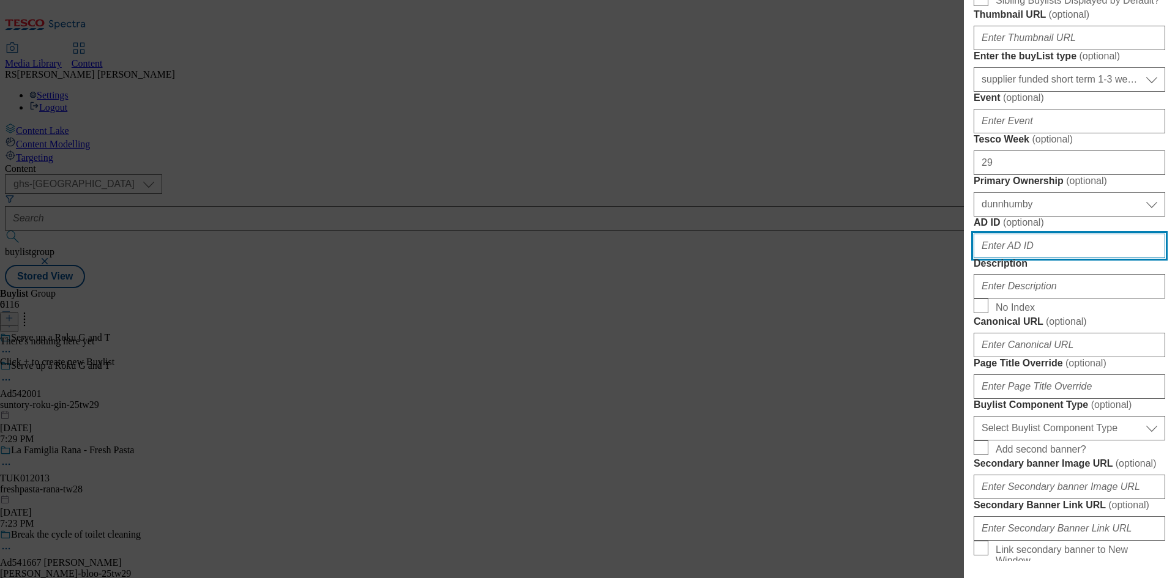
paste input "542001"
type input "542001"
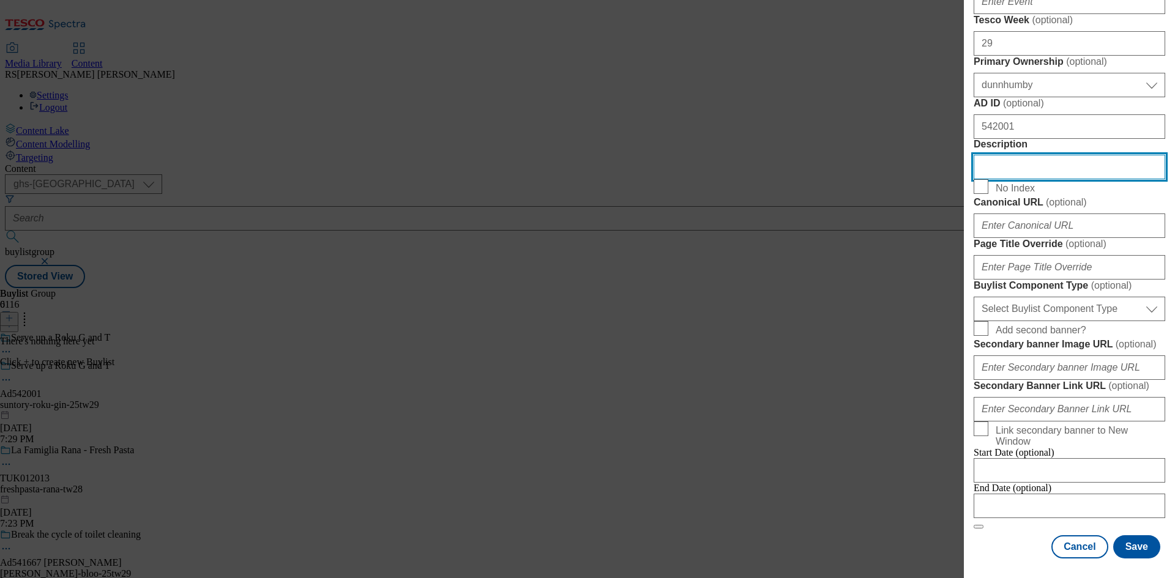
scroll to position [857, 0]
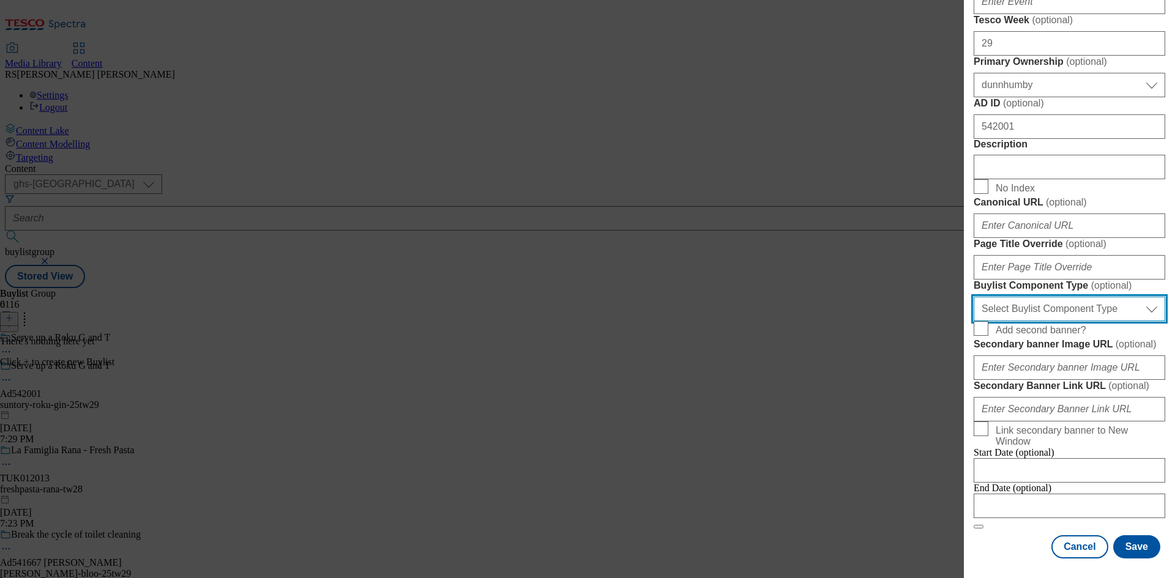
click at [1080, 315] on select "Select Buylist Component Type Banner Competition Header Meal" at bounding box center [1070, 309] width 192 height 24
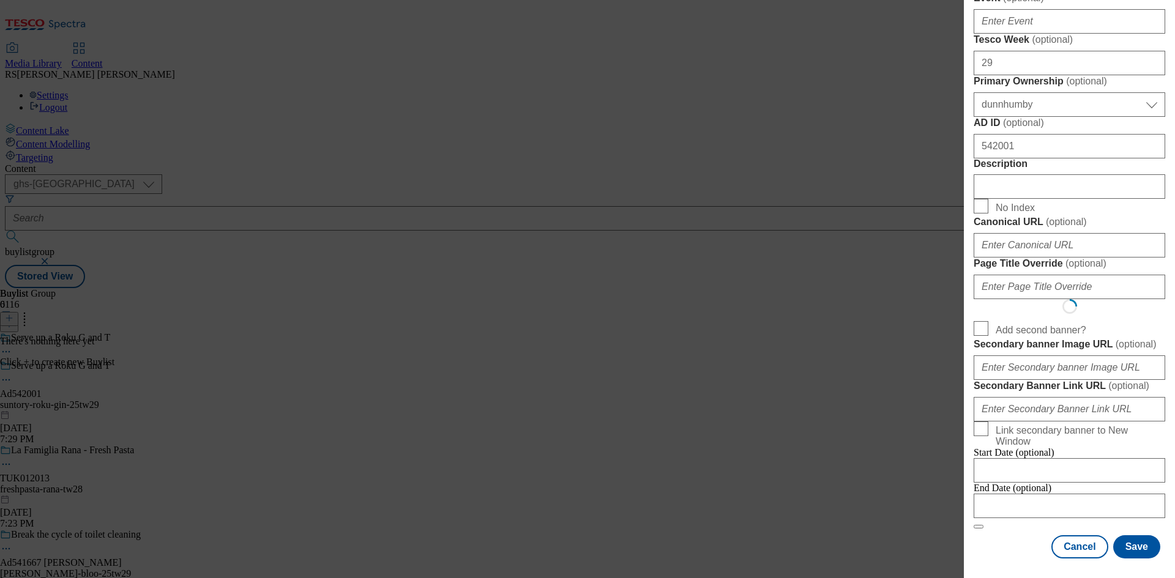
select select "Banner"
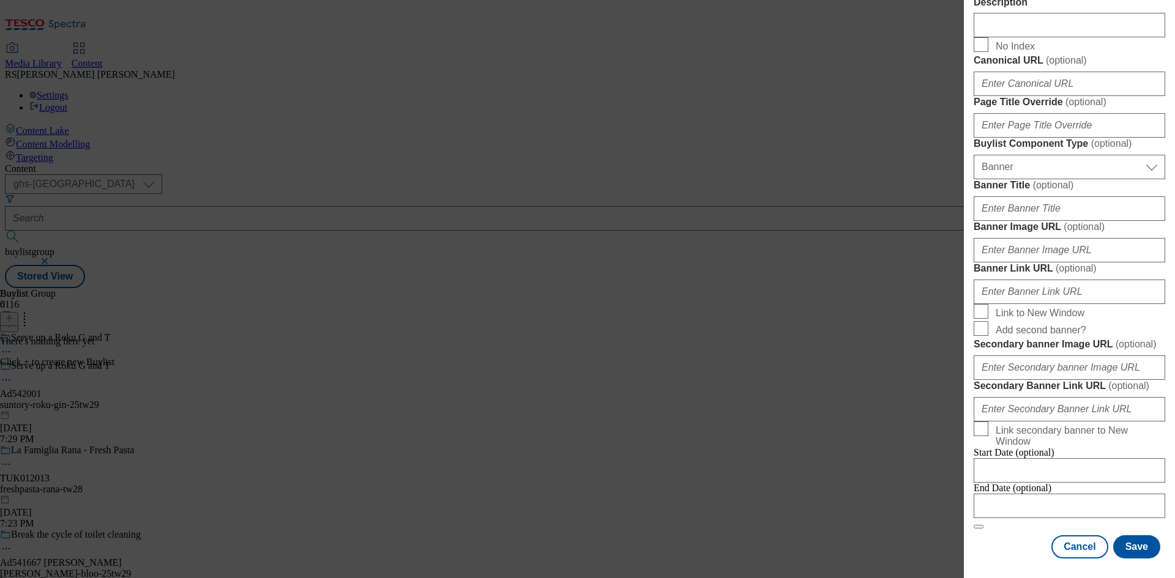
scroll to position [1213, 0]
click at [996, 536] on div "Cancel Save" at bounding box center [1070, 547] width 192 height 23
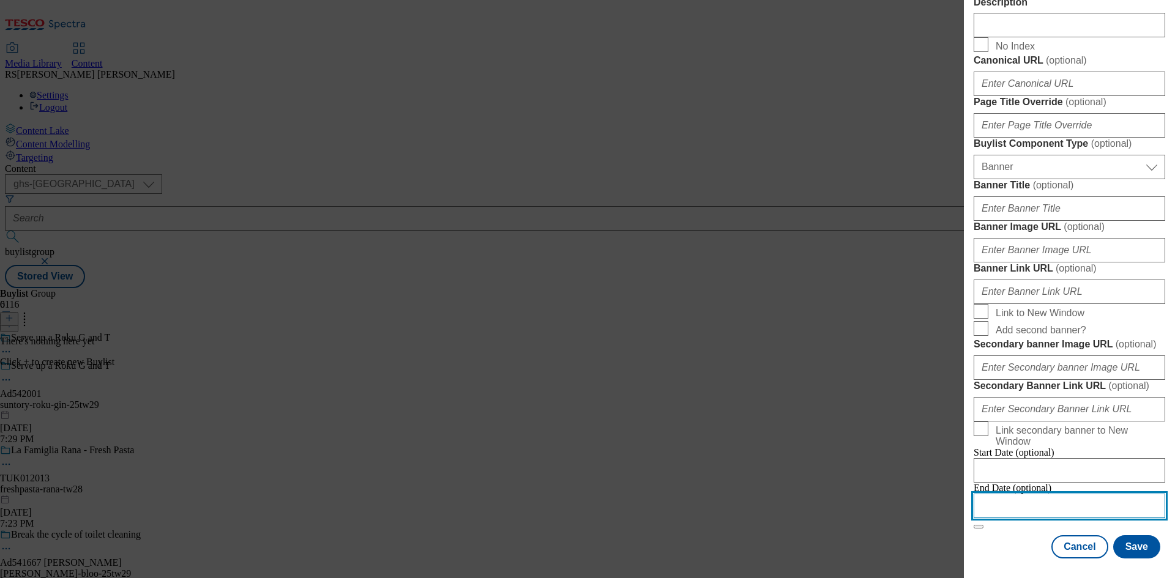
click at [1052, 496] on input "Modal" at bounding box center [1070, 506] width 192 height 24
select select "2025"
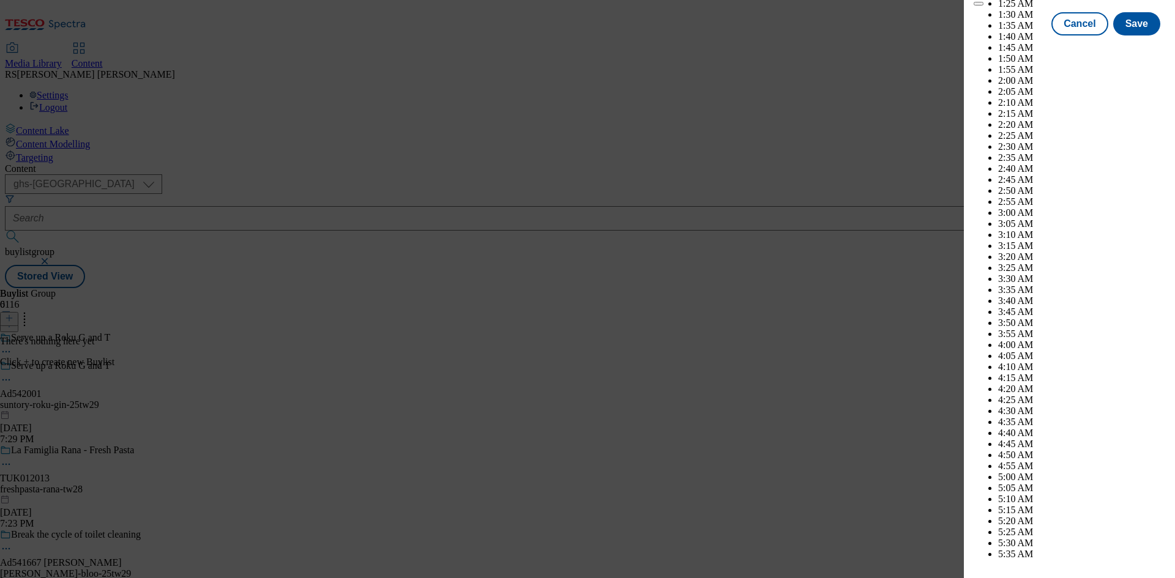
scroll to position [5294, 0]
select select "December"
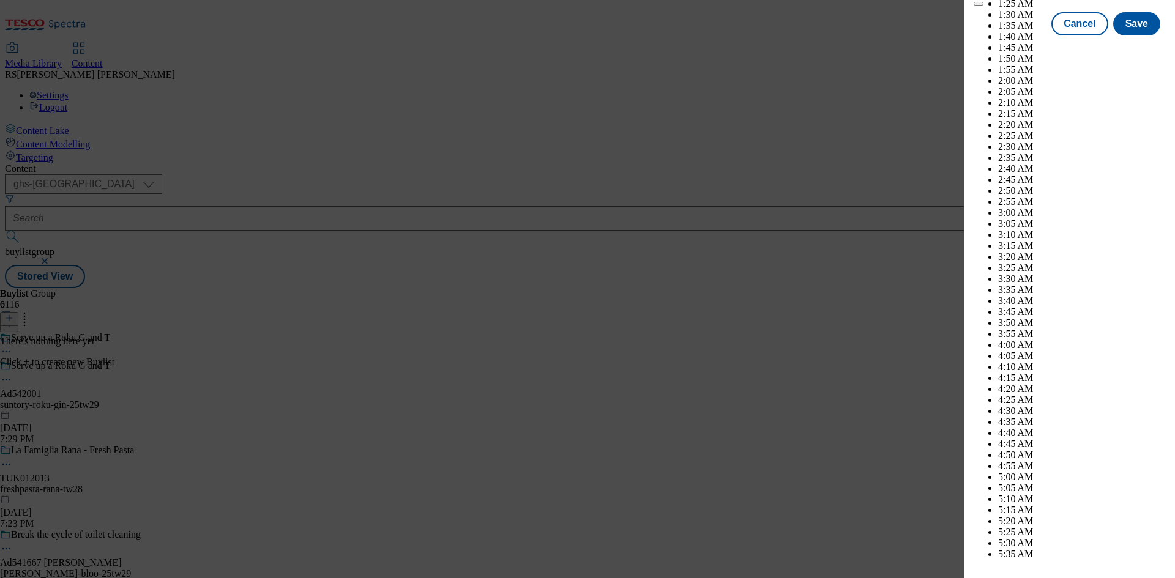
click at [1135, 47] on button "Save" at bounding box center [1136, 34] width 47 height 23
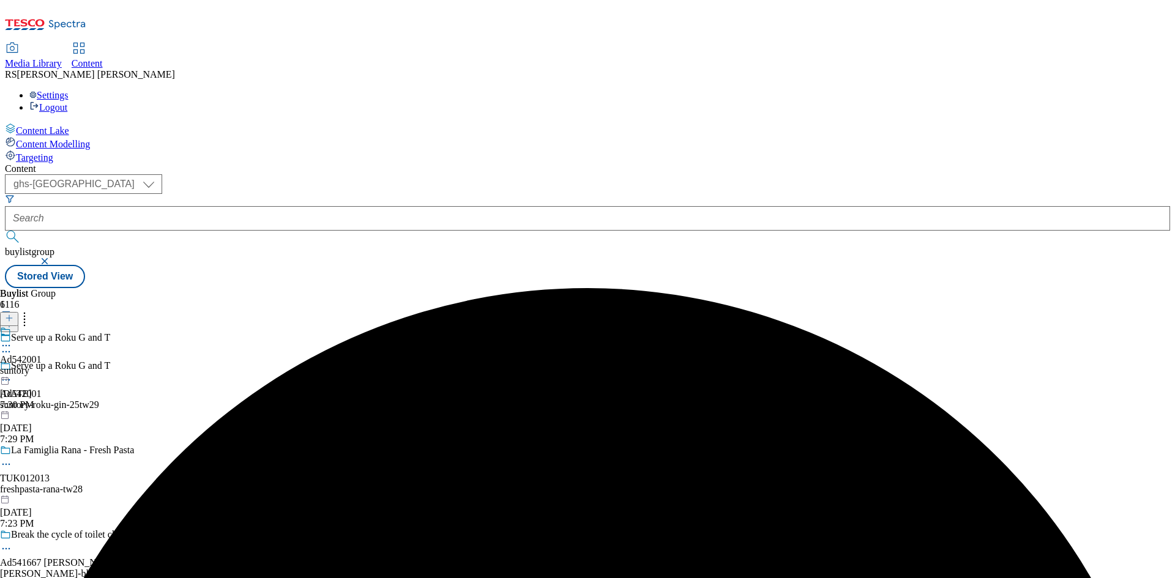
click at [42, 365] on div "suntory" at bounding box center [21, 370] width 42 height 11
click at [13, 314] on icon at bounding box center [9, 318] width 9 height 9
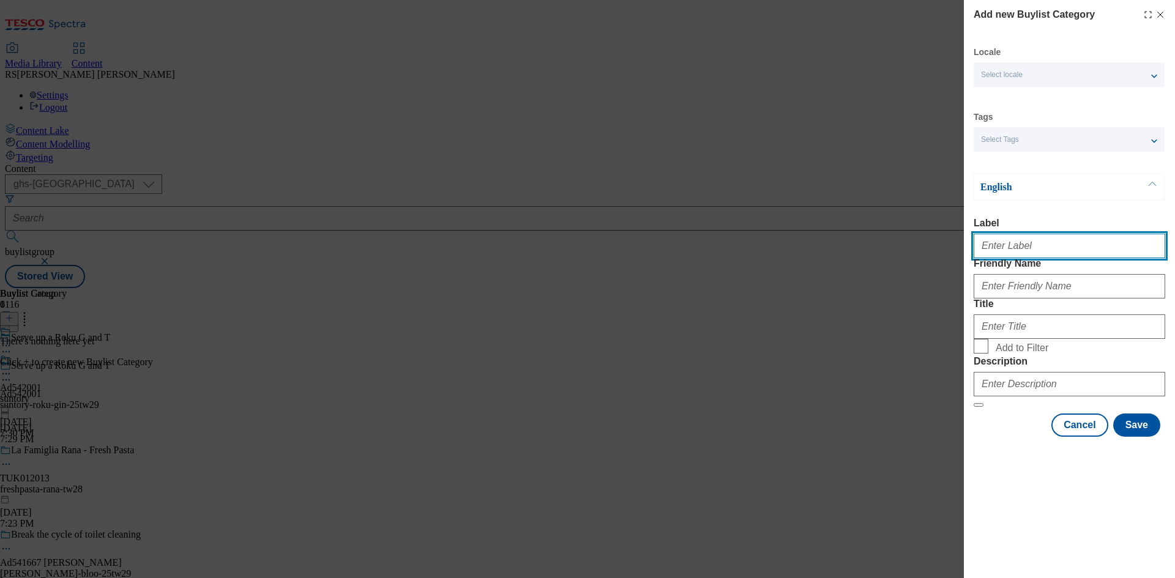
click at [1047, 245] on input "Label" at bounding box center [1070, 246] width 192 height 24
paste input "542001"
type input "Ad542001"
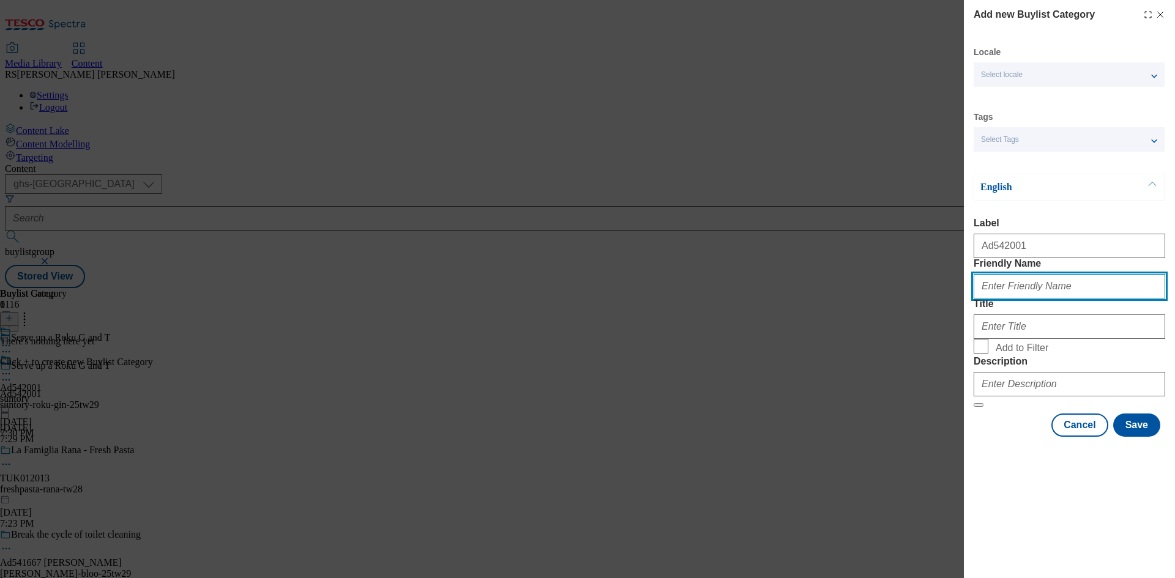
click at [1112, 299] on input "Friendly Name" at bounding box center [1070, 286] width 192 height 24
paste input "suntory-roku-gin"
type input "suntory-roku-gin"
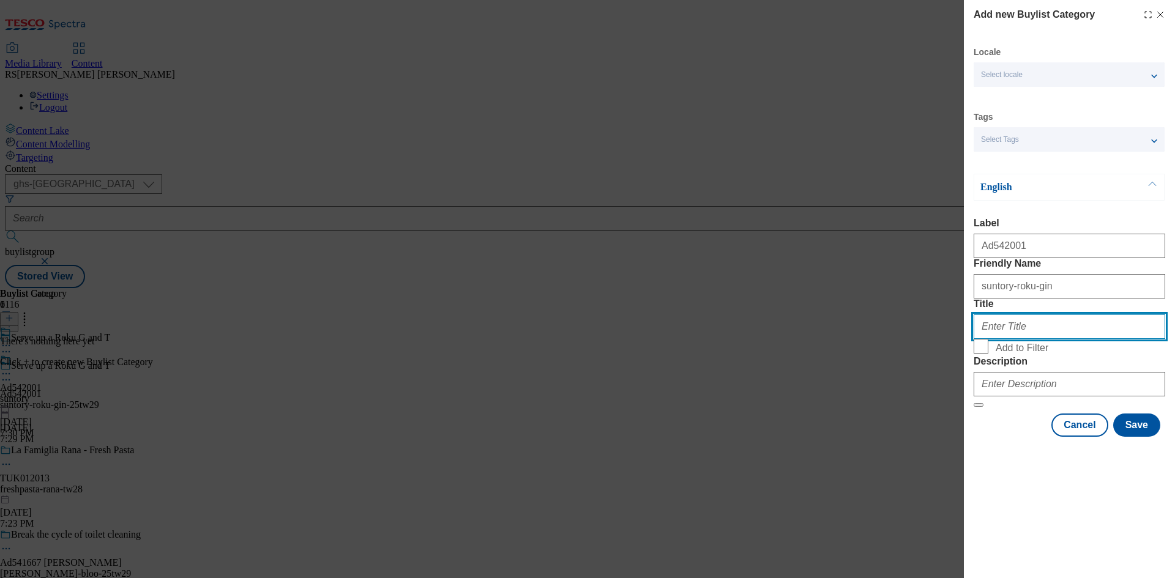
paste input "Suntory Global Spirits"
type input "Suntory Global Spirits"
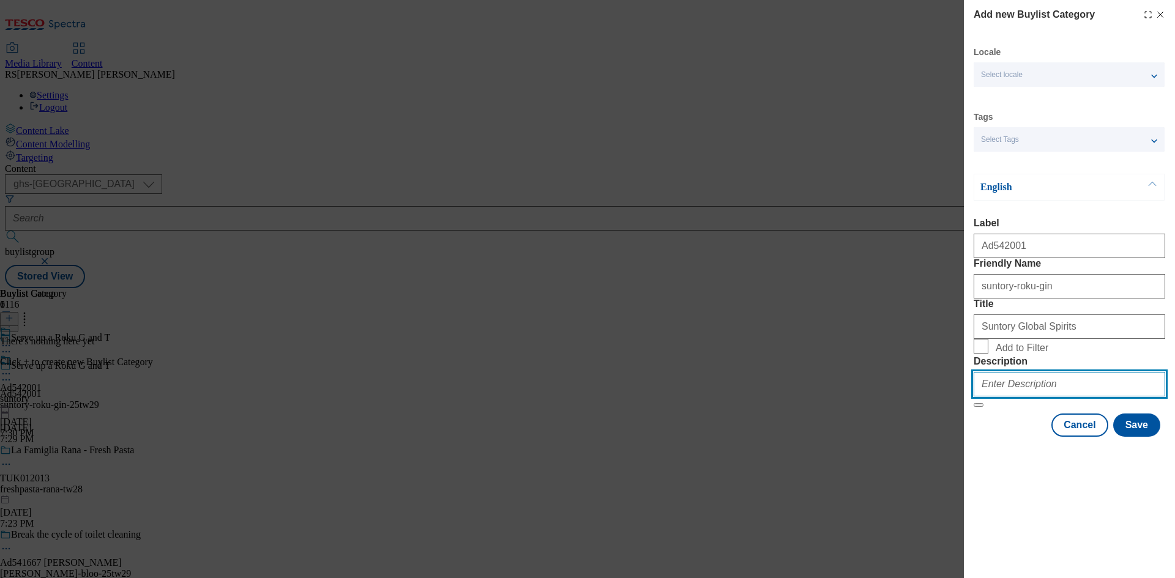
click at [1058, 397] on input "Description" at bounding box center [1070, 384] width 192 height 24
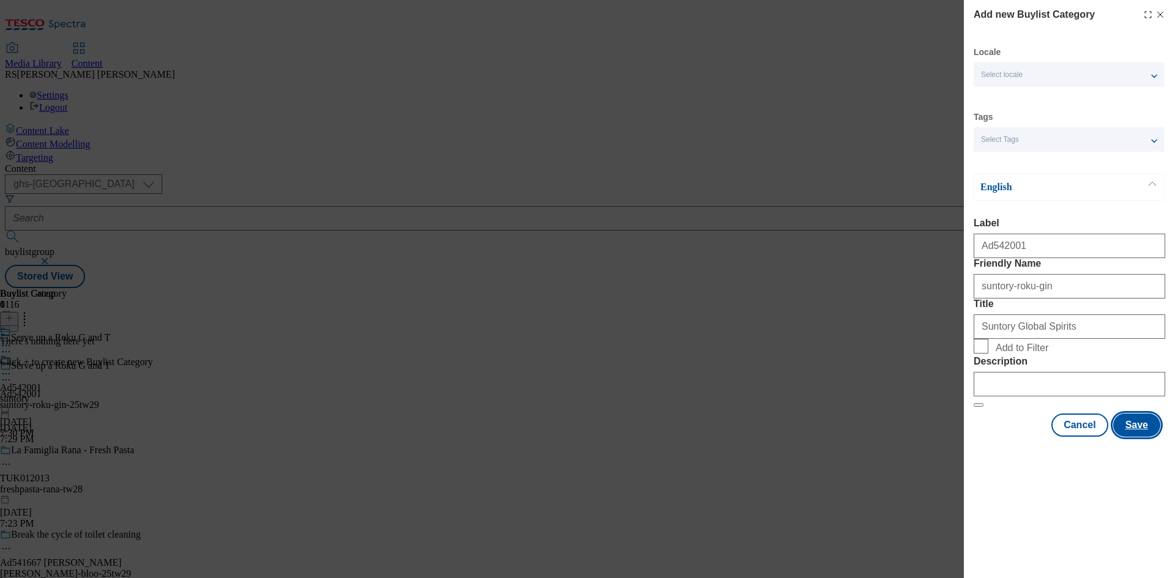
click at [1135, 437] on button "Save" at bounding box center [1136, 425] width 47 height 23
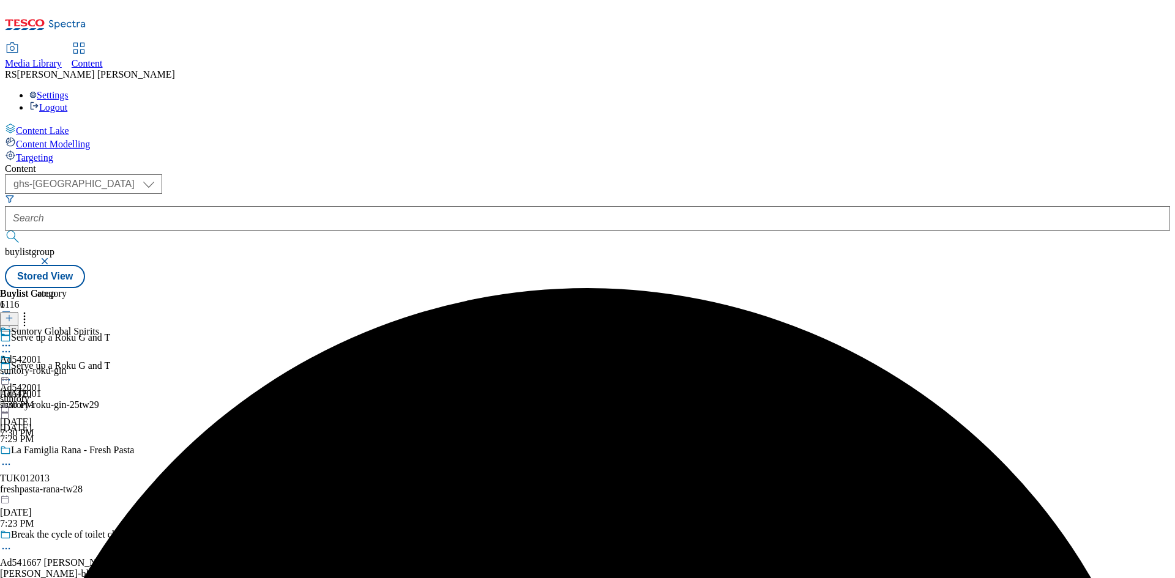
click at [99, 365] on div "suntory-roku-gin" at bounding box center [49, 370] width 99 height 11
click at [9, 315] on line at bounding box center [9, 318] width 0 height 6
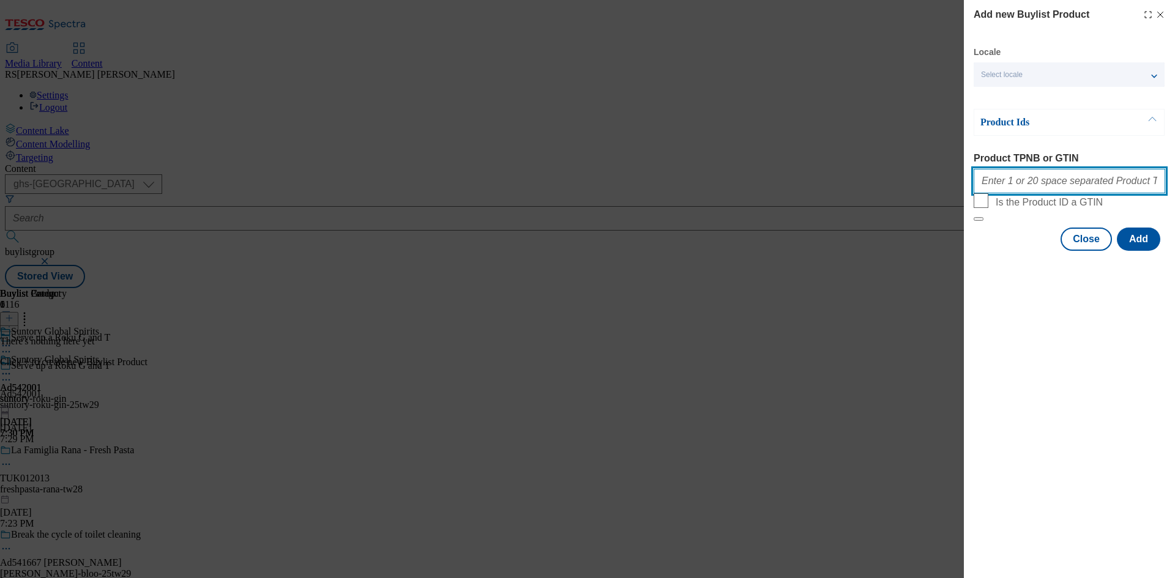
click at [1065, 182] on input "Product TPNB or GTIN" at bounding box center [1070, 181] width 192 height 24
paste input "84636180 50508107 91881782 86005935"
type input "84636180 50508107 91881782 86005935"
click at [1136, 251] on button "Add" at bounding box center [1138, 239] width 43 height 23
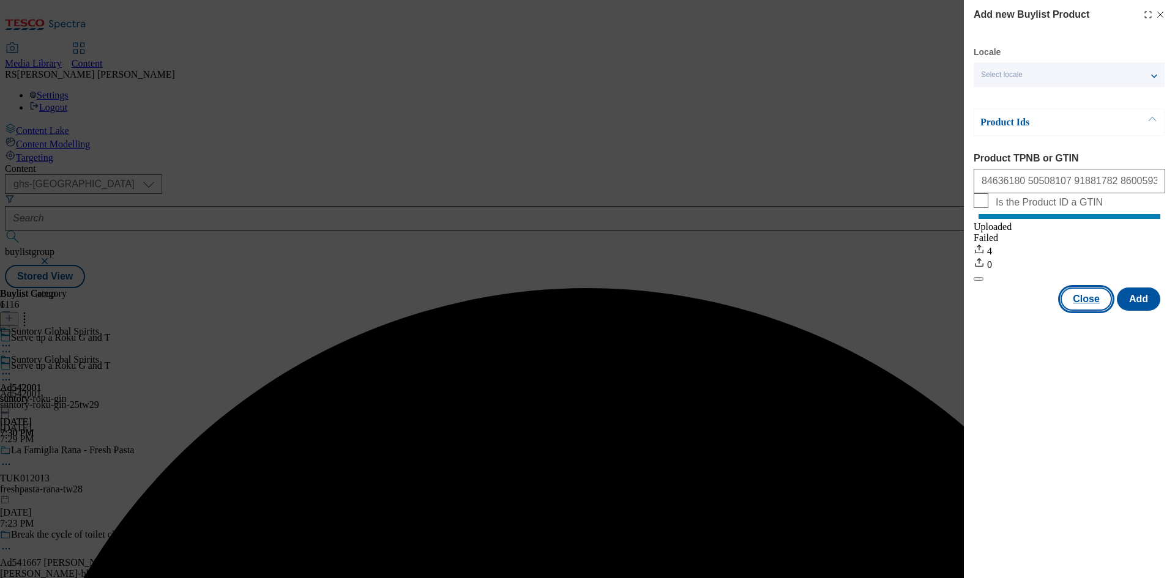
click at [1088, 311] on button "Close" at bounding box center [1086, 299] width 51 height 23
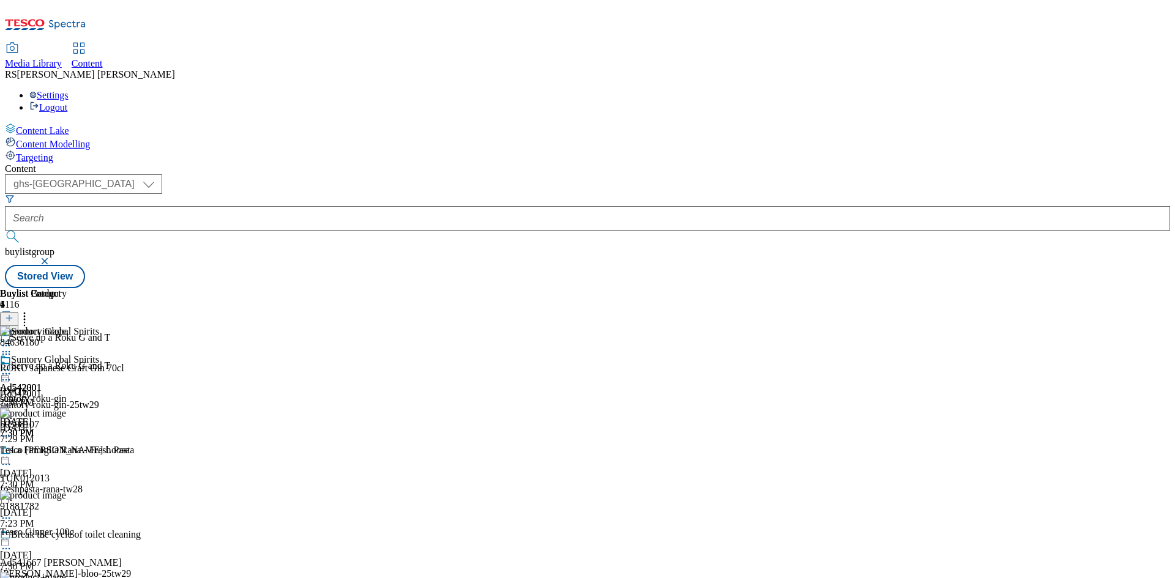
click at [12, 374] on icon at bounding box center [6, 380] width 12 height 12
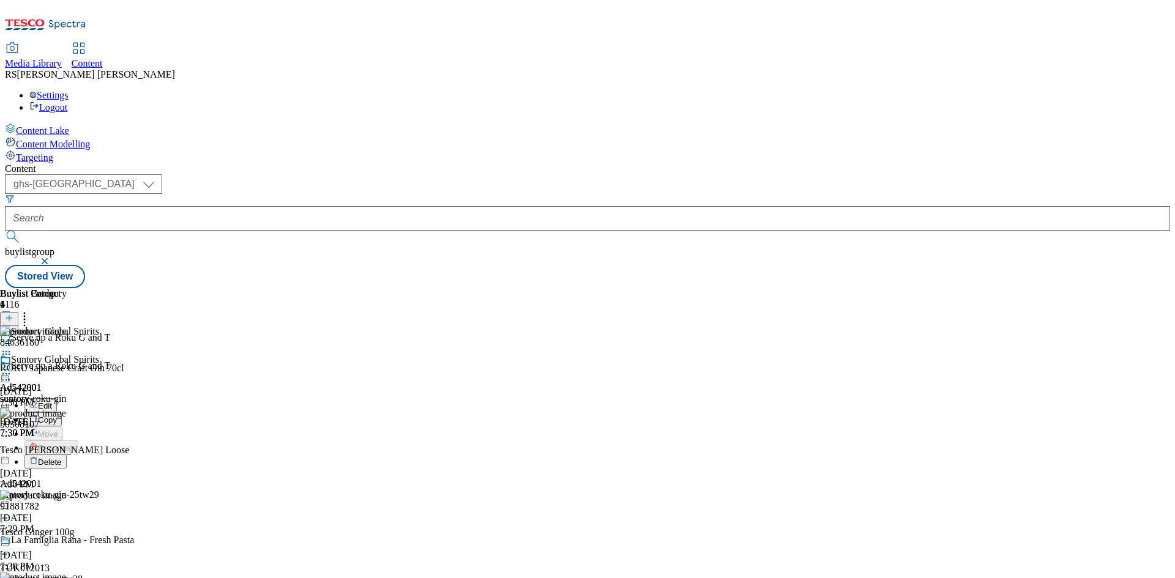
click at [52, 402] on span "Edit" at bounding box center [45, 406] width 14 height 9
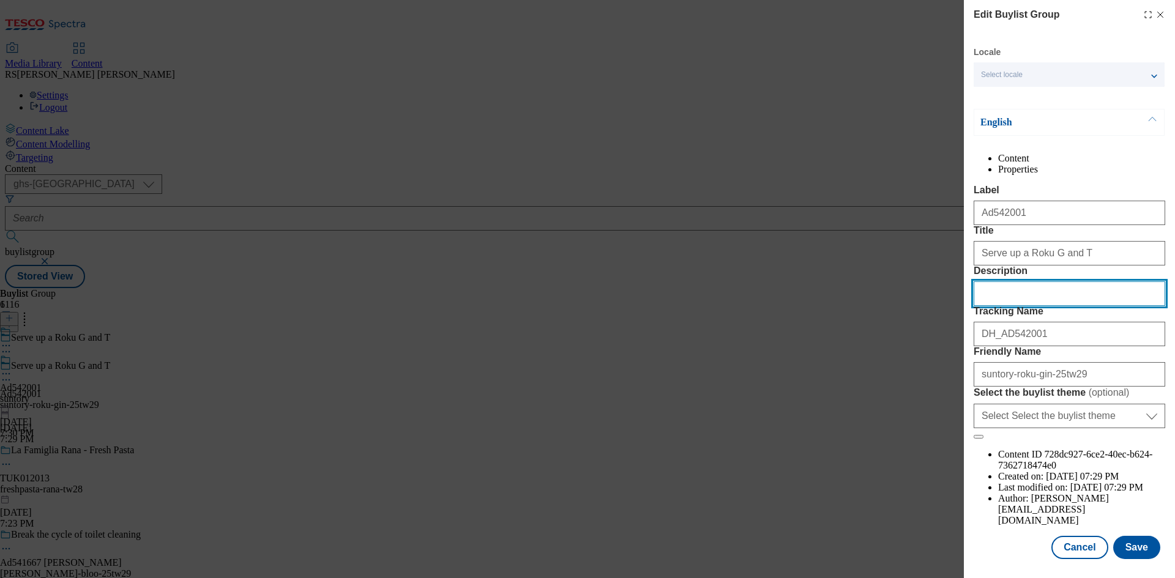
click at [1061, 306] on input "Description" at bounding box center [1070, 294] width 192 height 24
paste input "ROKU Japanese Craft Gin 70cl"
type input "ROKU Japanese Craft Gin 70cl"
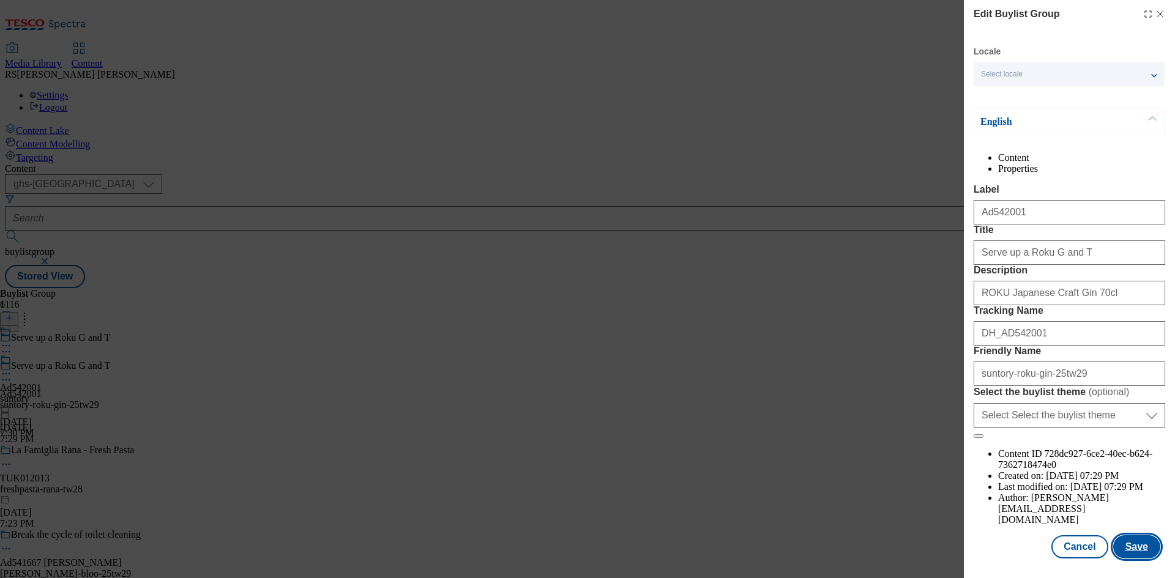
click at [1146, 547] on button "Save" at bounding box center [1136, 547] width 47 height 23
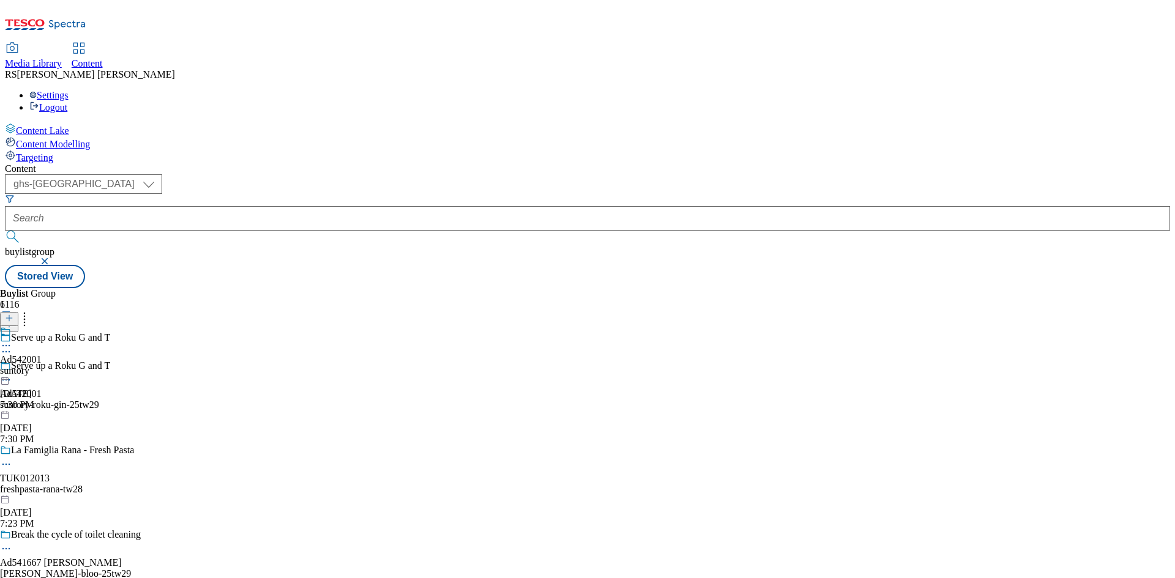
click at [12, 340] on icon at bounding box center [6, 346] width 12 height 12
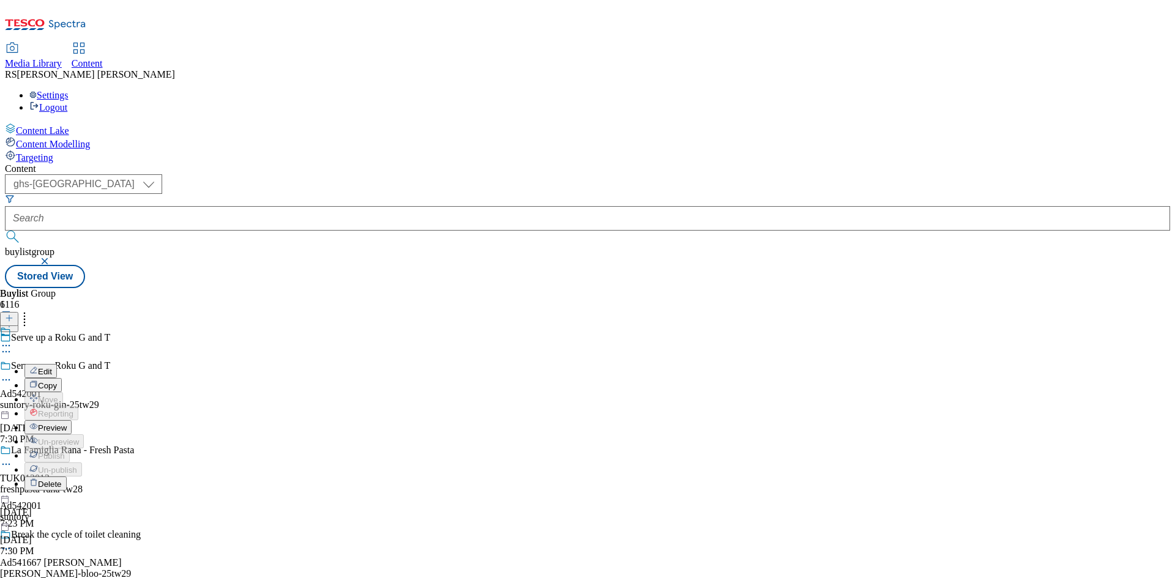
click at [52, 367] on span "Edit" at bounding box center [45, 371] width 14 height 9
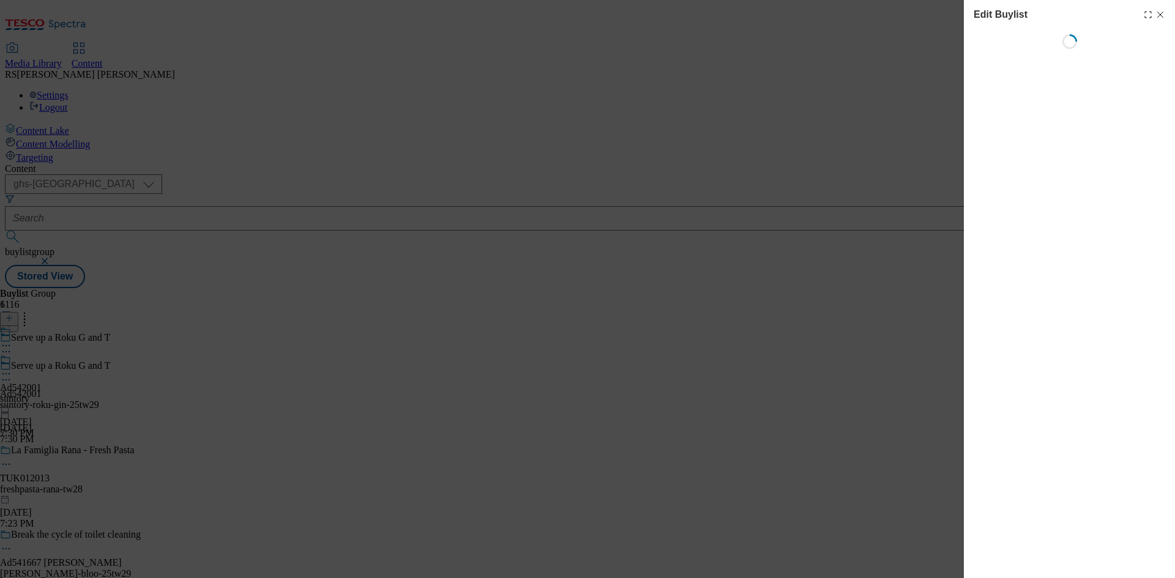
select select "tactical"
select select "supplier funded short term 1-3 weeks"
select select "dunnhumby"
select select "Banner"
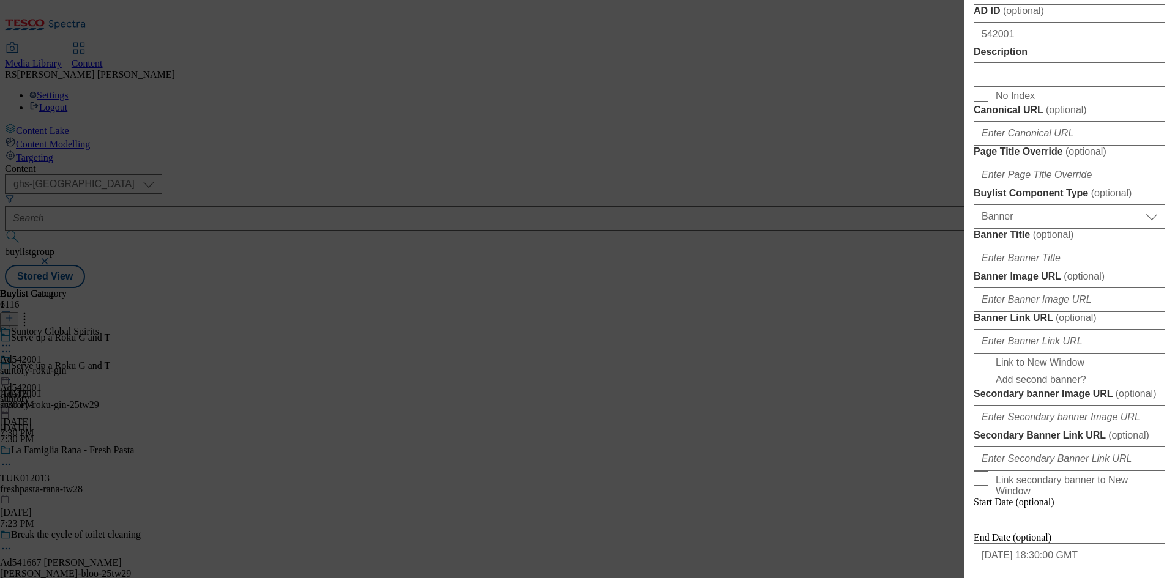
scroll to position [673, 0]
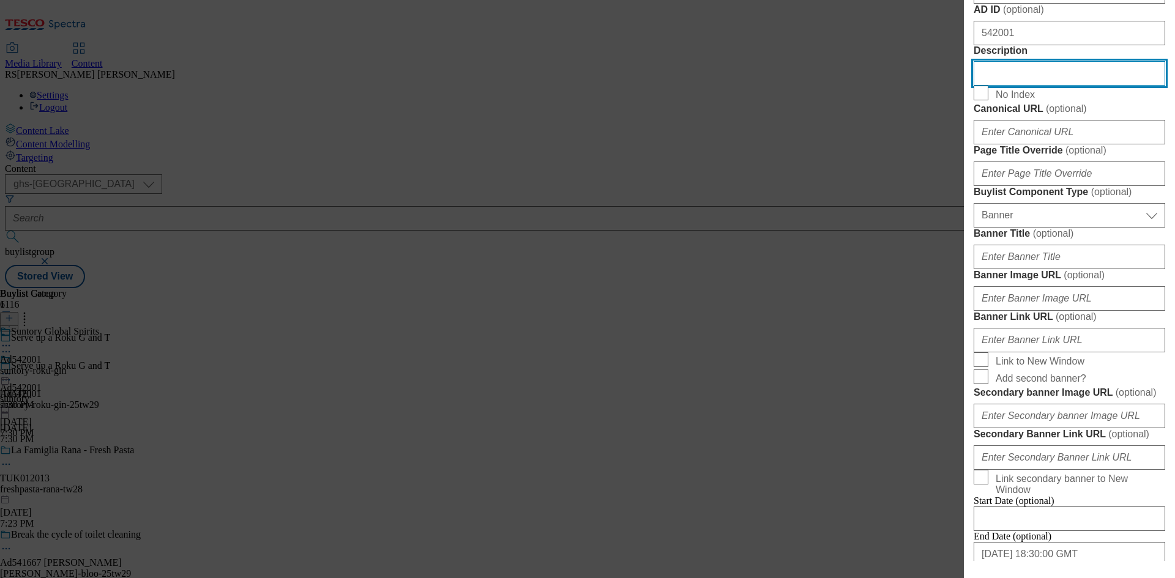
click at [1036, 86] on input "Description" at bounding box center [1070, 73] width 192 height 24
paste input "ROKU Japanese Craft Gin 70cl"
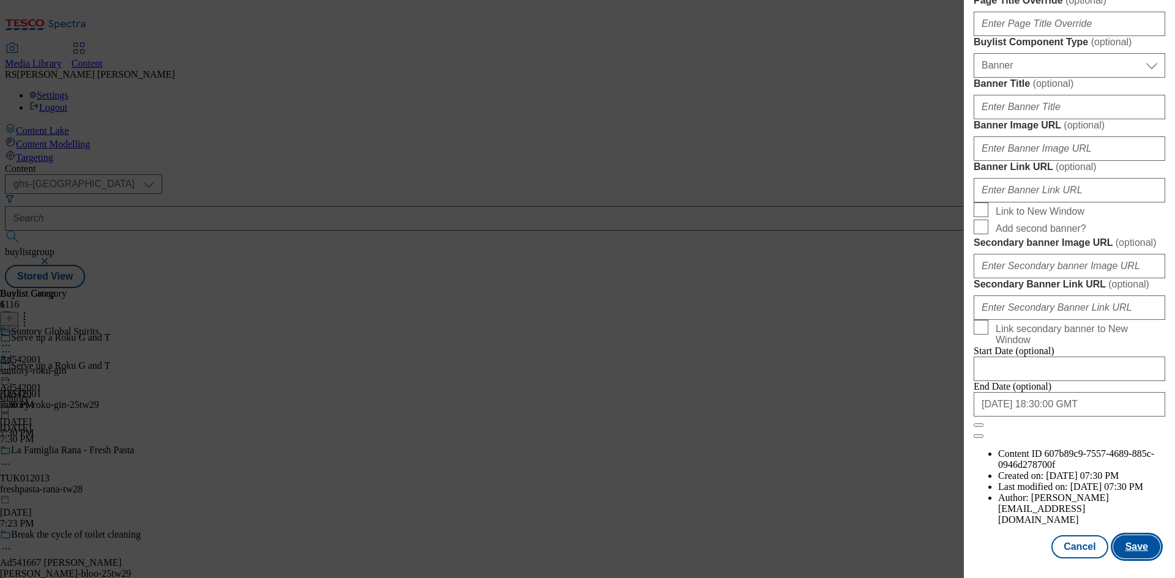
scroll to position [1267, 0]
type input "ROKU Japanese Craft Gin 70cl"
click at [1129, 545] on button "Save" at bounding box center [1136, 547] width 47 height 23
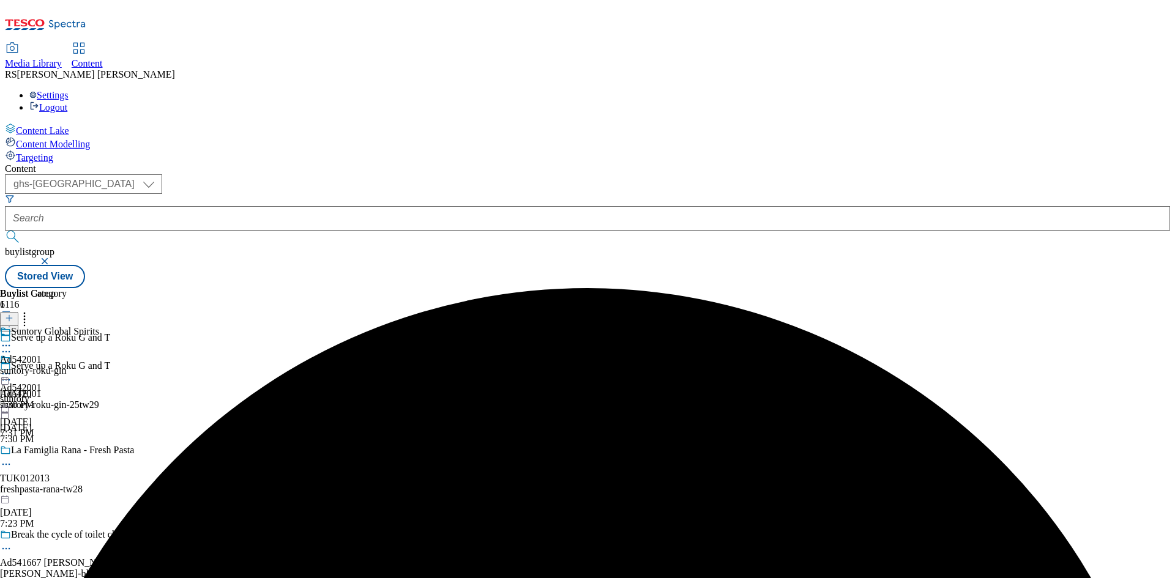
click at [12, 340] on icon at bounding box center [6, 346] width 12 height 12
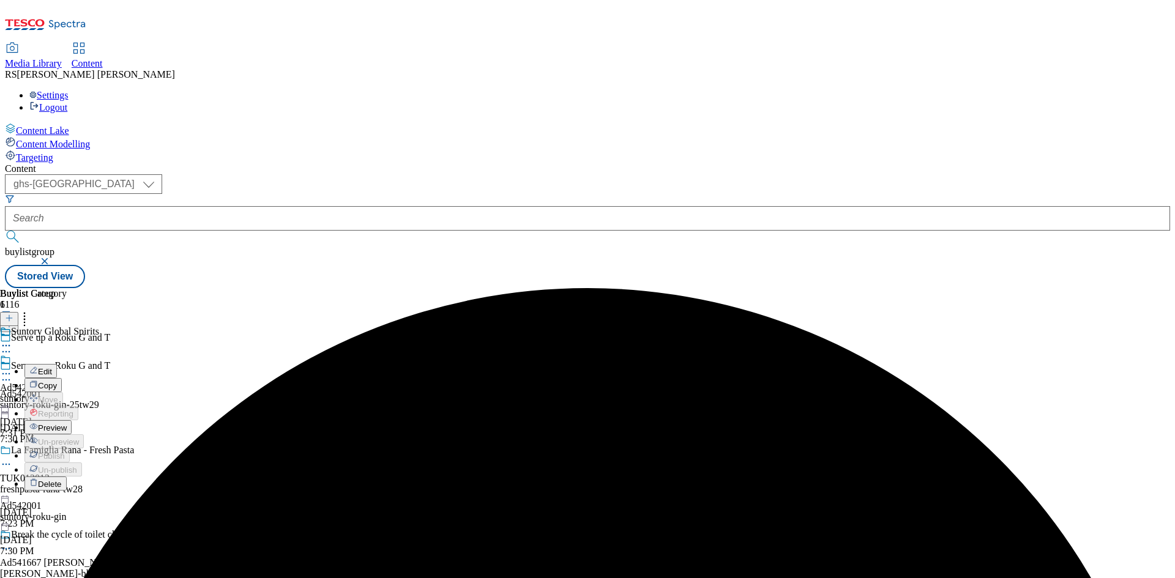
click at [52, 367] on span "Edit" at bounding box center [45, 371] width 14 height 9
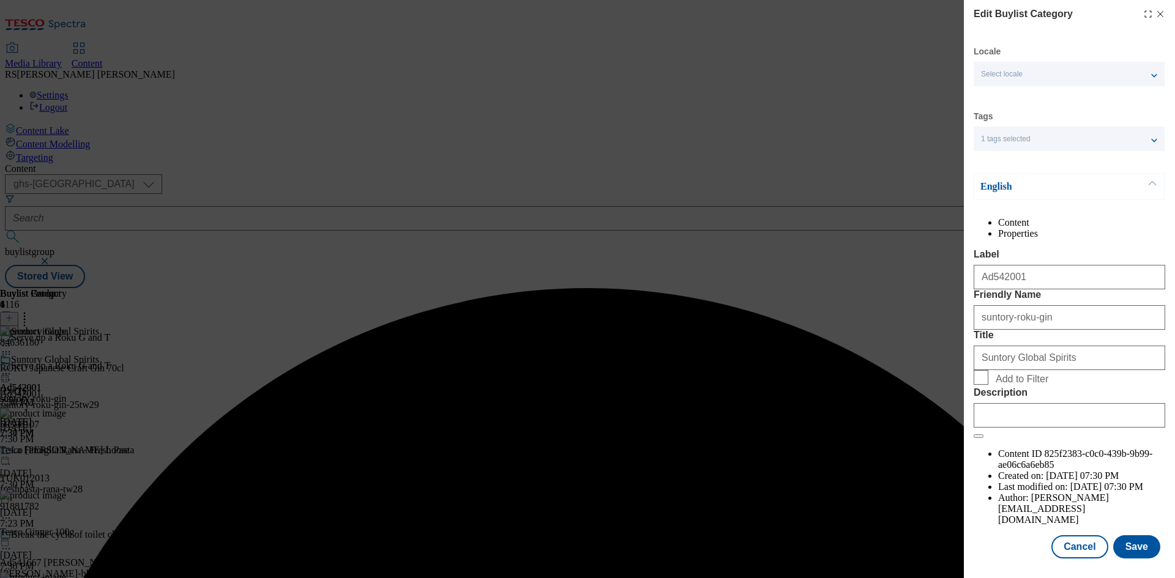
scroll to position [24, 0]
click at [1054, 428] on input "Description" at bounding box center [1070, 415] width 192 height 24
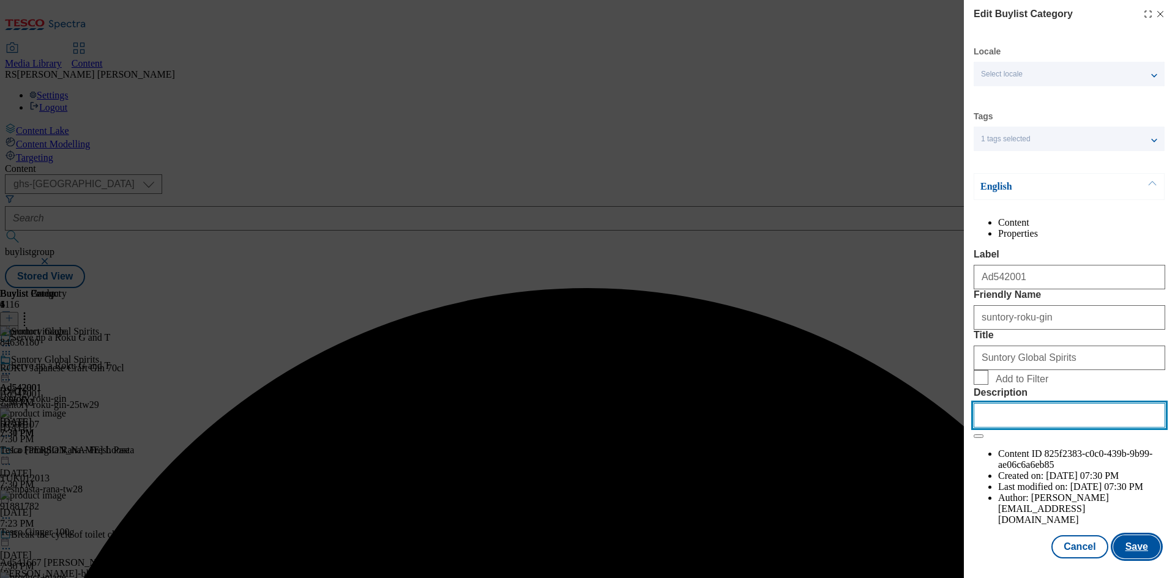
paste input "ROKU Japanese Craft Gin 70cl"
type input "ROKU Japanese Craft Gin 70cl"
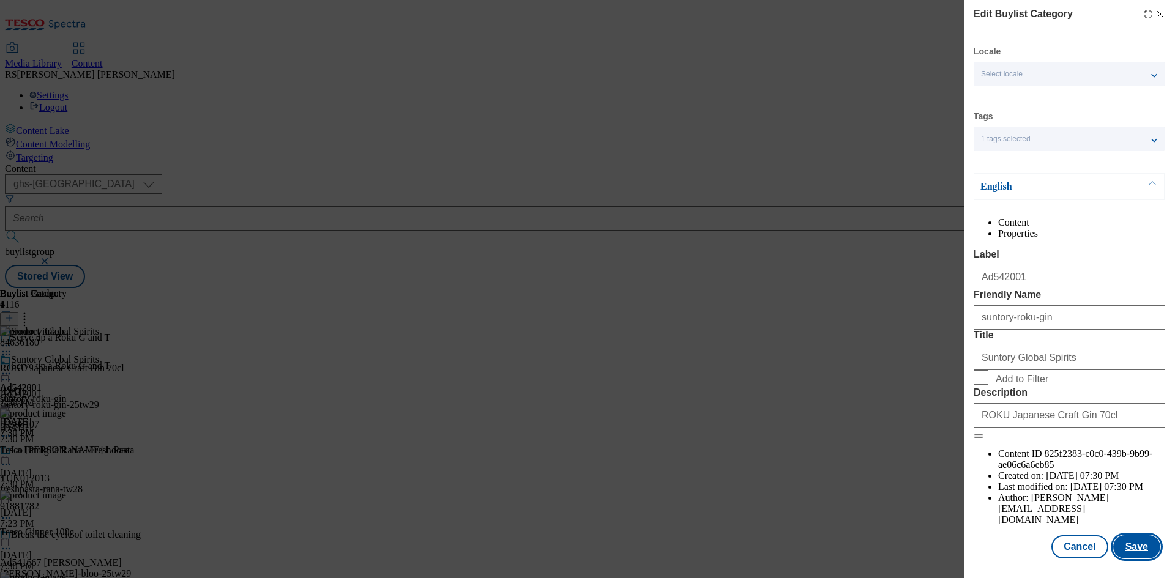
click at [1129, 547] on button "Save" at bounding box center [1136, 547] width 47 height 23
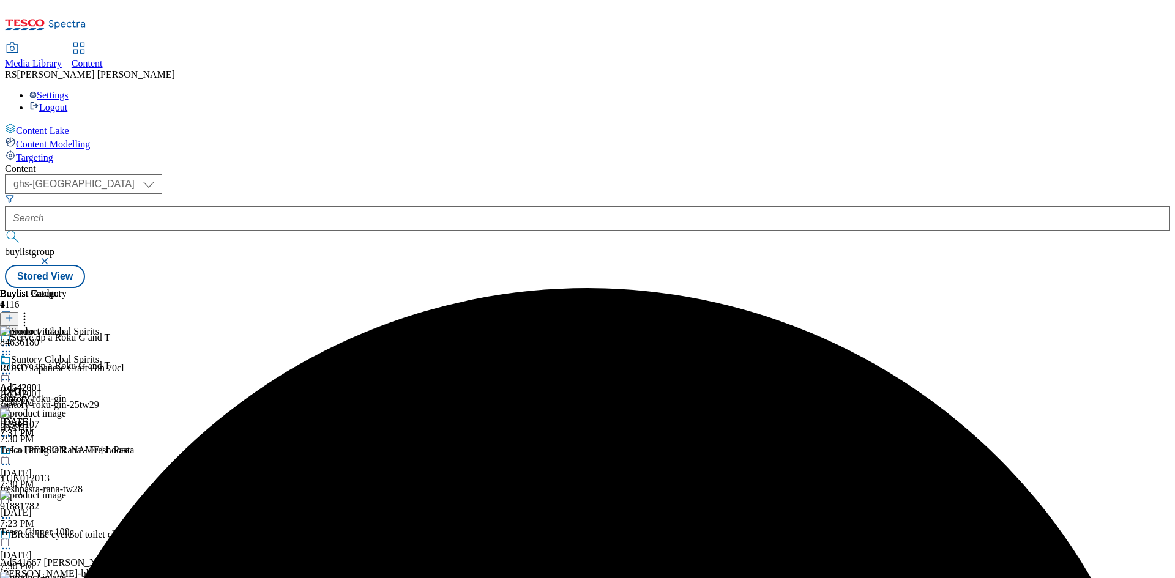
scroll to position [119, 0]
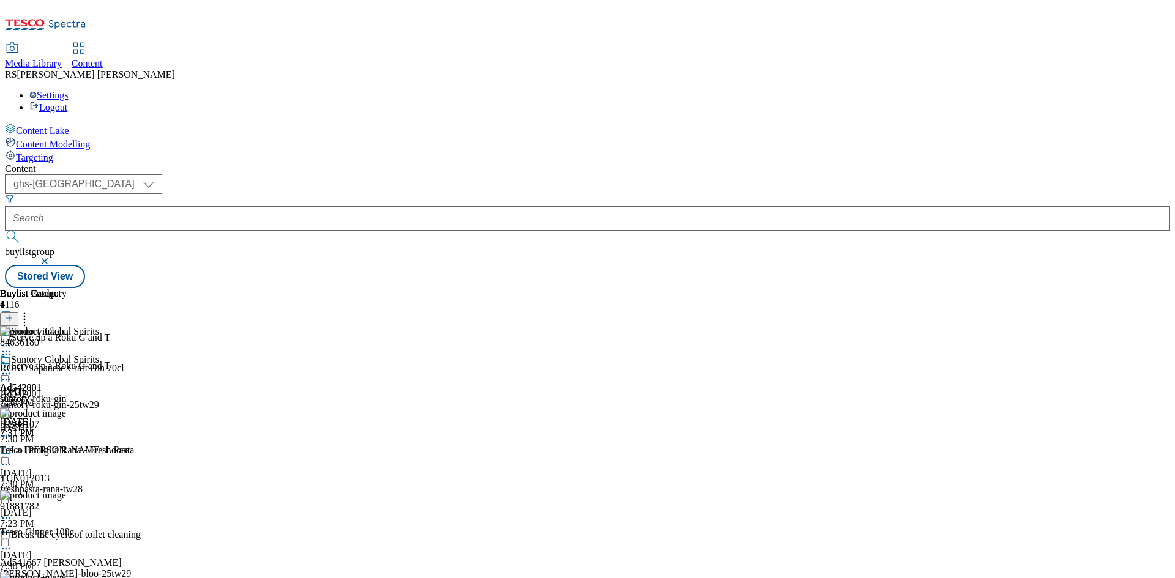
click at [12, 368] on icon at bounding box center [6, 374] width 12 height 12
click at [67, 452] on span "Preview" at bounding box center [52, 456] width 29 height 9
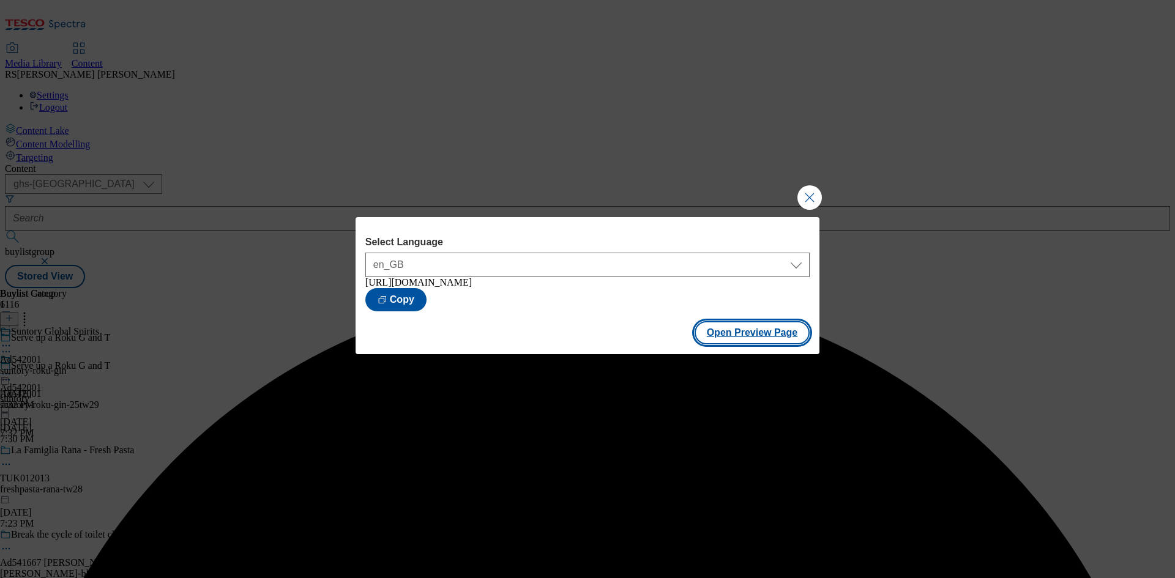
click at [762, 337] on button "Open Preview Page" at bounding box center [753, 332] width 116 height 23
click at [810, 193] on button "Close Modal" at bounding box center [810, 197] width 24 height 24
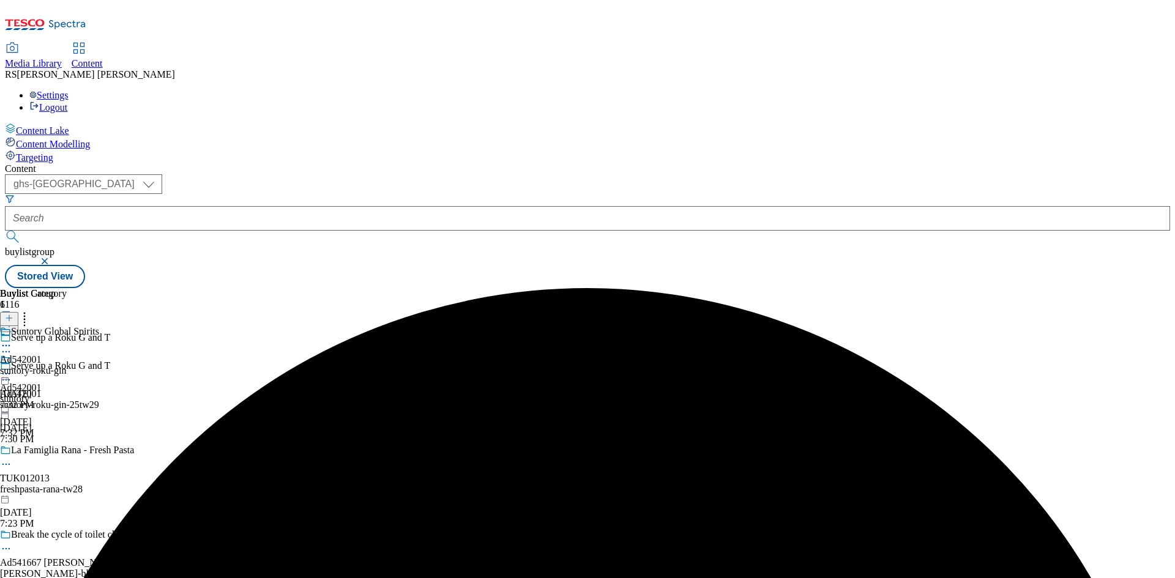
drag, startPoint x: 567, startPoint y: 192, endPoint x: 576, endPoint y: 210, distance: 19.7
click at [12, 368] on icon at bounding box center [6, 374] width 12 height 12
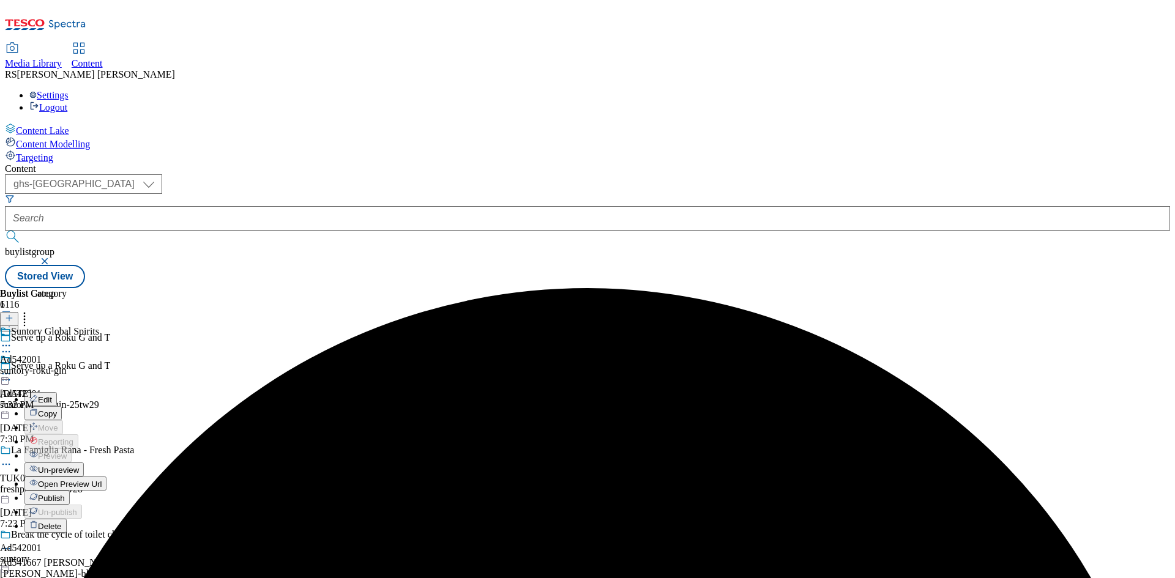
click at [65, 494] on span "Publish" at bounding box center [51, 498] width 27 height 9
